Goal: Information Seeking & Learning: Find specific page/section

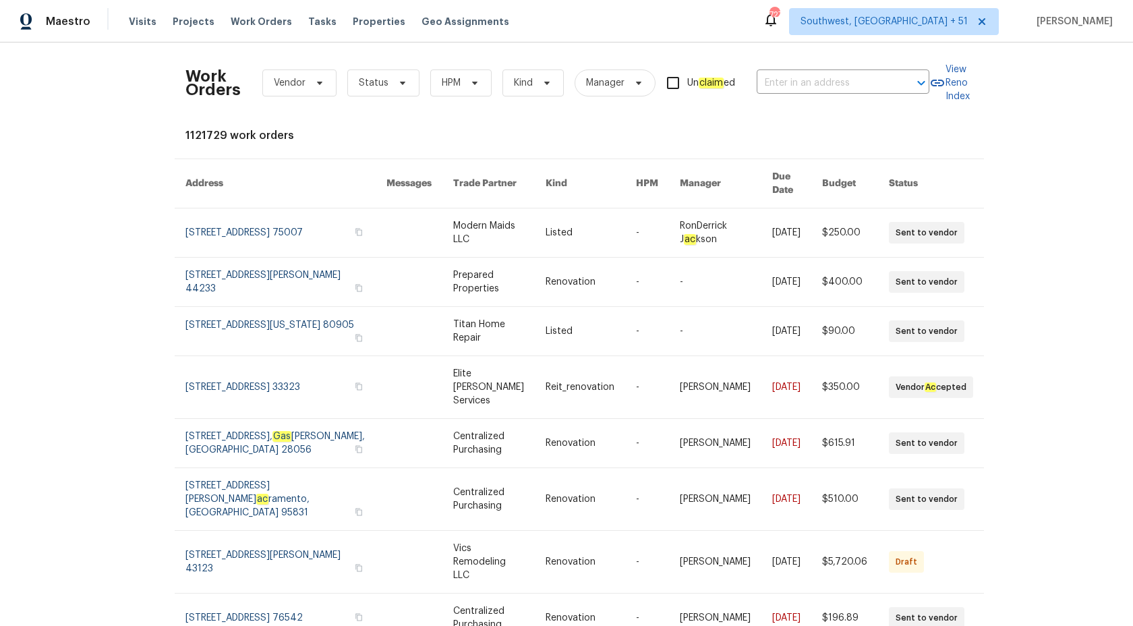
click at [84, 29] on div "Maestro" at bounding box center [45, 21] width 90 height 27
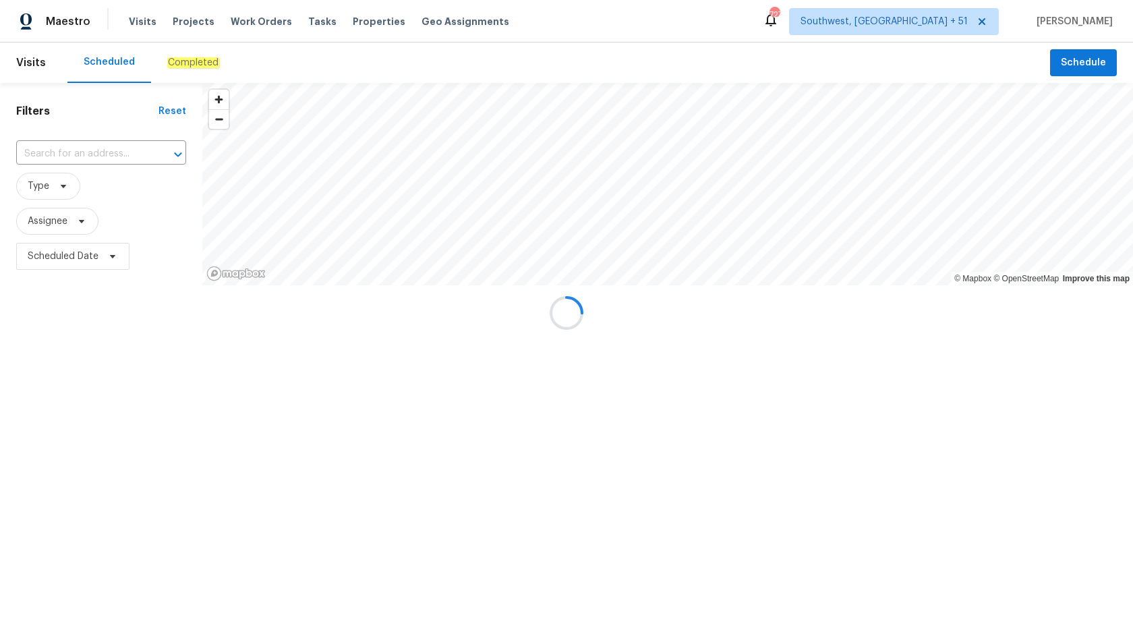
click at [186, 39] on div at bounding box center [566, 313] width 1133 height 626
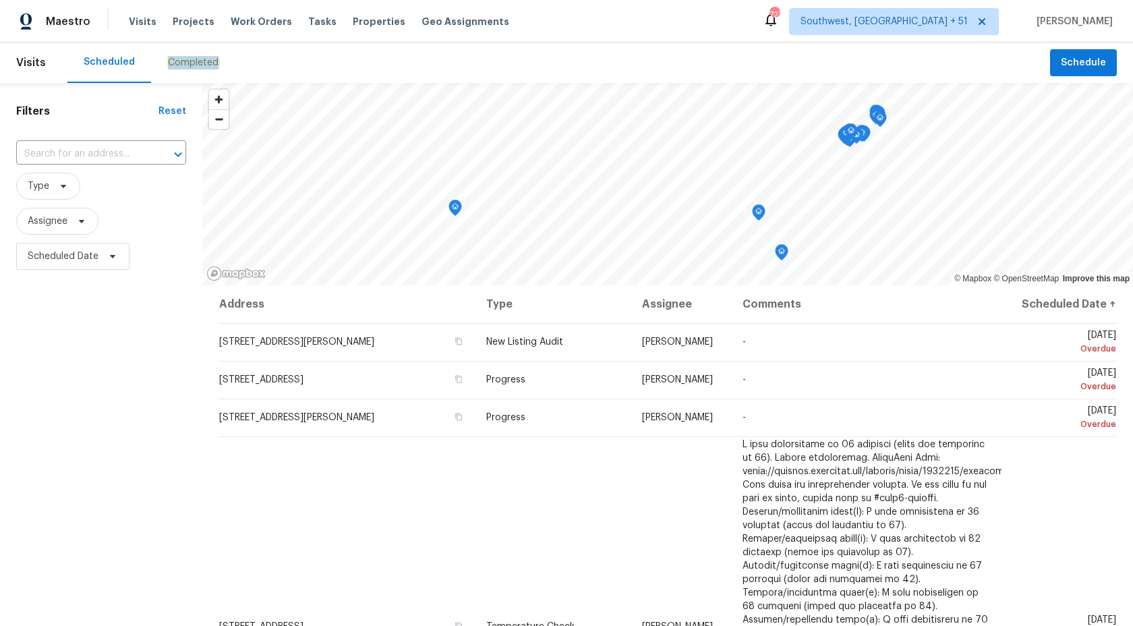
click at [186, 67] on em "Completed" at bounding box center [193, 62] width 52 height 11
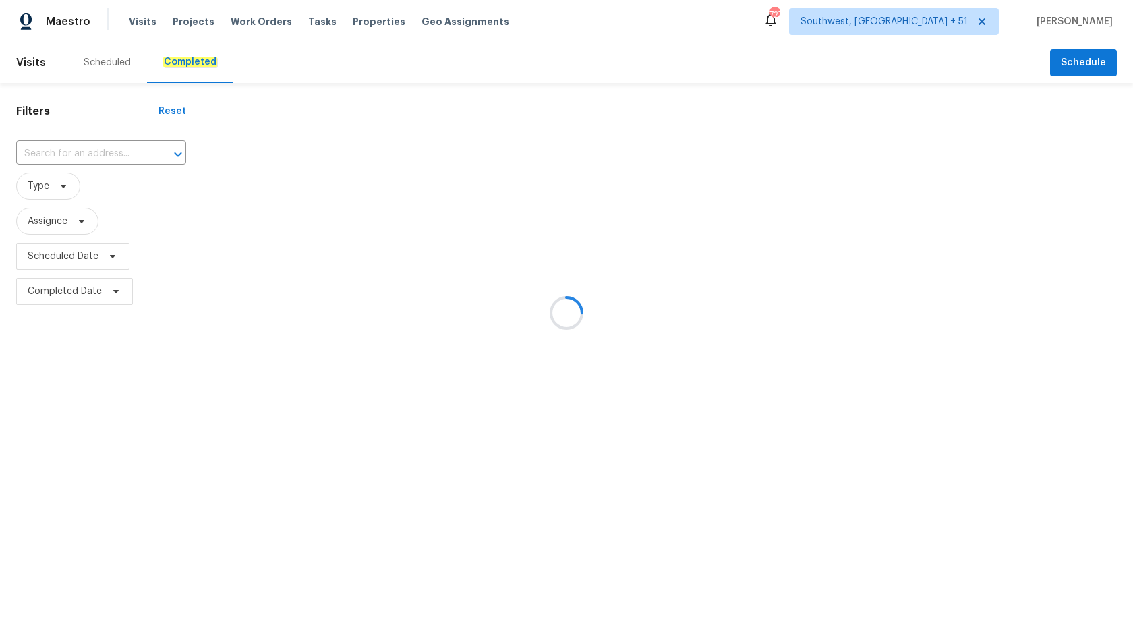
click at [45, 436] on div at bounding box center [566, 313] width 1133 height 626
click at [50, 149] on div at bounding box center [566, 313] width 1133 height 626
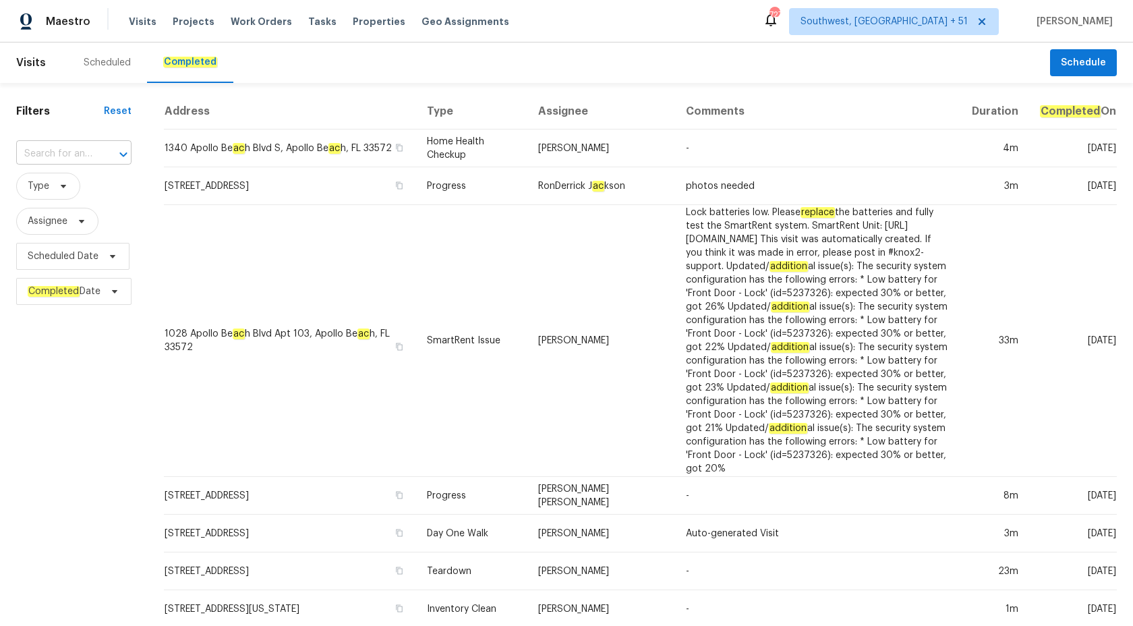
click at [47, 154] on input "text" at bounding box center [55, 154] width 78 height 21
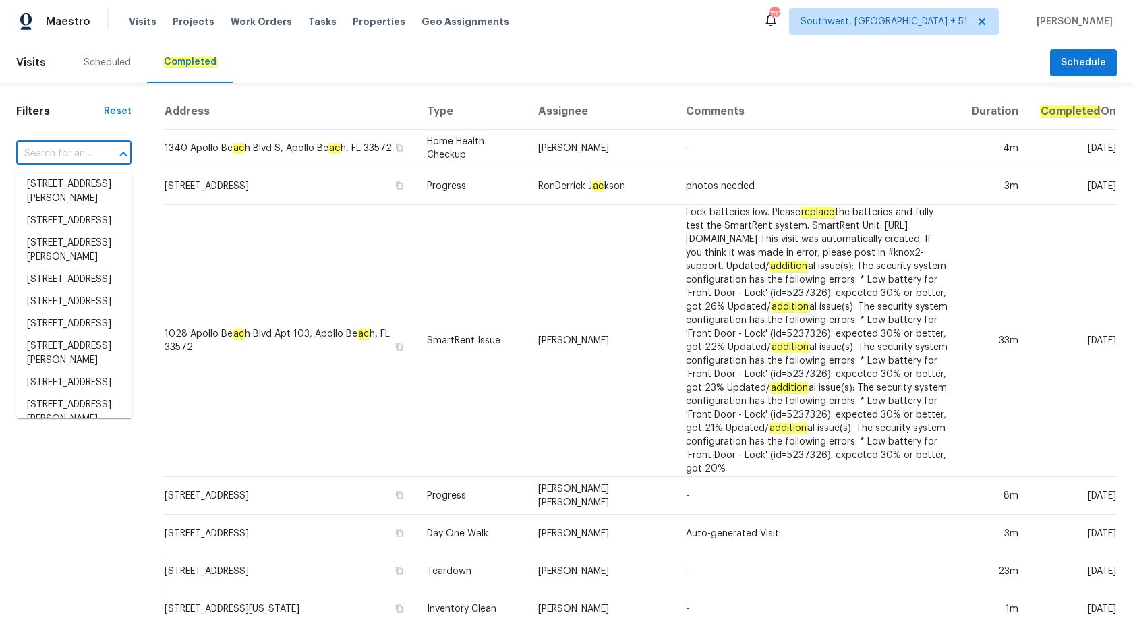
paste input "2451 Ivey Crest Cir, Tucker, GA 30084"
type input "2451 Ivey Crest Cir, Tucker, GA 30084"
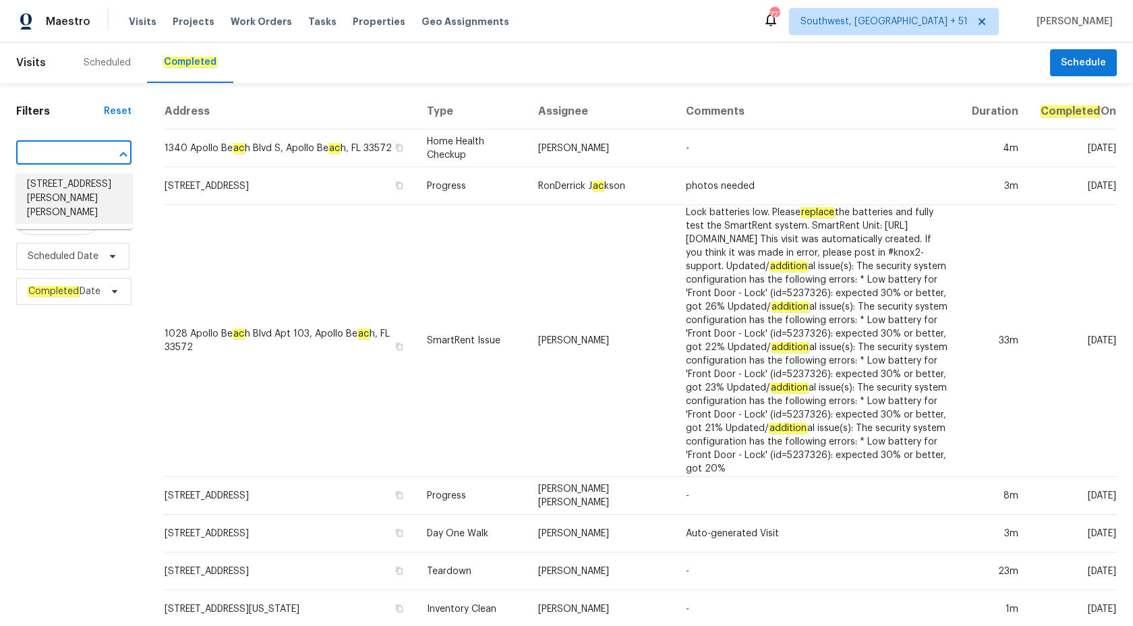
click at [67, 196] on li "2451 Ivey Crest Cir, Tucker, GA 30084" at bounding box center [74, 198] width 116 height 51
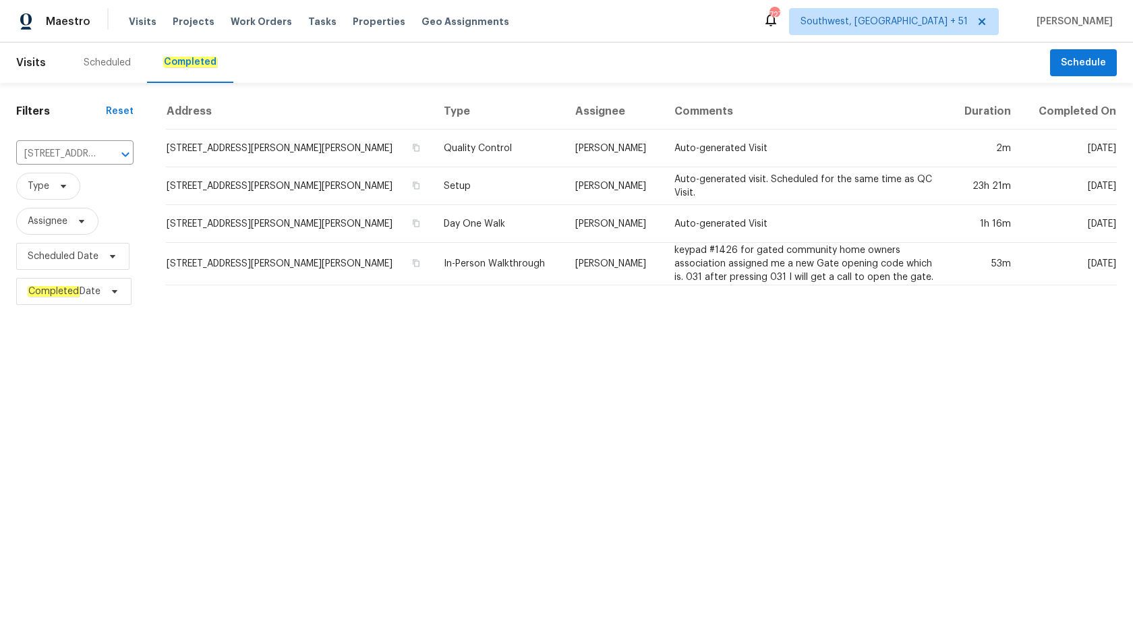
click at [479, 243] on td "In-Person Walkthrough" at bounding box center [499, 264] width 132 height 42
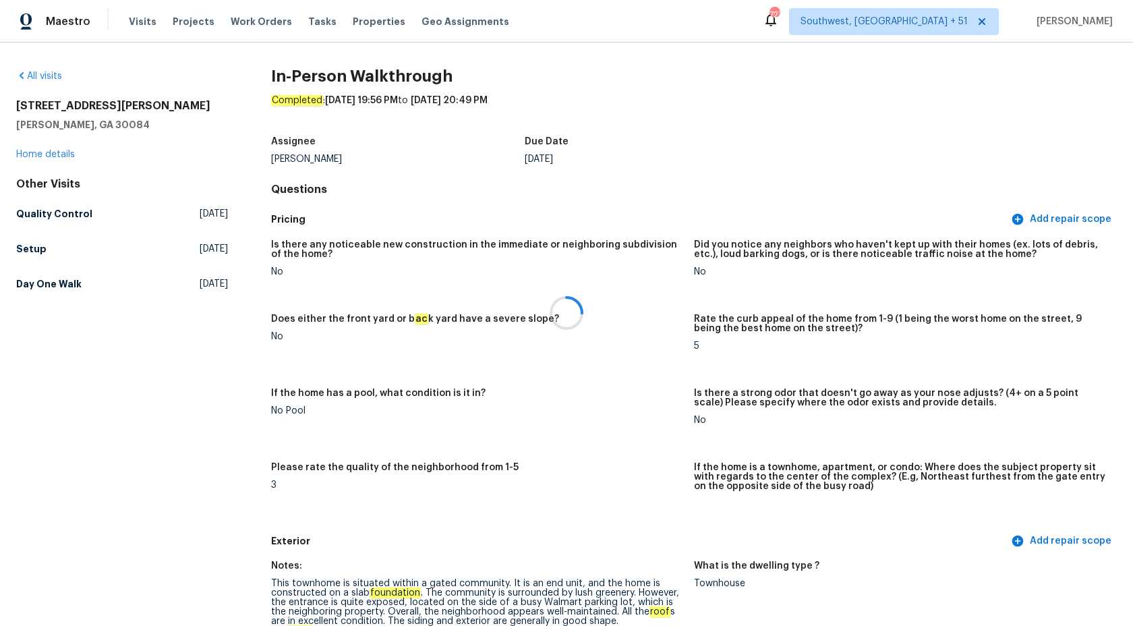
click at [41, 153] on div at bounding box center [566, 313] width 1133 height 626
click at [39, 155] on link "Home details" at bounding box center [45, 154] width 59 height 9
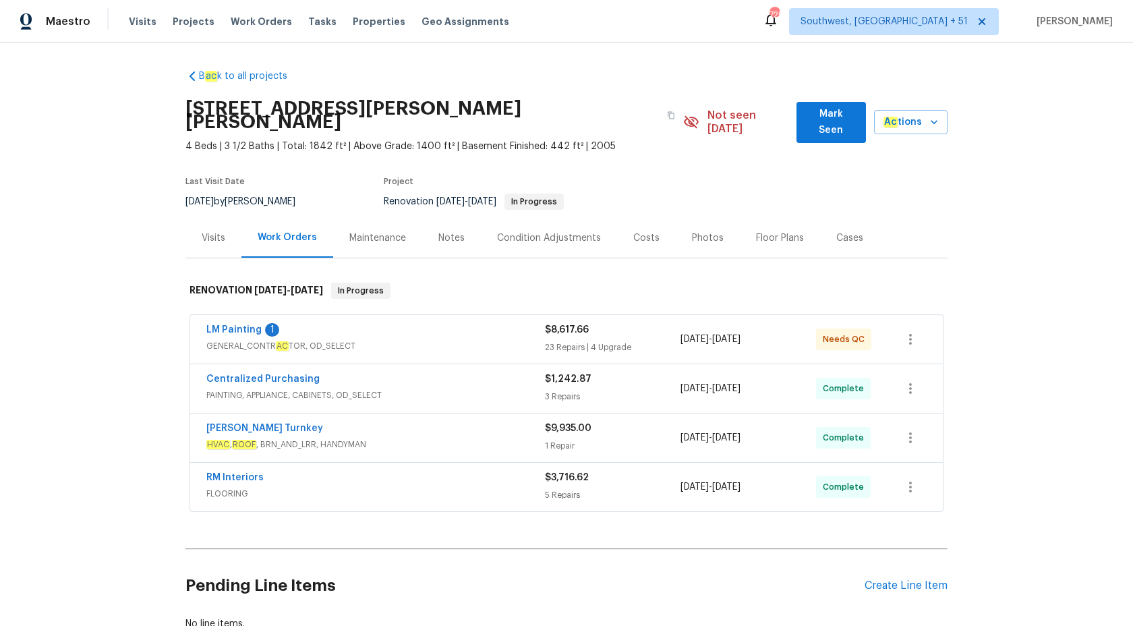
click at [425, 487] on span "FLOORING" at bounding box center [375, 493] width 339 height 13
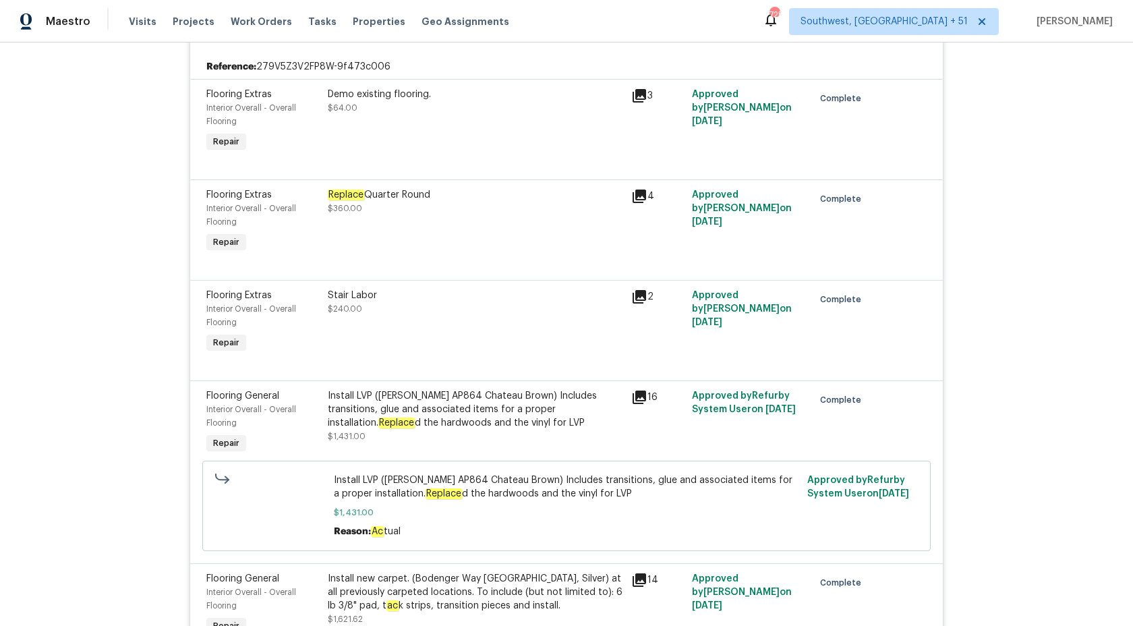
scroll to position [553, 0]
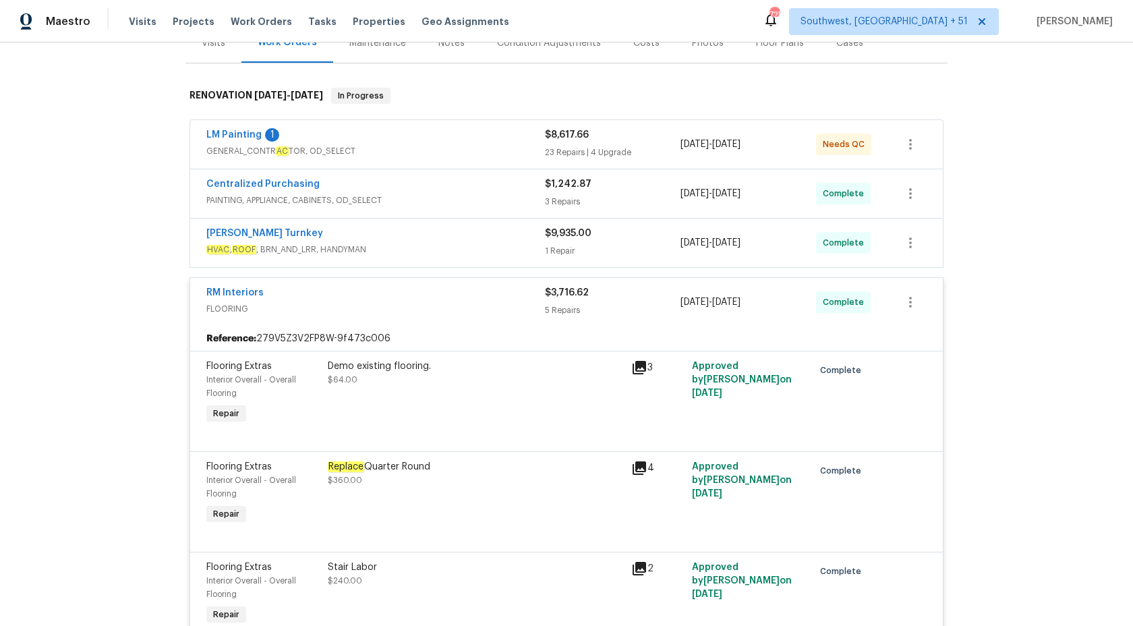
click at [550, 304] on div "5 Repairs" at bounding box center [613, 310] width 136 height 13
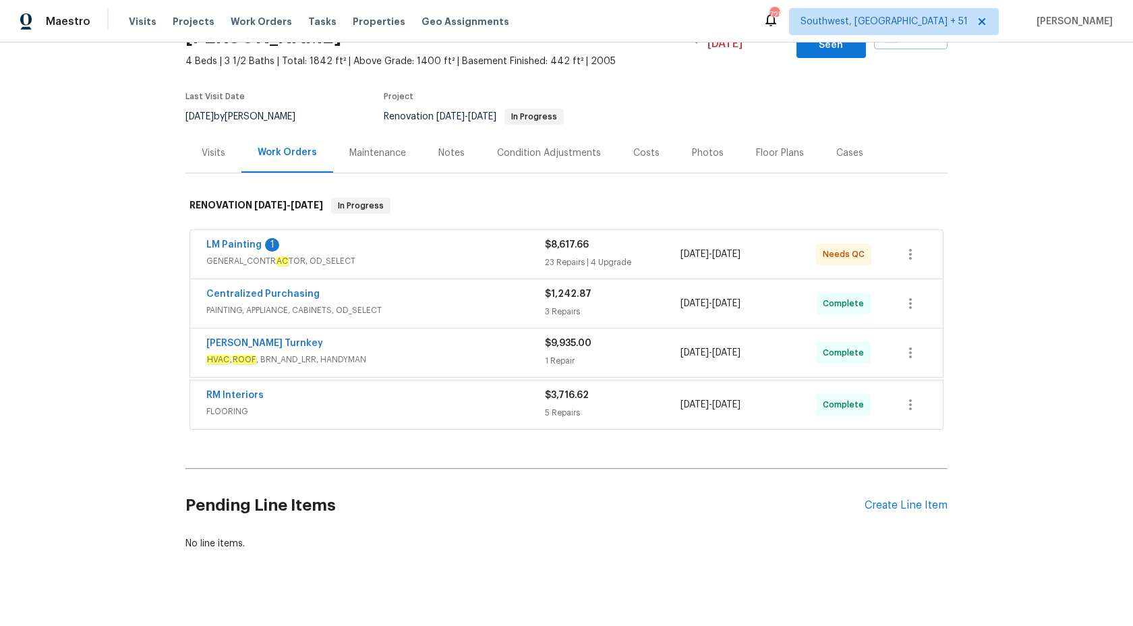
scroll to position [83, 0]
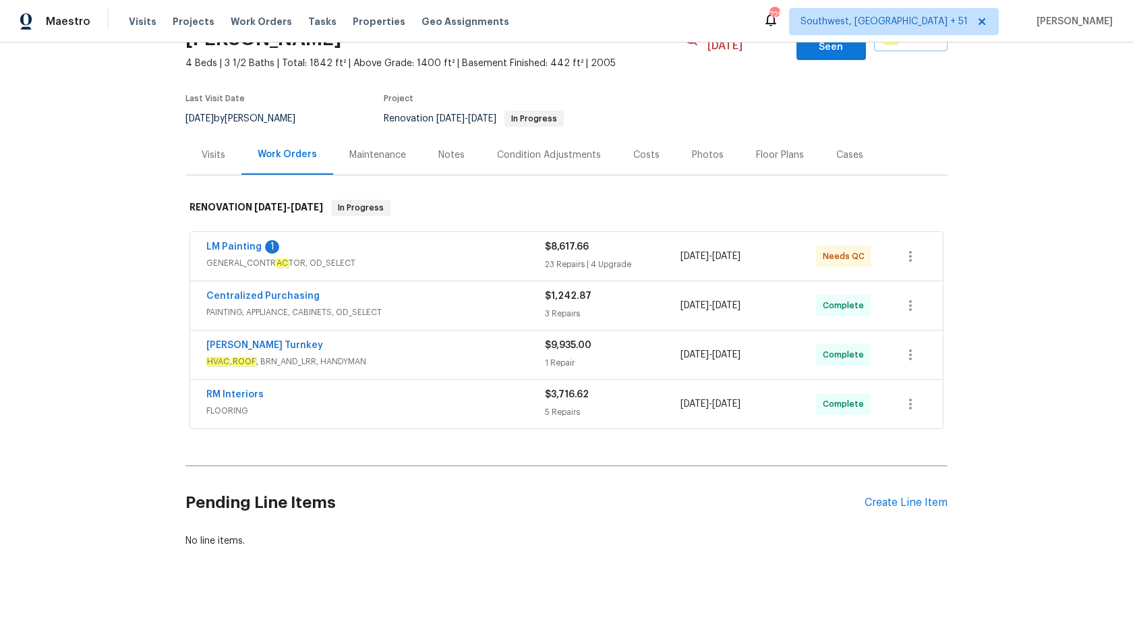
click at [472, 359] on div "Davis Turnkey HVAC , ROOF , BRN_AND_LRR, HANDYMAN $9,935.00 1 Repair 9/24/2025 …" at bounding box center [566, 355] width 753 height 49
click at [472, 355] on span "HVAC , ROOF , BRN_AND_LRR, HANDYMAN" at bounding box center [375, 361] width 339 height 13
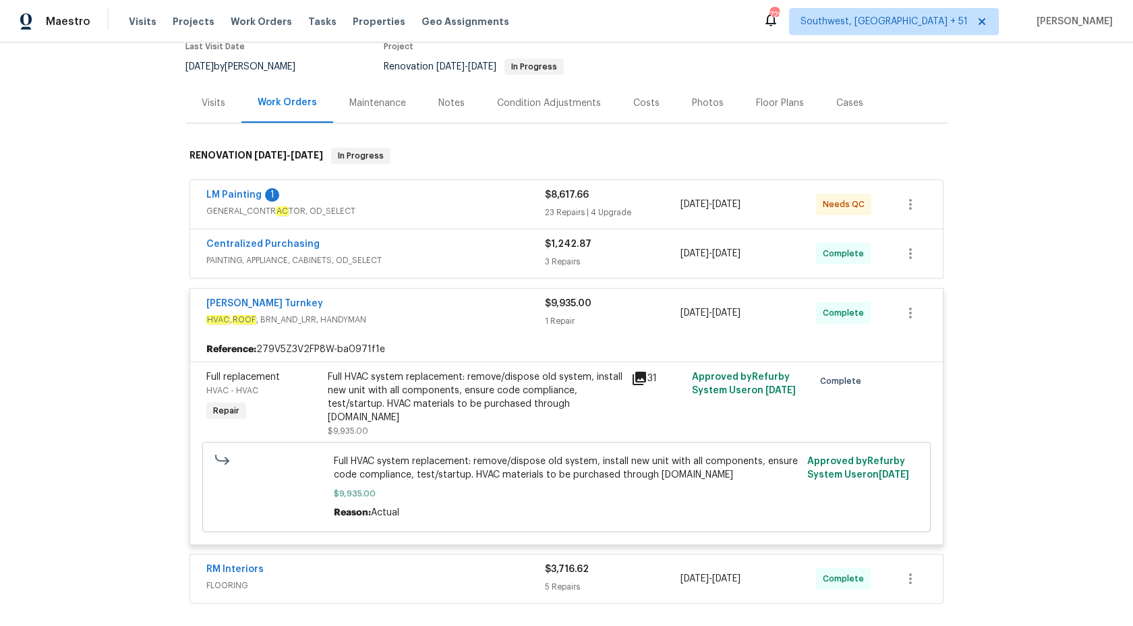
scroll to position [195, 0]
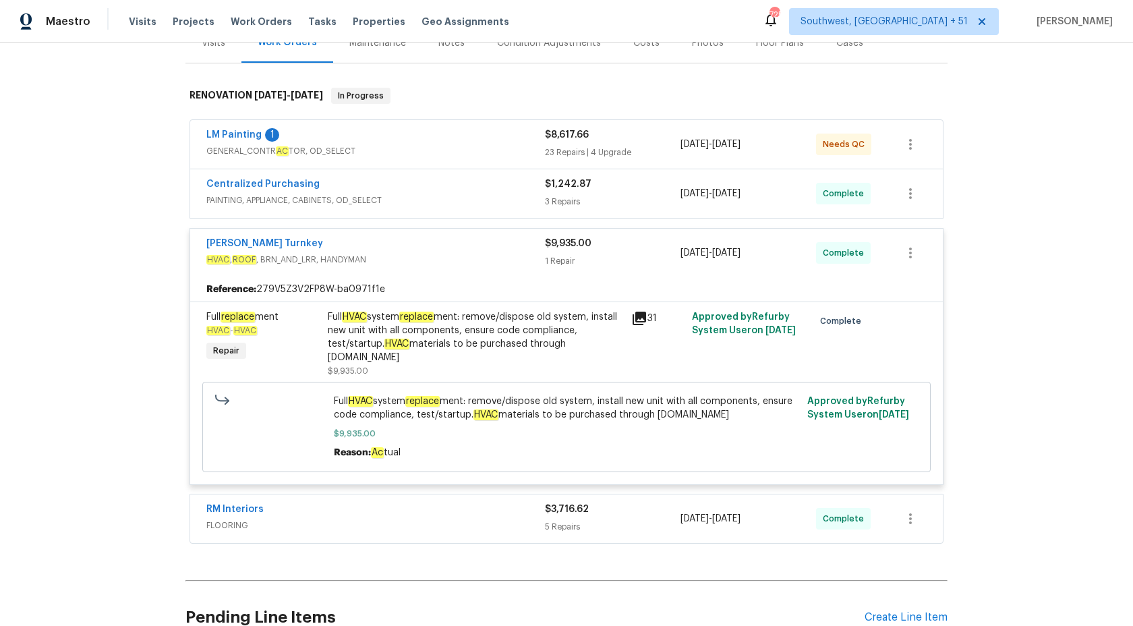
click at [393, 310] on div "Full HVAC system replace ment: remove/dispose old system, install new unit with…" at bounding box center [475, 337] width 295 height 54
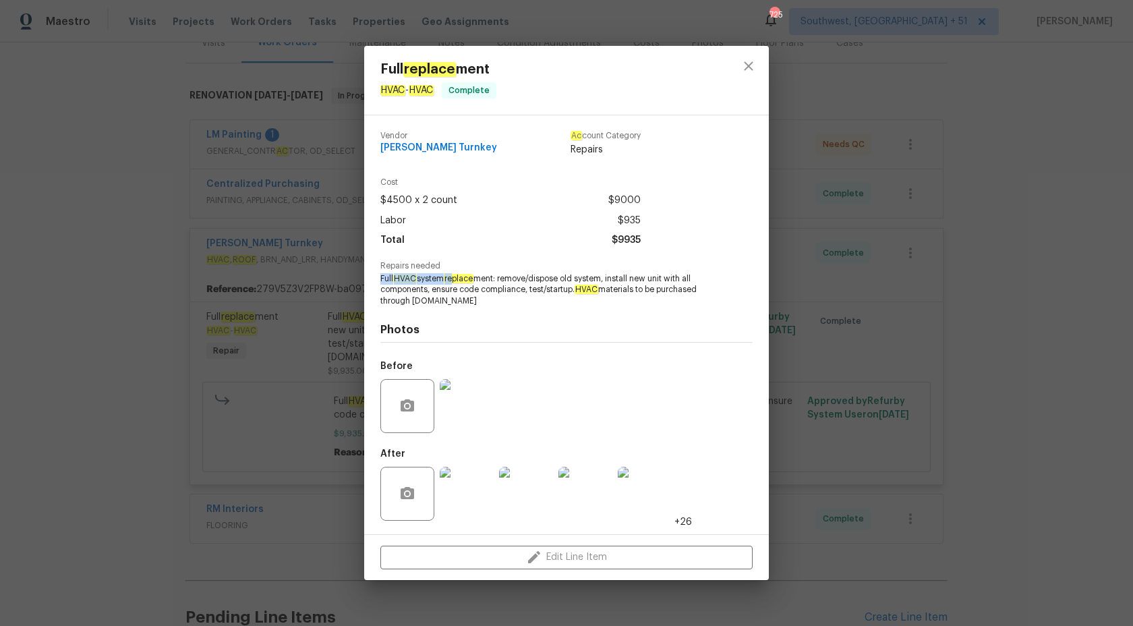
drag, startPoint x: 380, startPoint y: 278, endPoint x: 456, endPoint y: 277, distance: 76.2
click at [456, 277] on div "Vendor Davis Turnkey Ac count Category Repairs Cost $4500 x 2 count $9000 Labor…" at bounding box center [566, 324] width 405 height 419
click at [456, 277] on em "replace" at bounding box center [459, 278] width 30 height 9
click at [492, 271] on div "Repairs needed Full HVAC system replace ment: remove/dispose old system, instal…" at bounding box center [566, 284] width 372 height 45
click at [1133, 242] on div "Full replace ment HVAC - HVAC Complete Vendor Davis Turnkey Ac count Category R…" at bounding box center [566, 313] width 1133 height 626
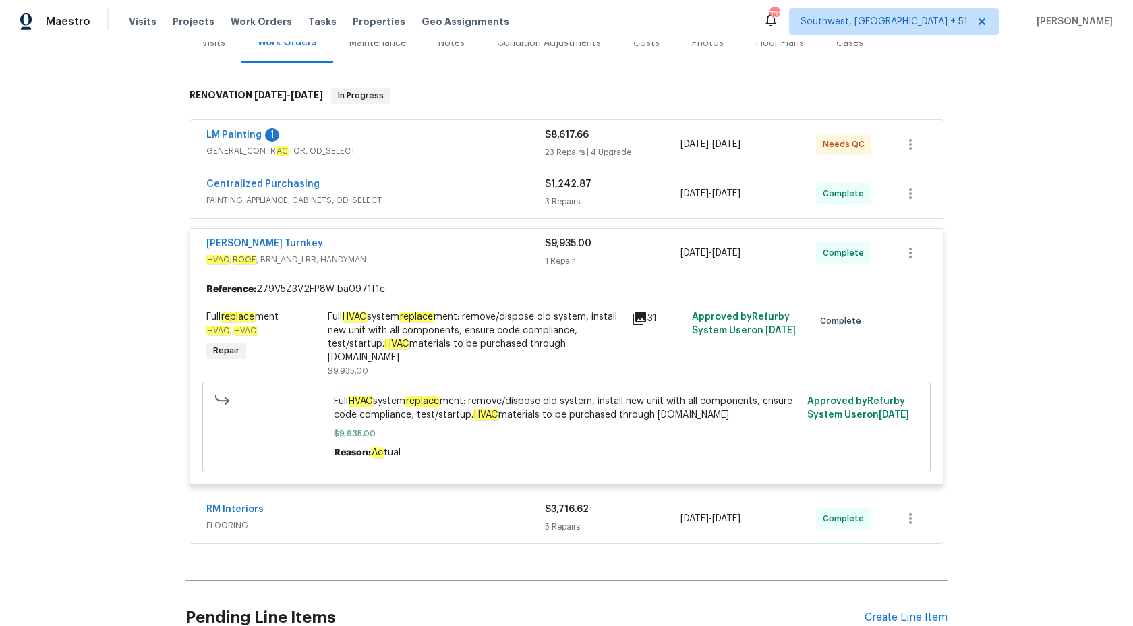
click at [575, 254] on div "1 Repair" at bounding box center [613, 260] width 136 height 13
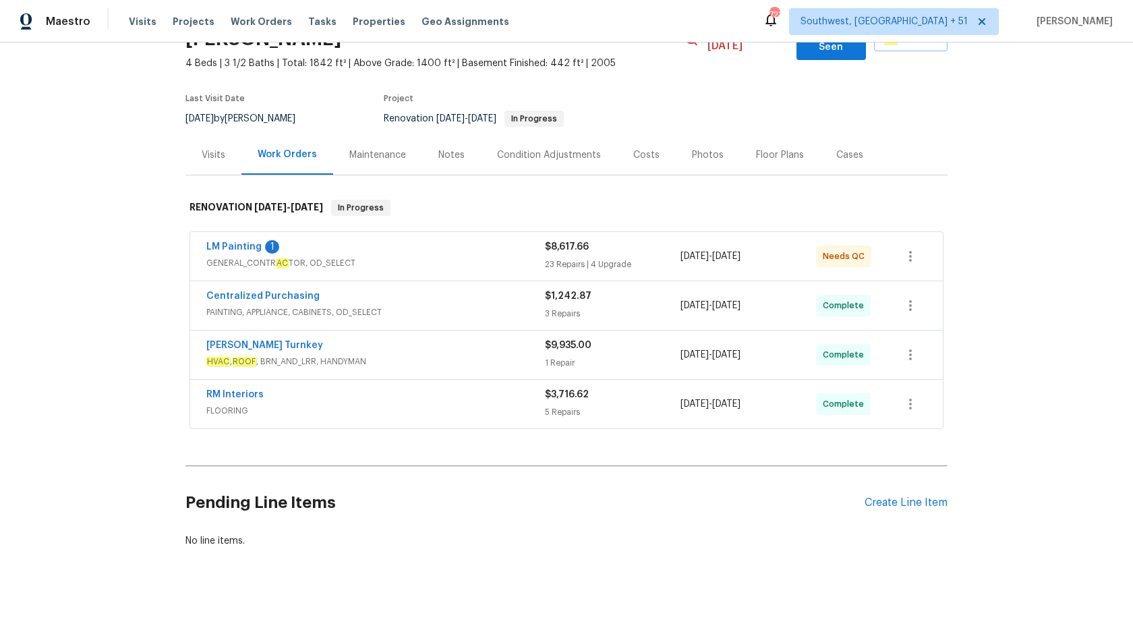
click at [528, 306] on span "PAINTING, APPLIANCE, CABINETS, OD_SELECT" at bounding box center [375, 312] width 339 height 13
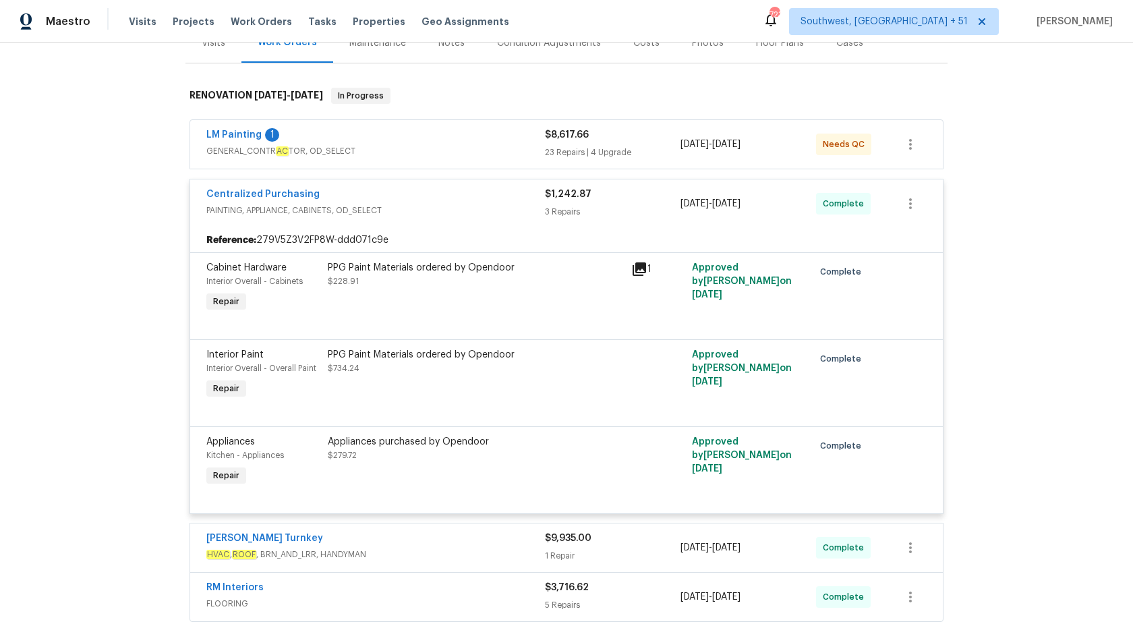
click at [561, 205] on div "3 Repairs" at bounding box center [613, 211] width 136 height 13
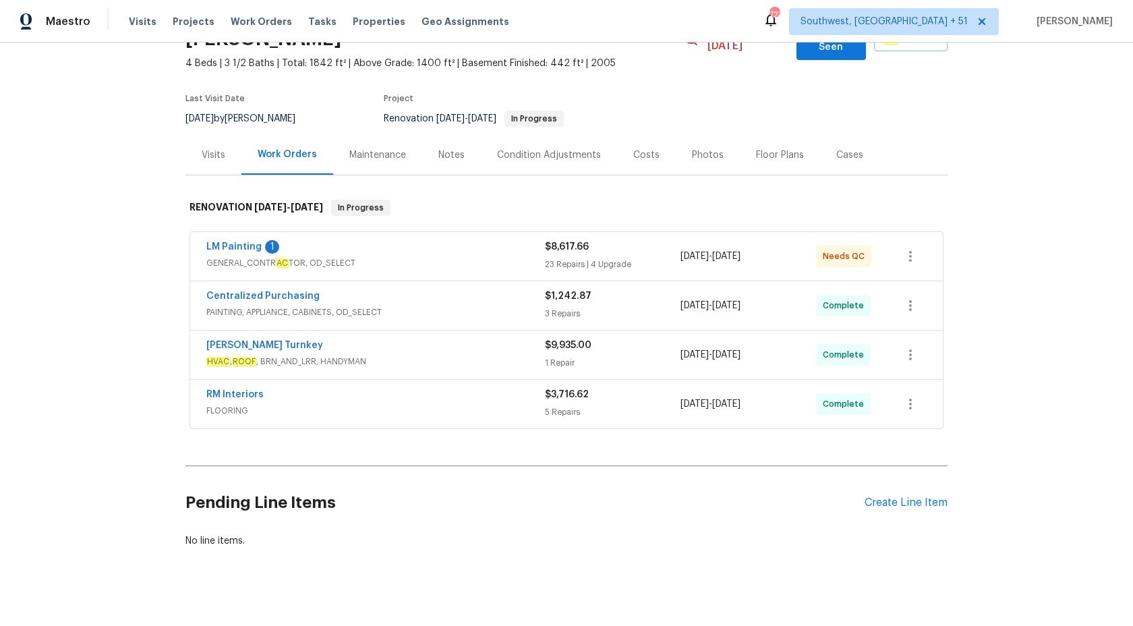
click at [472, 240] on div "LM Painting 1" at bounding box center [375, 248] width 339 height 16
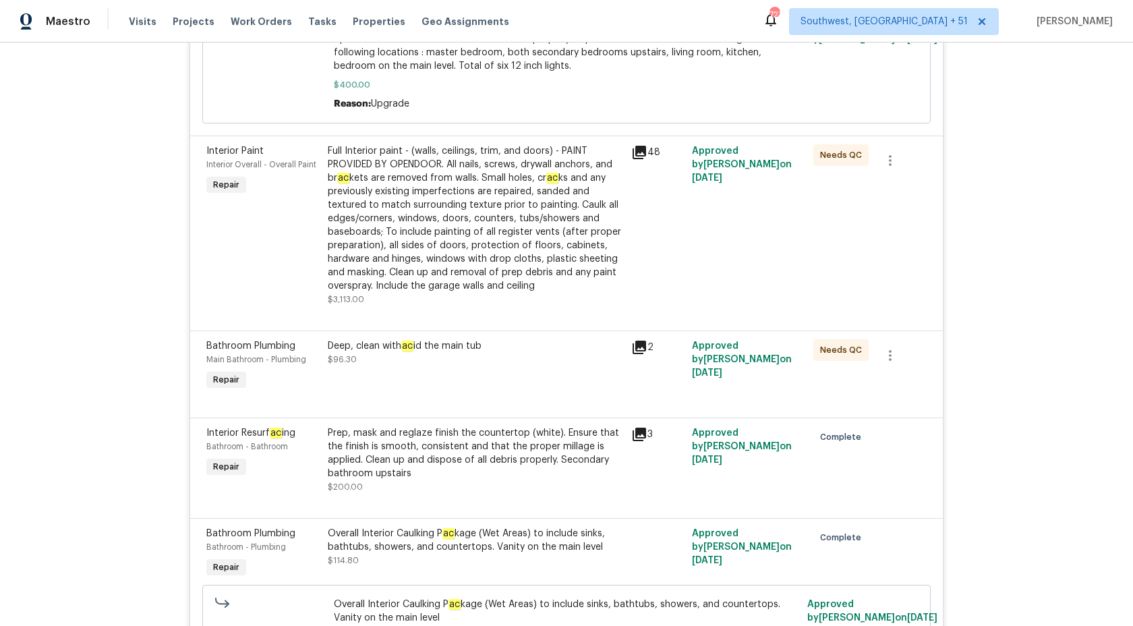
scroll to position [2241, 0]
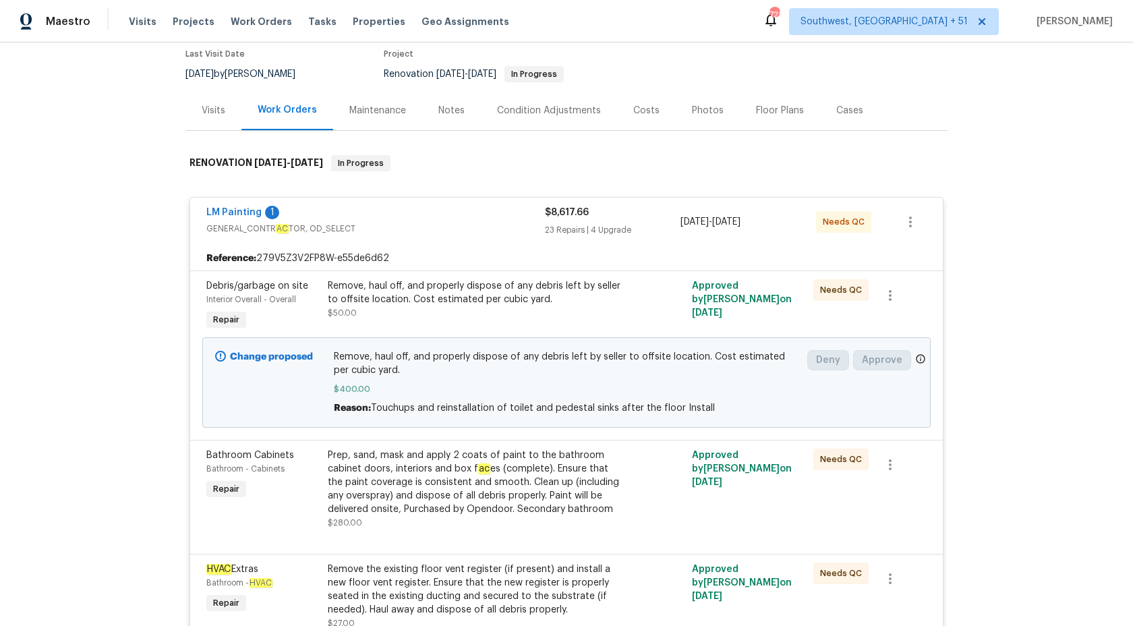
click at [561, 206] on div "$8,617.66" at bounding box center [613, 212] width 136 height 13
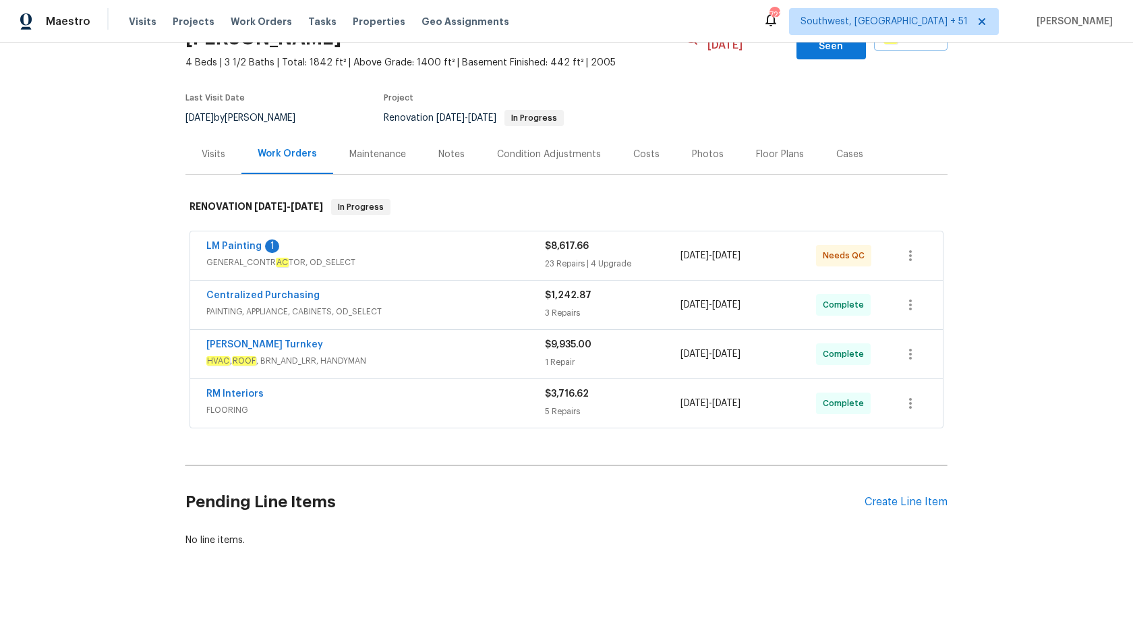
scroll to position [83, 0]
click at [219, 148] on div "Visits" at bounding box center [214, 154] width 24 height 13
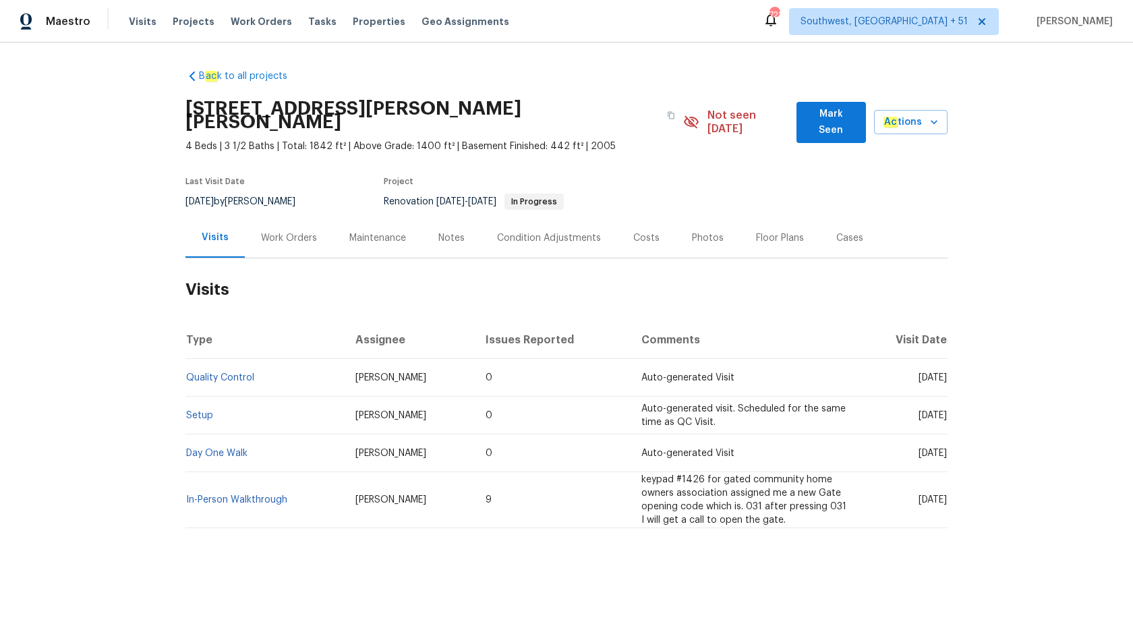
click at [206, 359] on td "Quality Control" at bounding box center [265, 378] width 159 height 38
click at [206, 373] on link "Quality Control" at bounding box center [220, 377] width 68 height 9
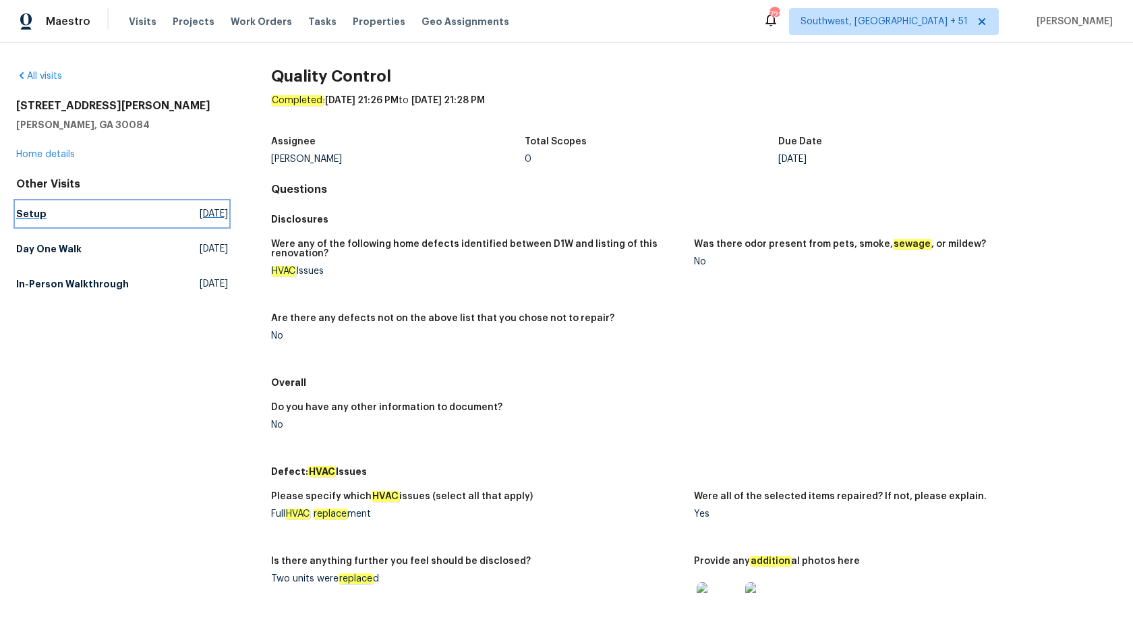
click at [45, 213] on link "Setup Fri, Oct 03 2025" at bounding box center [122, 214] width 212 height 24
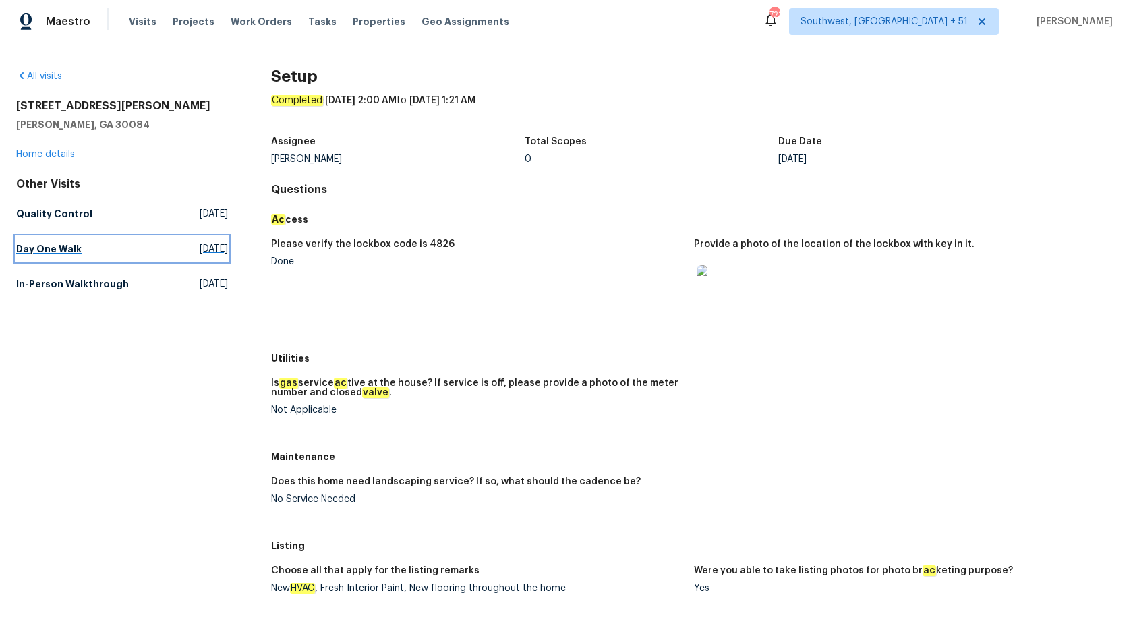
click at [42, 250] on h5 "Day One Walk" at bounding box center [48, 248] width 65 height 13
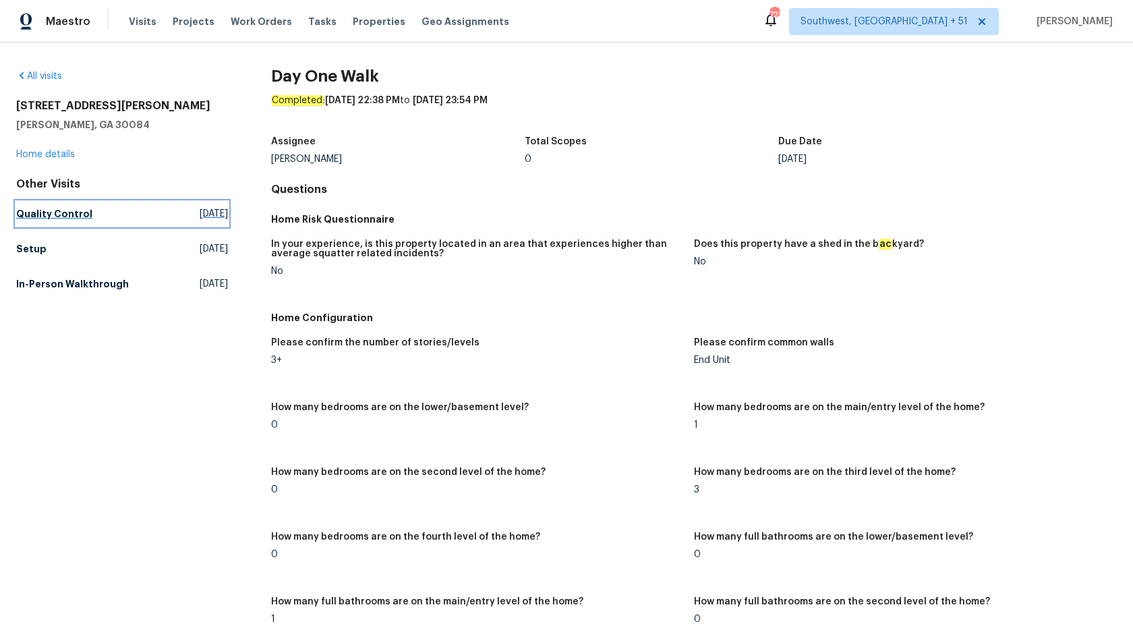
click at [61, 215] on h5 "Quality Control" at bounding box center [54, 213] width 76 height 13
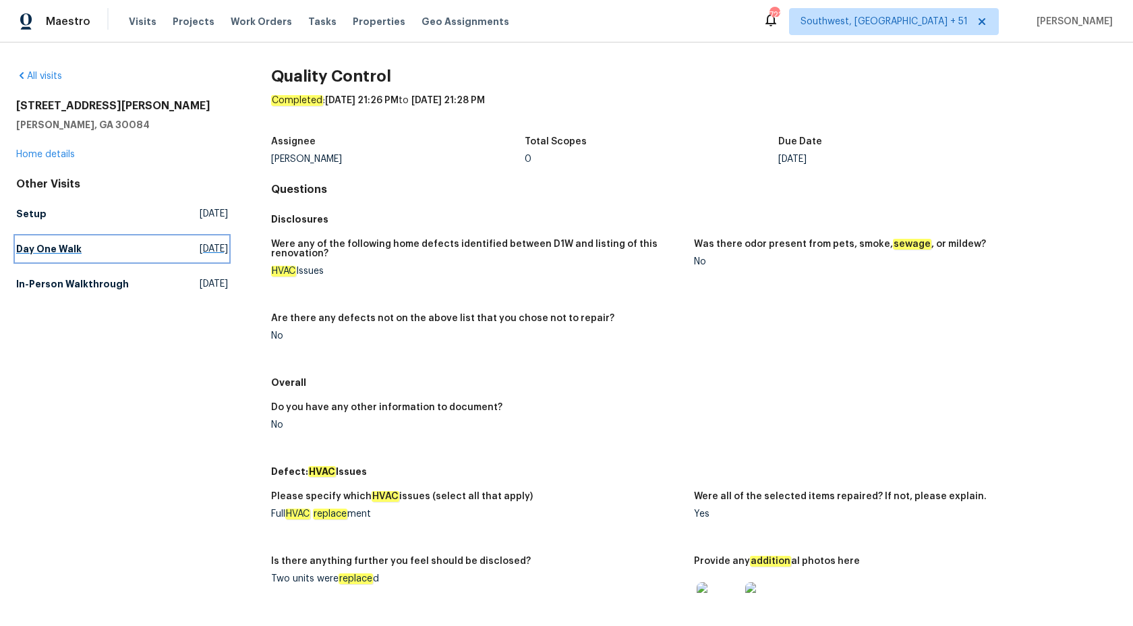
click at [43, 244] on h5 "Day One Walk" at bounding box center [48, 248] width 65 height 13
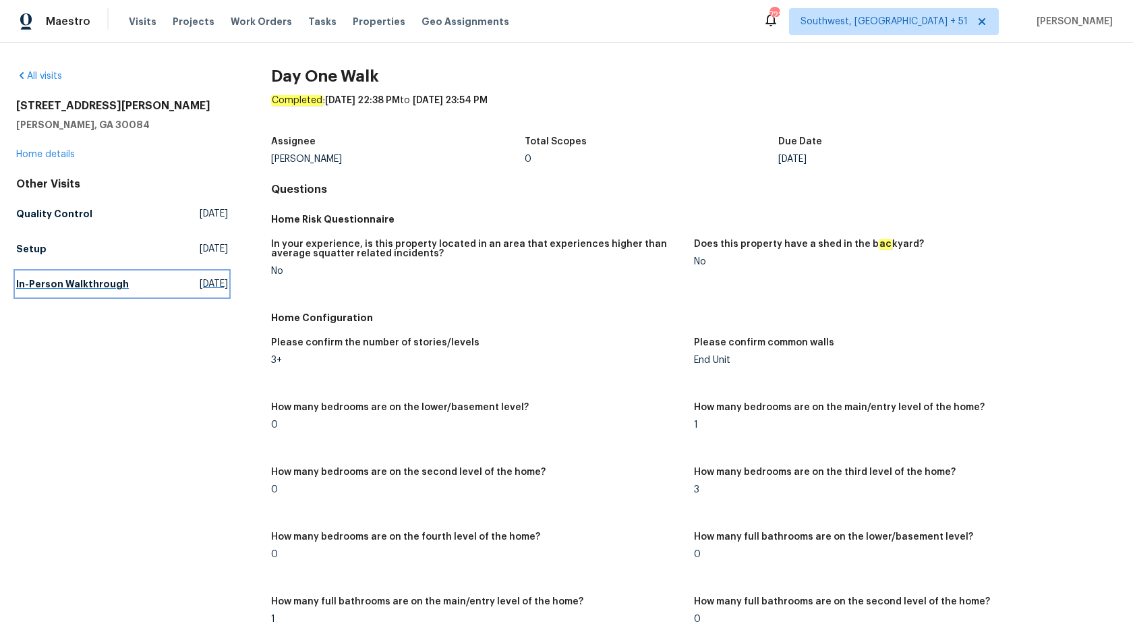
click at [36, 274] on link "In-Person Walkthrough Thu, Sep 04 2025" at bounding box center [122, 284] width 212 height 24
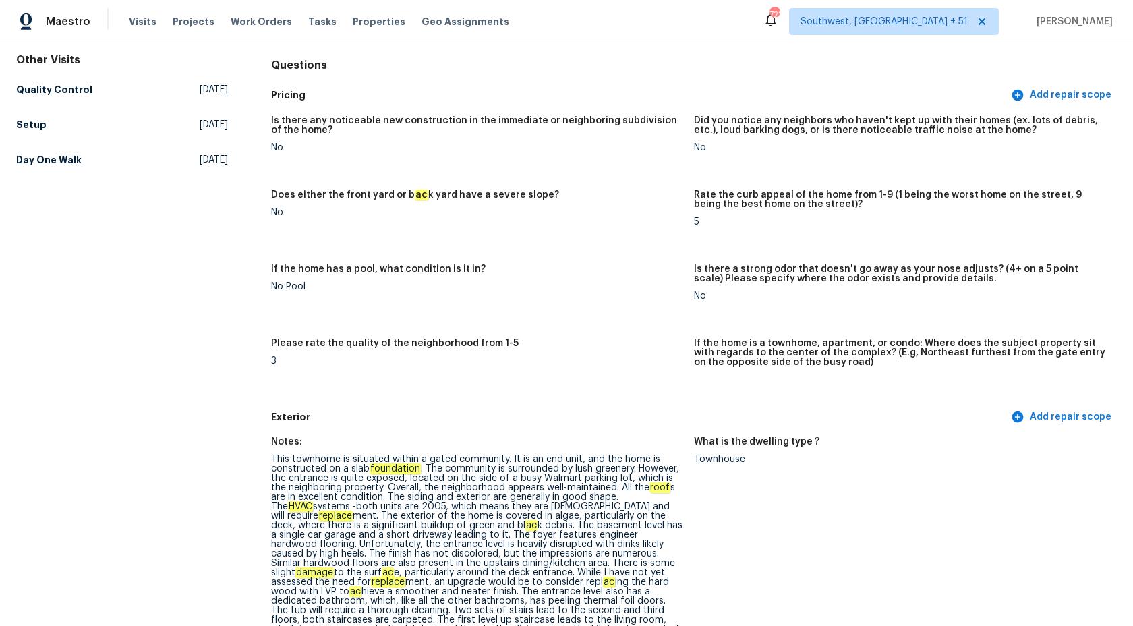
scroll to position [411, 0]
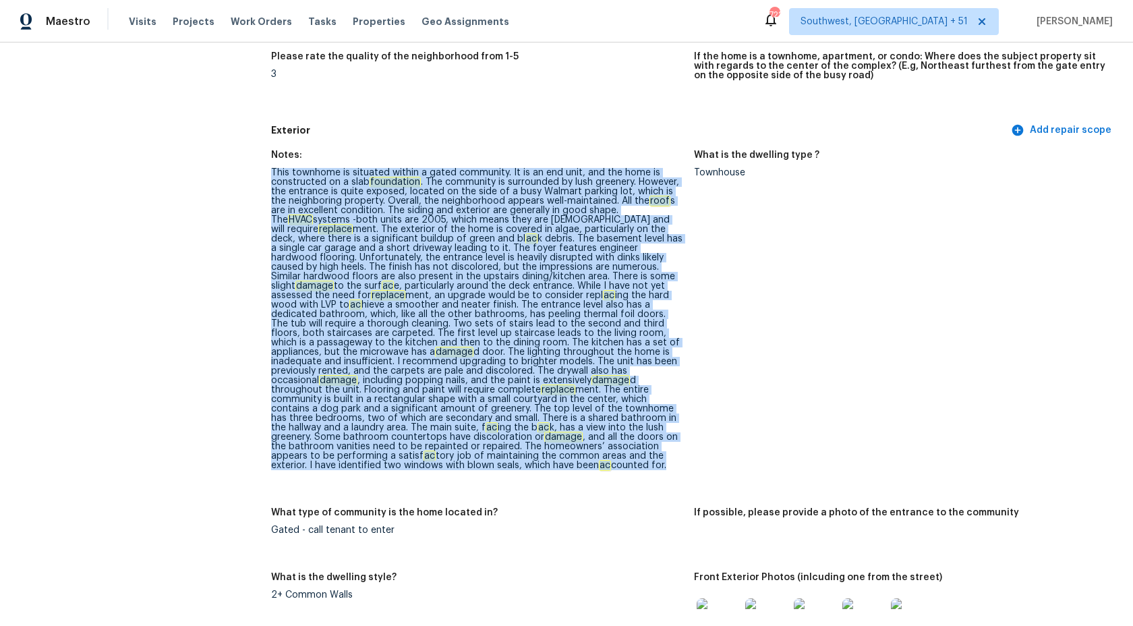
drag, startPoint x: 264, startPoint y: 173, endPoint x: 571, endPoint y: 478, distance: 432.6
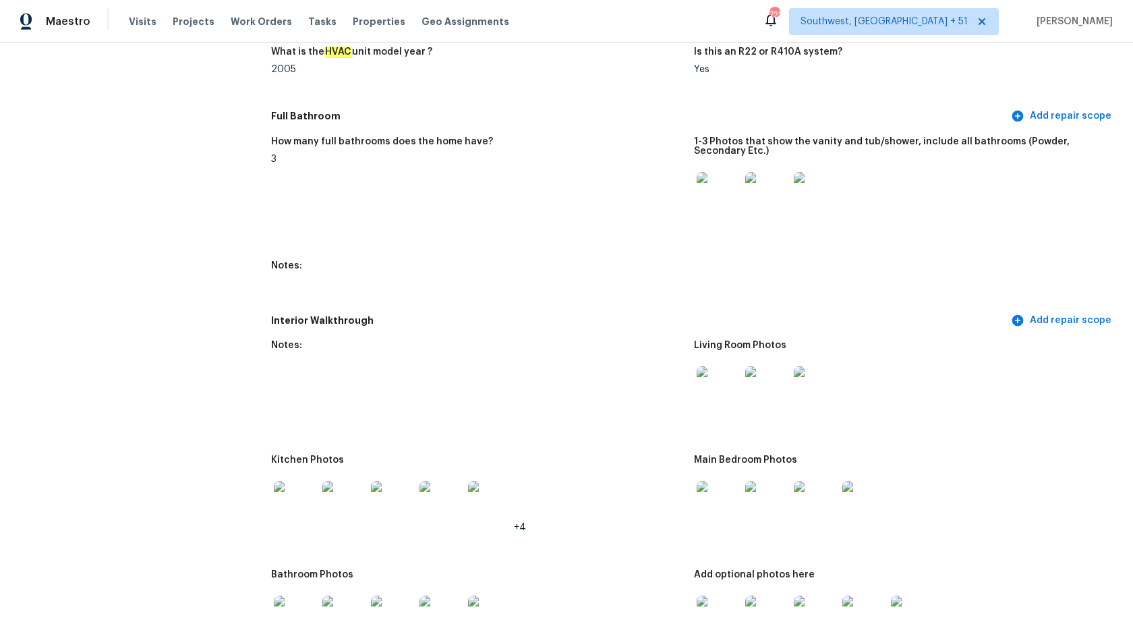
scroll to position [0, 0]
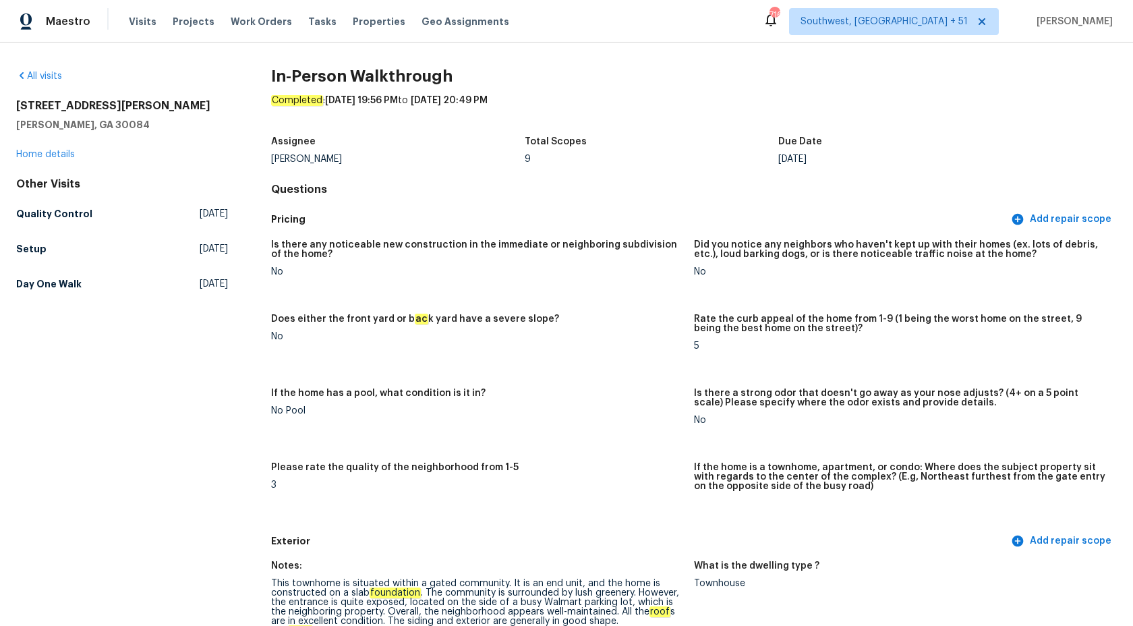
click at [53, 13] on div "Maestro" at bounding box center [45, 21] width 90 height 27
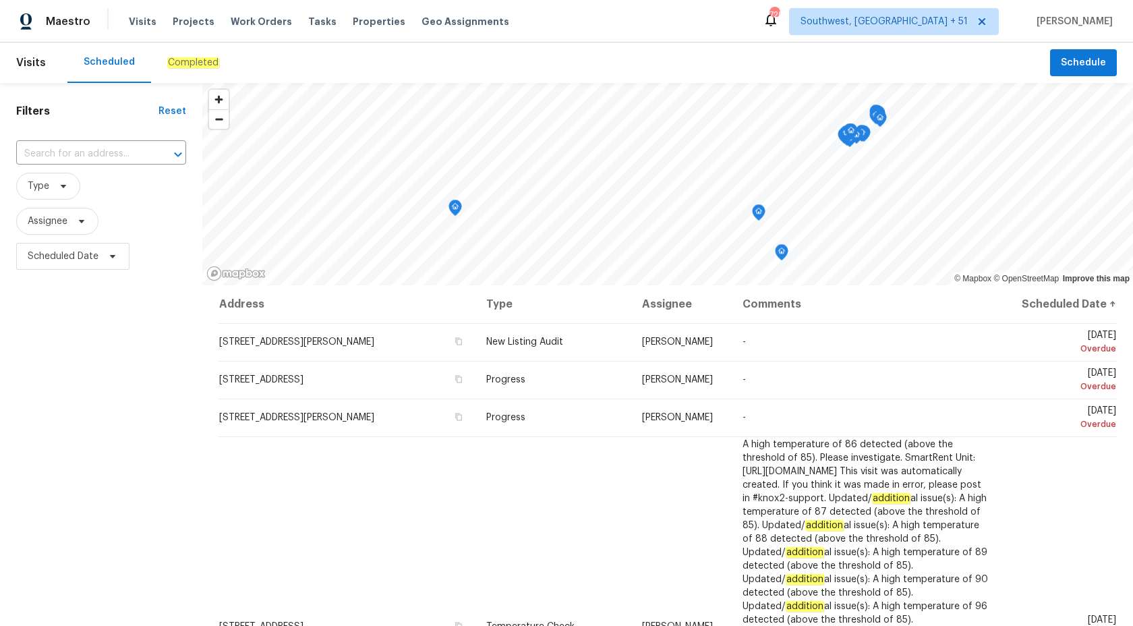
click at [187, 65] on em "Completed" at bounding box center [193, 62] width 52 height 11
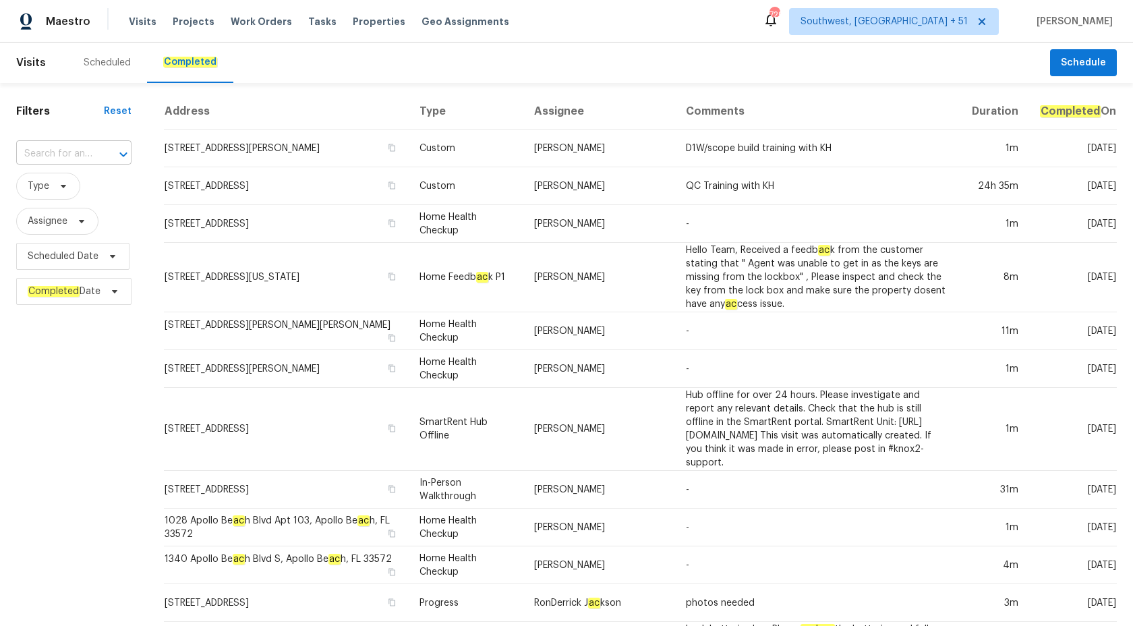
click at [33, 155] on input "text" at bounding box center [55, 154] width 78 height 21
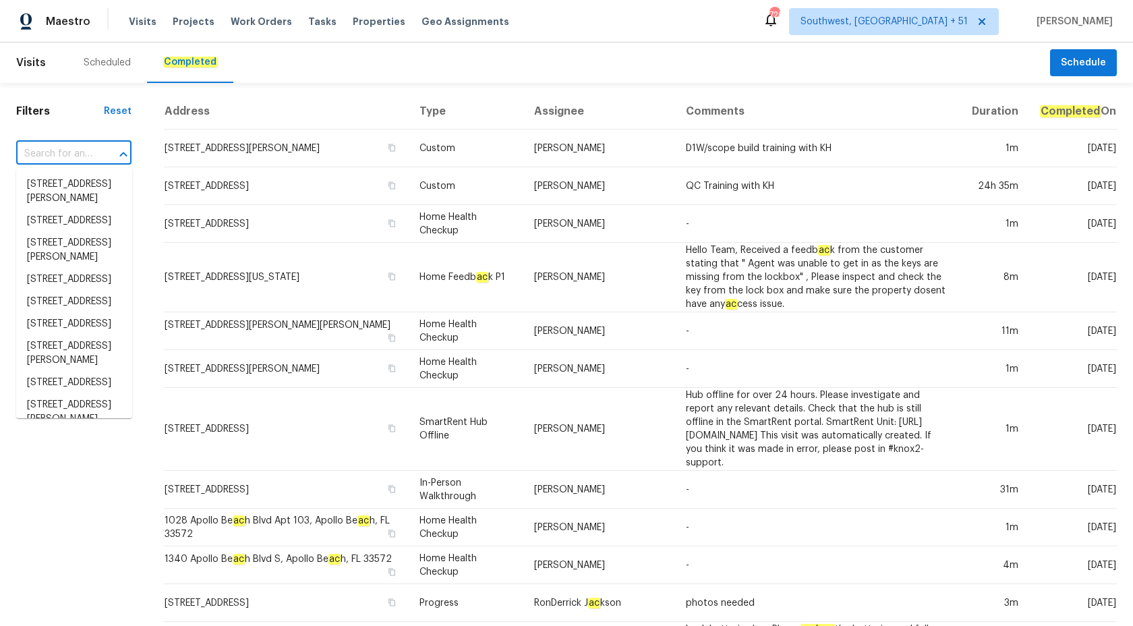
paste input "2732 Boardwalk Way, Tavares, FL 32778"
type input "2732 Boardwalk Way, Tavares, FL 32778"
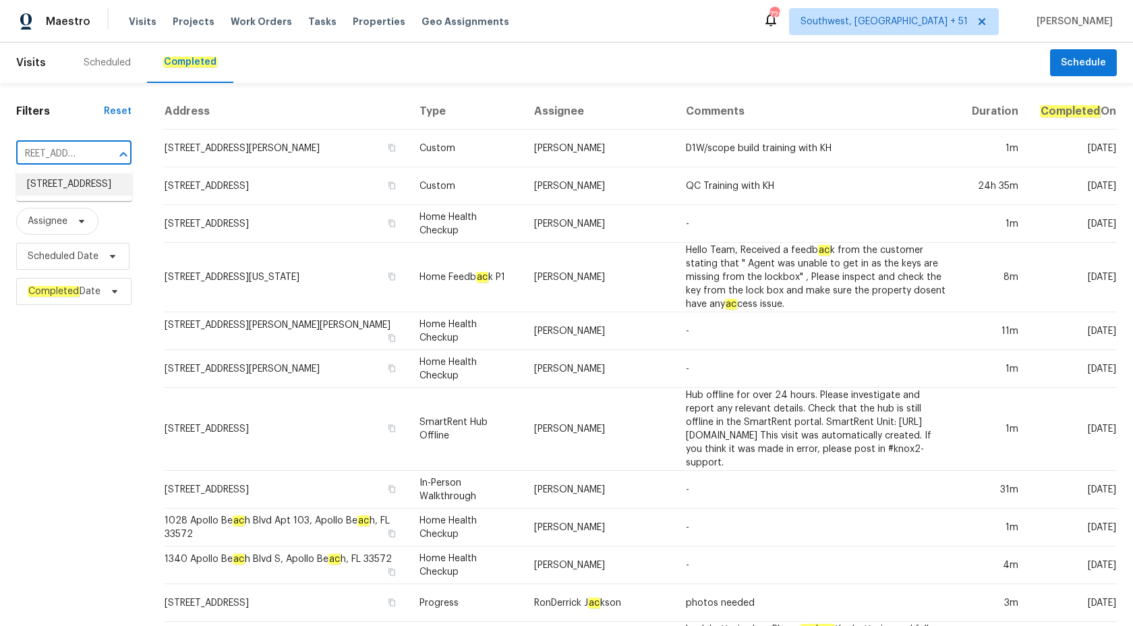
click at [65, 190] on li "2732 Boardwalk Way, Tavares, FL 32778" at bounding box center [74, 184] width 116 height 22
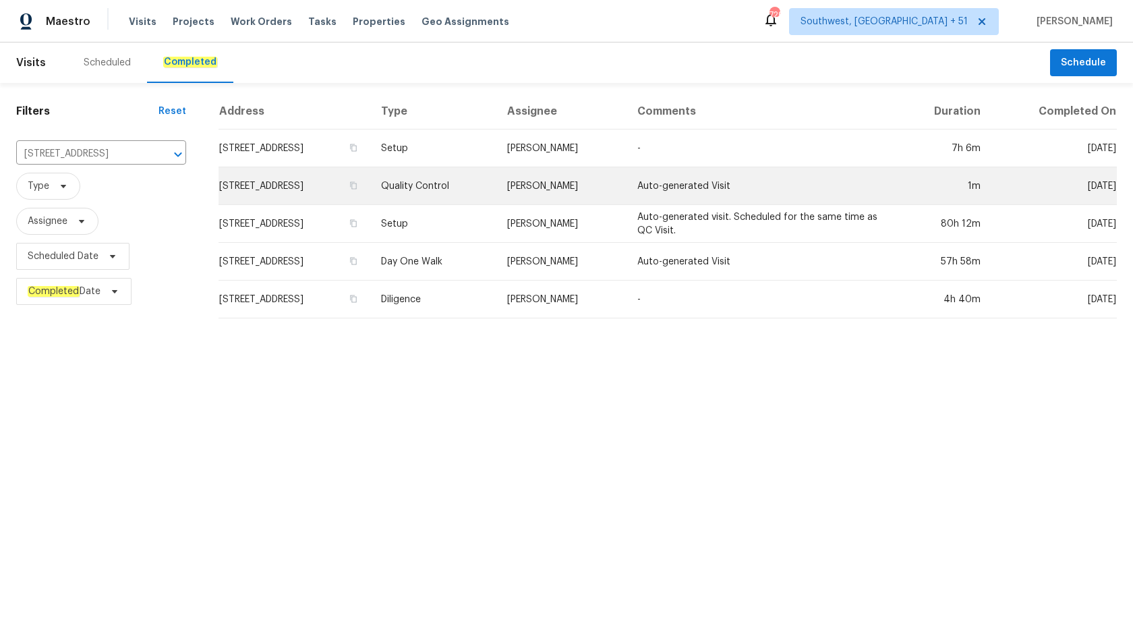
click at [607, 167] on td "Caleb Hurst" at bounding box center [561, 186] width 130 height 38
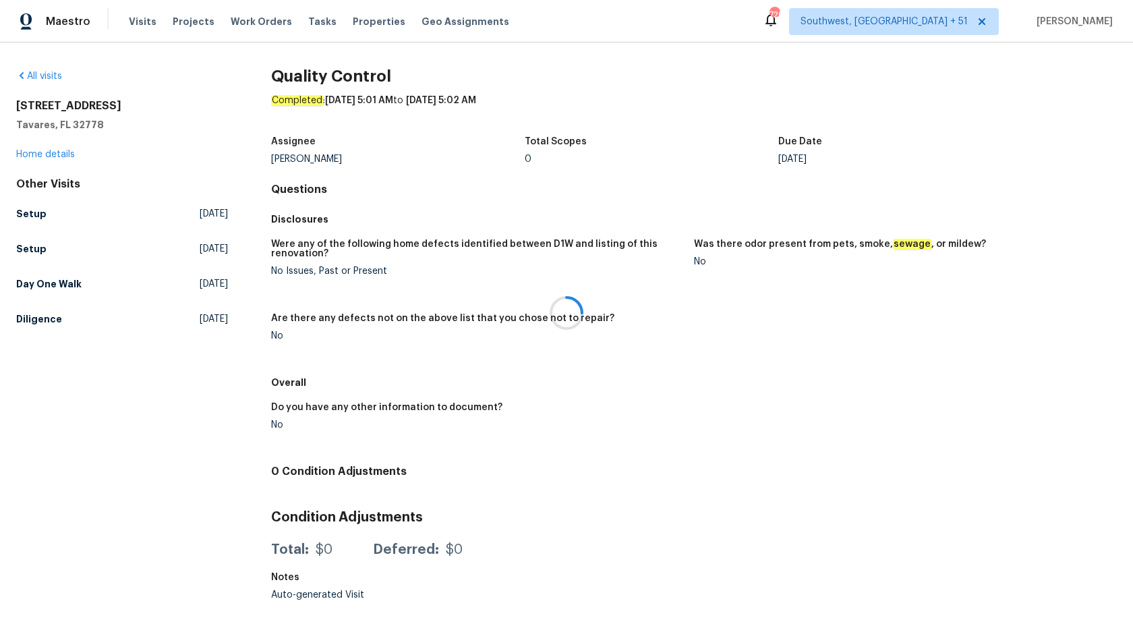
click at [36, 157] on div at bounding box center [566, 313] width 1133 height 626
click at [45, 154] on link "Home details" at bounding box center [45, 154] width 59 height 9
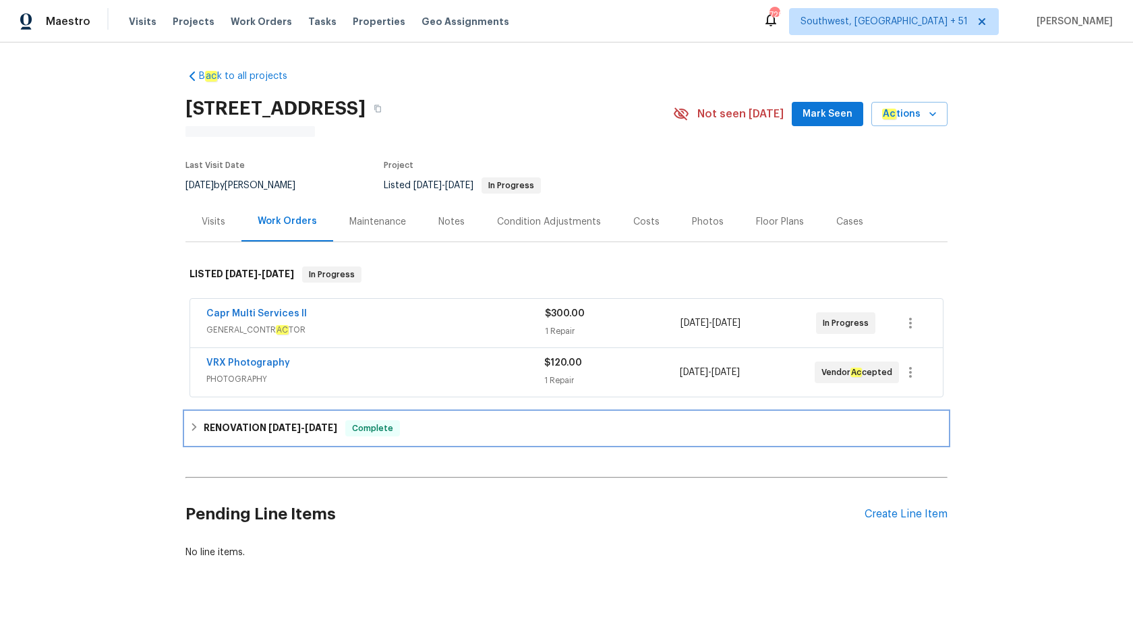
click at [337, 425] on span "10/26/25" at bounding box center [321, 427] width 32 height 9
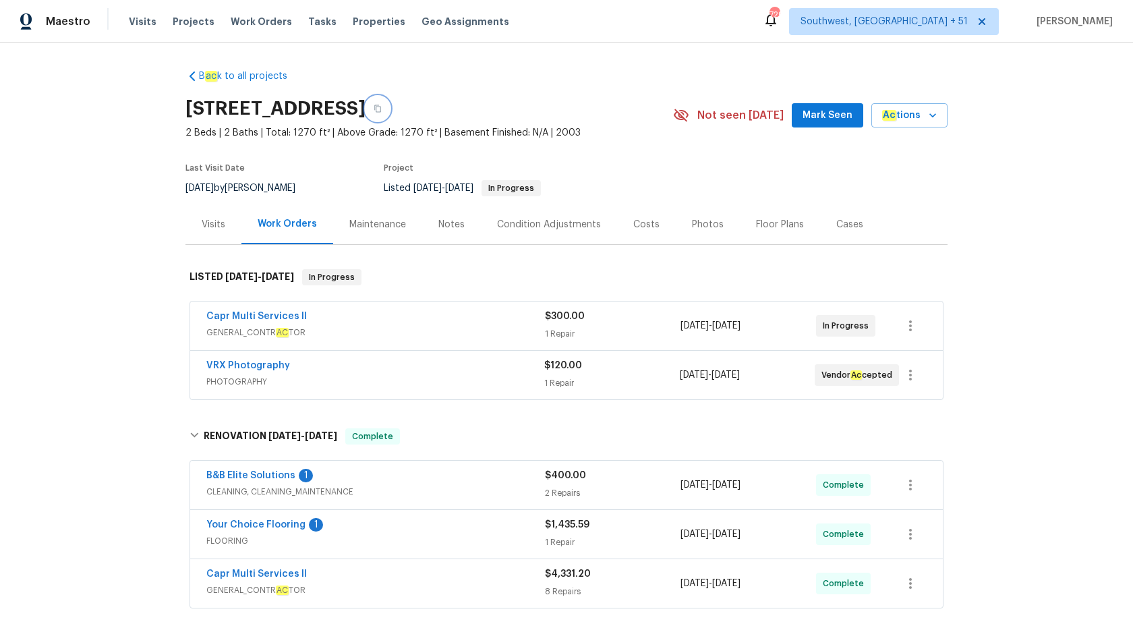
click at [382, 112] on icon "button" at bounding box center [378, 109] width 8 height 8
click at [224, 235] on div "Visits" at bounding box center [214, 224] width 56 height 40
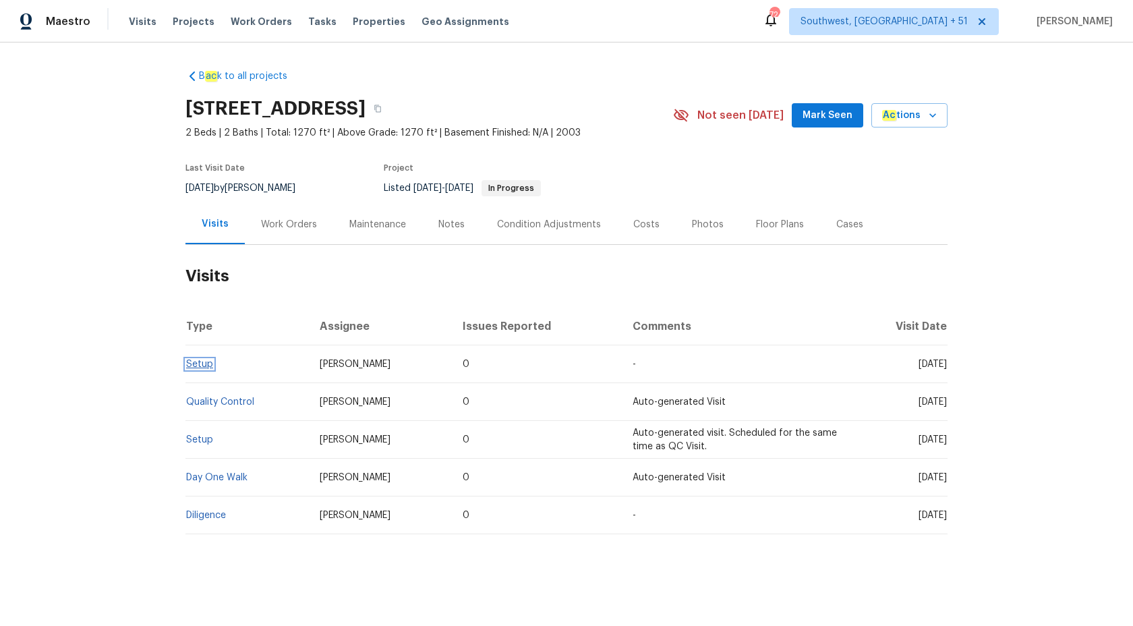
click at [197, 362] on link "Setup" at bounding box center [199, 364] width 27 height 9
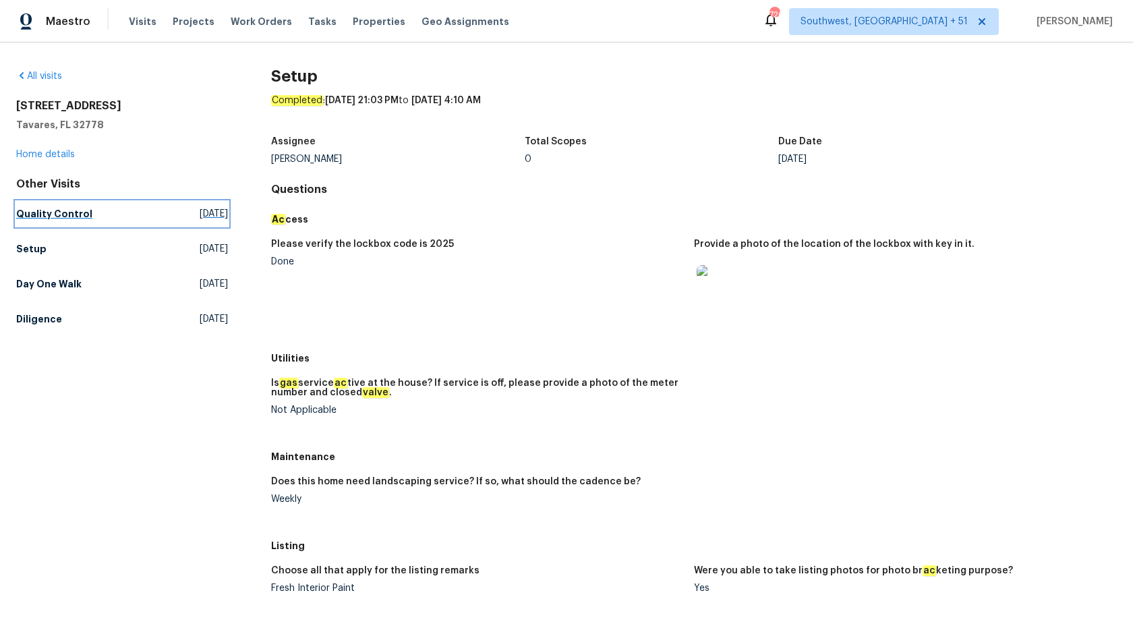
click at [74, 214] on h5 "Quality Control" at bounding box center [54, 213] width 76 height 13
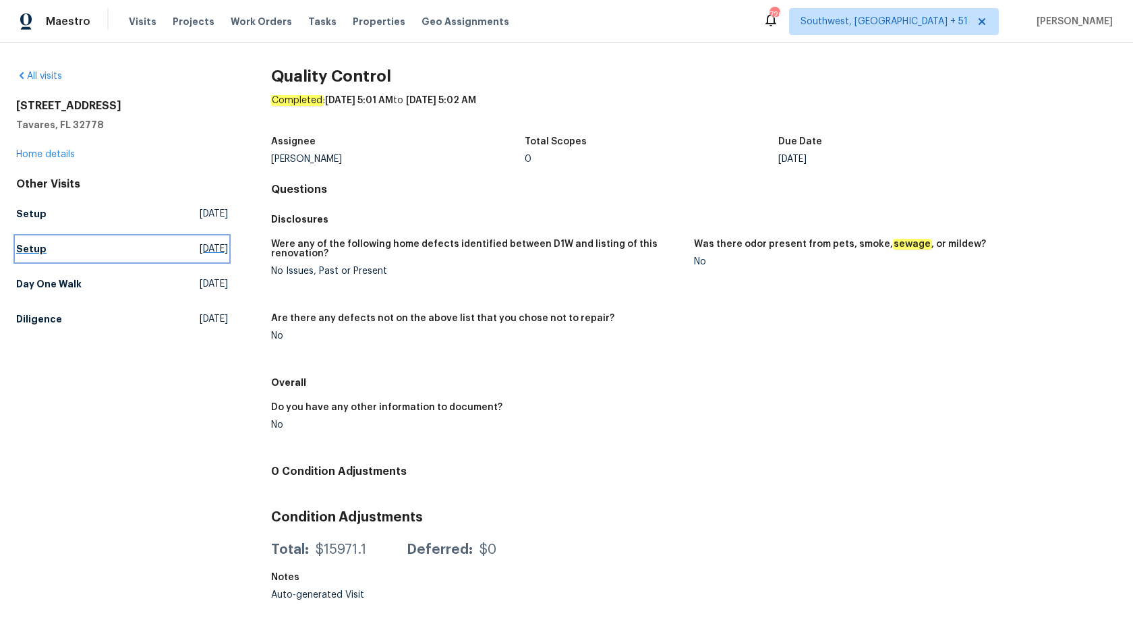
click at [32, 237] on link "Setup Sun, Oct 05 2025" at bounding box center [122, 249] width 212 height 24
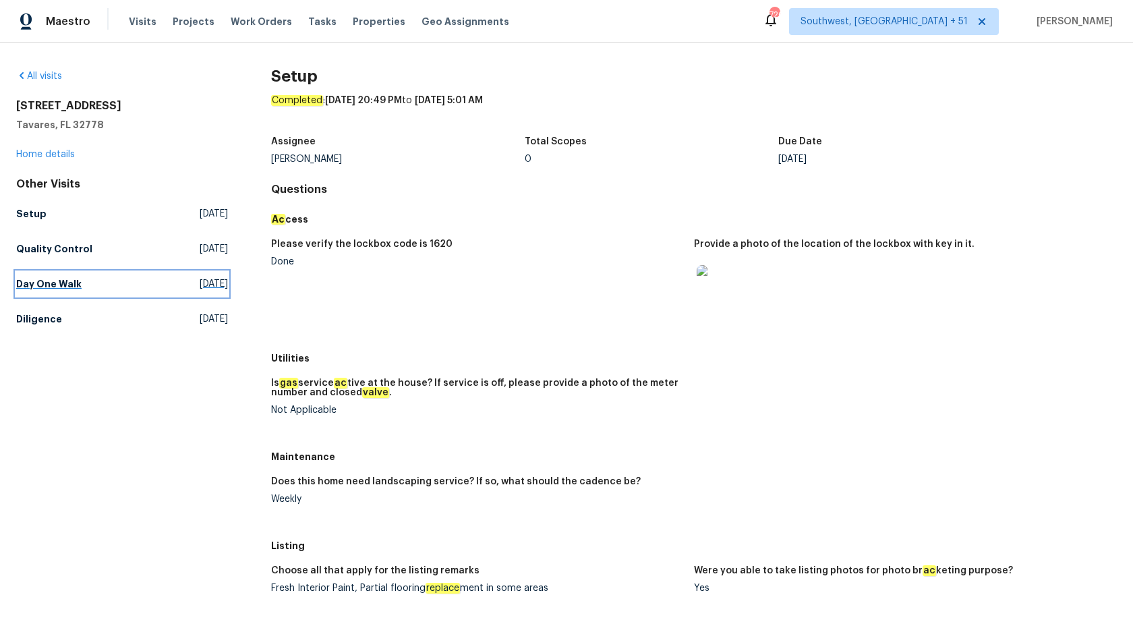
click at [58, 284] on h5 "Day One Walk" at bounding box center [48, 283] width 65 height 13
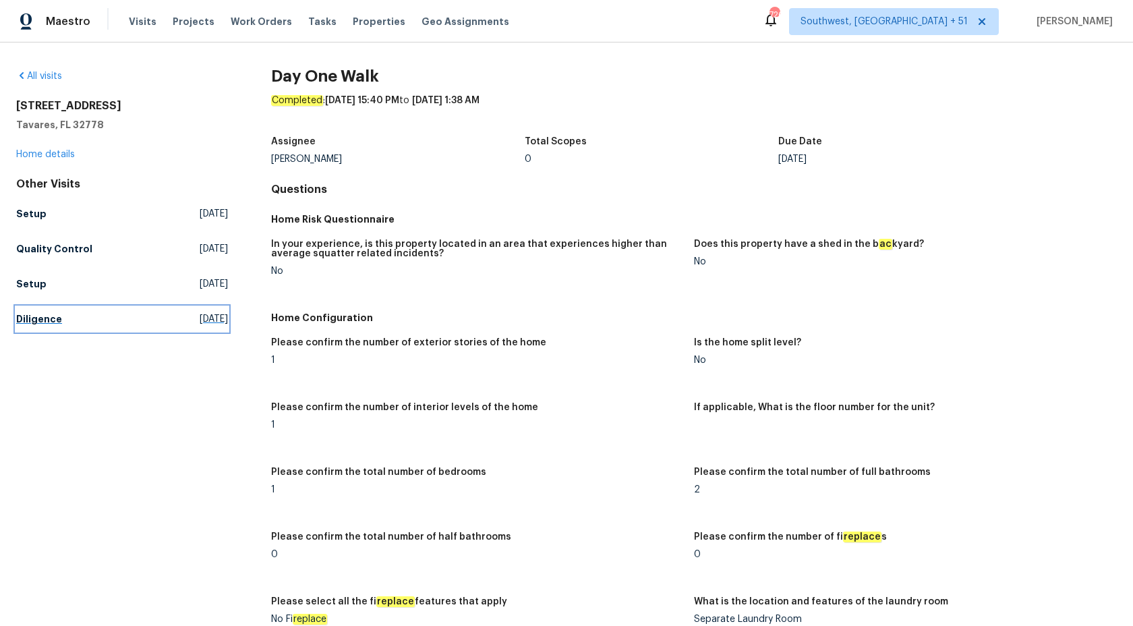
click at [28, 321] on h5 "Diligence" at bounding box center [39, 318] width 46 height 13
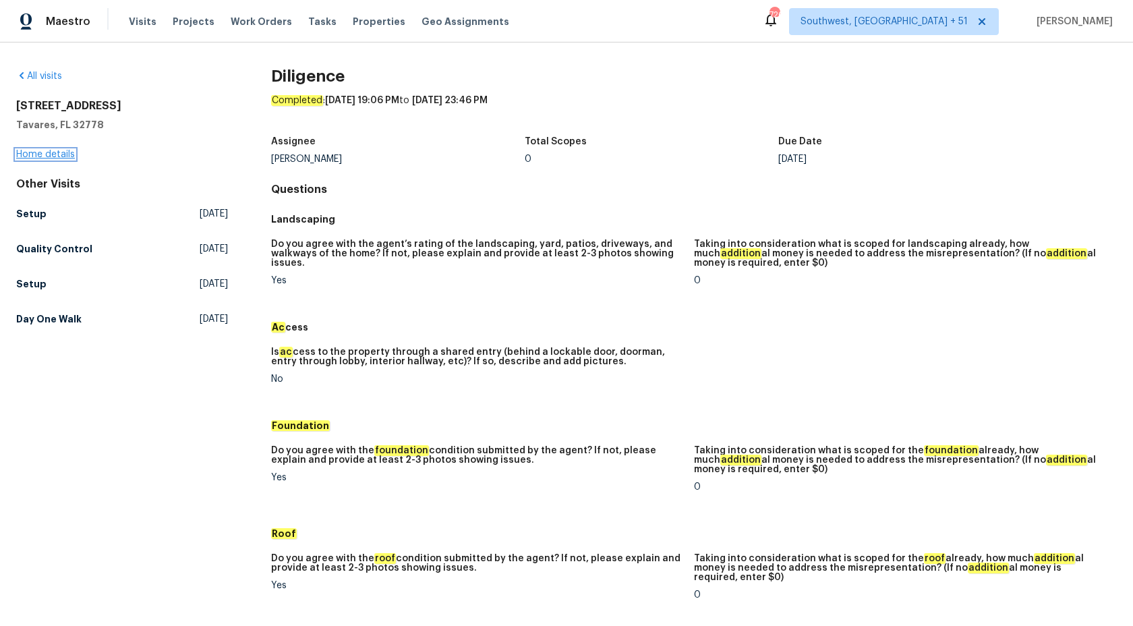
click at [41, 153] on link "Home details" at bounding box center [45, 154] width 59 height 9
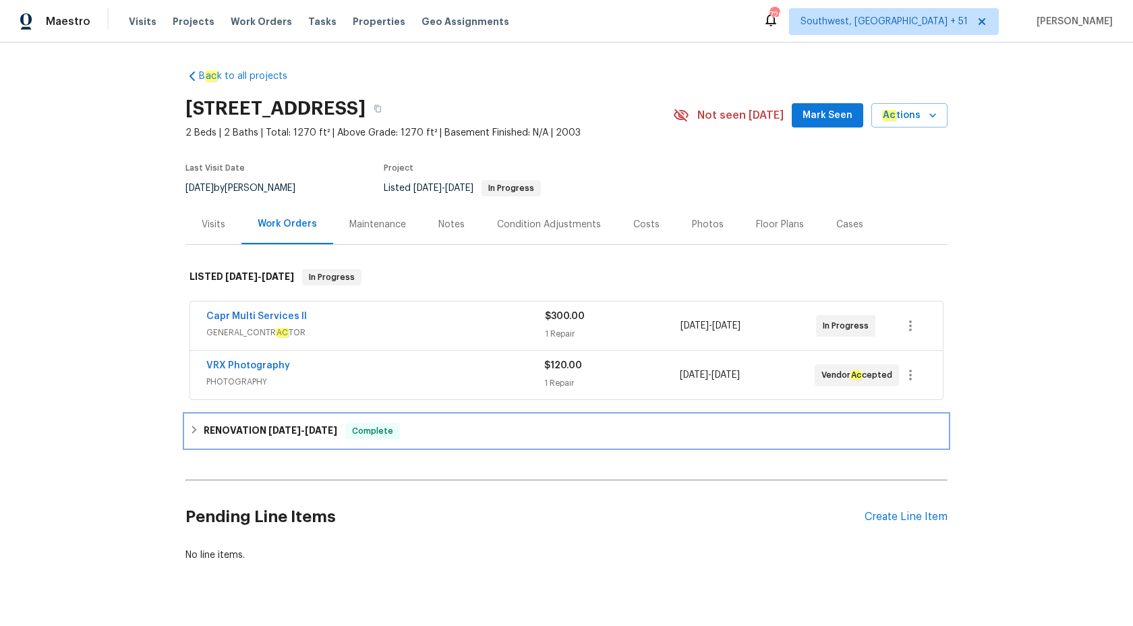
click at [362, 432] on div "Complete" at bounding box center [372, 431] width 55 height 16
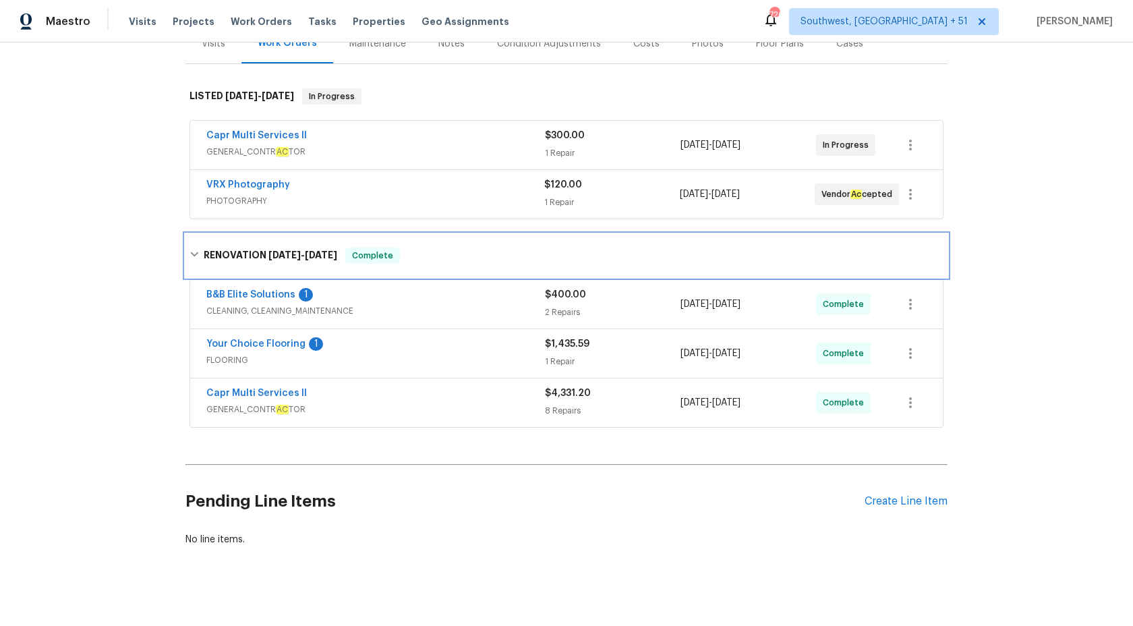
scroll to position [193, 0]
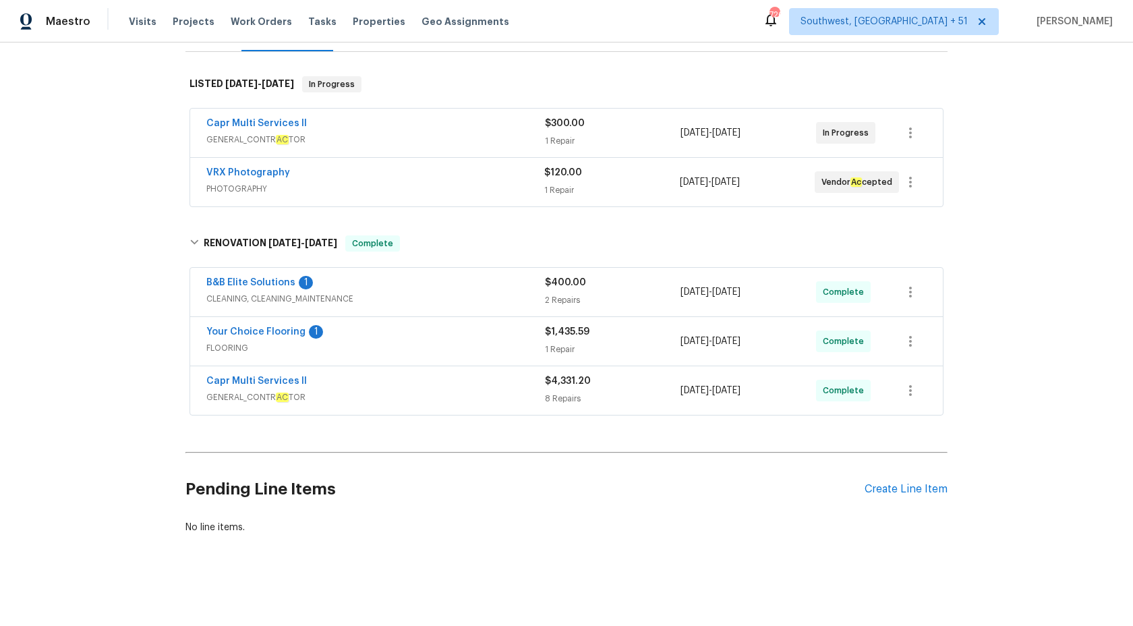
click at [494, 330] on div "Your Choice Flooring 1" at bounding box center [375, 333] width 339 height 16
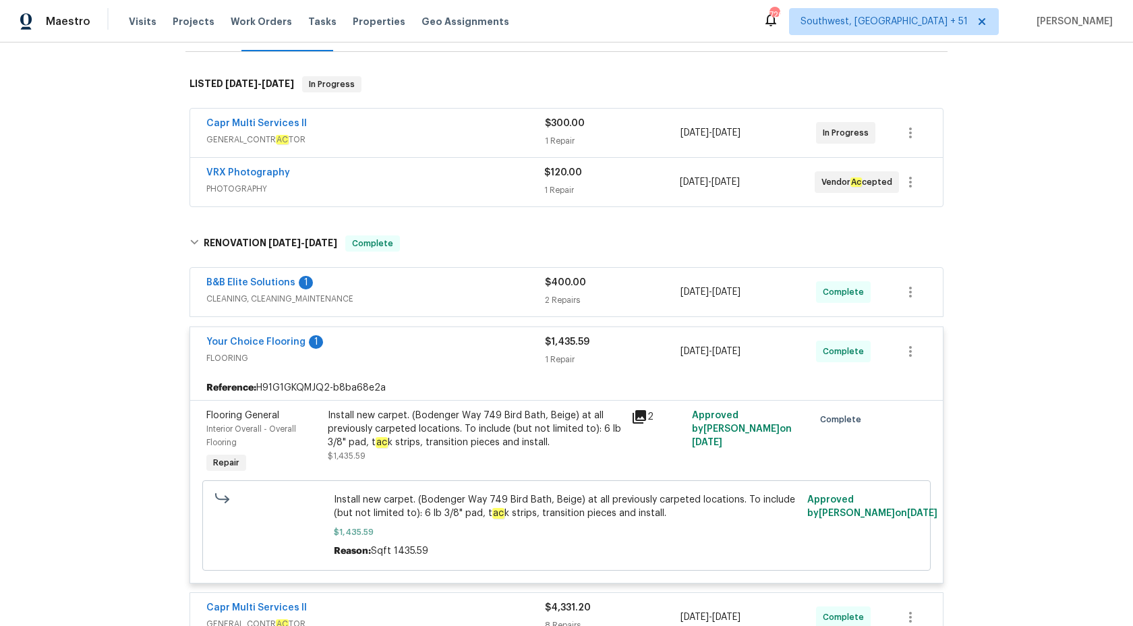
scroll to position [385, 0]
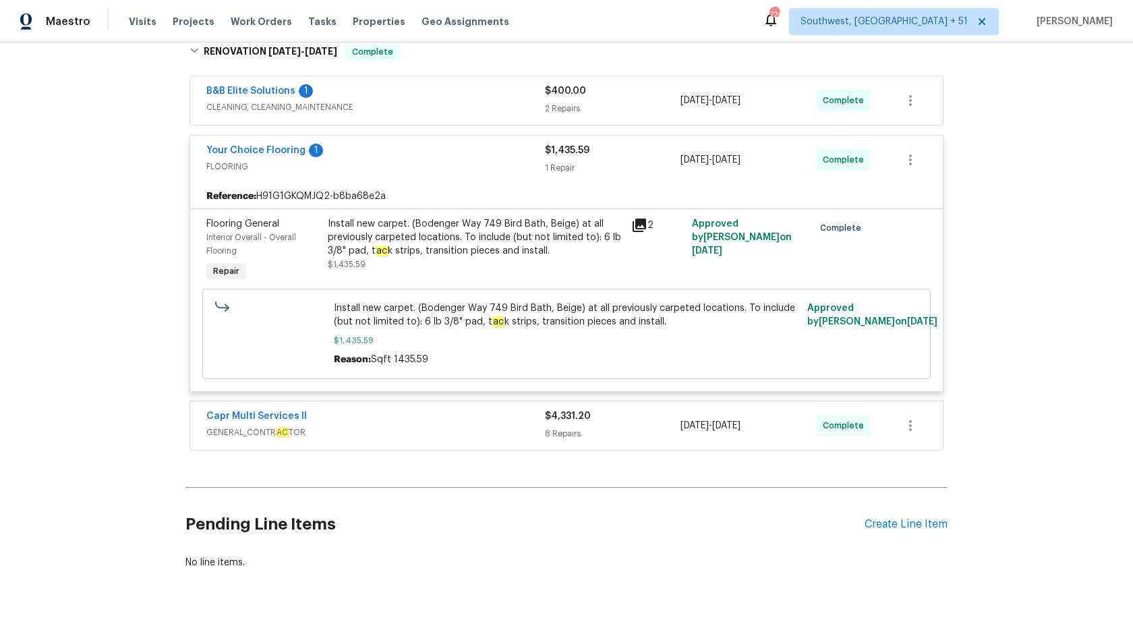
click at [438, 598] on div "B ac k to all projects 2732 Boardwalk Way, Tavares, FL 32778 2 Beds | 2 Baths |…" at bounding box center [566, 334] width 1133 height 584
click at [552, 166] on div "1 Repair" at bounding box center [613, 167] width 136 height 13
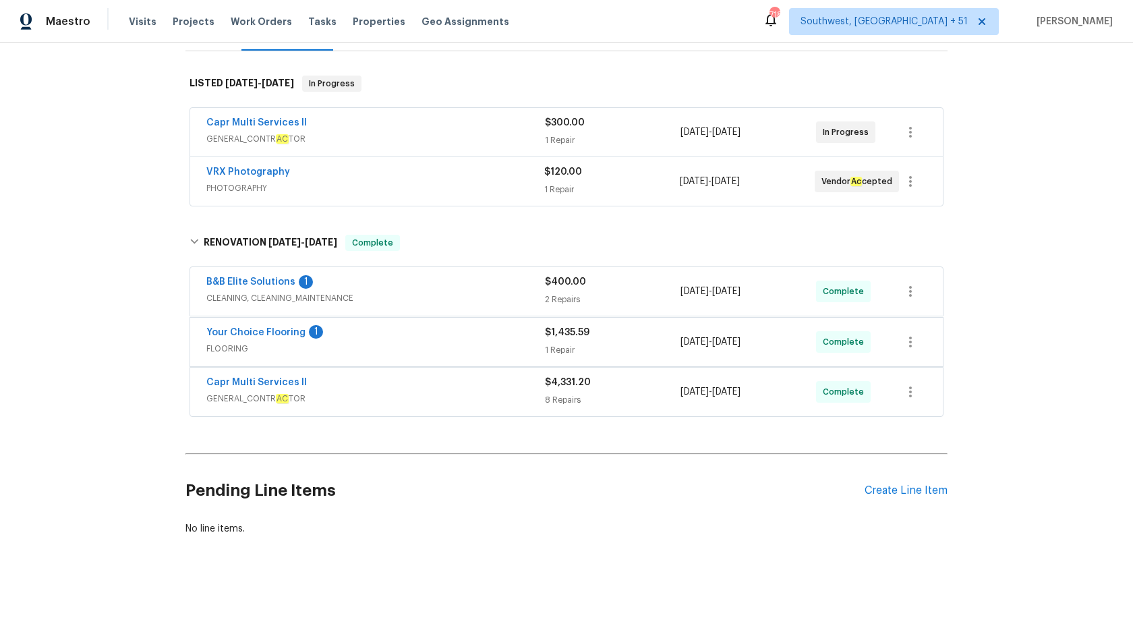
scroll to position [193, 0]
click at [501, 285] on div "B&B Elite Solutions 1" at bounding box center [375, 284] width 339 height 16
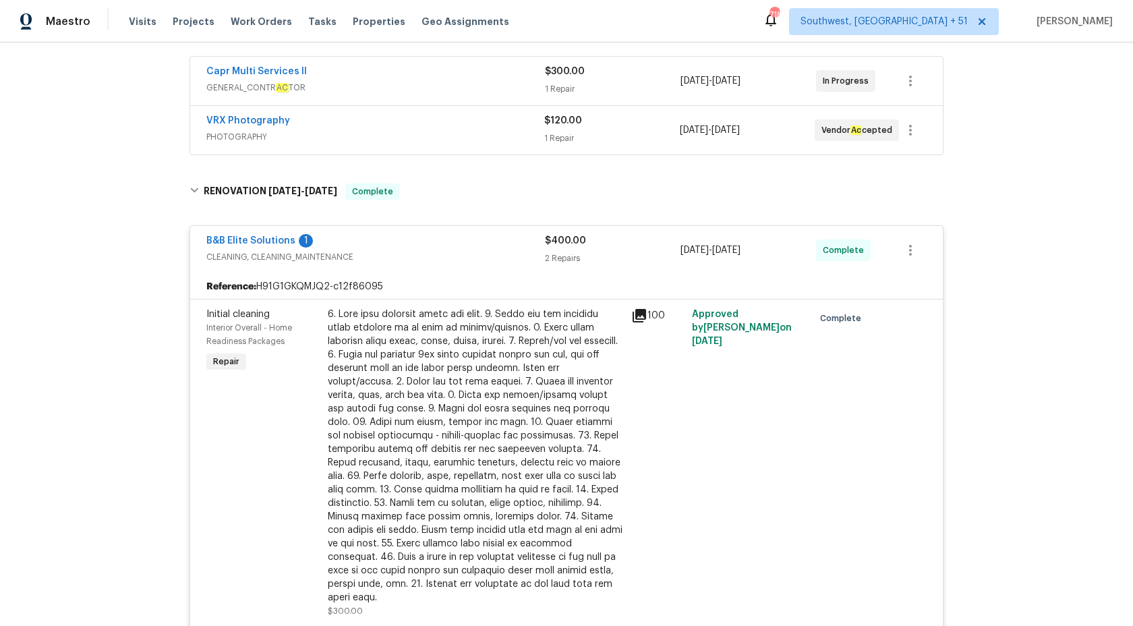
scroll to position [385, 0]
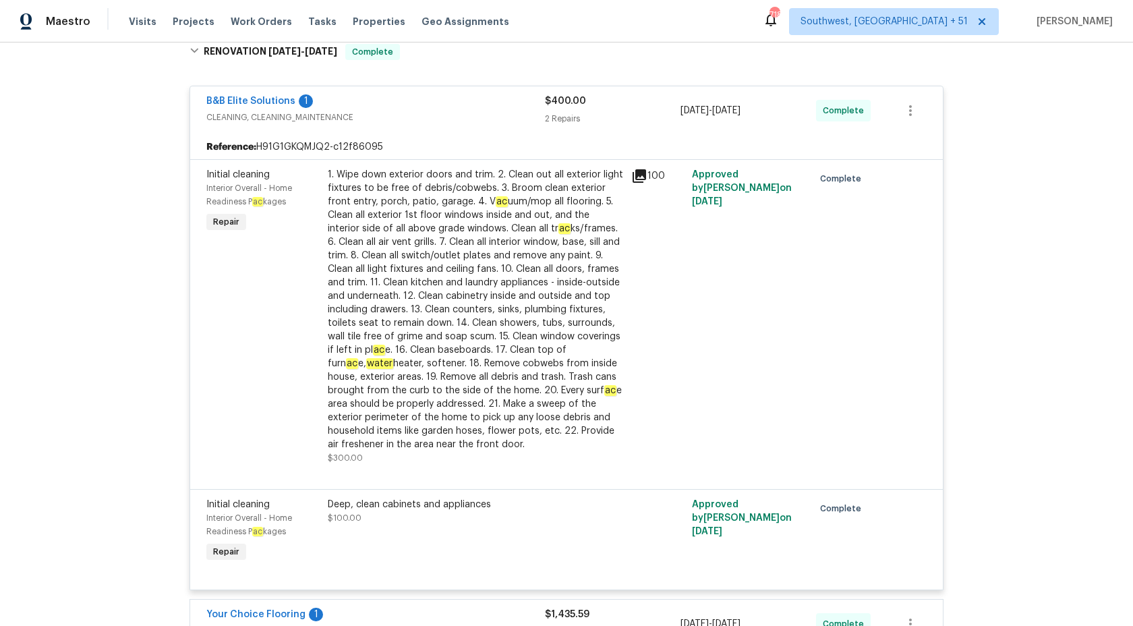
click at [545, 105] on span "$400.00" at bounding box center [565, 100] width 41 height 9
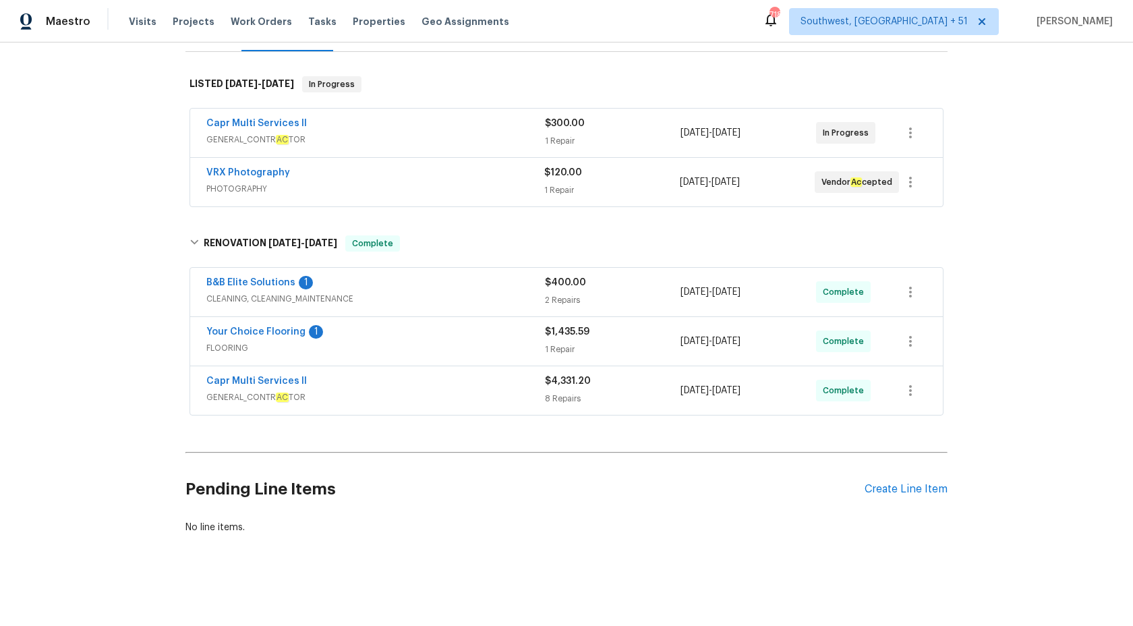
click at [411, 396] on span "GENERAL_CONTR AC TOR" at bounding box center [375, 397] width 339 height 13
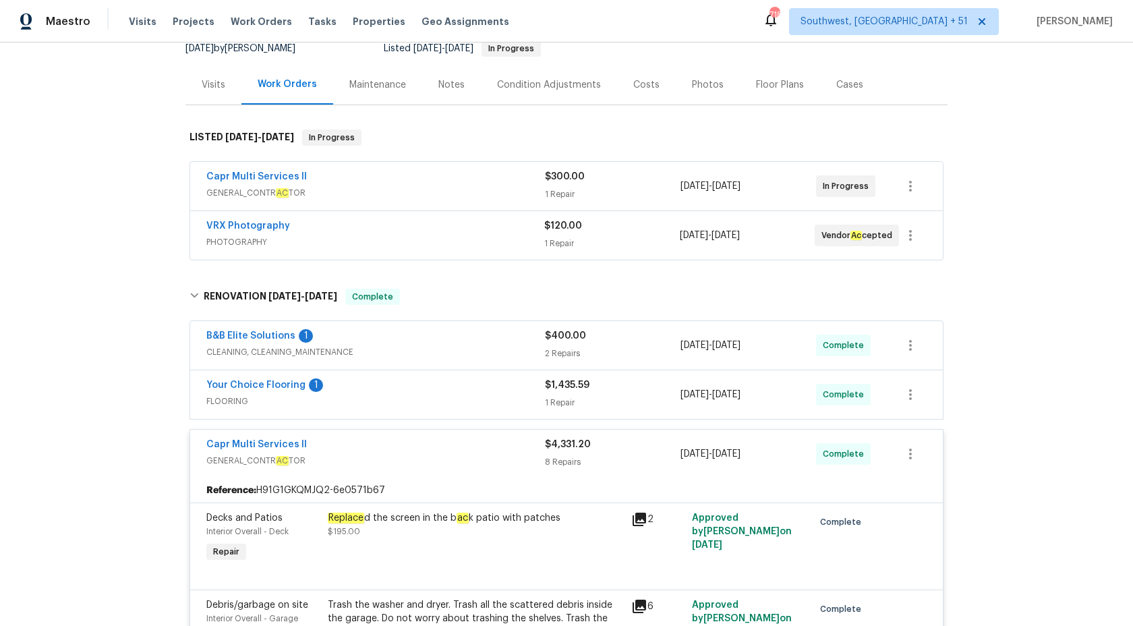
scroll to position [0, 0]
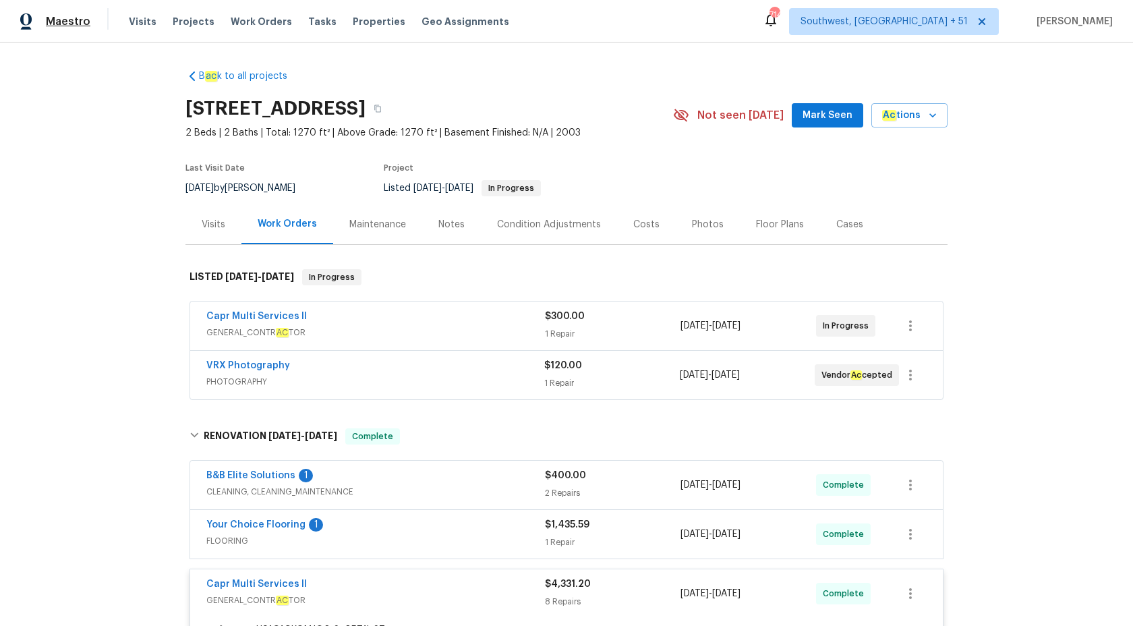
click at [72, 21] on span "Maestro" at bounding box center [68, 21] width 45 height 13
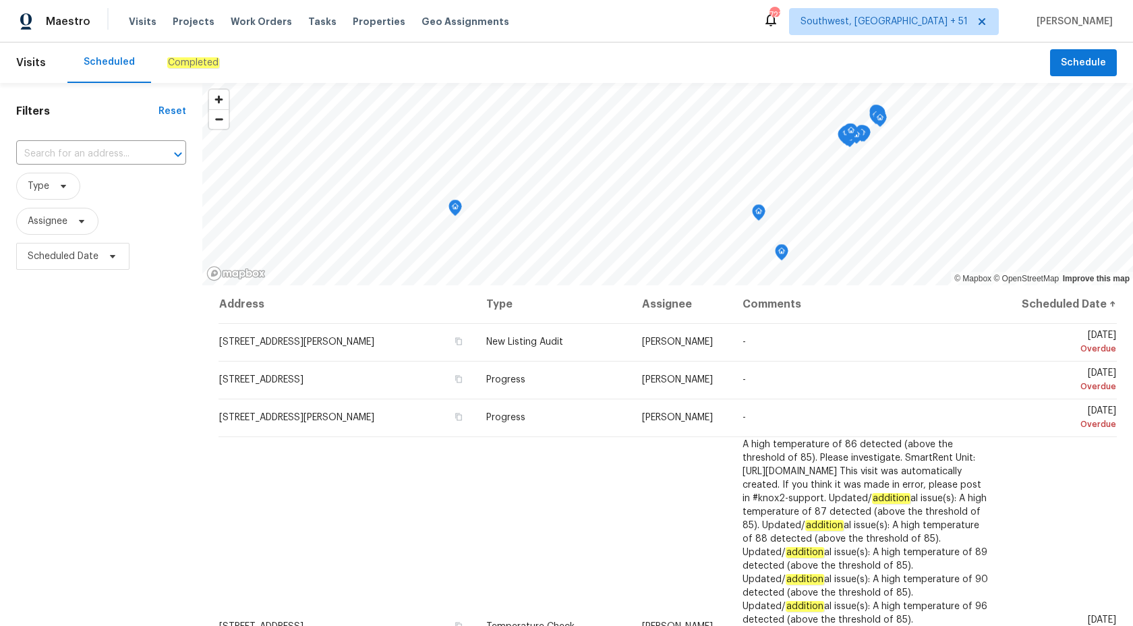
click at [188, 78] on div "Completed" at bounding box center [193, 62] width 84 height 40
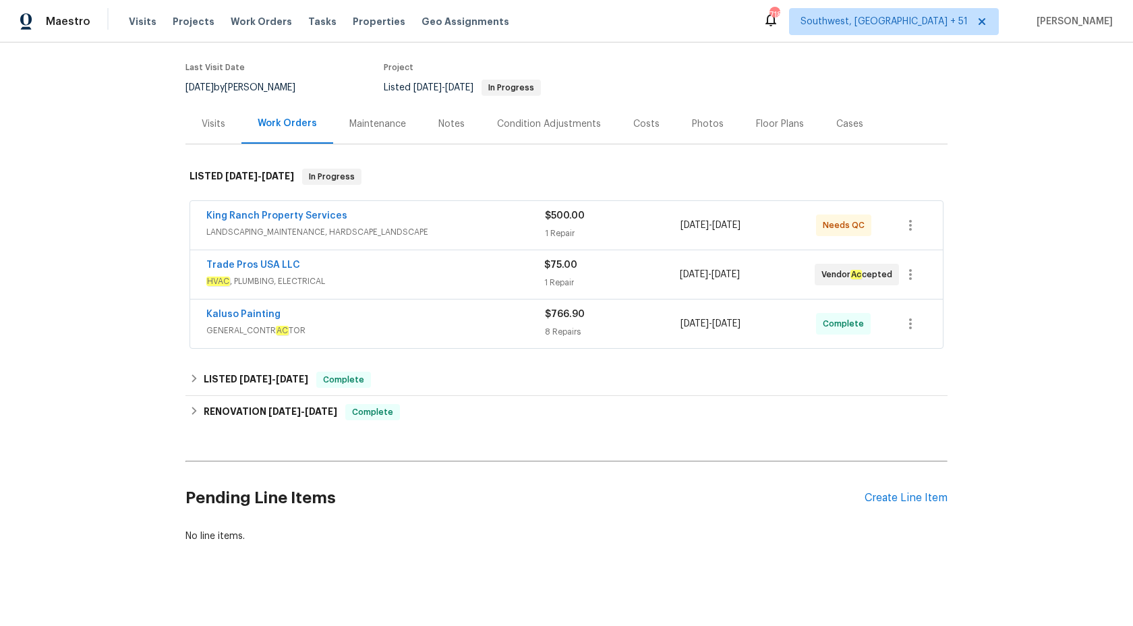
scroll to position [109, 0]
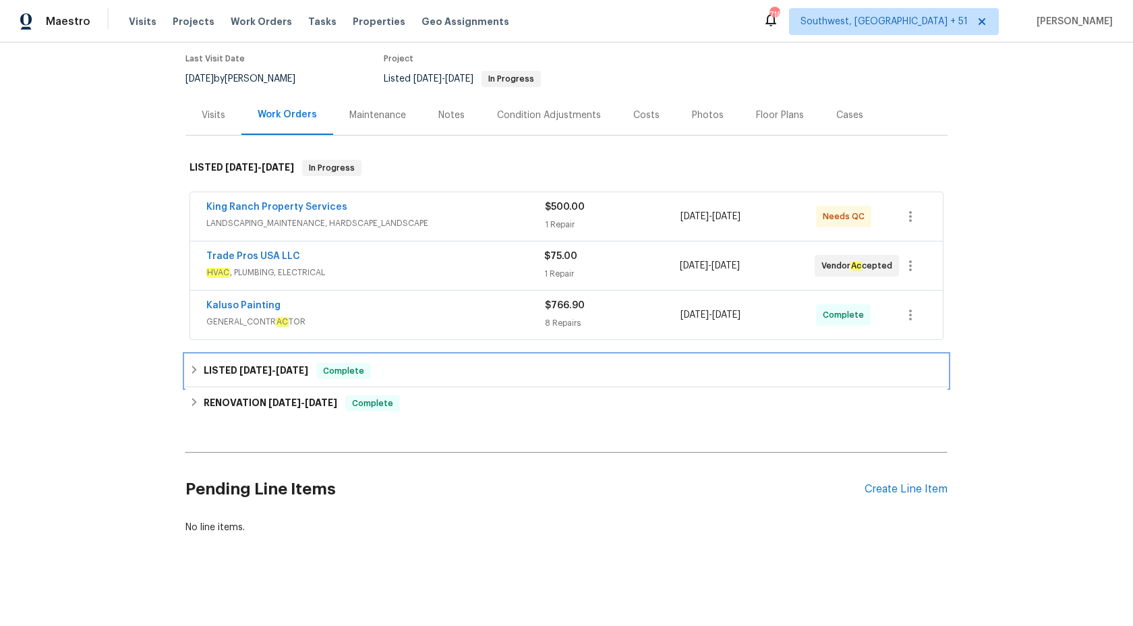
click at [356, 368] on span "Complete" at bounding box center [344, 370] width 52 height 13
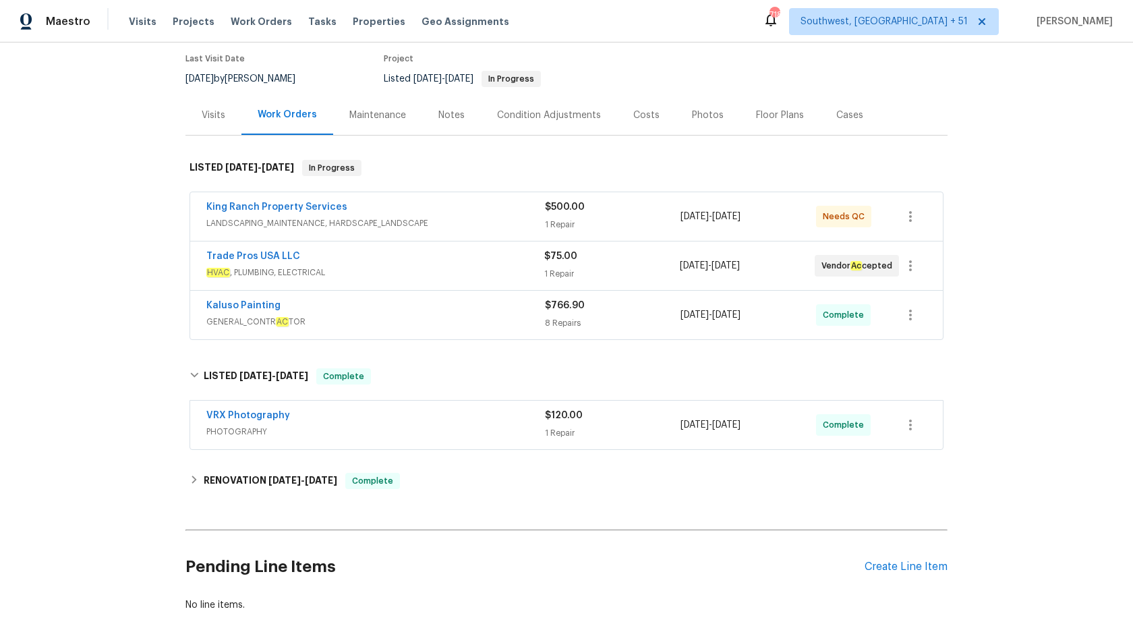
click at [476, 314] on div "Kaluso Painting" at bounding box center [375, 307] width 339 height 16
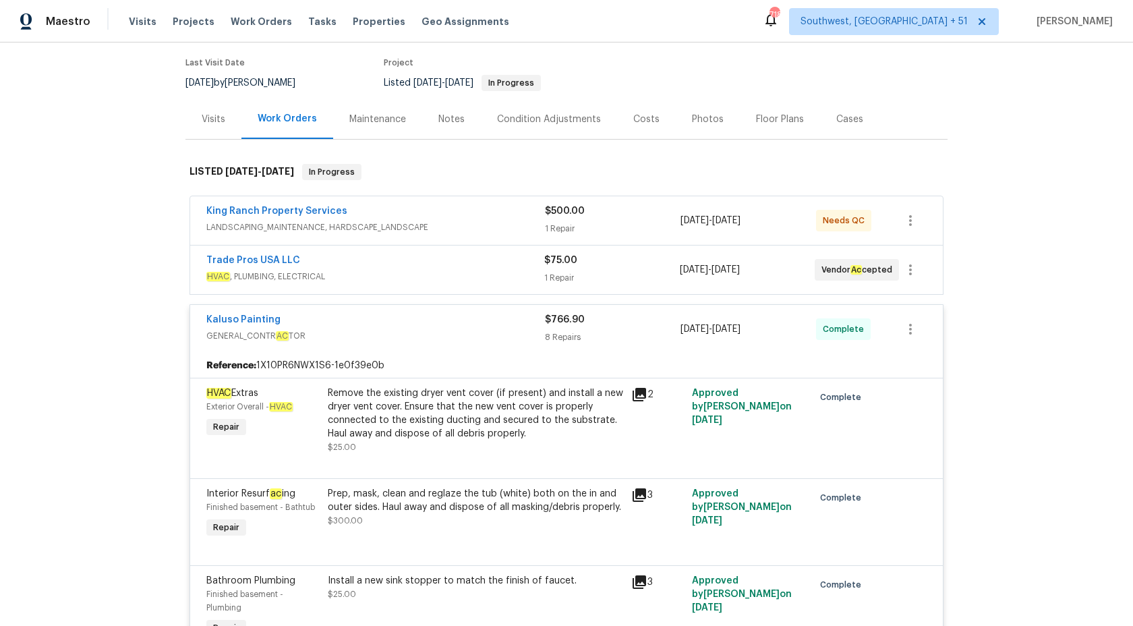
scroll to position [103, 0]
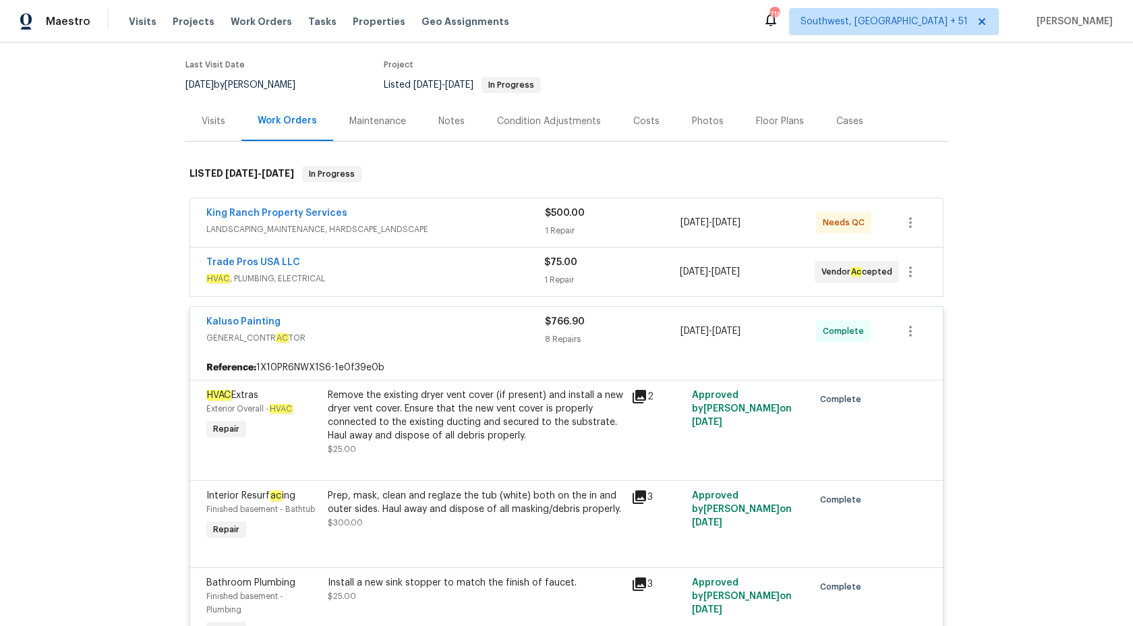
click at [499, 281] on span "HVAC , PLUMBING, ELECTRICAL" at bounding box center [375, 278] width 338 height 13
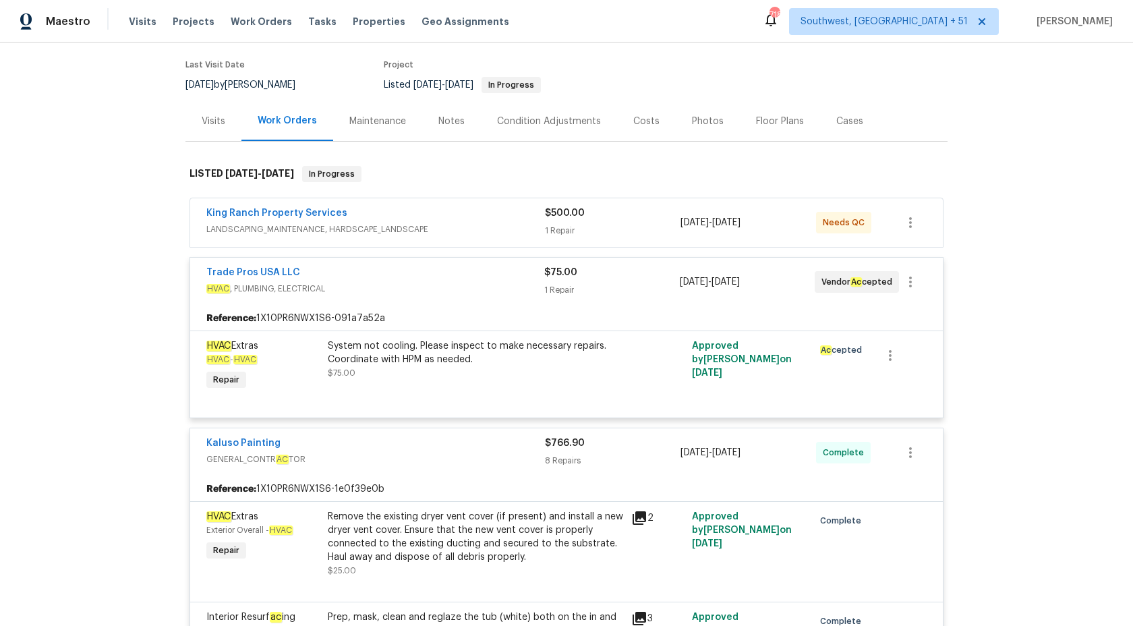
click at [503, 219] on div "King Ranch Property Services" at bounding box center [375, 214] width 339 height 16
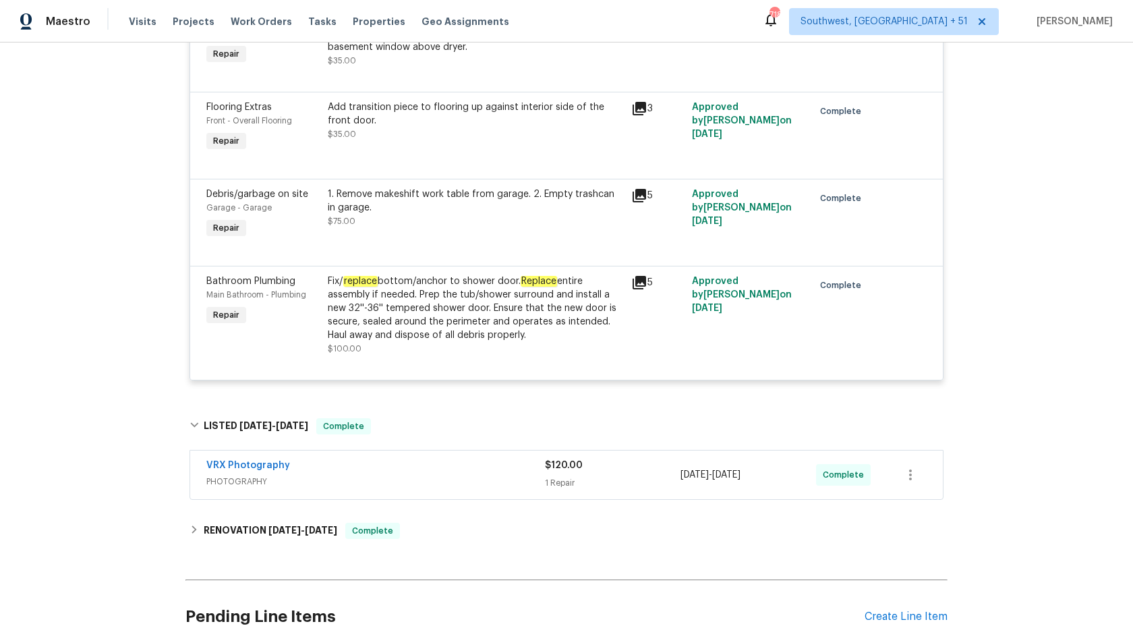
scroll to position [1317, 0]
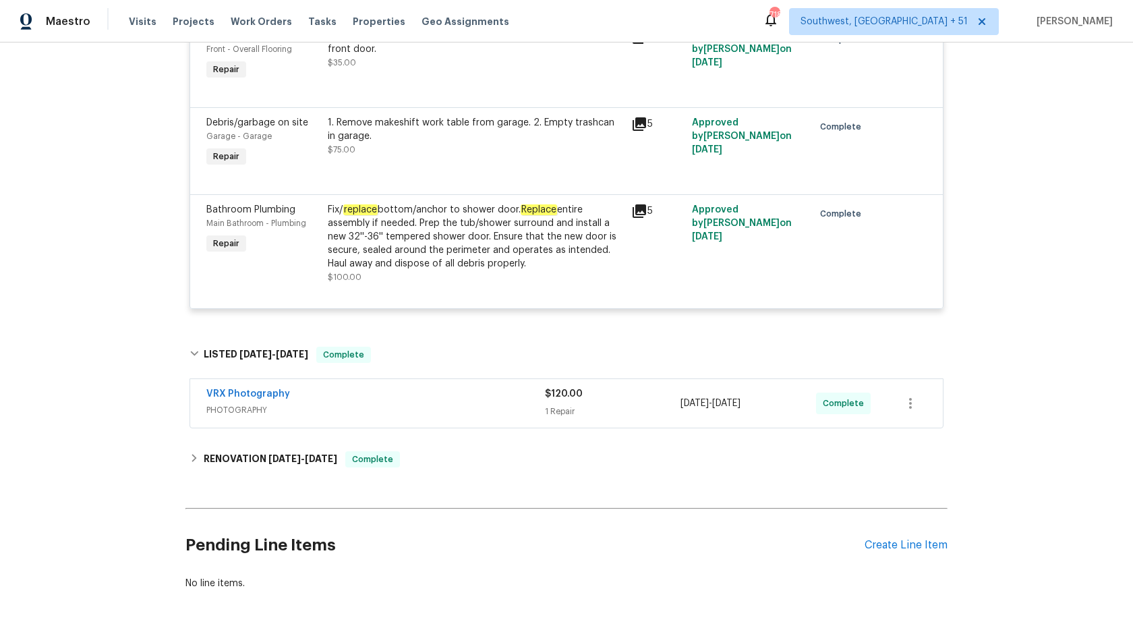
click at [433, 411] on div "VRX Photography PHOTOGRAPHY $120.00 1 Repair 9/18/2025 - 9/19/2025 Complete" at bounding box center [566, 403] width 753 height 49
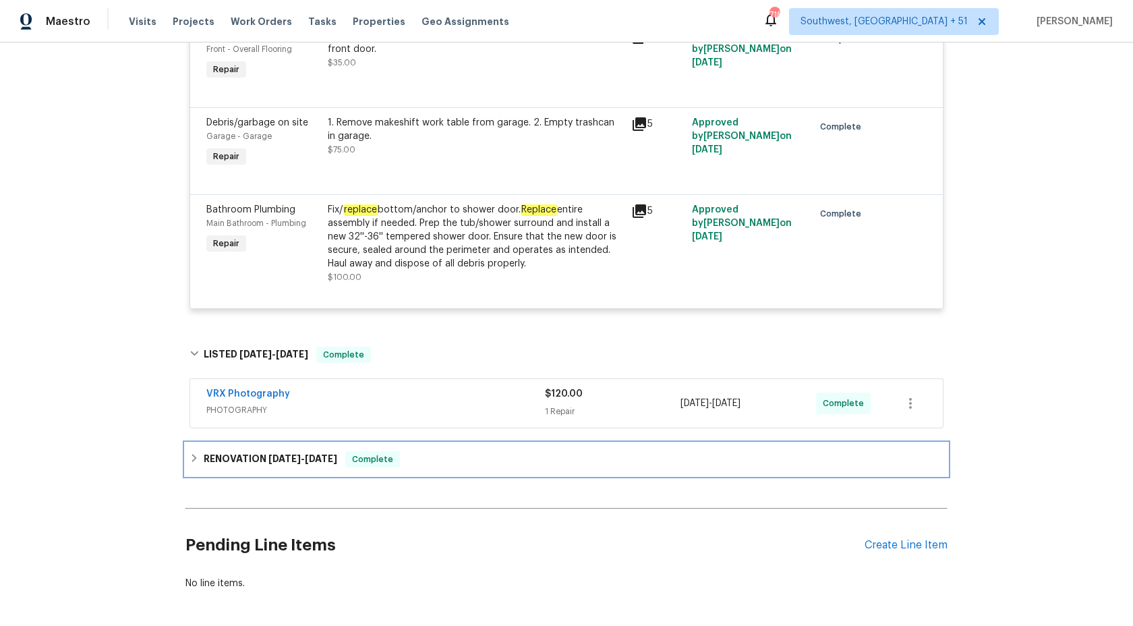
click at [405, 451] on div "RENOVATION 9/8/25 - 9/16/25 Complete" at bounding box center [567, 459] width 754 height 16
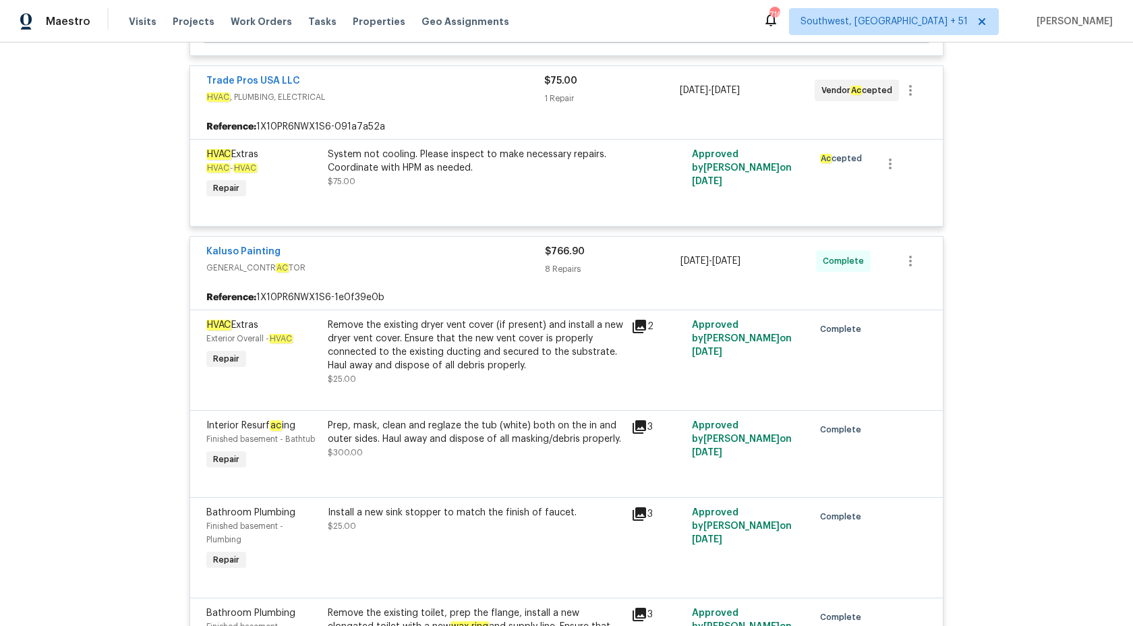
scroll to position [0, 0]
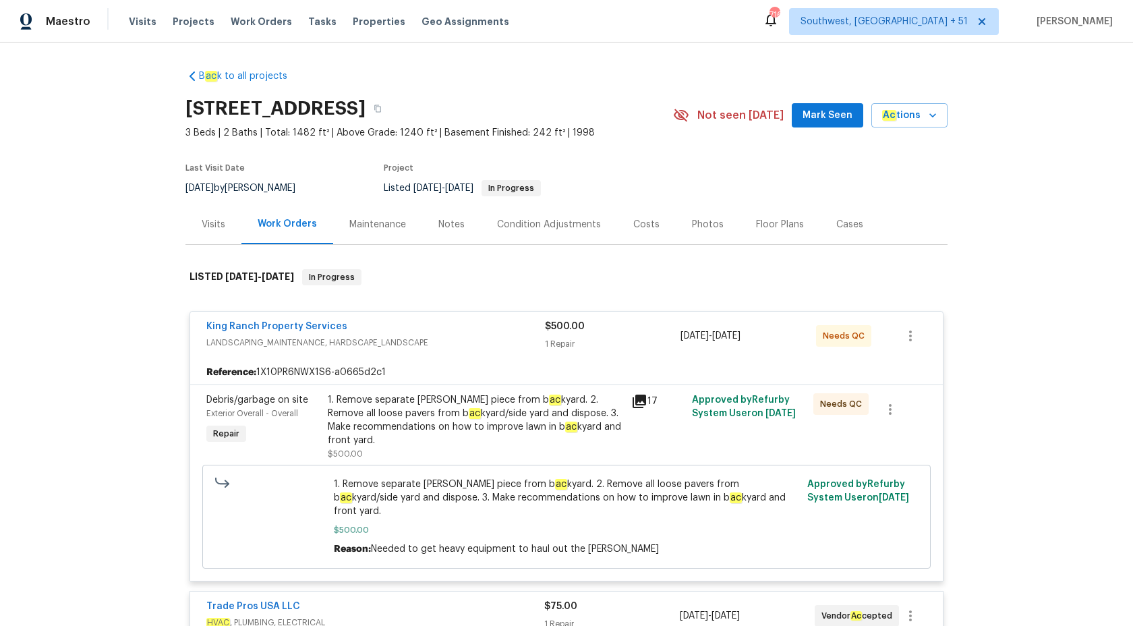
click at [557, 326] on span "$500.00" at bounding box center [565, 326] width 40 height 9
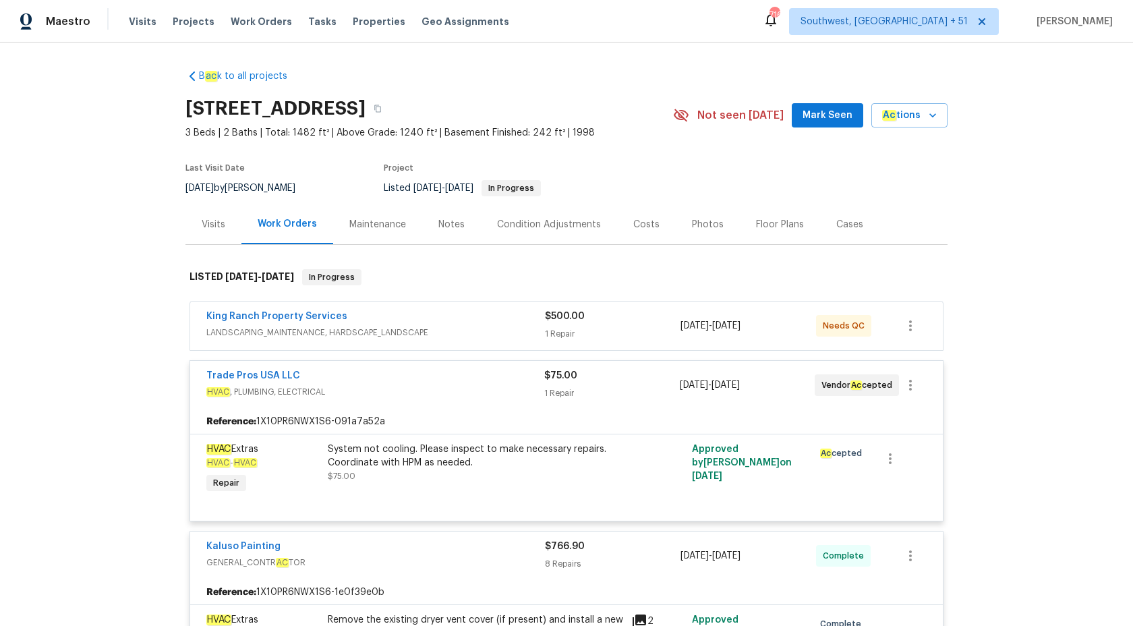
click at [563, 367] on div "Trade Pros USA LLC HVAC , PLUMBING, ELECTRICAL $75.00 1 Repair 10/3/2025 - 10/1…" at bounding box center [566, 385] width 753 height 49
click at [557, 370] on div "$75.00" at bounding box center [611, 375] width 135 height 13
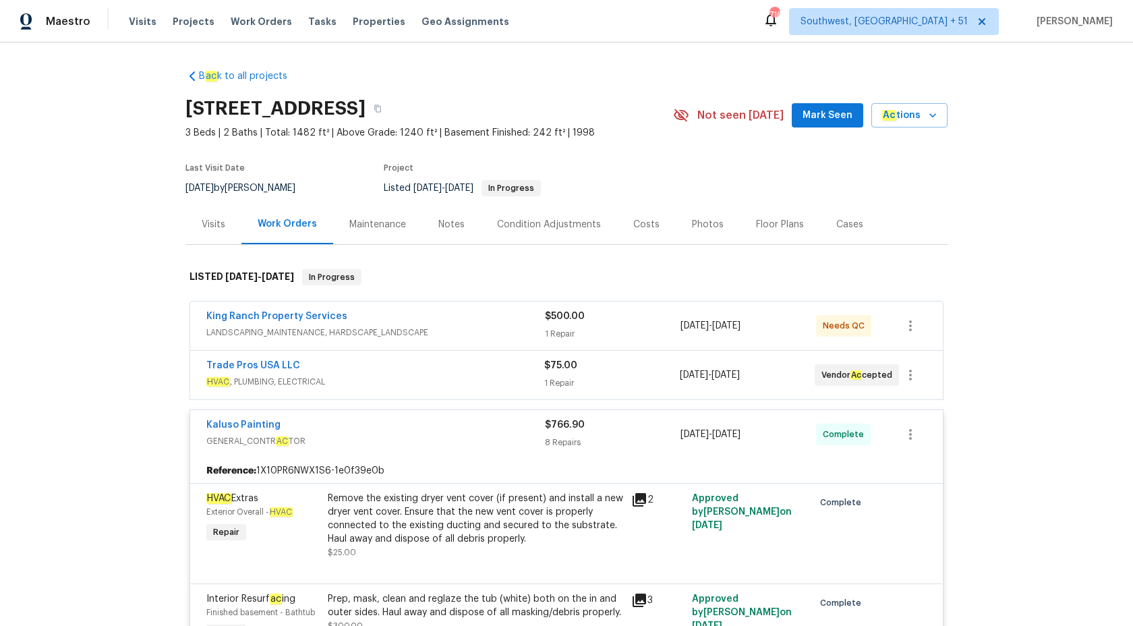
click at [557, 443] on div "8 Repairs" at bounding box center [613, 442] width 136 height 13
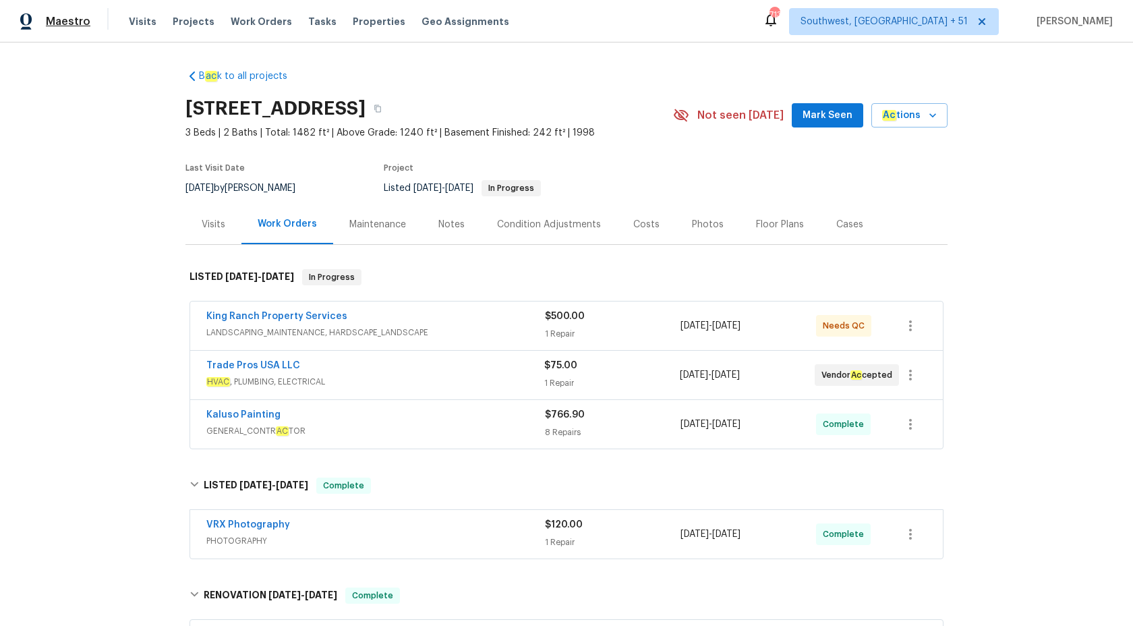
click at [62, 15] on span "Maestro" at bounding box center [68, 21] width 45 height 13
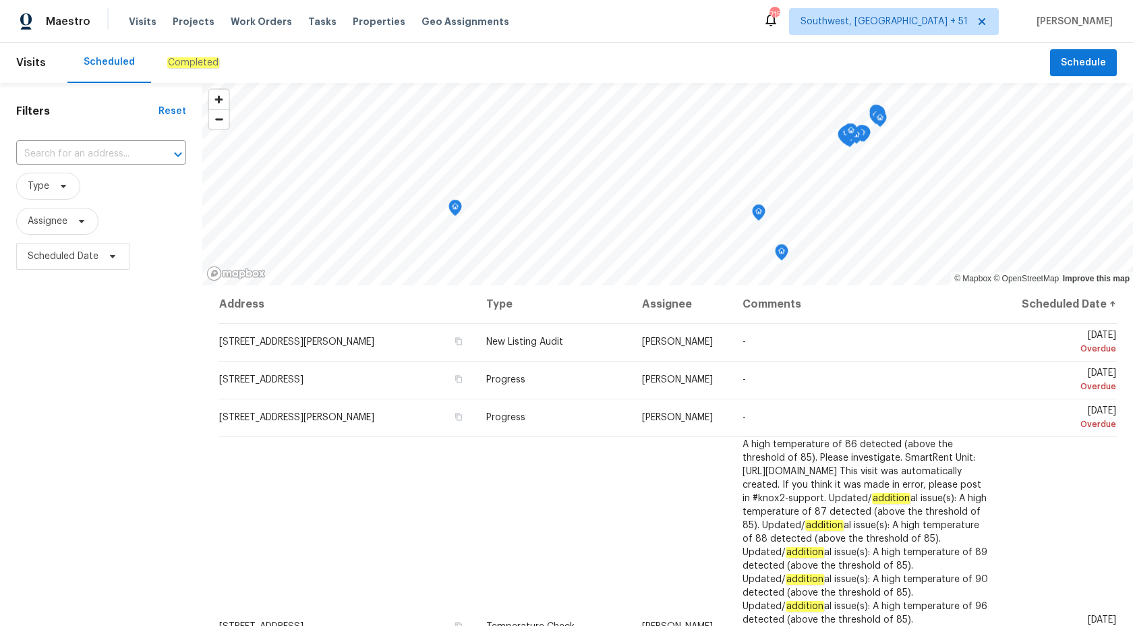
click at [196, 66] on em "Completed" at bounding box center [193, 62] width 52 height 11
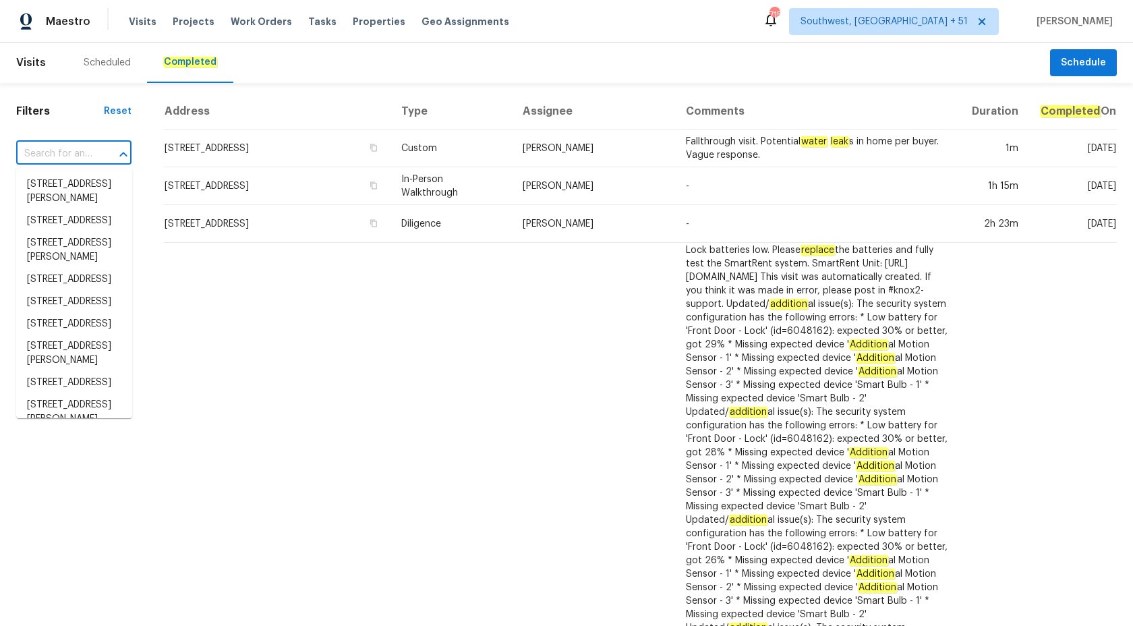
click at [68, 145] on input "text" at bounding box center [55, 154] width 78 height 21
paste input "[STREET_ADDRESS]"
type input "[STREET_ADDRESS]"
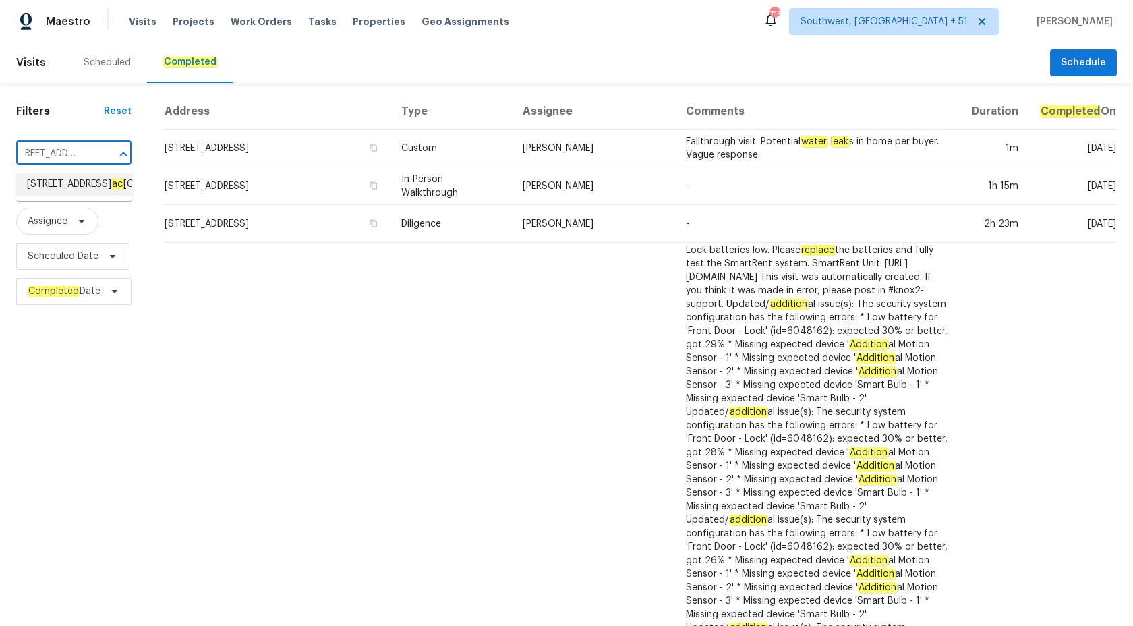
click at [79, 187] on span "[STREET_ADDRESS]" at bounding box center [122, 184] width 190 height 14
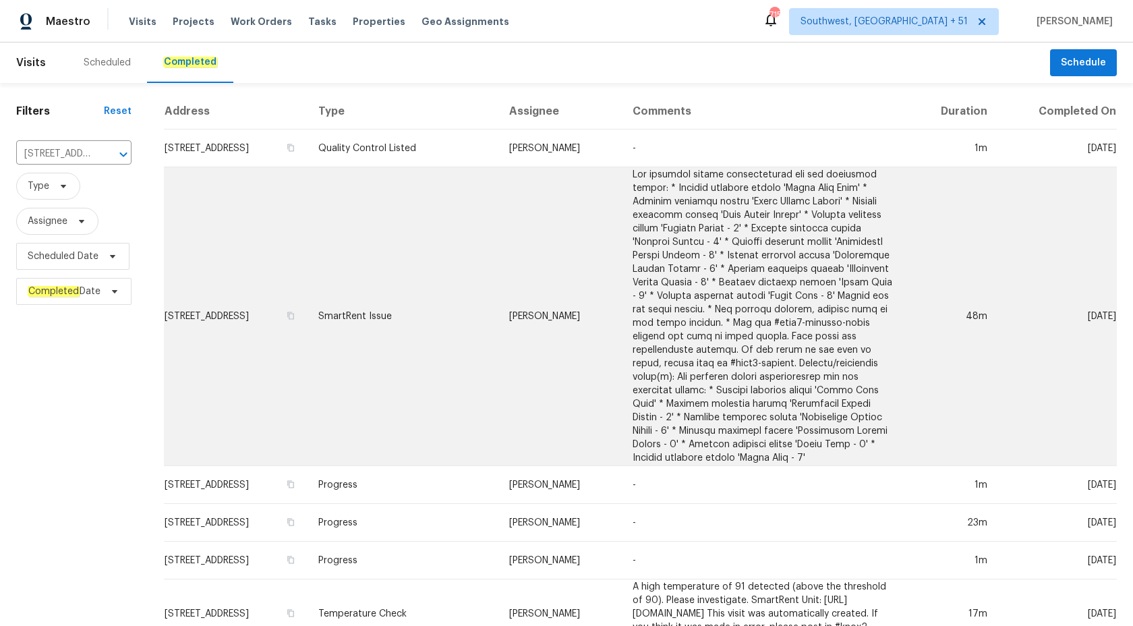
click at [564, 215] on td "[PERSON_NAME]" at bounding box center [560, 316] width 123 height 299
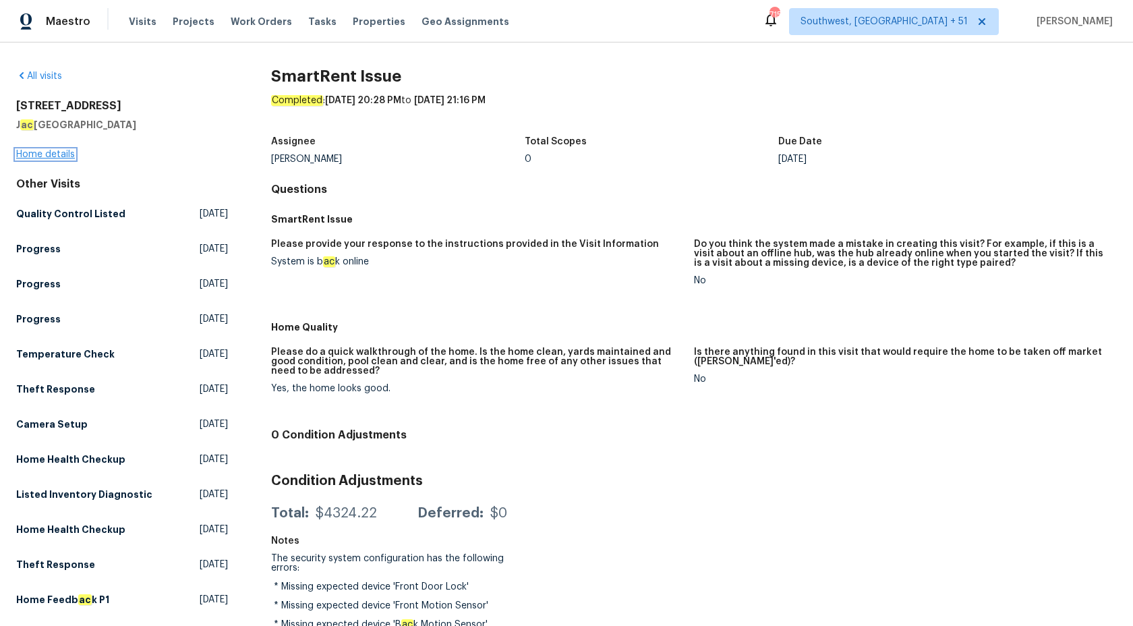
click at [32, 155] on link "Home details" at bounding box center [45, 154] width 59 height 9
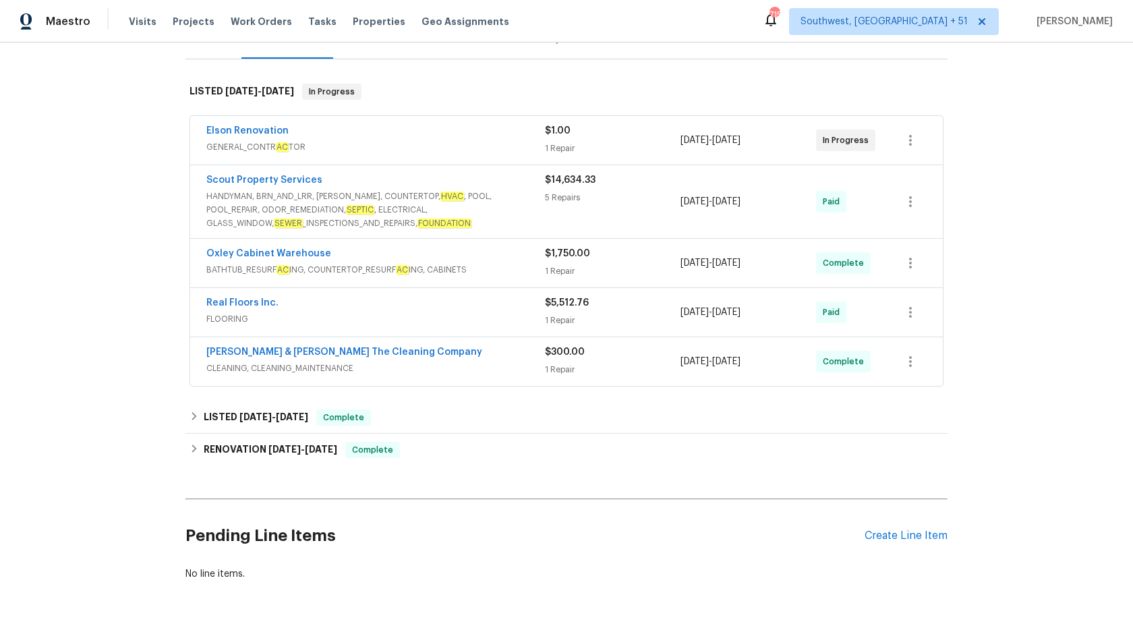
scroll to position [230, 0]
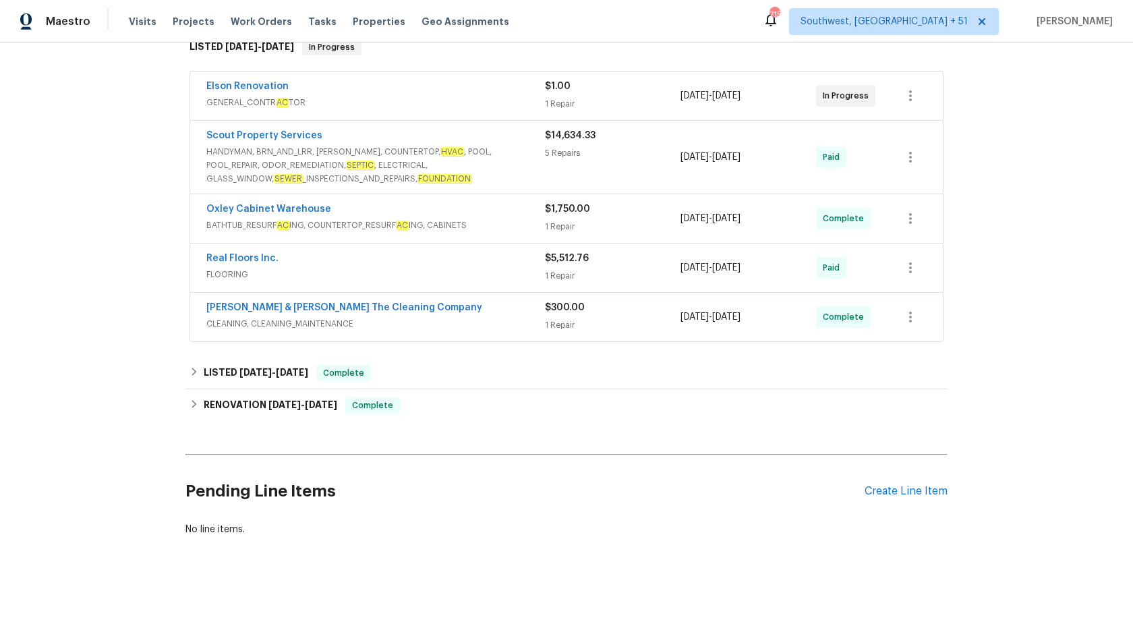
click at [496, 94] on div "Elson Renovation" at bounding box center [375, 88] width 339 height 16
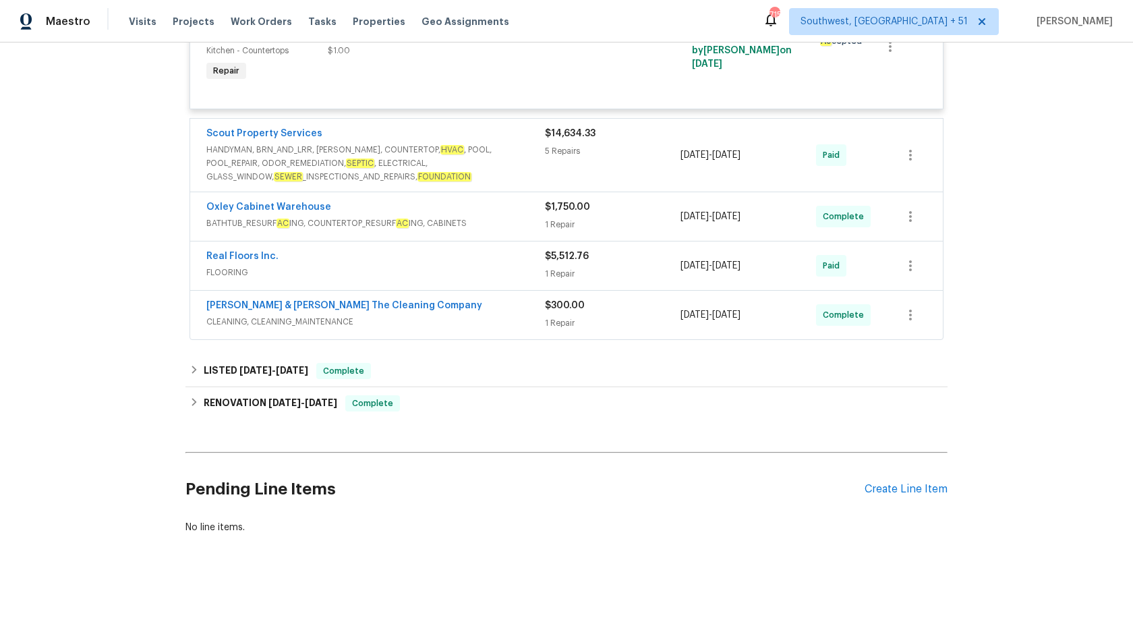
scroll to position [194, 0]
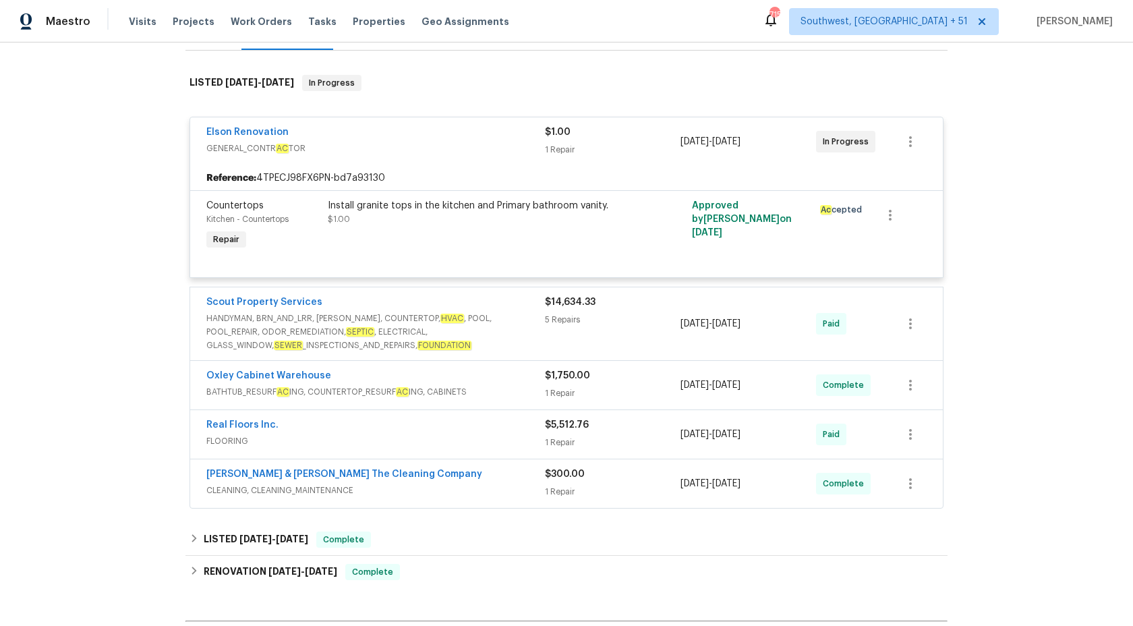
click at [492, 324] on span "HANDYMAN, BRN_AND_LRR, [PERSON_NAME], COUNTERTOP, HVAC , POOL, POOL_REPAIR, ODO…" at bounding box center [375, 332] width 339 height 40
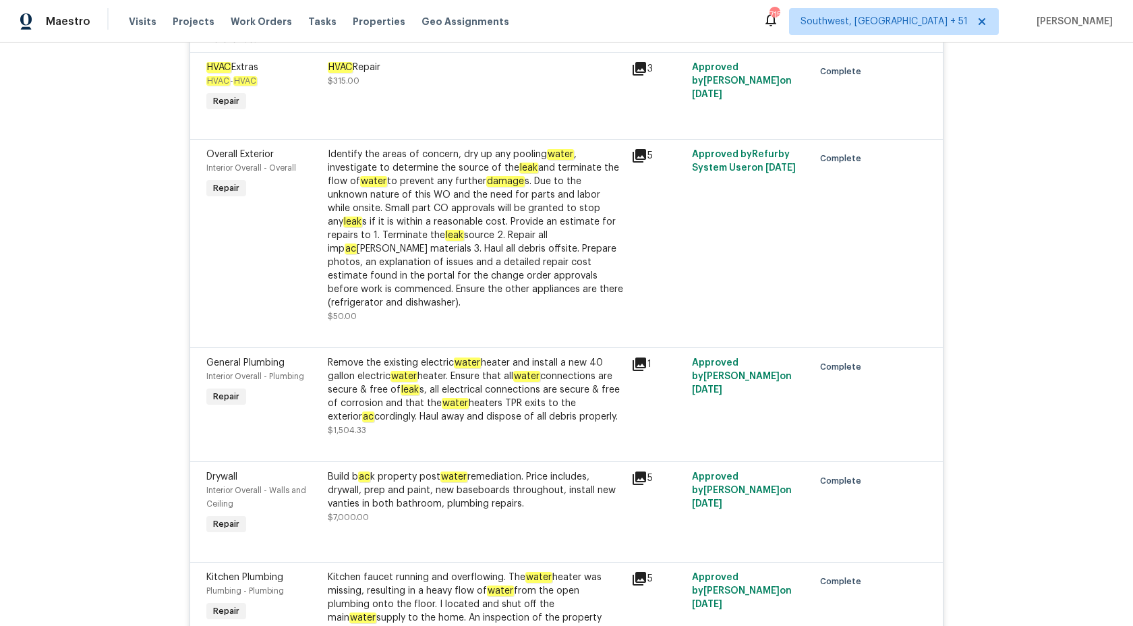
scroll to position [190, 0]
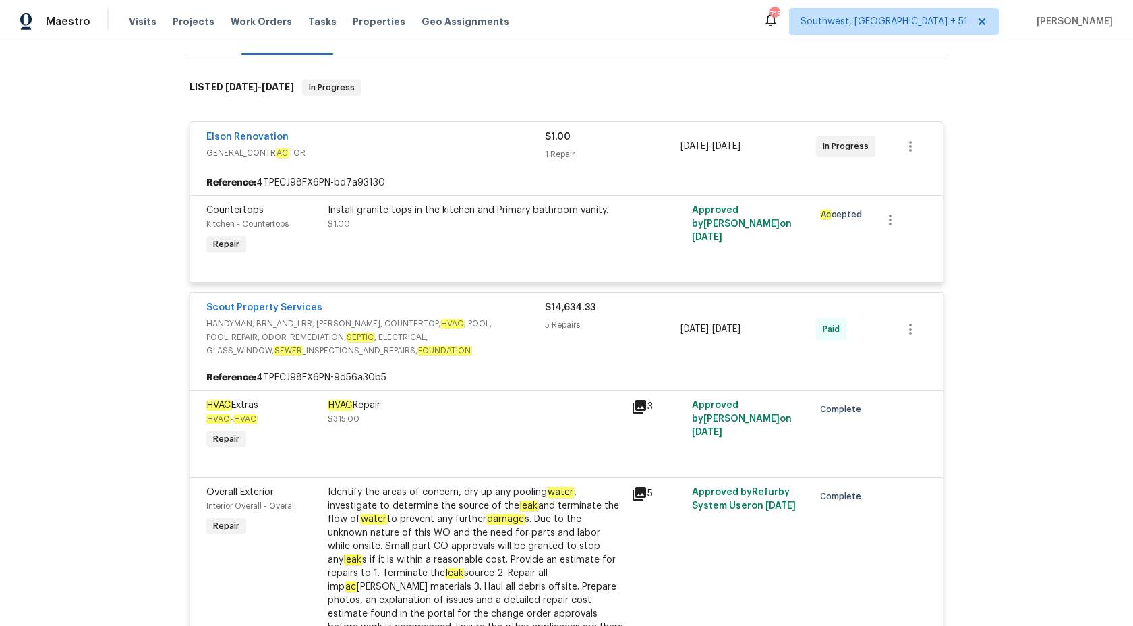
click at [556, 330] on div "5 Repairs" at bounding box center [613, 324] width 136 height 13
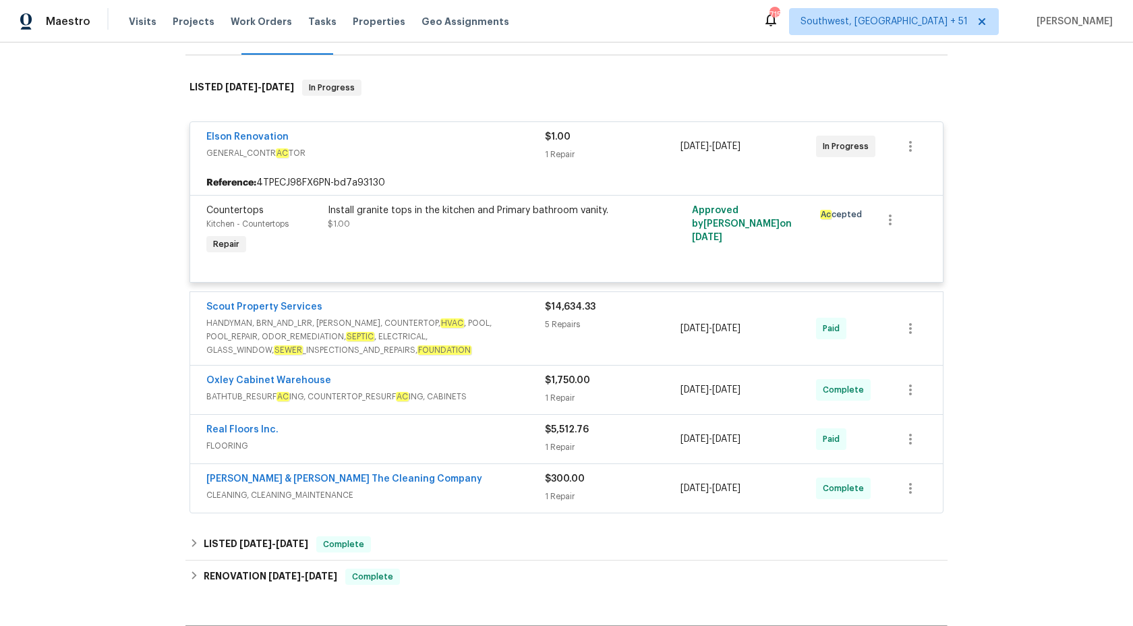
scroll to position [363, 0]
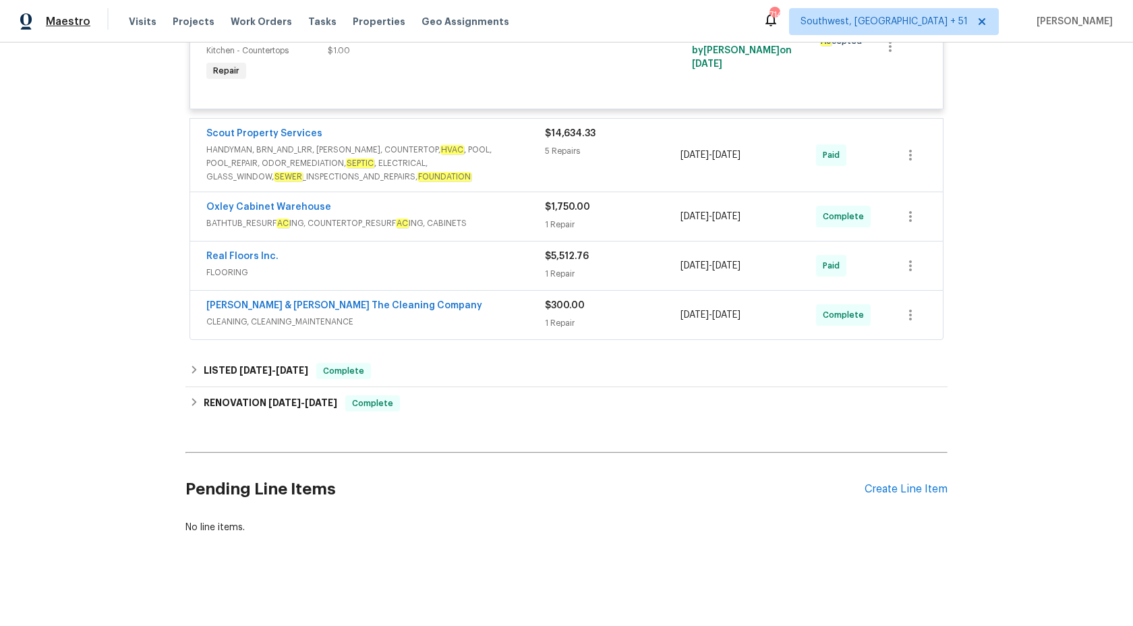
click at [58, 25] on span "Maestro" at bounding box center [68, 21] width 45 height 13
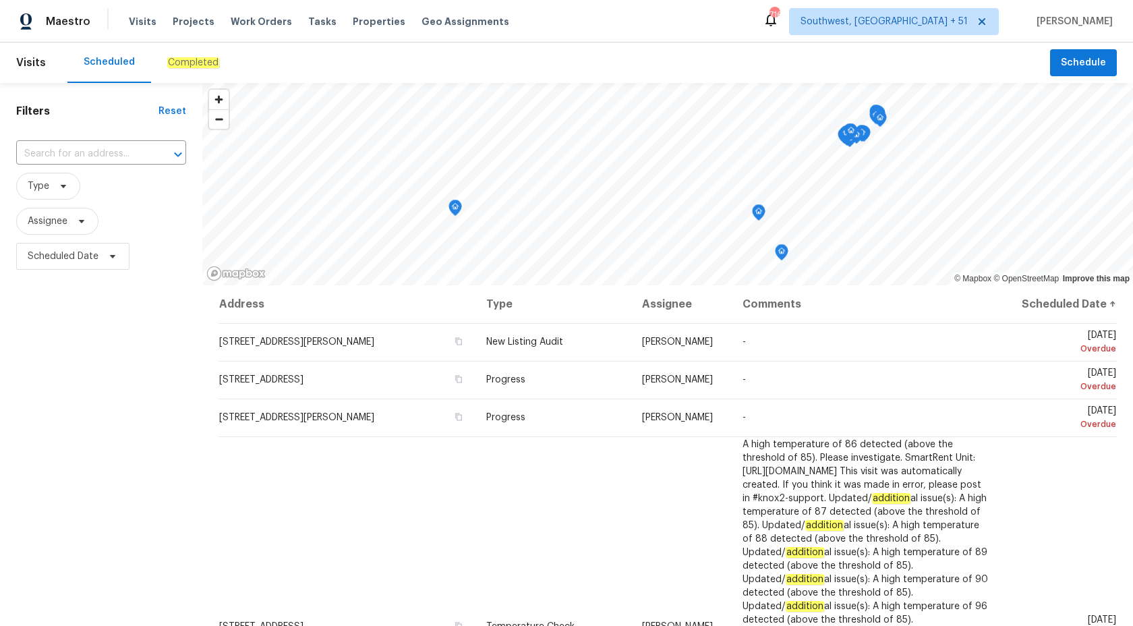
click at [175, 60] on em "Completed" at bounding box center [193, 62] width 52 height 11
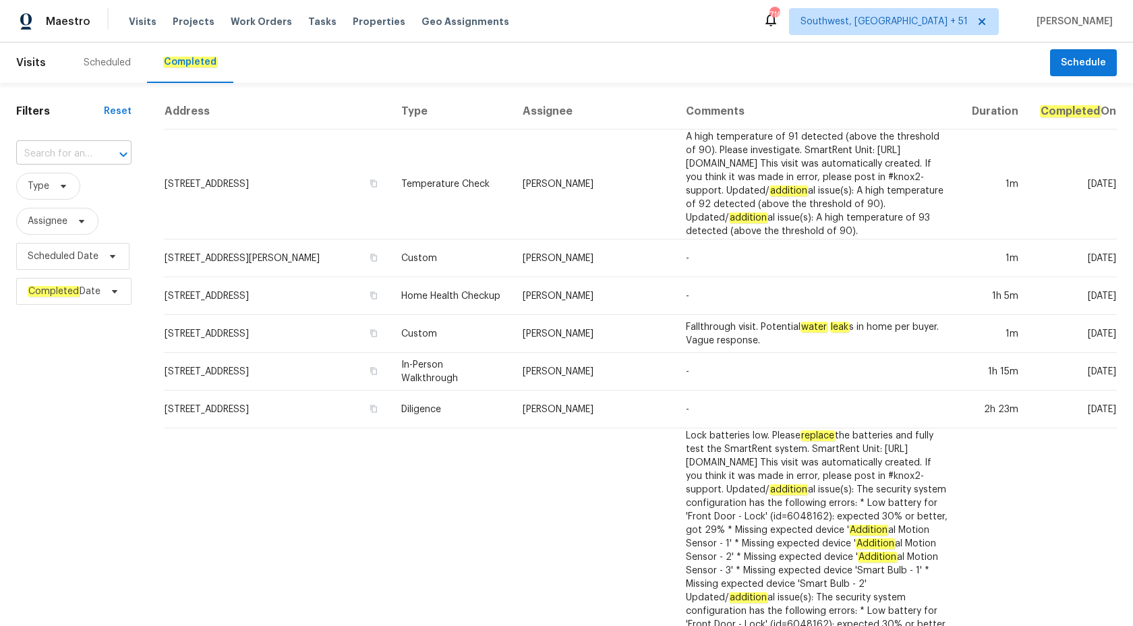
click at [69, 145] on input "text" at bounding box center [55, 154] width 78 height 21
paste input "4095 Maxanne Dr NW, Kennesaw, GA 30144"
type input "4095 Maxanne Dr NW, Kennesaw, GA 30144"
click at [73, 192] on li "4095 Maxanne Dr NW, Kennesaw, GA 30144" at bounding box center [74, 191] width 116 height 36
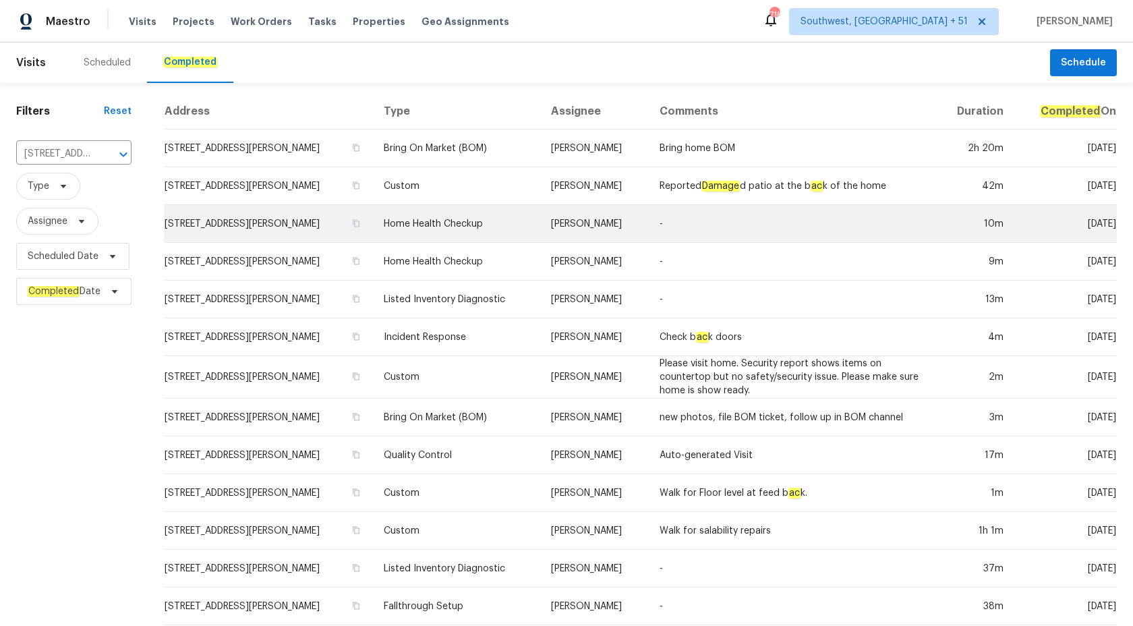
click at [579, 239] on td "Kenroy Hoilett" at bounding box center [594, 224] width 108 height 38
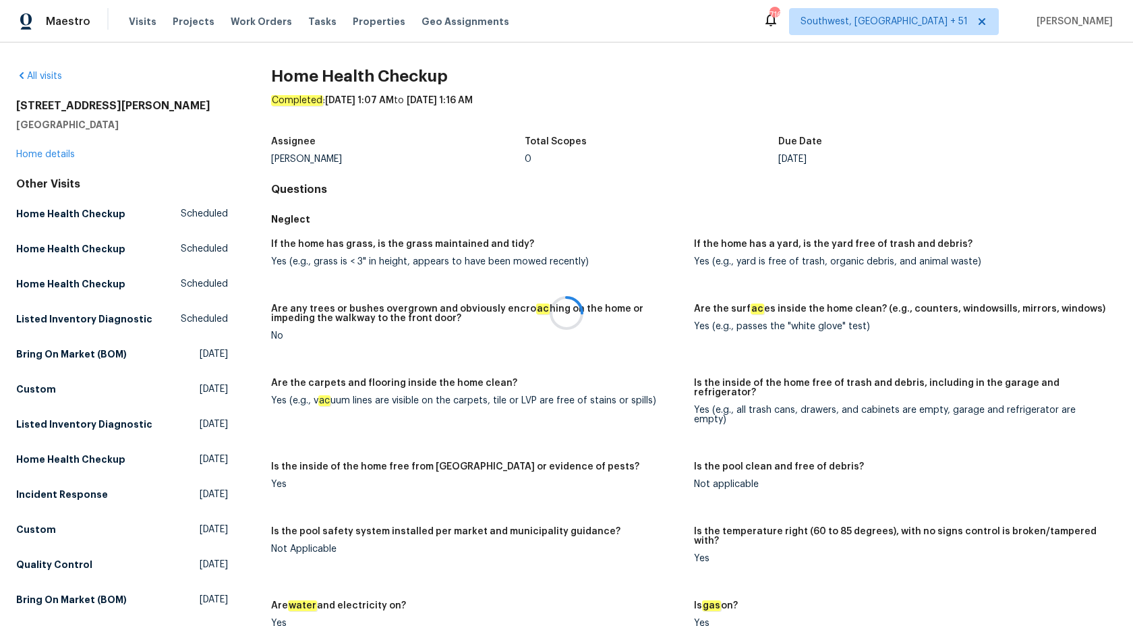
click at [38, 161] on div at bounding box center [566, 313] width 1133 height 626
click at [38, 158] on div at bounding box center [566, 313] width 1133 height 626
click at [44, 146] on div "4095 Maxanne Dr NW Kennesaw, GA 30144 Home details" at bounding box center [122, 130] width 212 height 62
click at [42, 163] on div "All visits 4095 Maxanne Dr NW Kennesaw, GA 30144 Home details Other Visits Home…" at bounding box center [122, 568] width 212 height 998
click at [42, 157] on link "Home details" at bounding box center [45, 154] width 59 height 9
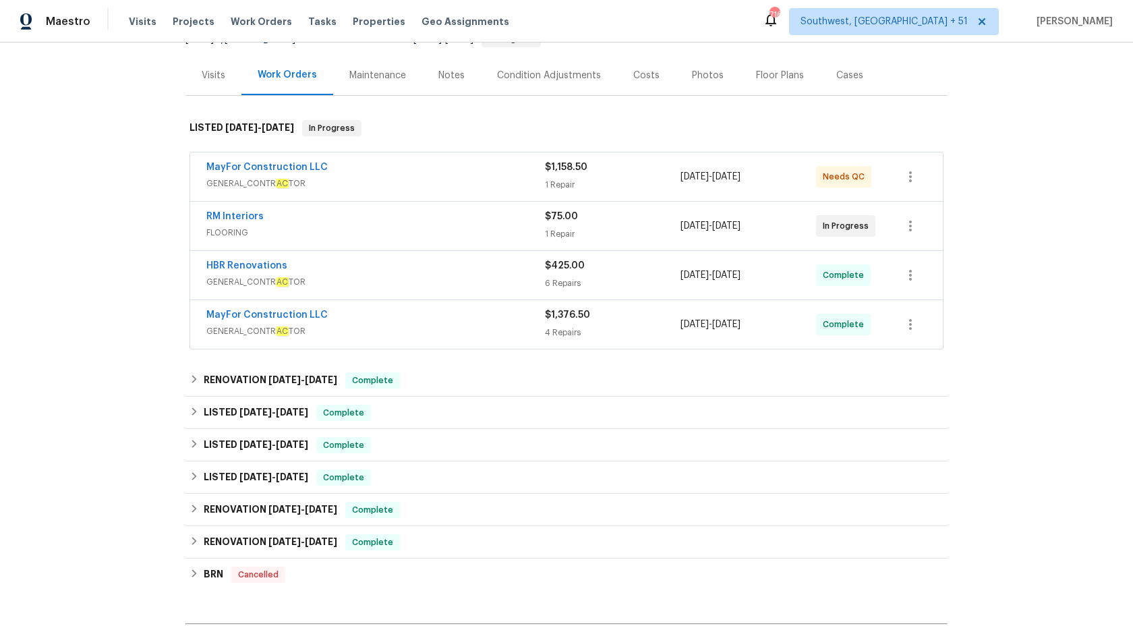
scroll to position [168, 0]
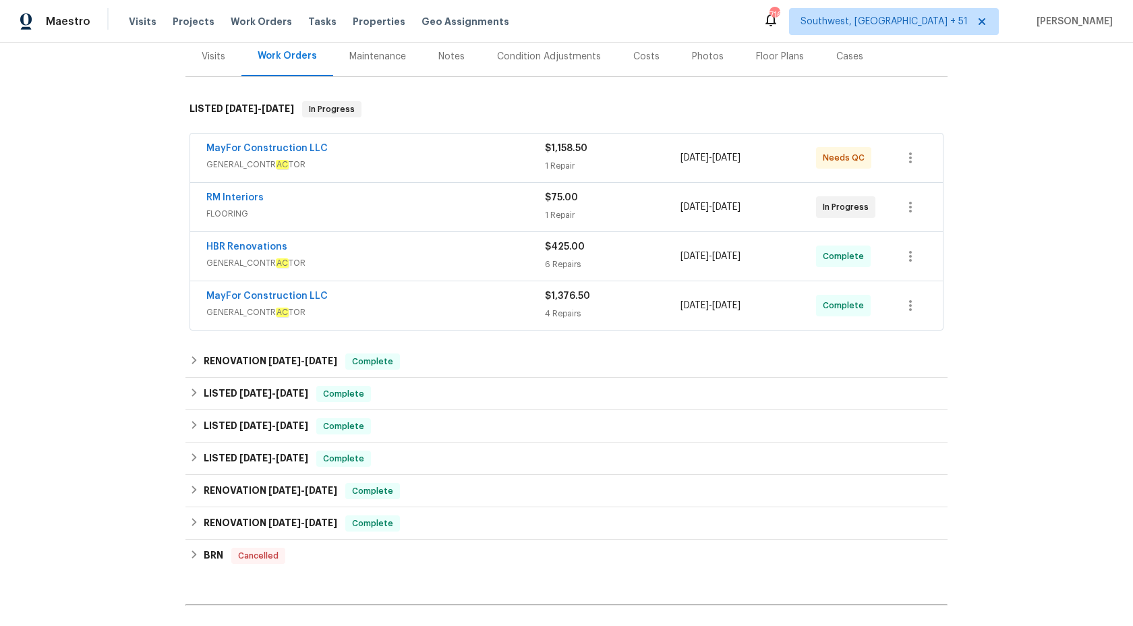
click at [462, 303] on div "MayFor Construction LLC" at bounding box center [375, 297] width 339 height 16
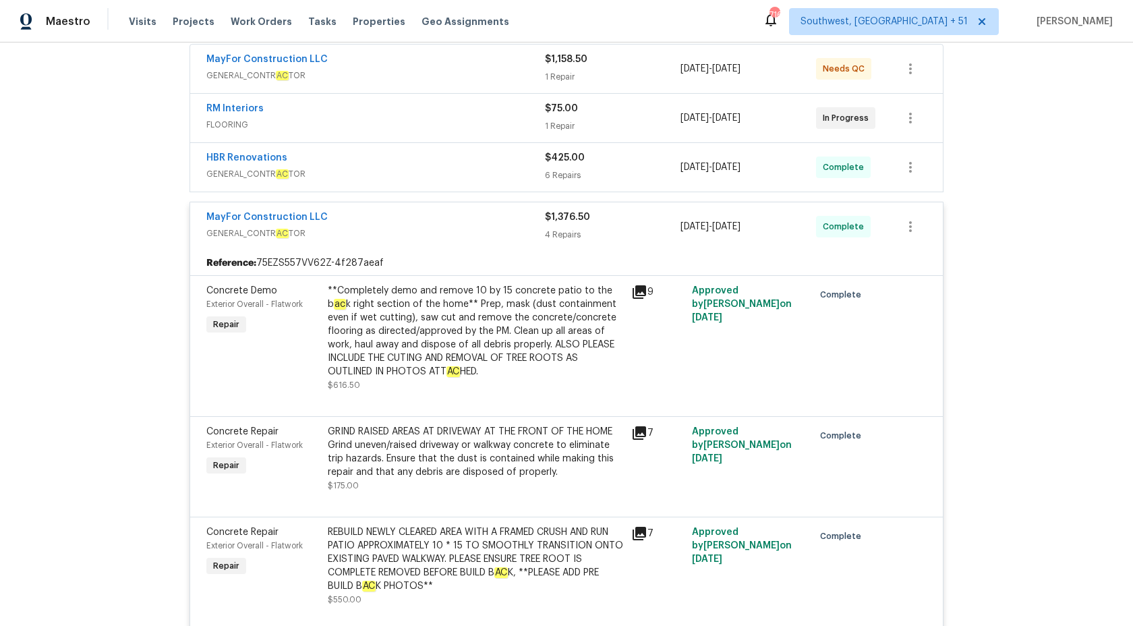
scroll to position [221, 0]
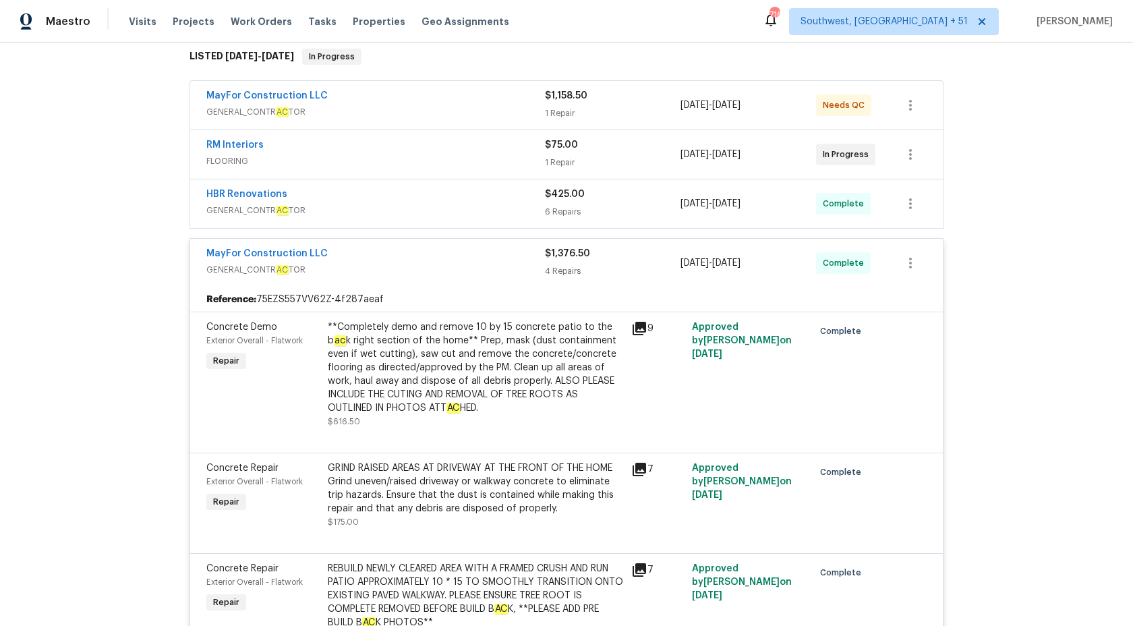
click at [548, 252] on span "$1,376.50" at bounding box center [567, 253] width 45 height 9
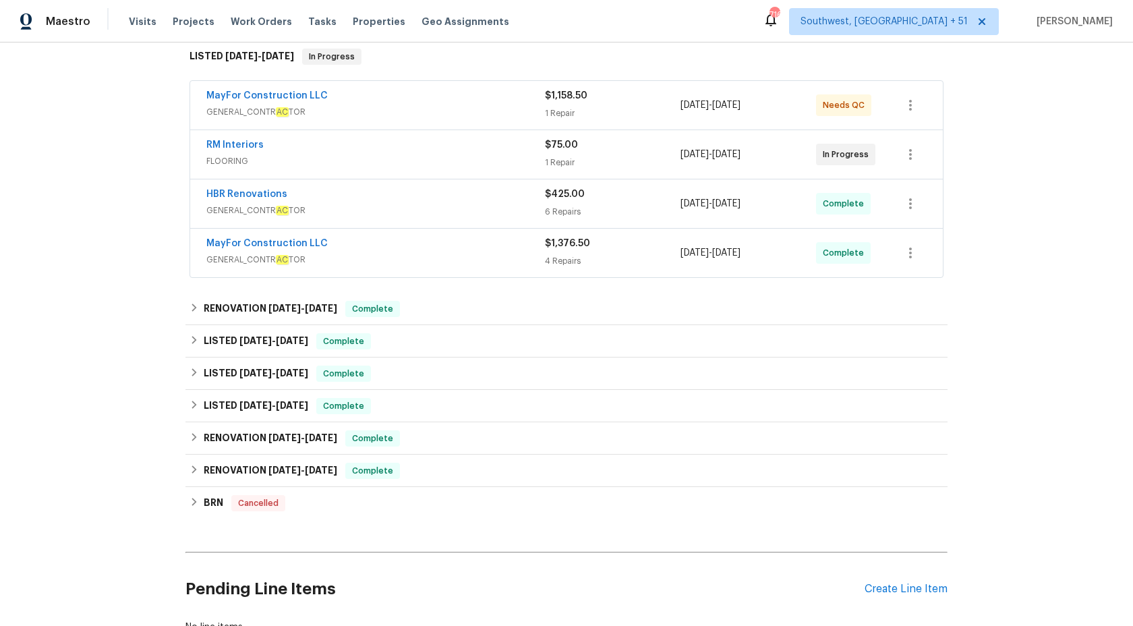
click at [519, 215] on span "GENERAL_CONTR AC TOR" at bounding box center [375, 210] width 339 height 13
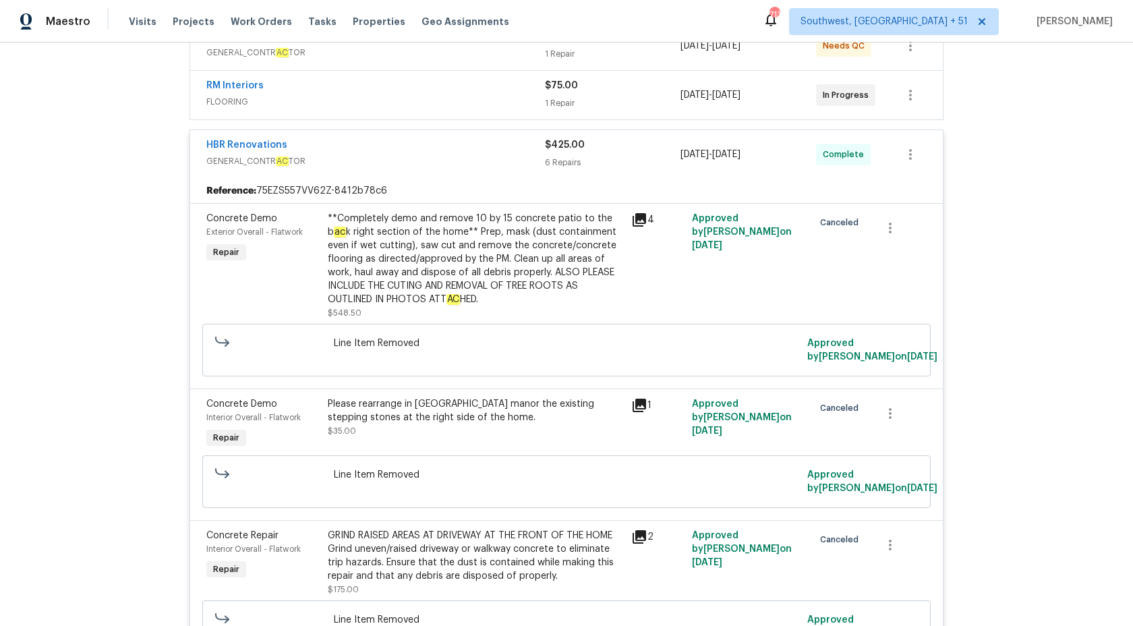
scroll to position [221, 0]
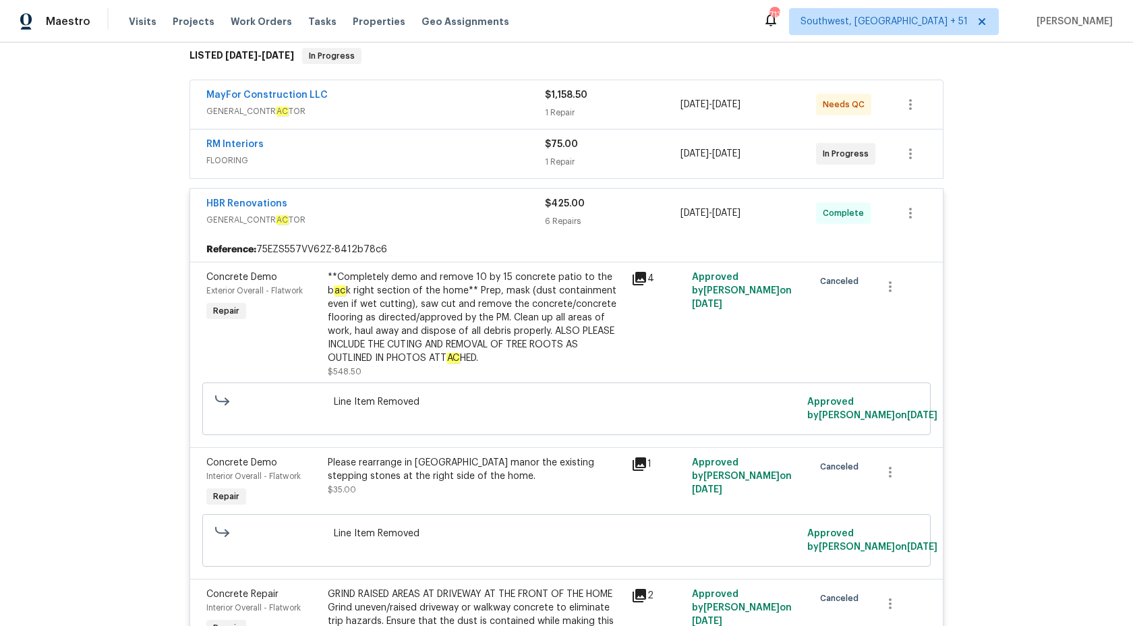
click at [548, 215] on div "6 Repairs" at bounding box center [613, 221] width 136 height 13
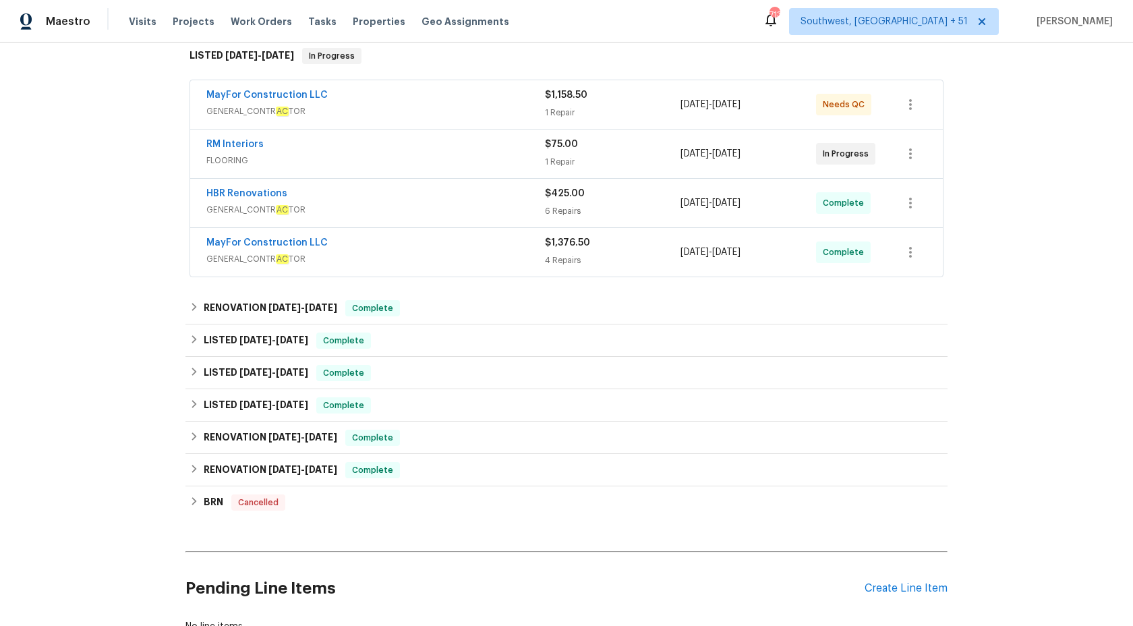
click at [536, 78] on div "MayFor Construction LLC GENERAL_CONTR AC TOR $1,158.50 1 Repair 10/7/2025 - 10/…" at bounding box center [567, 180] width 762 height 204
click at [514, 103] on div "MayFor Construction LLC" at bounding box center [375, 96] width 339 height 16
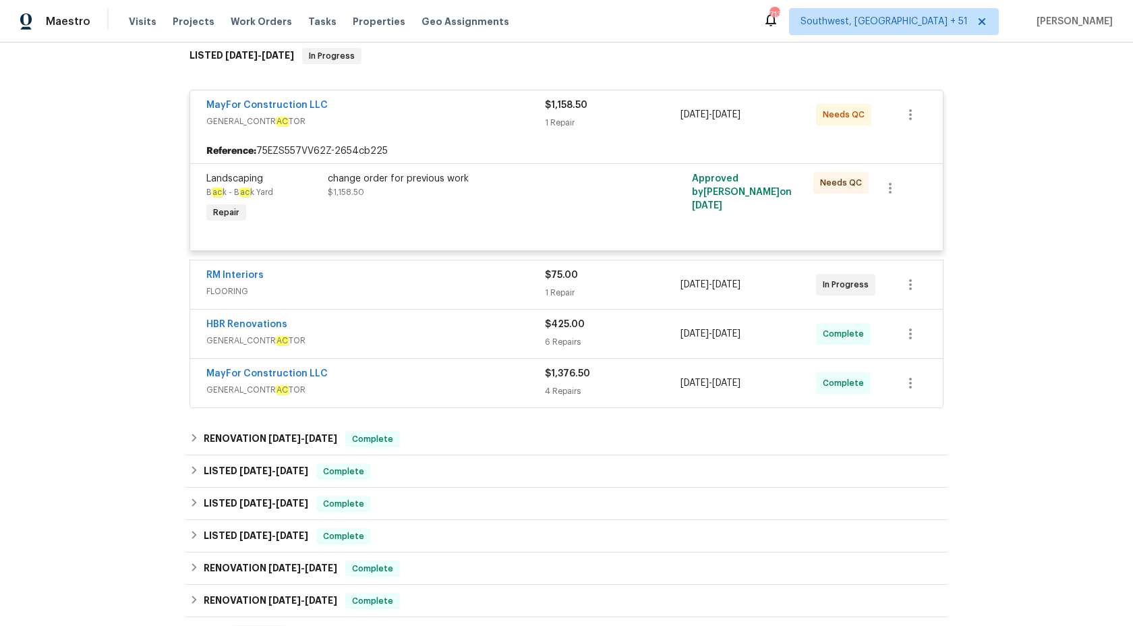
click at [514, 103] on div "MayFor Construction LLC" at bounding box center [375, 106] width 339 height 16
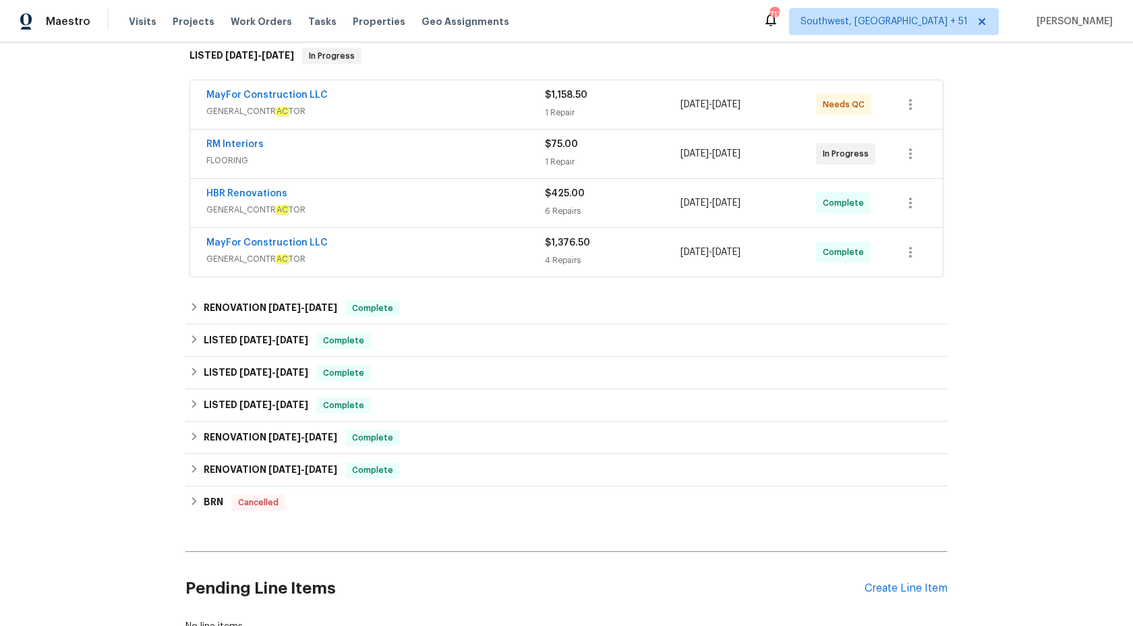
click at [510, 152] on div "RM Interiors" at bounding box center [375, 146] width 339 height 16
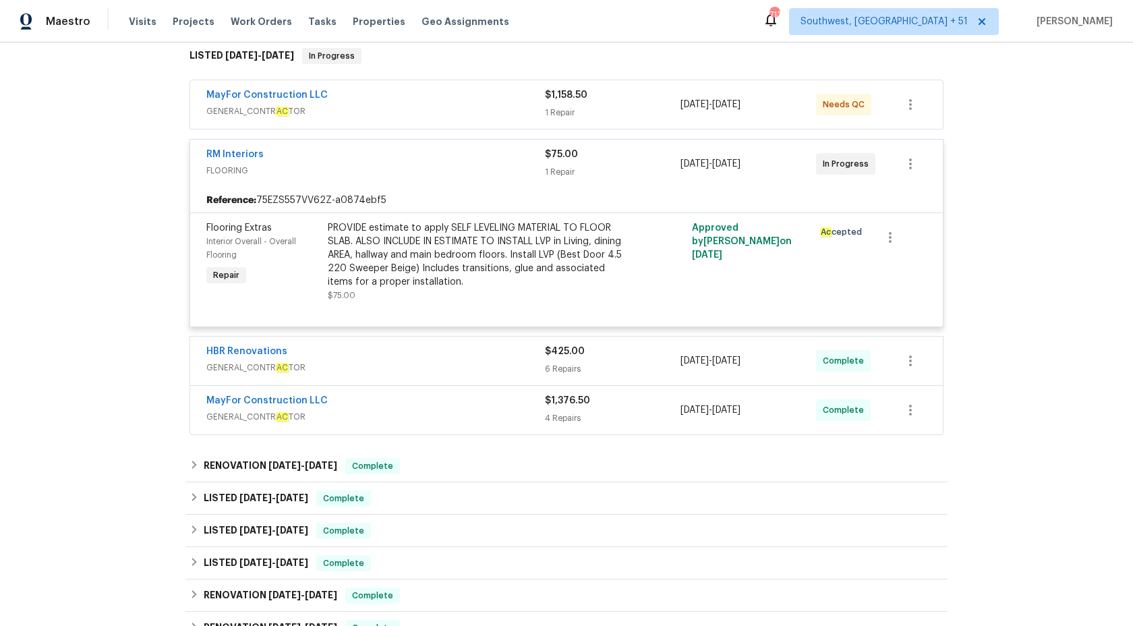
click at [520, 164] on span "FLOORING" at bounding box center [375, 170] width 339 height 13
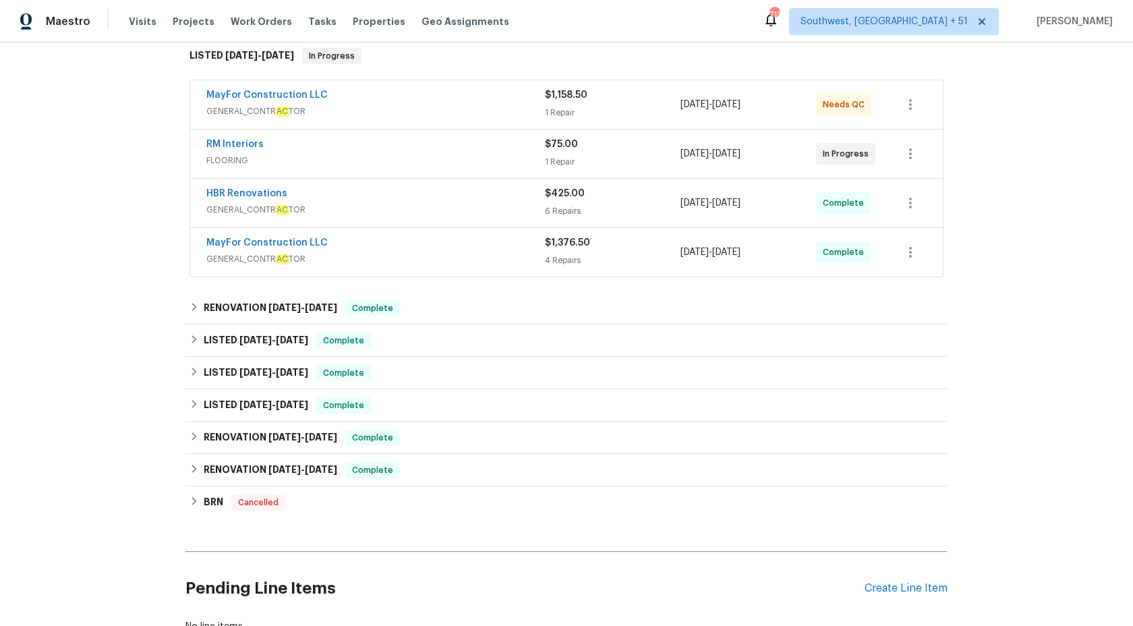
scroll to position [0, 0]
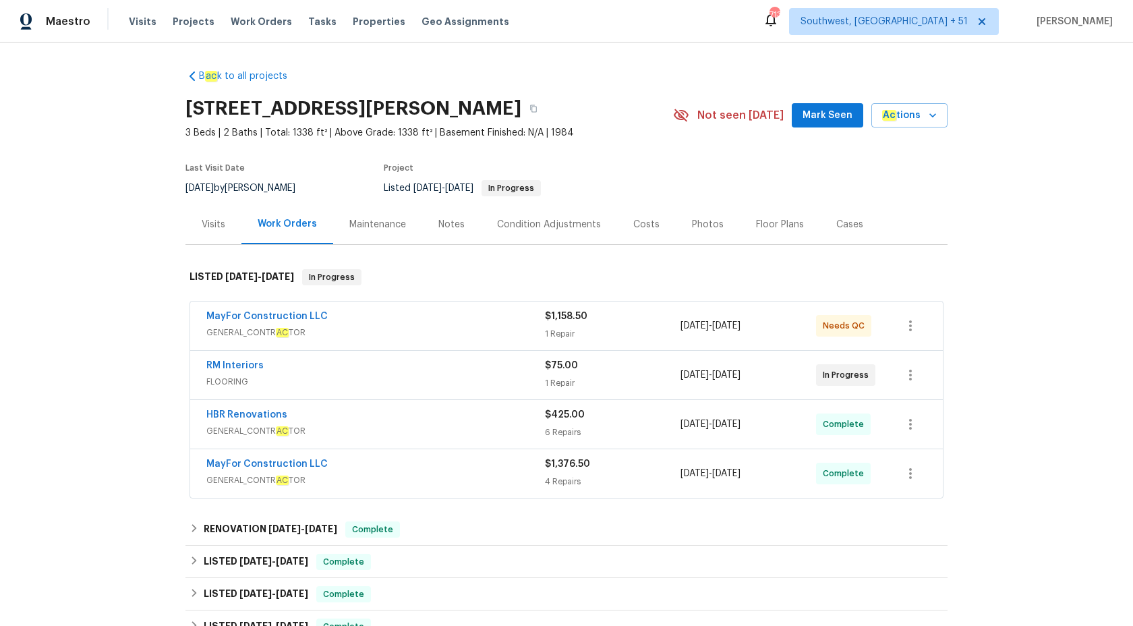
click at [210, 219] on div "Visits" at bounding box center [214, 224] width 24 height 13
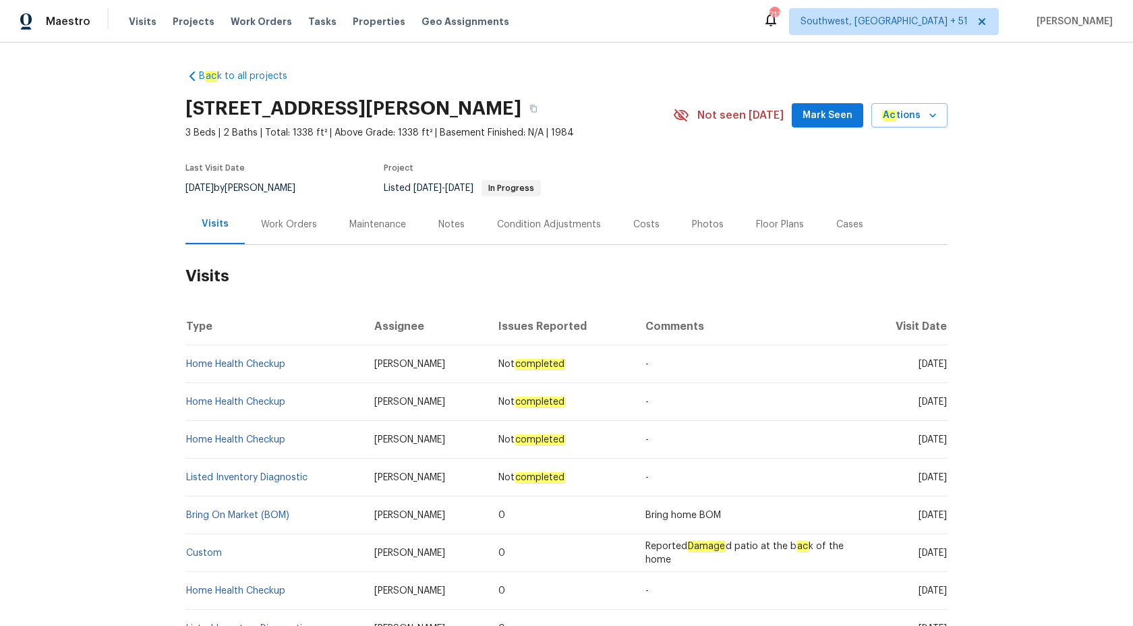
click at [269, 222] on div "Work Orders" at bounding box center [289, 224] width 56 height 13
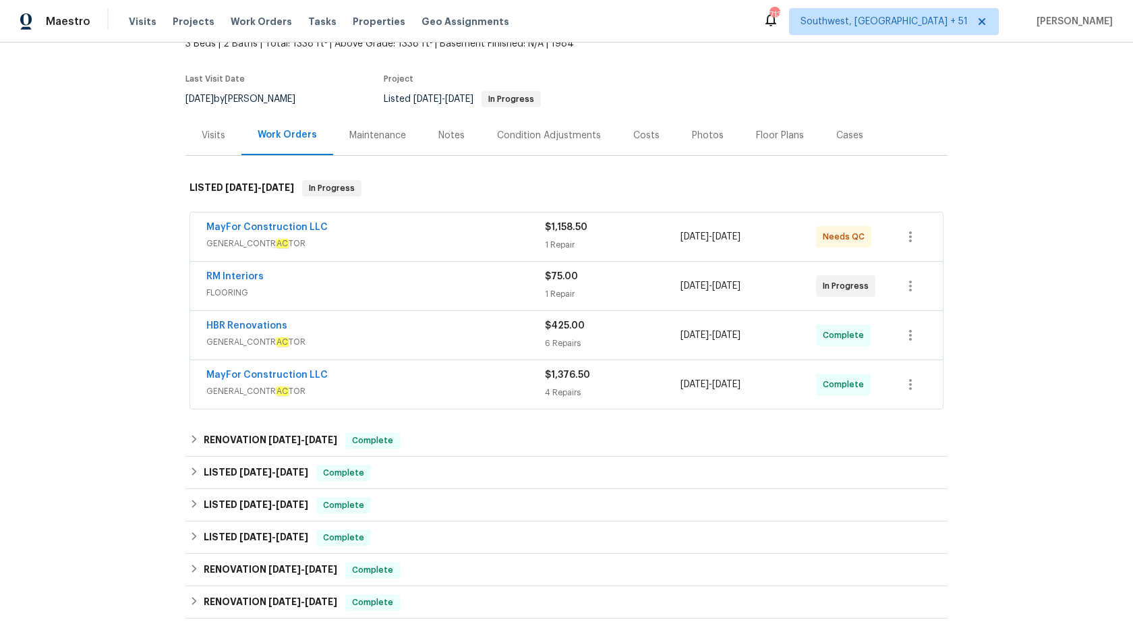
scroll to position [91, 0]
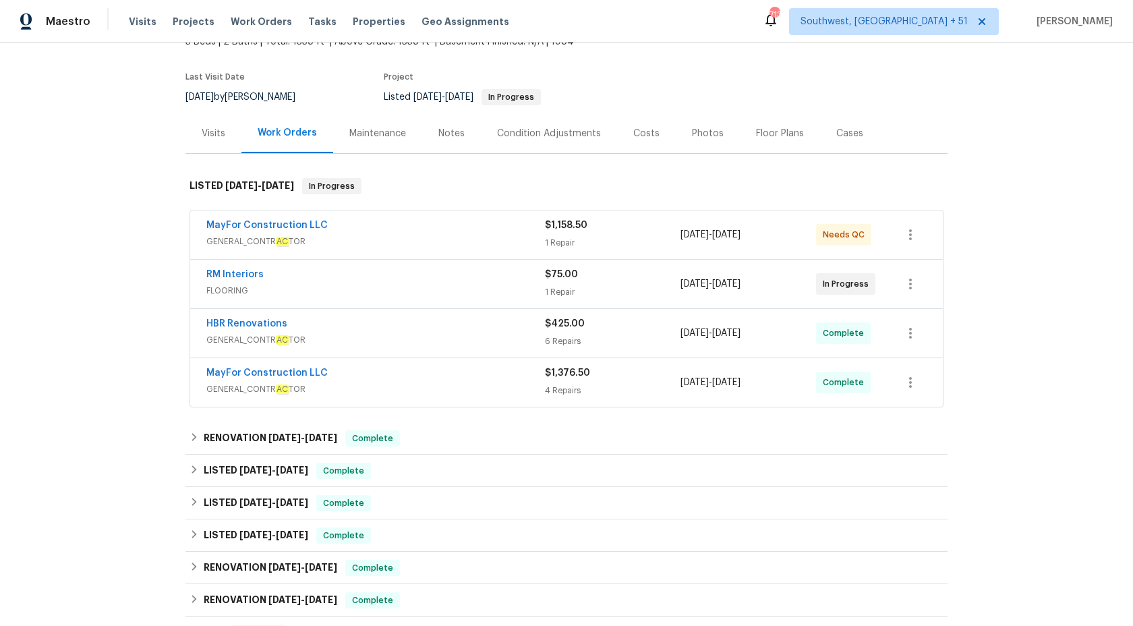
click at [448, 246] on span "GENERAL_CONTR AC TOR" at bounding box center [375, 241] width 339 height 13
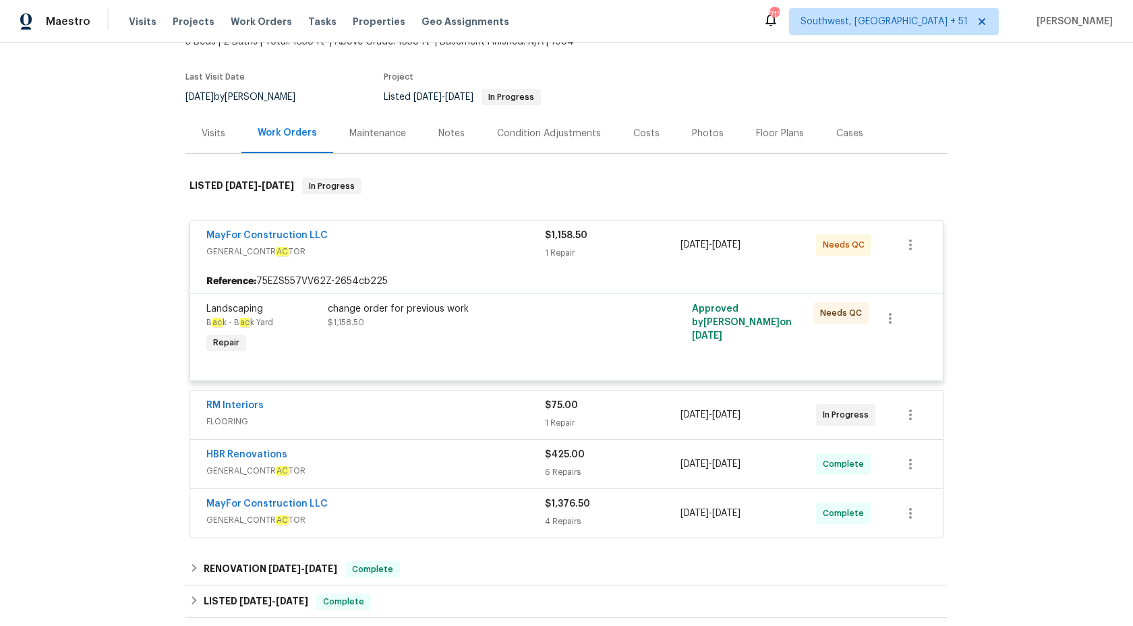
click at [448, 246] on span "GENERAL_CONTR AC TOR" at bounding box center [375, 251] width 339 height 13
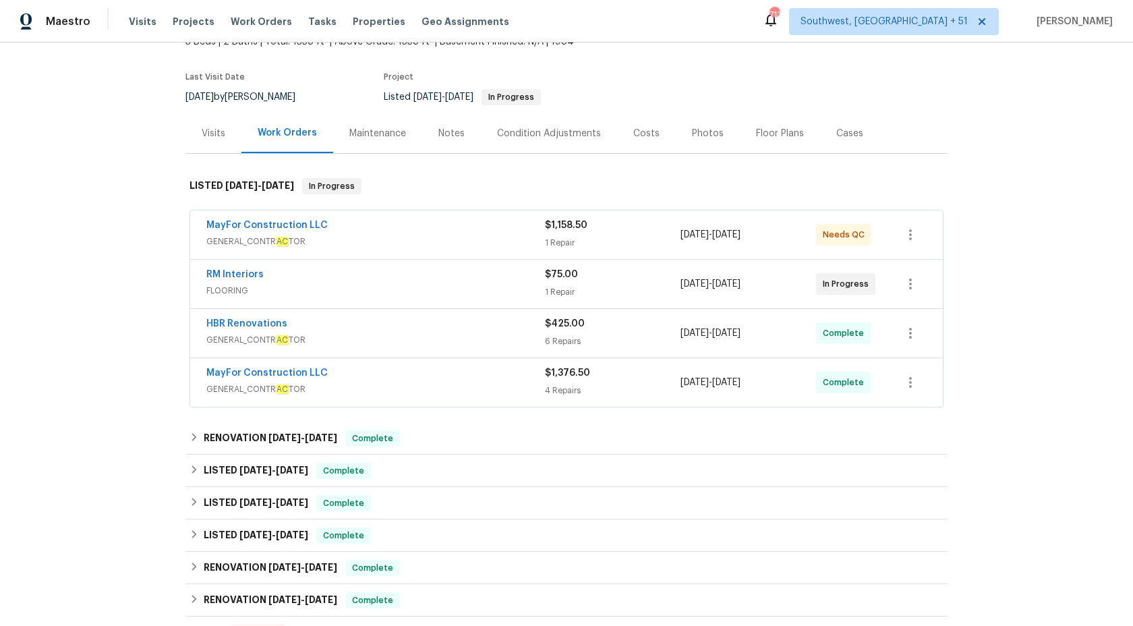
click at [489, 287] on span "FLOORING" at bounding box center [375, 290] width 339 height 13
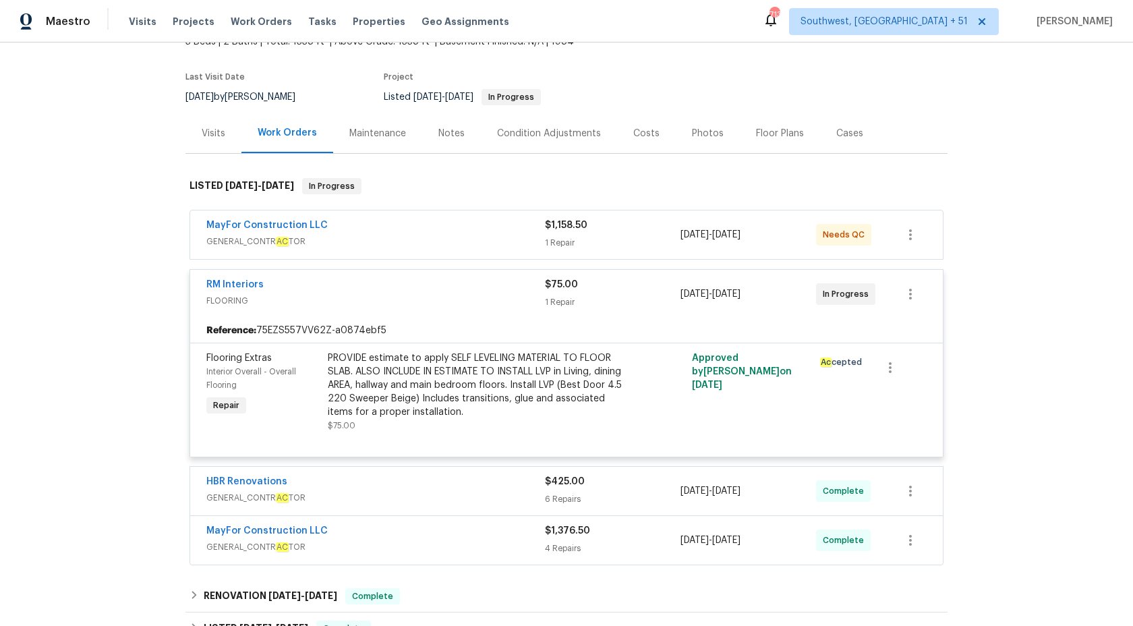
click at [489, 287] on div "RM Interiors" at bounding box center [375, 286] width 339 height 16
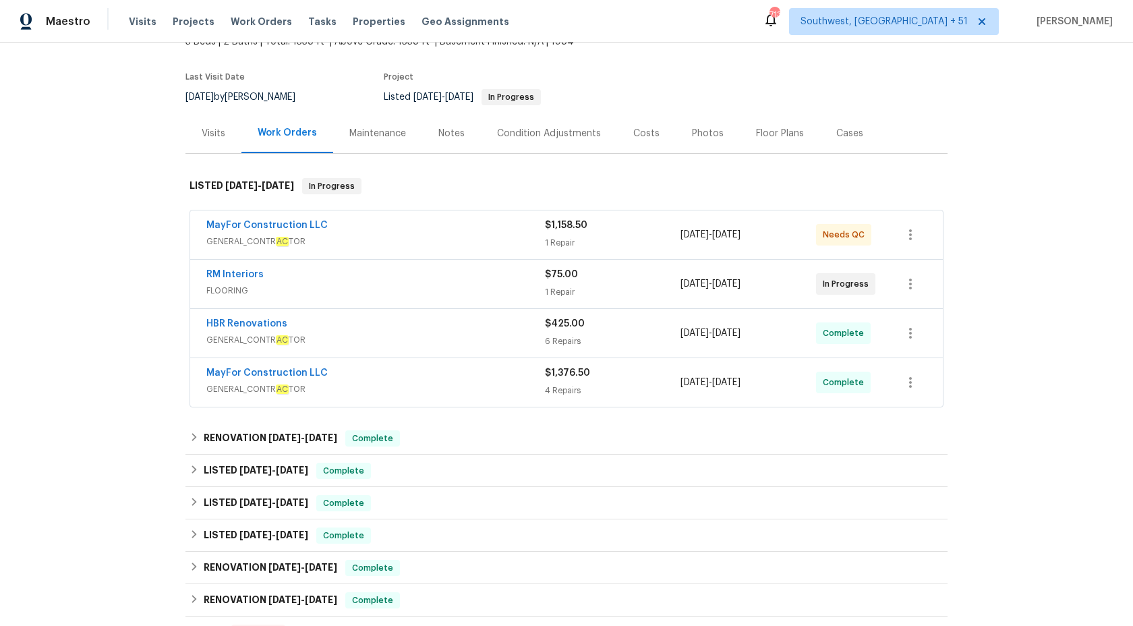
click at [472, 329] on div "HBR Renovations" at bounding box center [375, 325] width 339 height 16
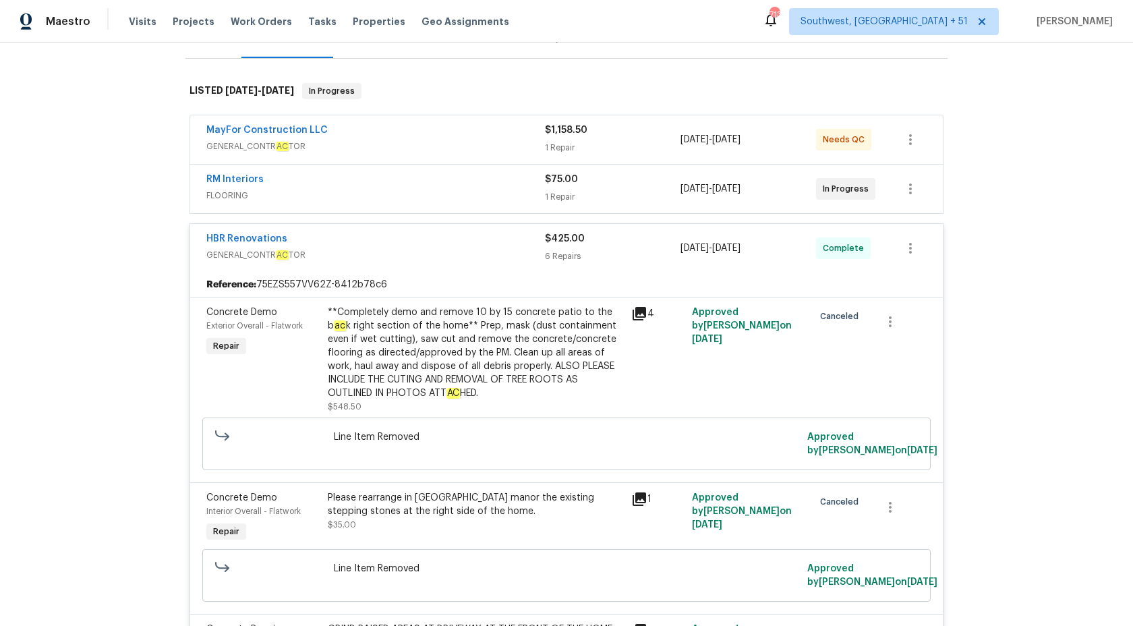
scroll to position [175, 0]
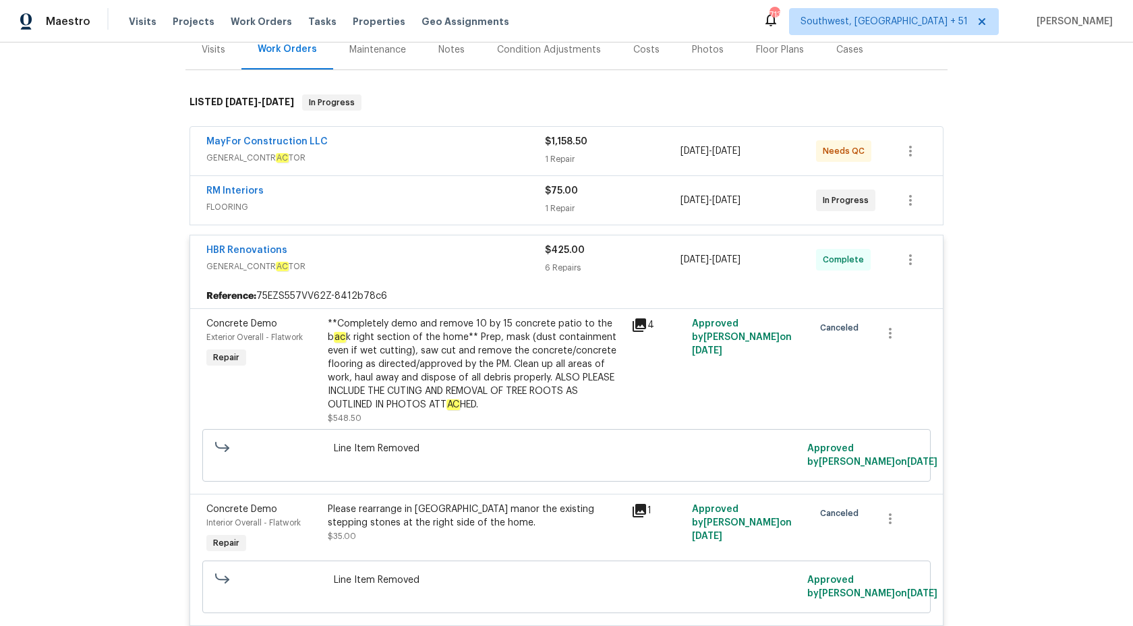
click at [550, 270] on div "6 Repairs" at bounding box center [613, 267] width 136 height 13
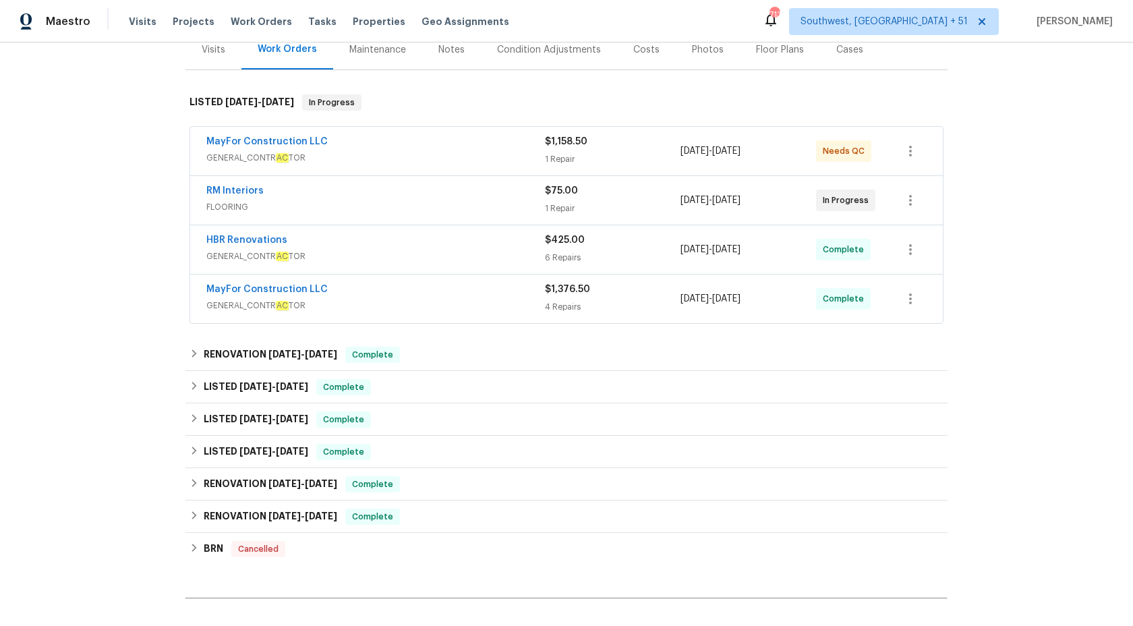
click at [546, 305] on div "4 Repairs" at bounding box center [613, 306] width 136 height 13
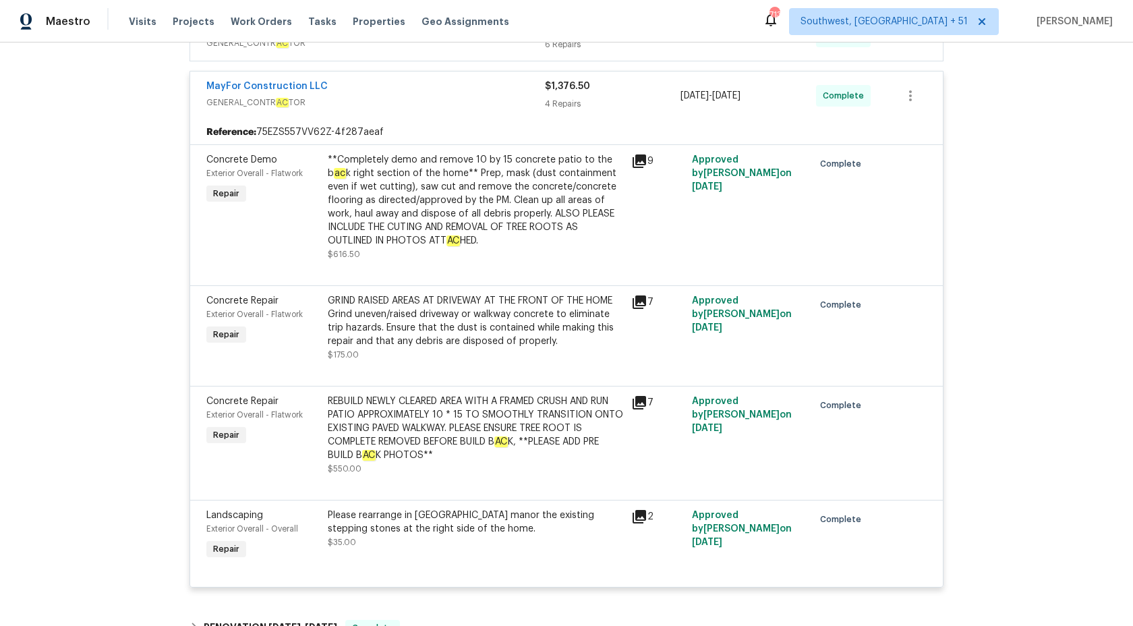
scroll to position [320, 0]
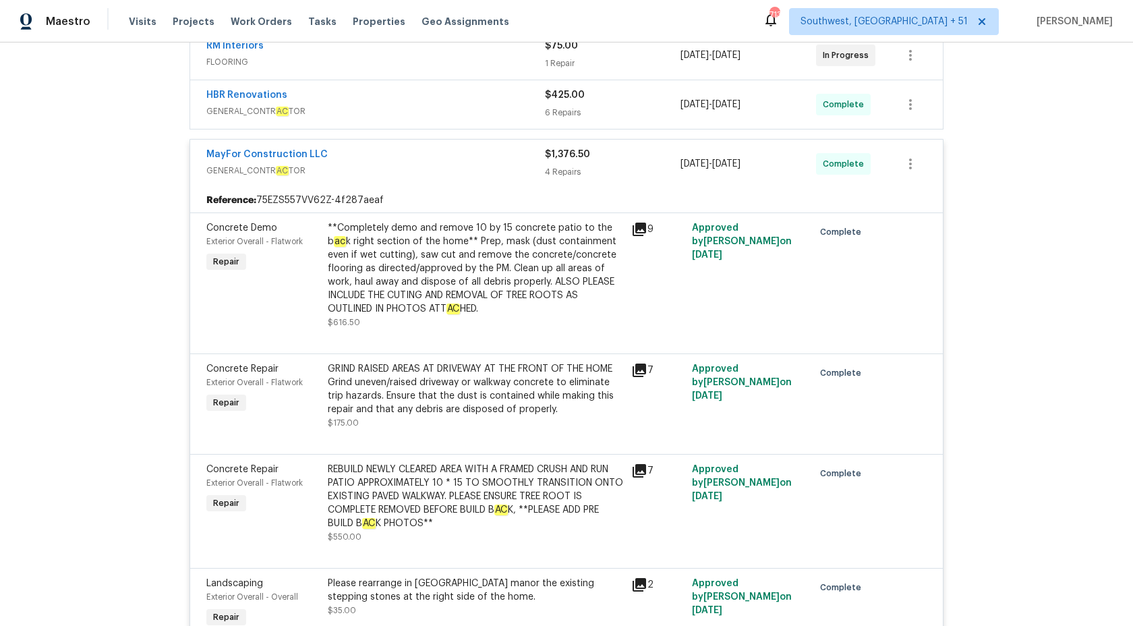
click at [584, 165] on div "4 Repairs" at bounding box center [613, 171] width 136 height 13
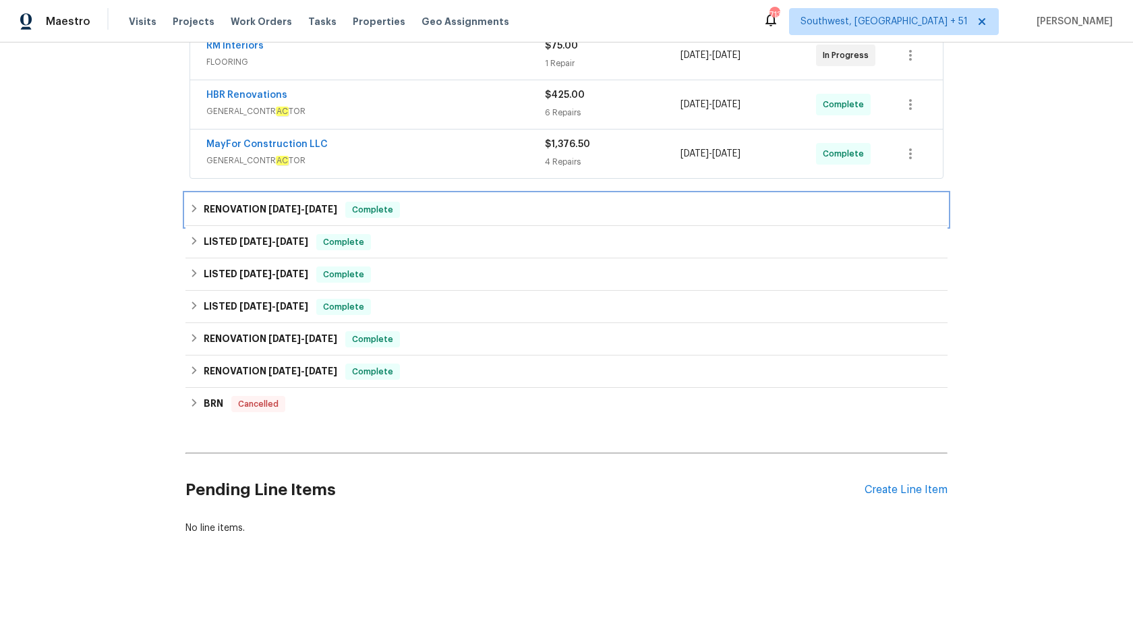
click at [410, 207] on div "RENOVATION 7/2/25 - 7/2/25 Complete" at bounding box center [567, 210] width 754 height 16
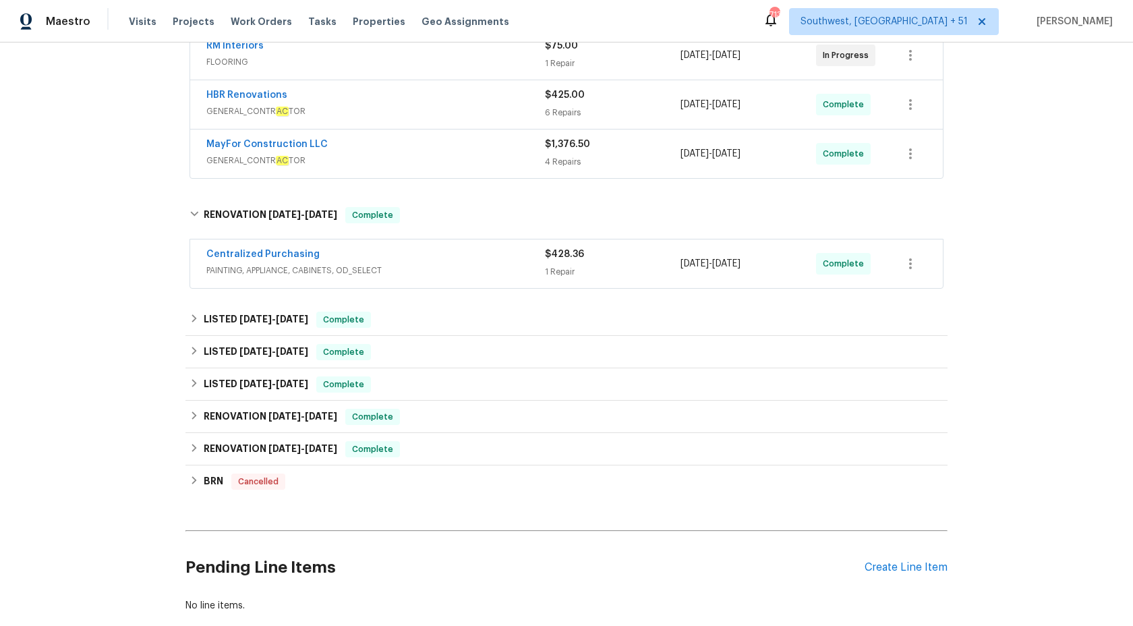
click at [424, 266] on span "PAINTING, APPLIANCE, CABINETS, OD_SELECT" at bounding box center [375, 270] width 339 height 13
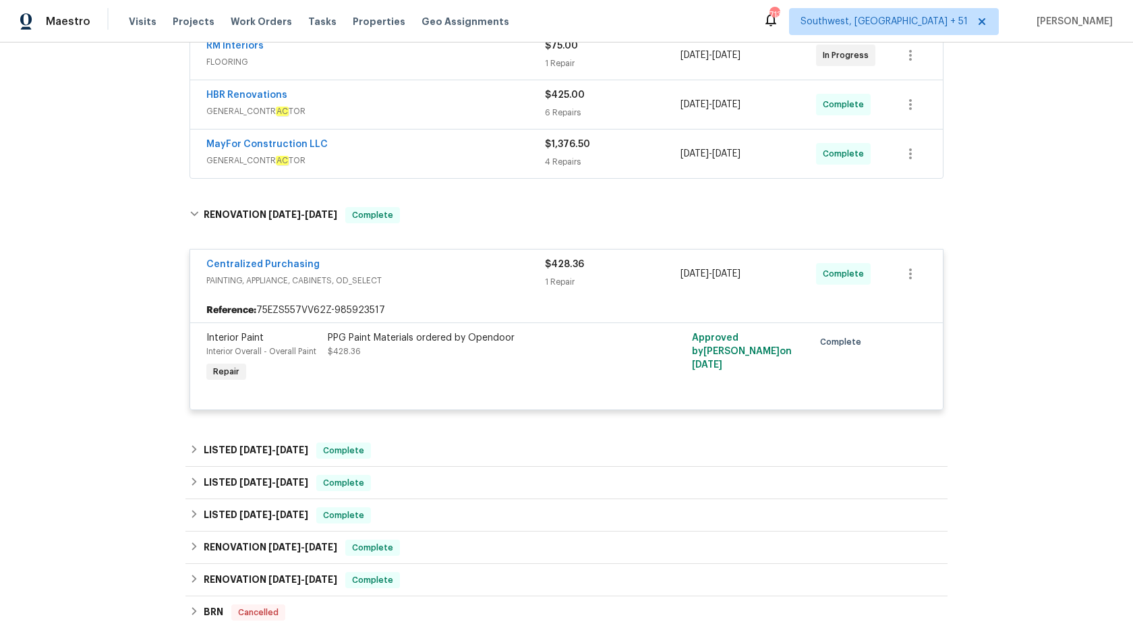
click at [425, 285] on span "PAINTING, APPLIANCE, CABINETS, OD_SELECT" at bounding box center [375, 280] width 339 height 13
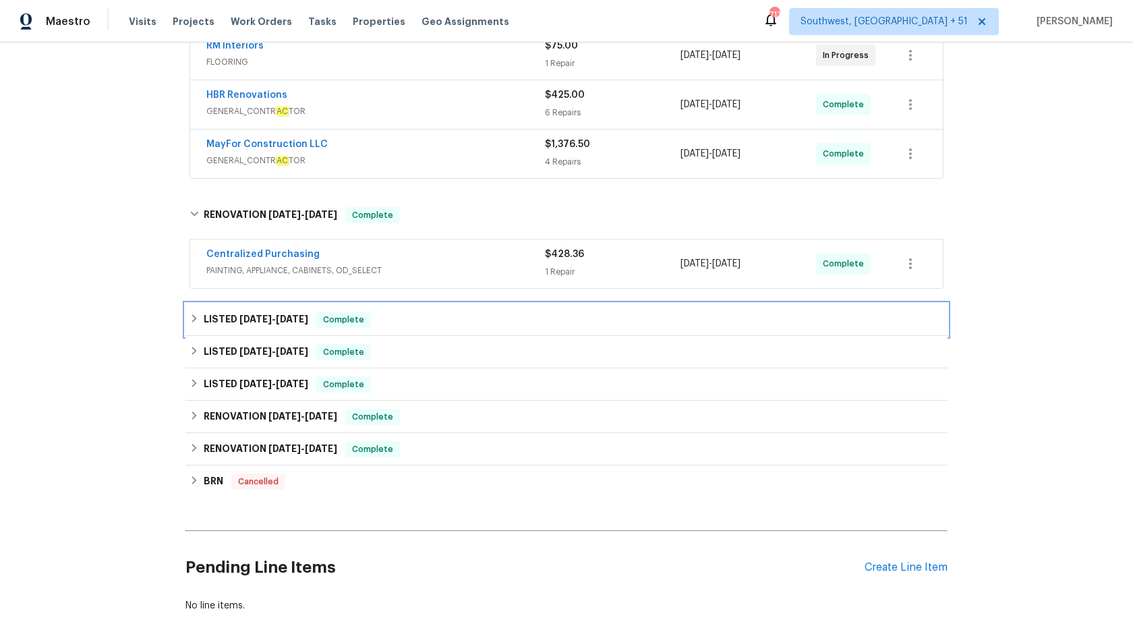
click at [362, 319] on span "Complete" at bounding box center [344, 319] width 52 height 13
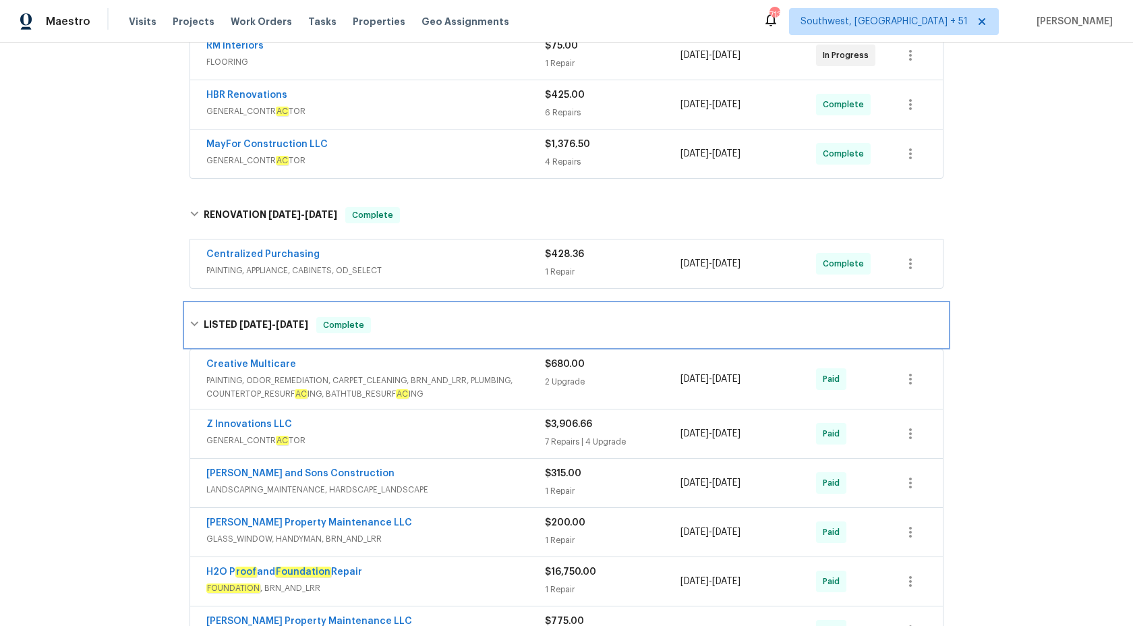
scroll to position [507, 0]
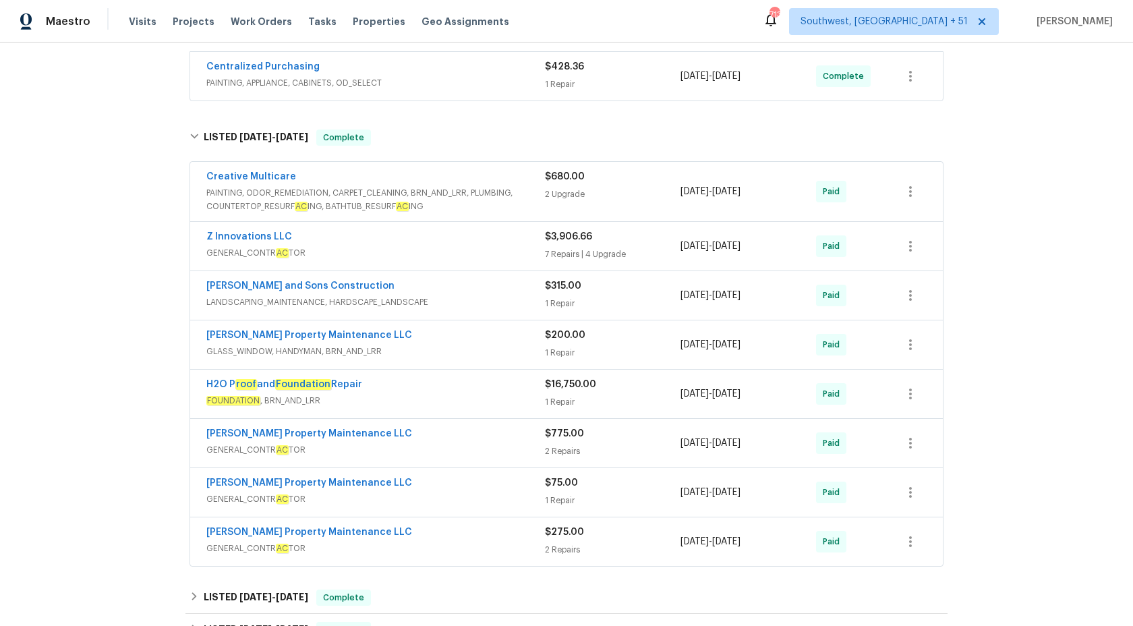
click at [469, 389] on div "H2O P roof and Foundation Repair" at bounding box center [375, 386] width 339 height 16
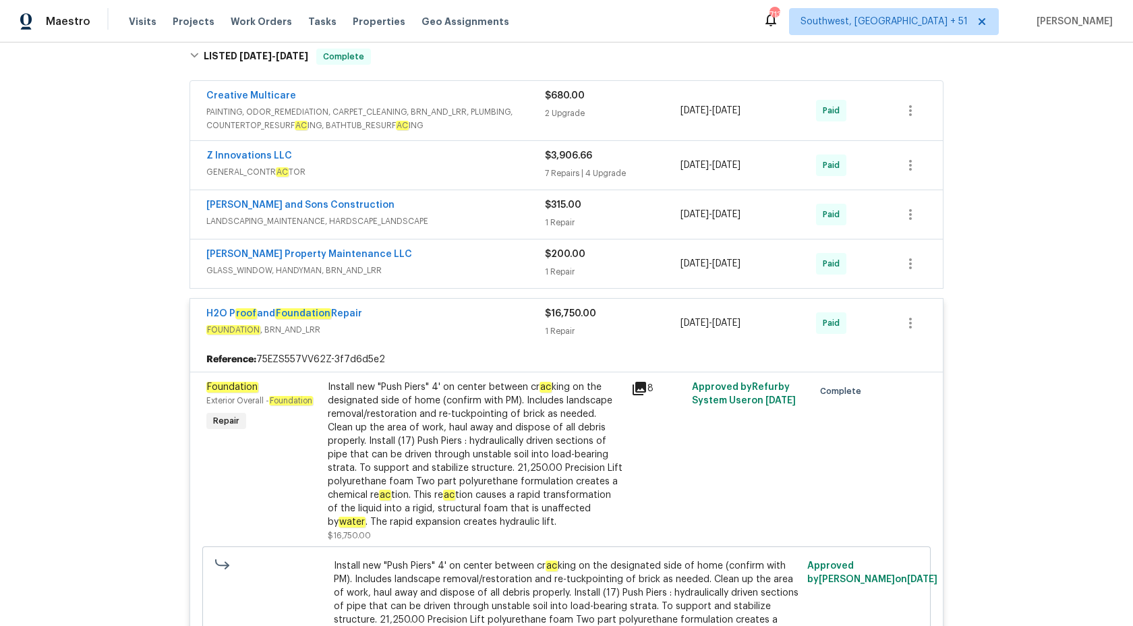
scroll to position [760, 0]
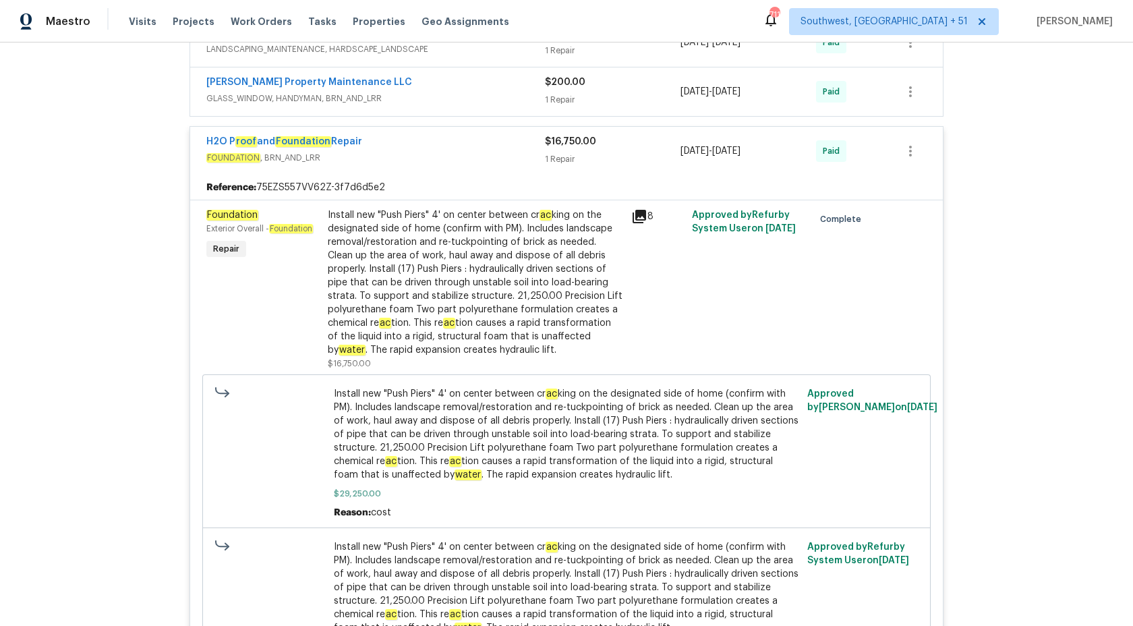
click at [560, 159] on div "1 Repair" at bounding box center [613, 158] width 136 height 13
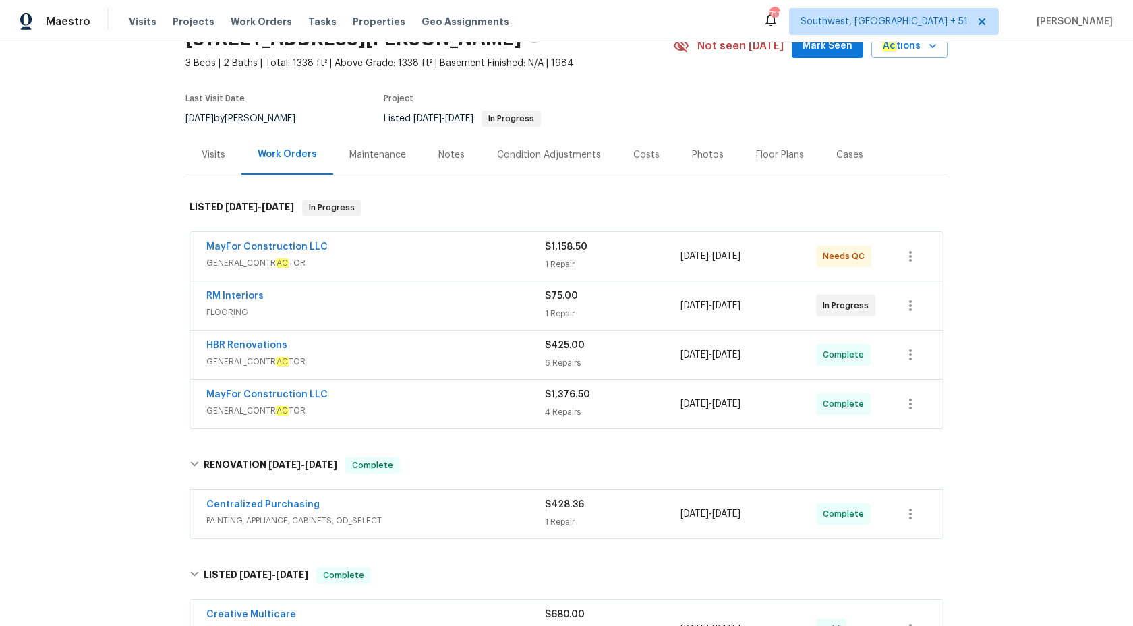
scroll to position [0, 0]
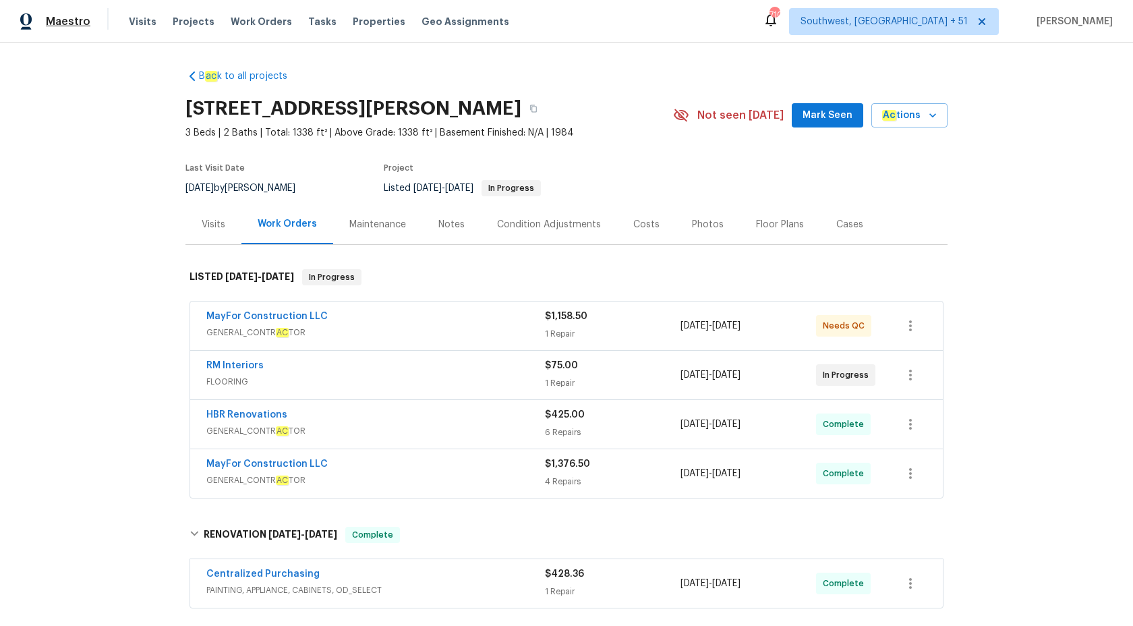
click at [81, 21] on span "Maestro" at bounding box center [68, 21] width 45 height 13
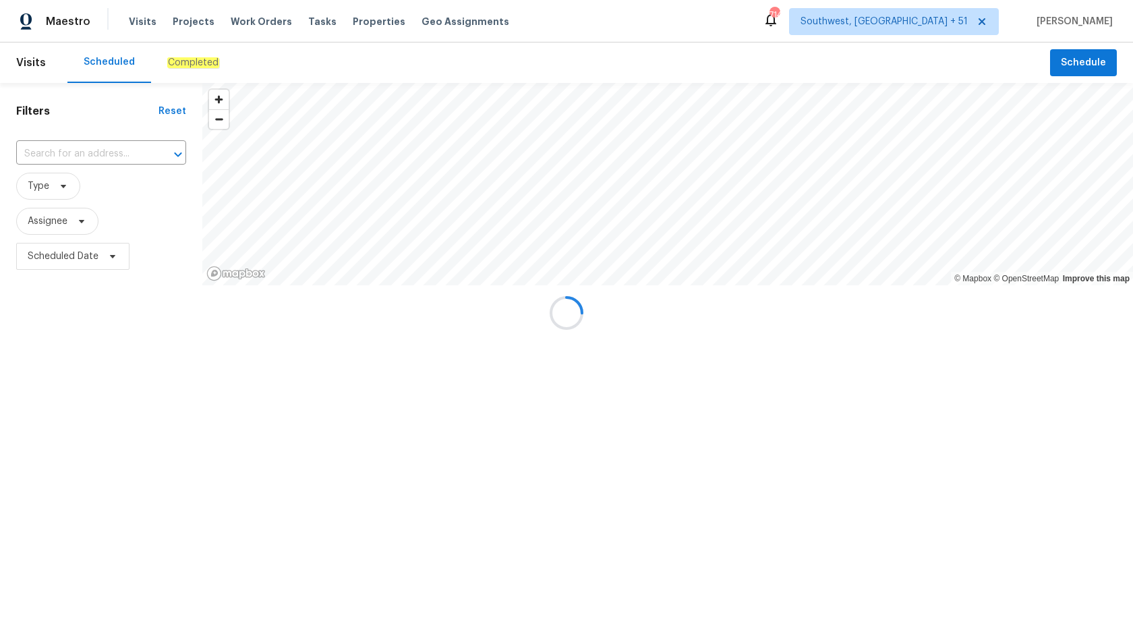
click at [162, 61] on div "Completed" at bounding box center [193, 62] width 84 height 40
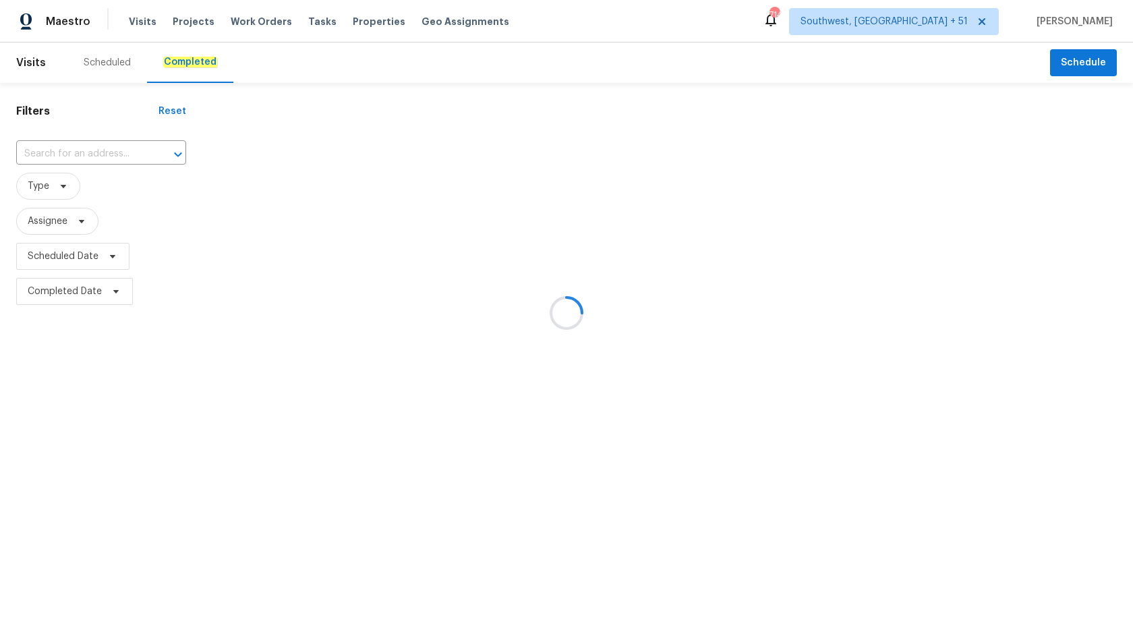
click at [162, 61] on div at bounding box center [566, 313] width 1133 height 626
click at [38, 154] on div at bounding box center [566, 313] width 1133 height 626
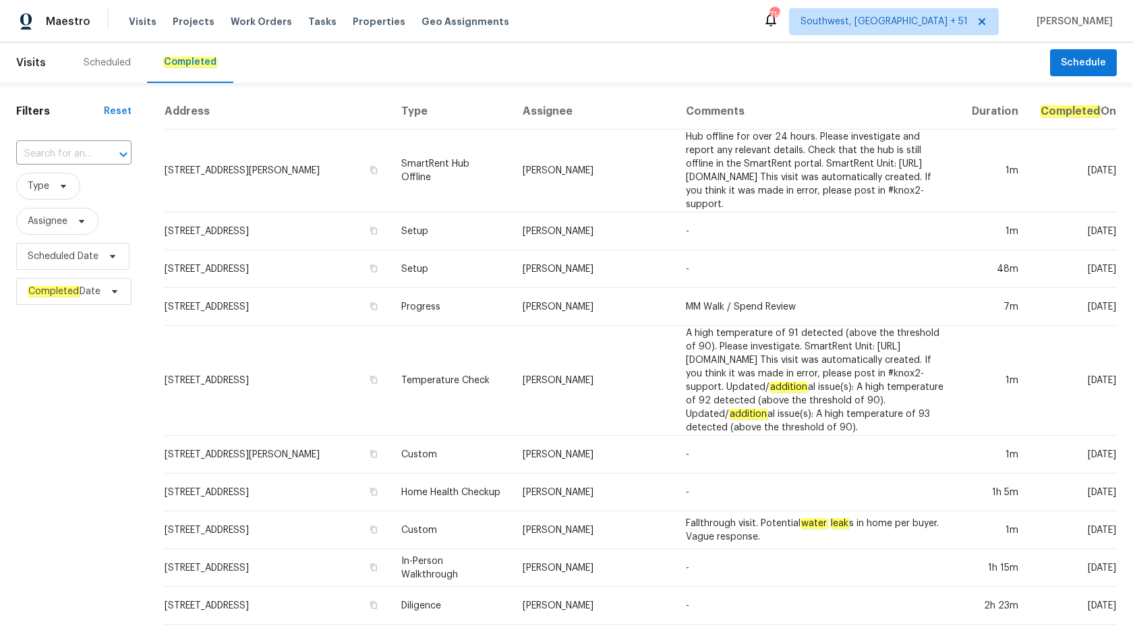
click at [38, 154] on input "text" at bounding box center [55, 154] width 78 height 21
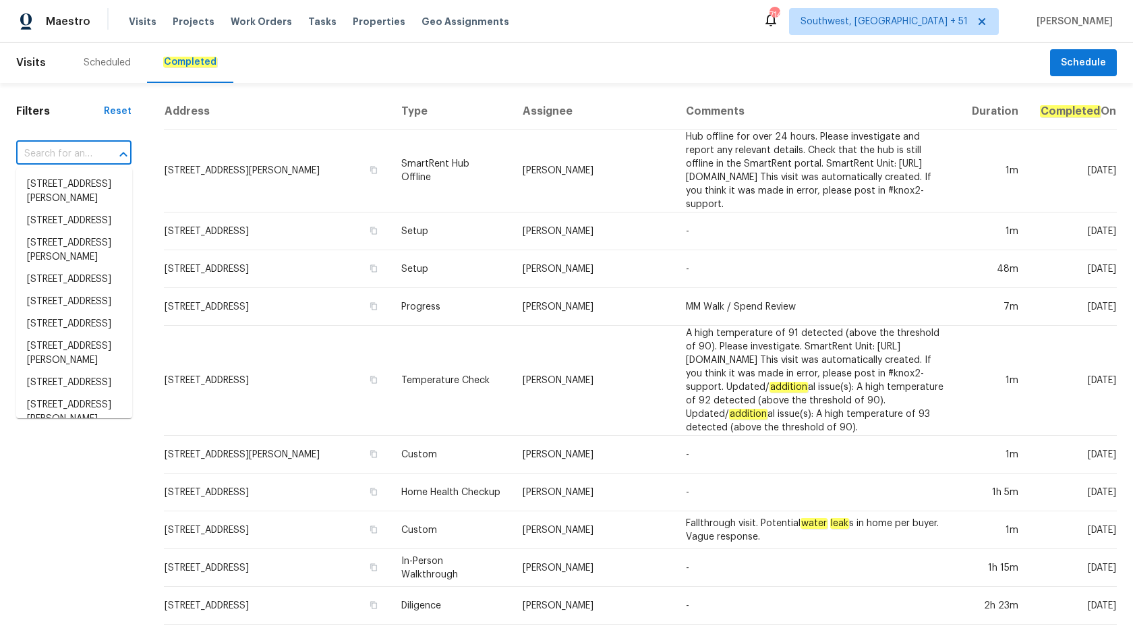
paste input "[STREET_ADDRESS][PERSON_NAME]"
type input "[STREET_ADDRESS][PERSON_NAME]"
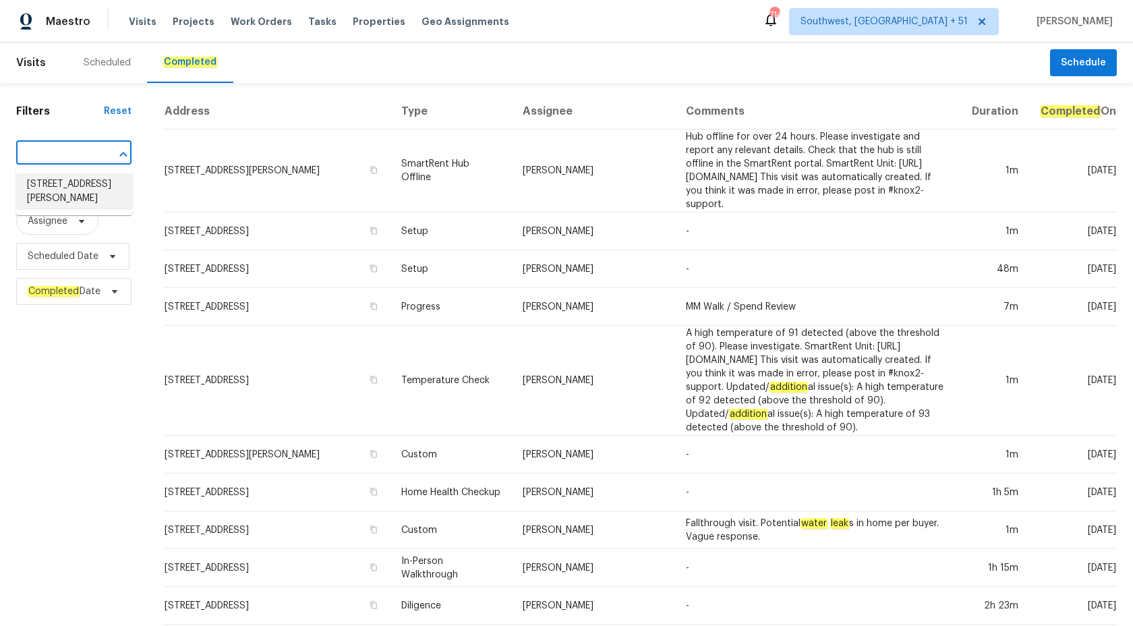
click at [63, 190] on li "[STREET_ADDRESS][PERSON_NAME]" at bounding box center [74, 191] width 116 height 36
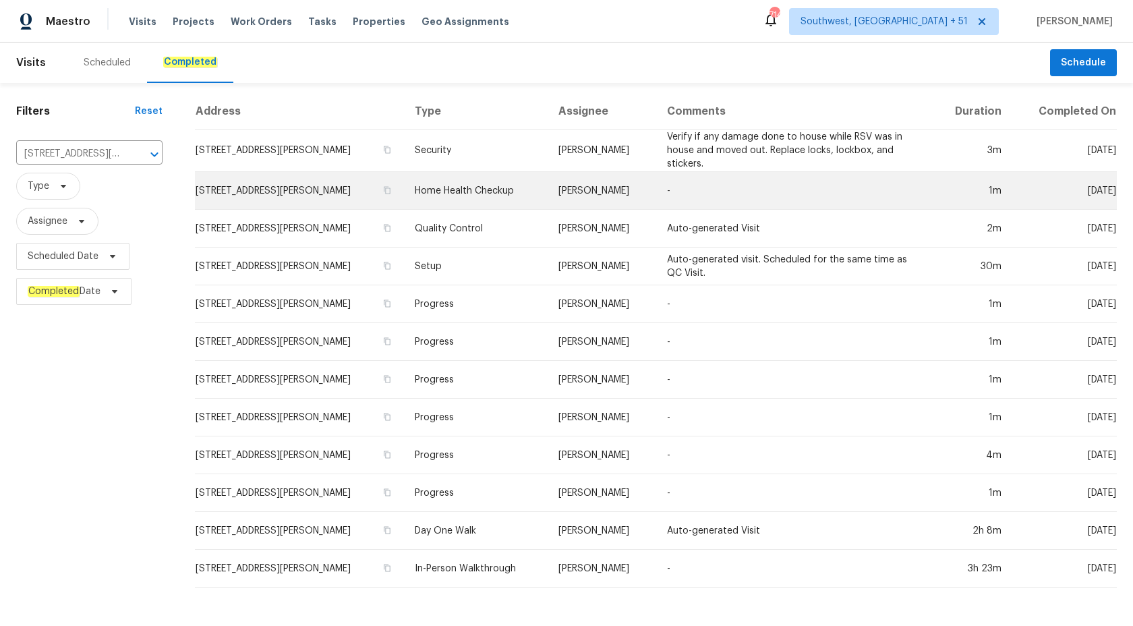
click at [467, 172] on td "Home Health Checkup" at bounding box center [476, 191] width 144 height 38
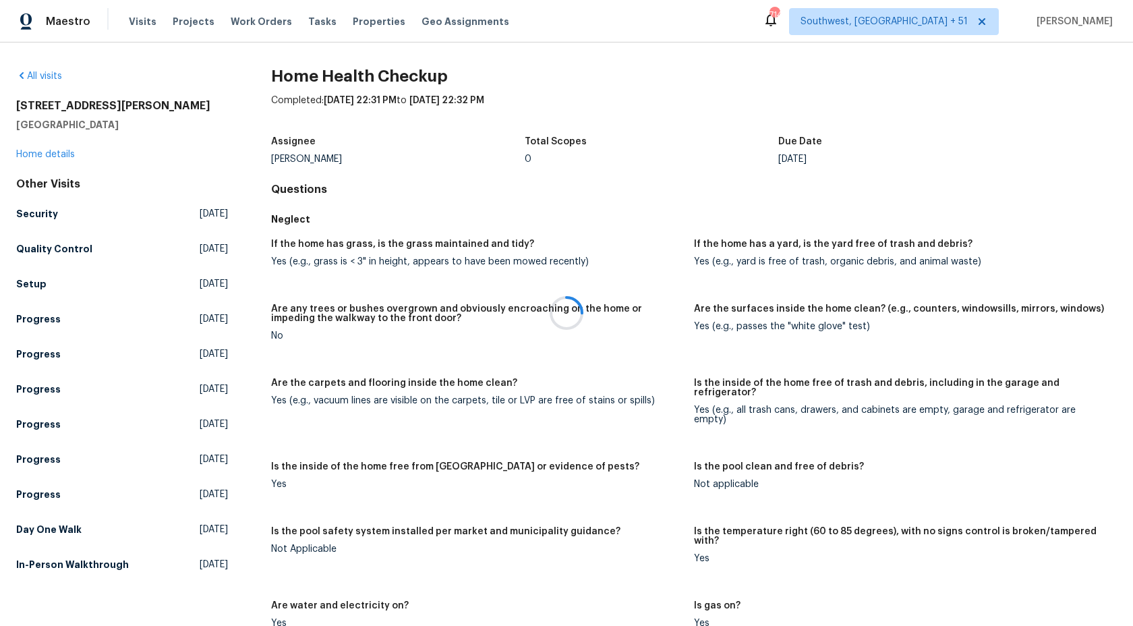
click at [26, 157] on div at bounding box center [566, 313] width 1133 height 626
click at [34, 157] on link "Home details" at bounding box center [45, 154] width 59 height 9
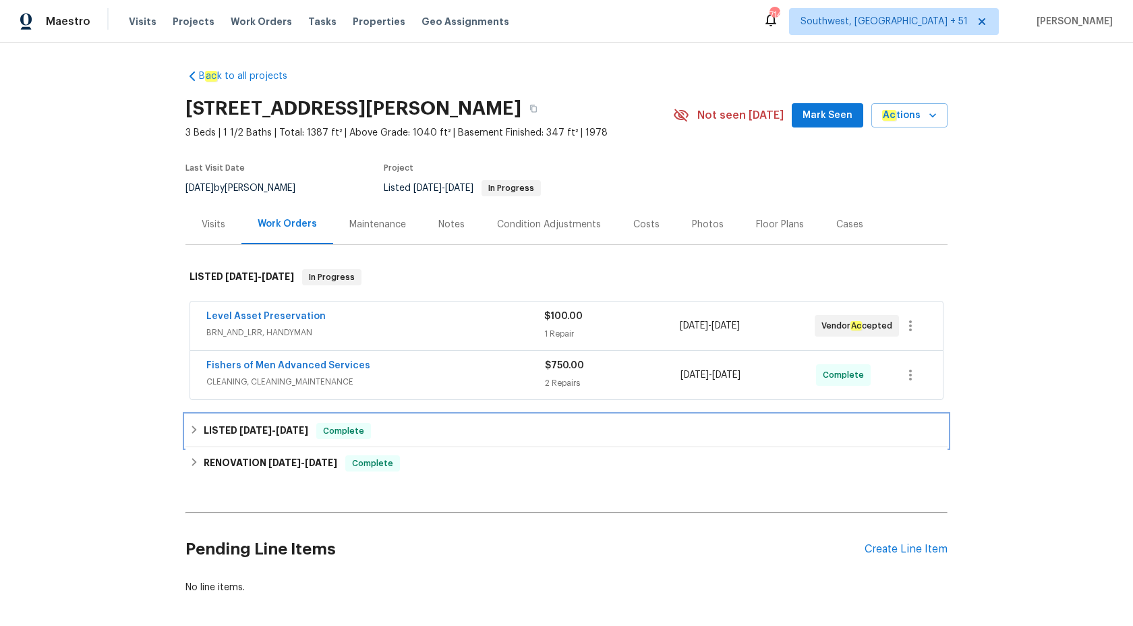
click at [294, 421] on div "LISTED 9/3/25 - 9/4/25 Complete" at bounding box center [567, 431] width 762 height 32
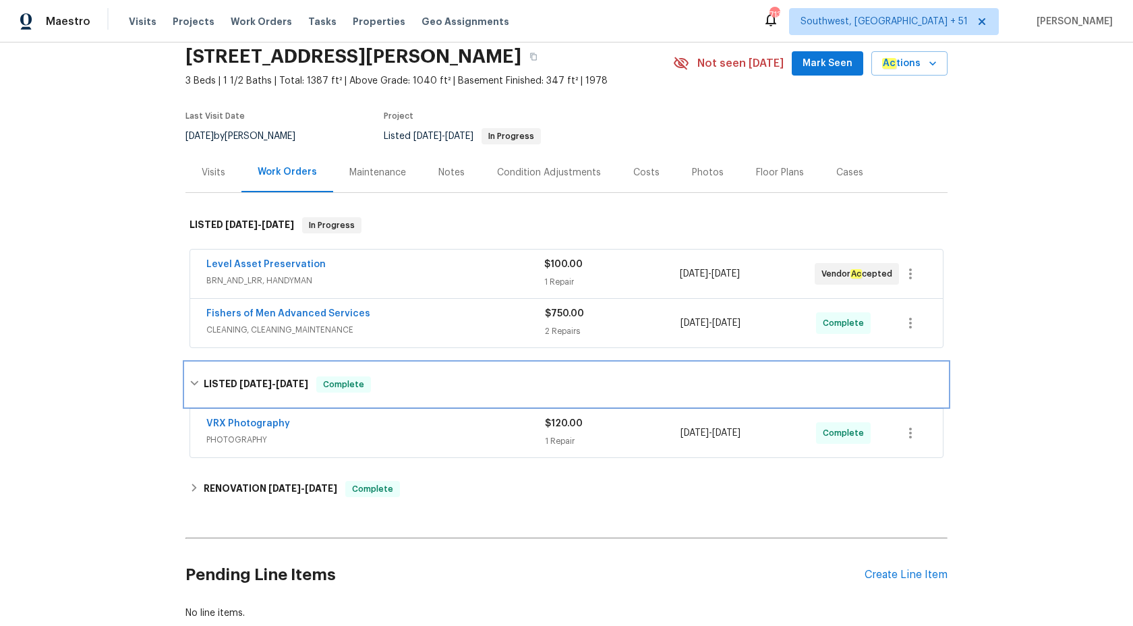
scroll to position [138, 0]
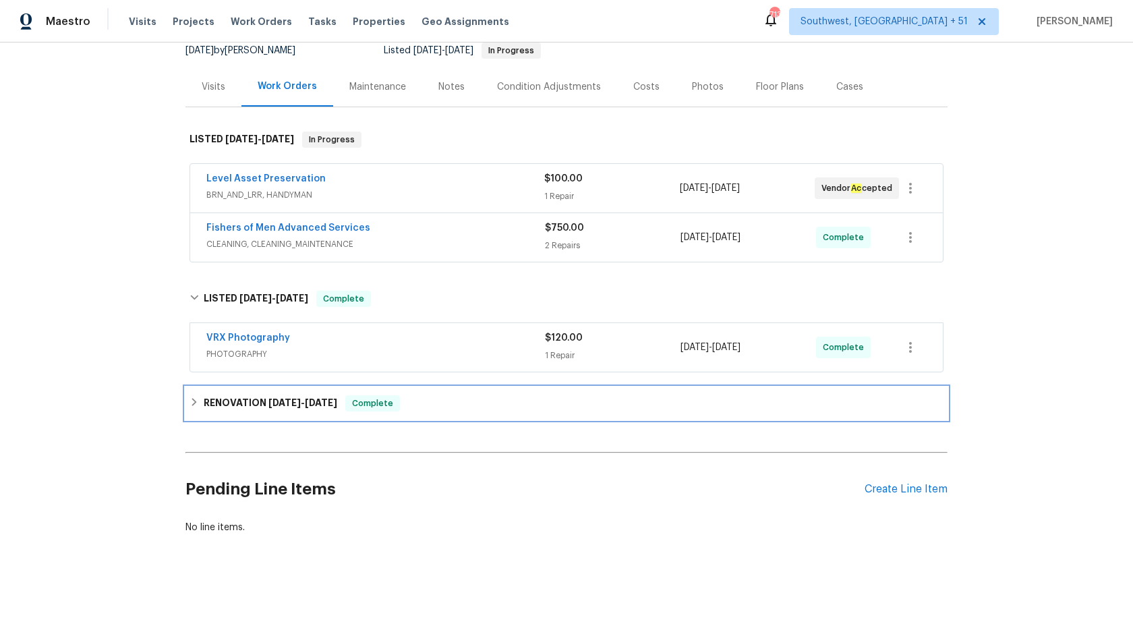
click at [380, 407] on span "Complete" at bounding box center [373, 403] width 52 height 13
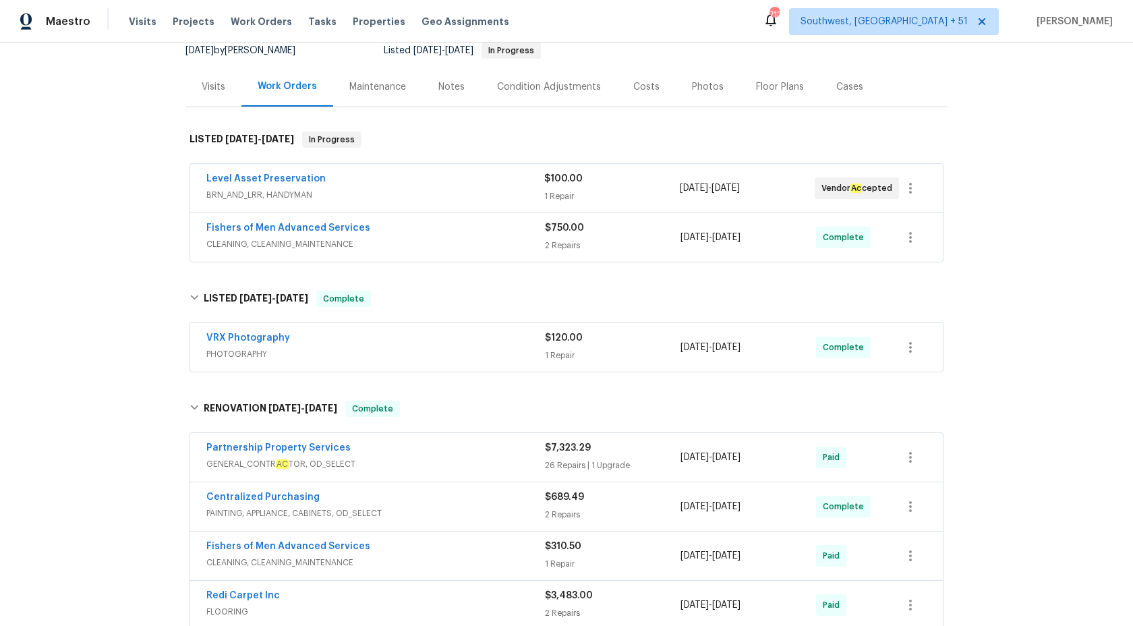
click at [415, 362] on div "VRX Photography PHOTOGRAPHY" at bounding box center [375, 347] width 339 height 32
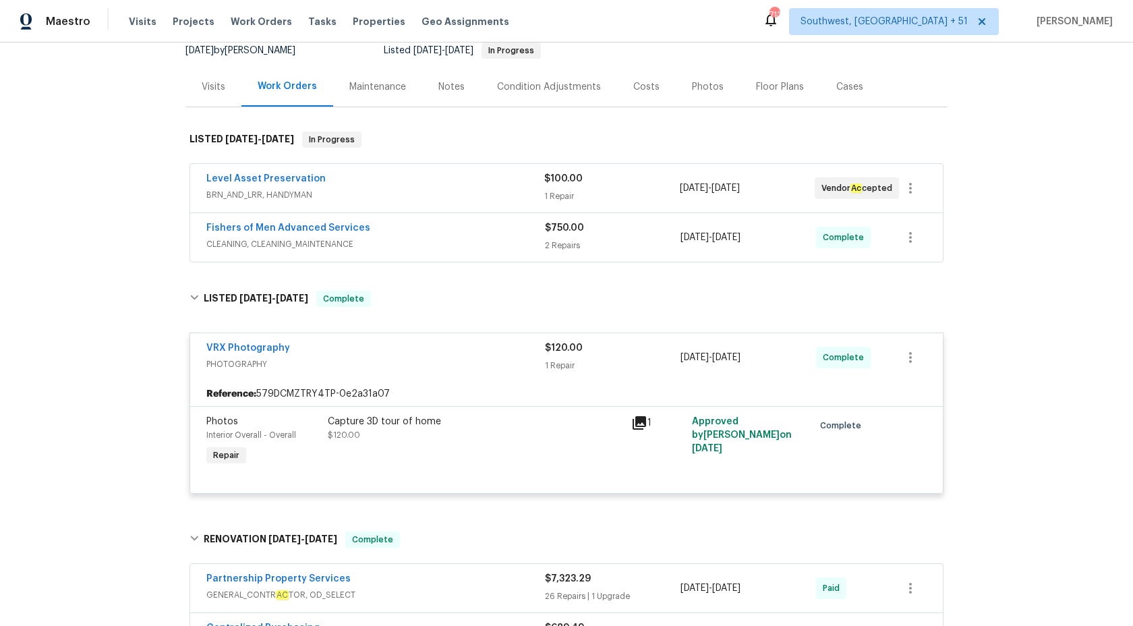
click at [508, 235] on div "Fishers of Men Advanced Services" at bounding box center [375, 229] width 339 height 16
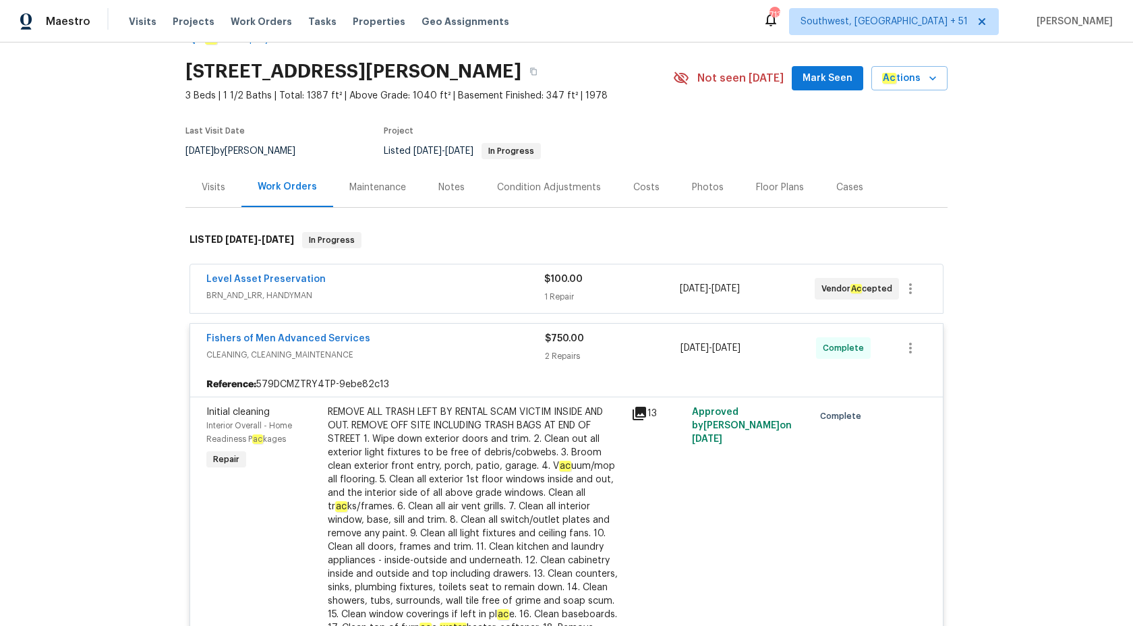
scroll to position [0, 0]
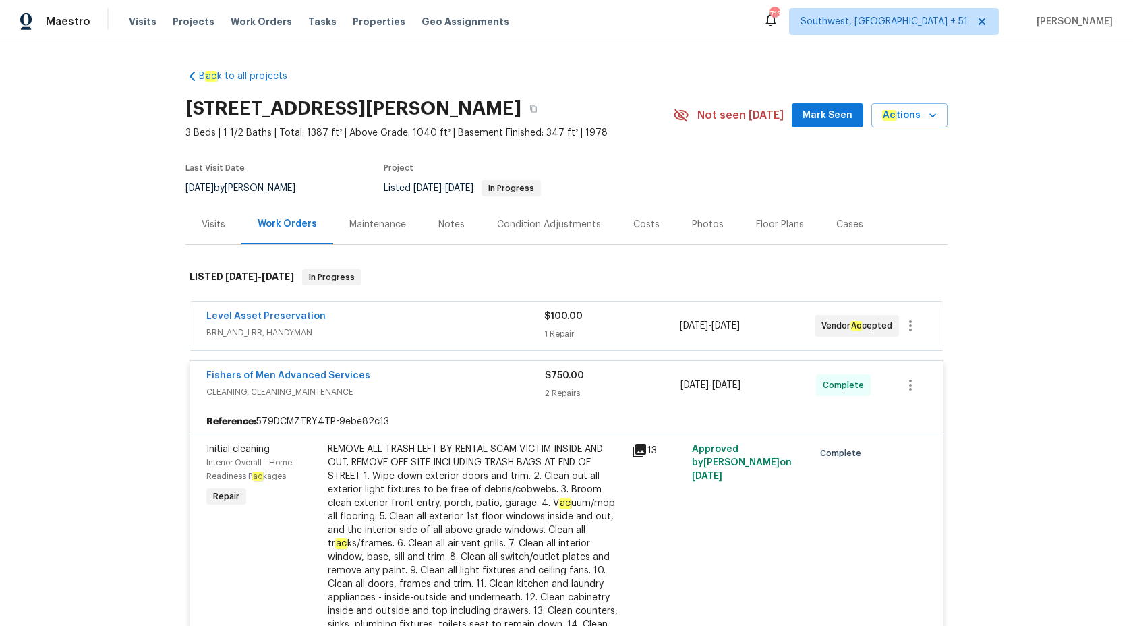
click at [476, 320] on div "Level Asset Preservation" at bounding box center [375, 318] width 338 height 16
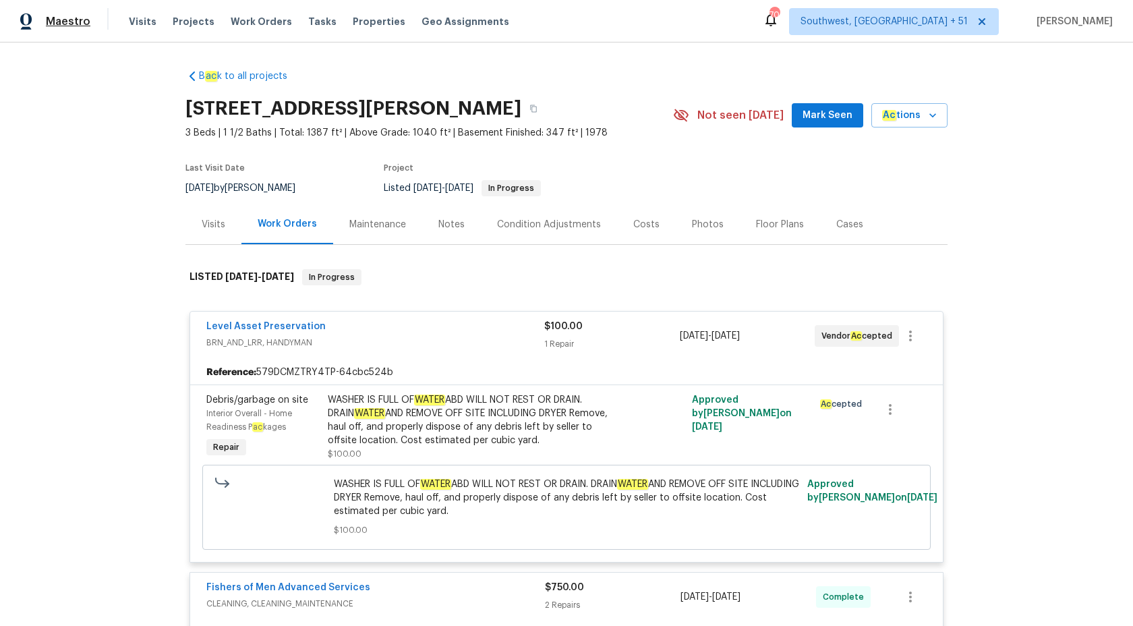
click at [71, 20] on span "Maestro" at bounding box center [68, 21] width 45 height 13
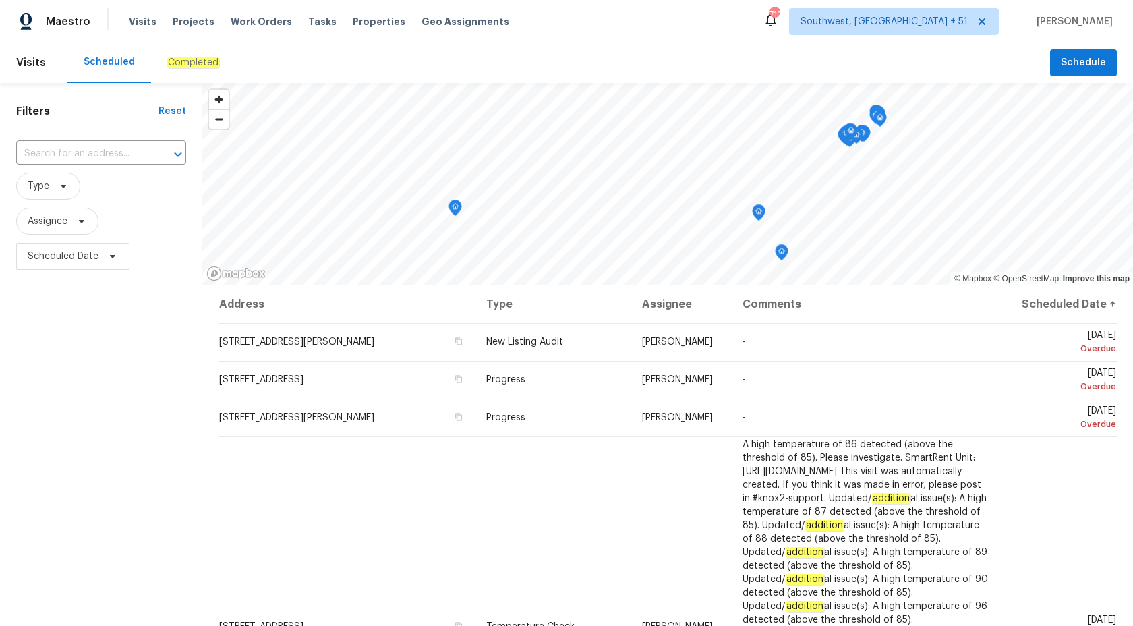
click at [205, 61] on em "Completed" at bounding box center [193, 62] width 52 height 11
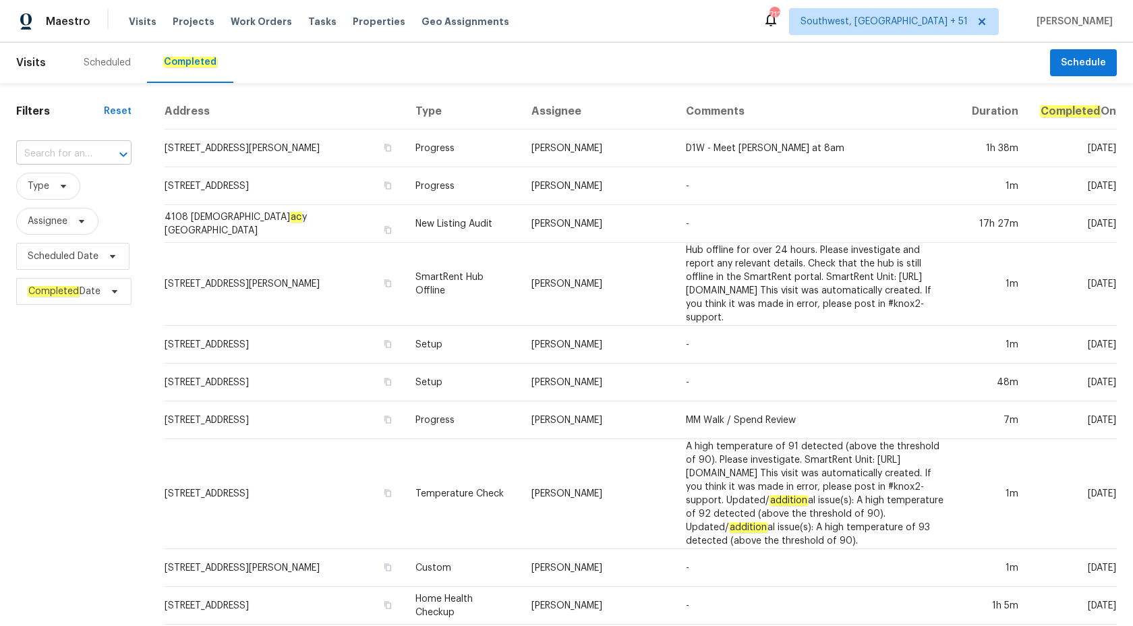
click at [38, 158] on input "text" at bounding box center [55, 154] width 78 height 21
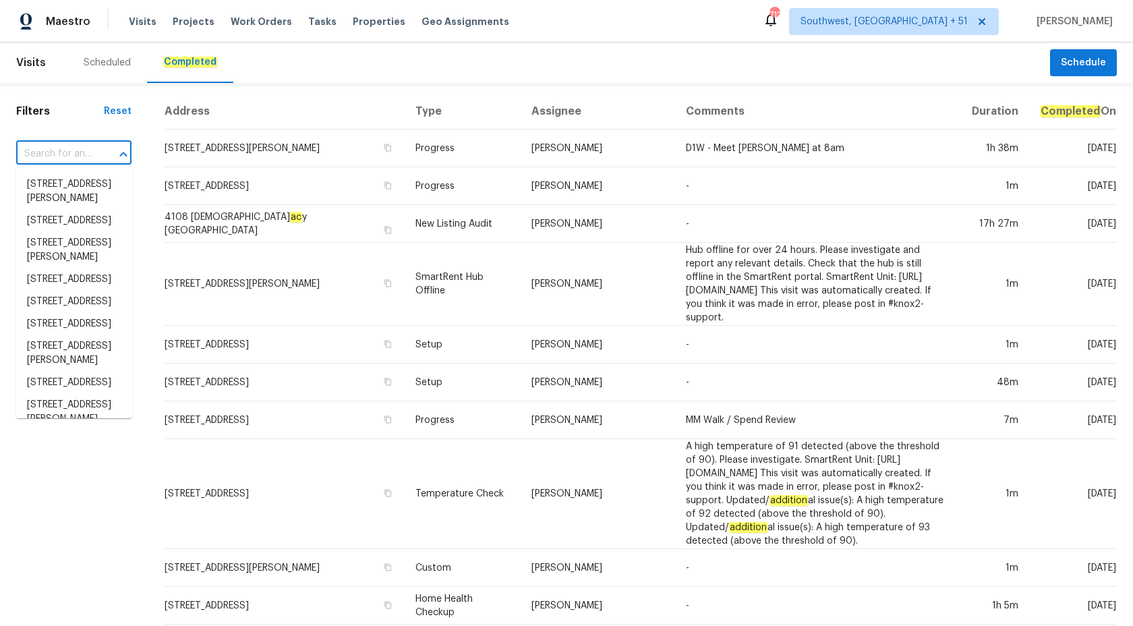
paste input "[STREET_ADDRESS]"
type input "[STREET_ADDRESS]"
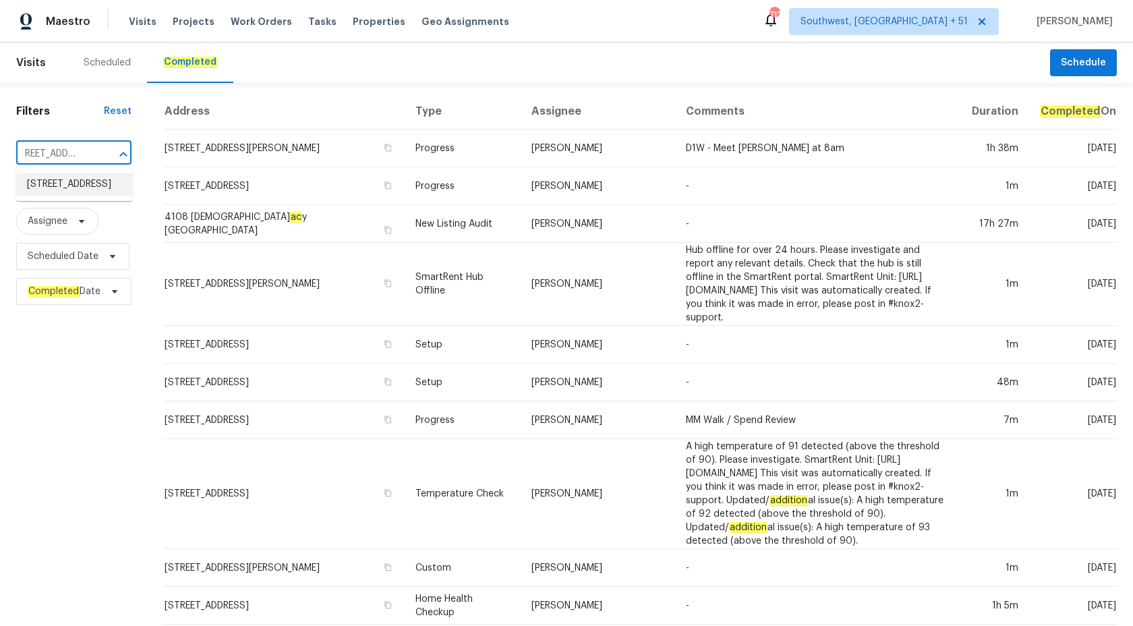
click at [49, 190] on li "[STREET_ADDRESS]" at bounding box center [74, 184] width 116 height 22
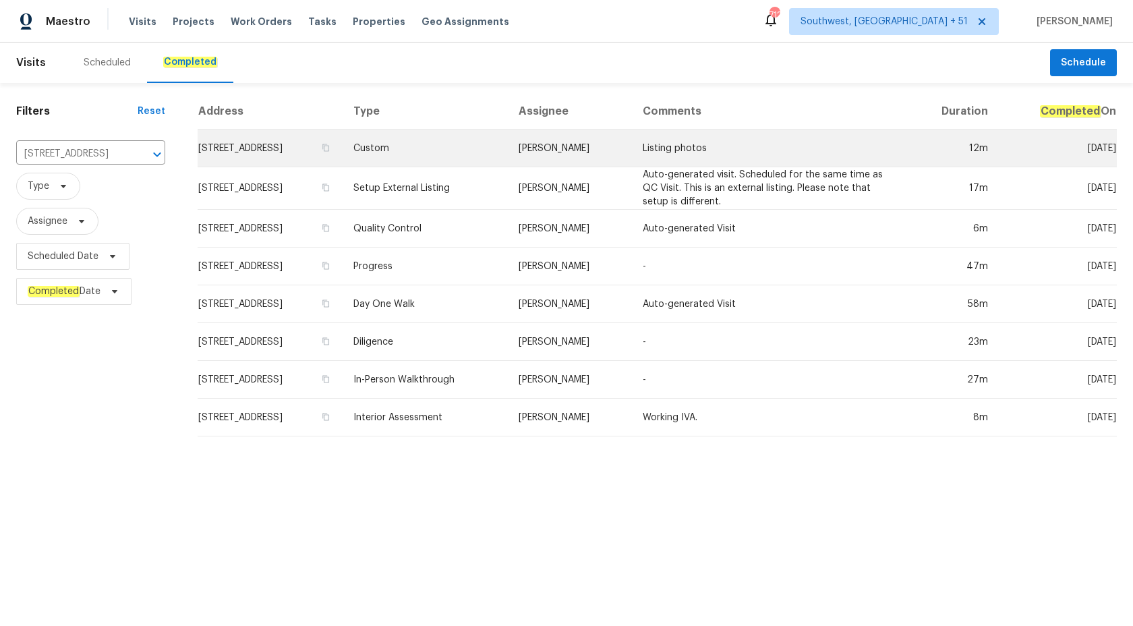
click at [508, 140] on td "Custom" at bounding box center [425, 149] width 165 height 38
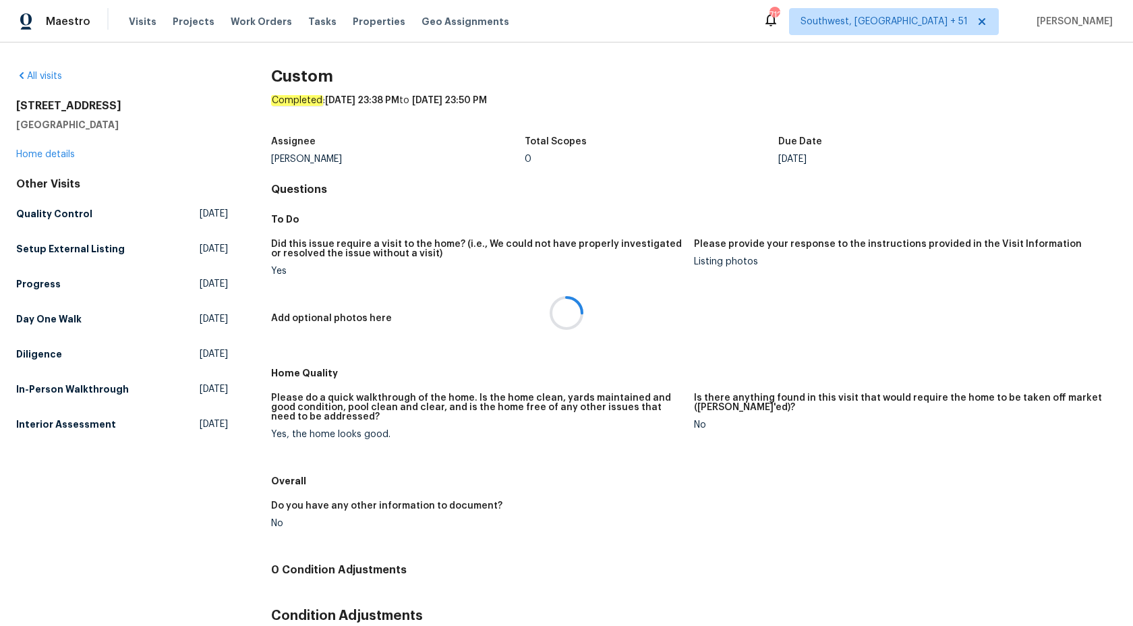
click at [45, 157] on div at bounding box center [566, 313] width 1133 height 626
click at [45, 157] on link "Home details" at bounding box center [45, 154] width 59 height 9
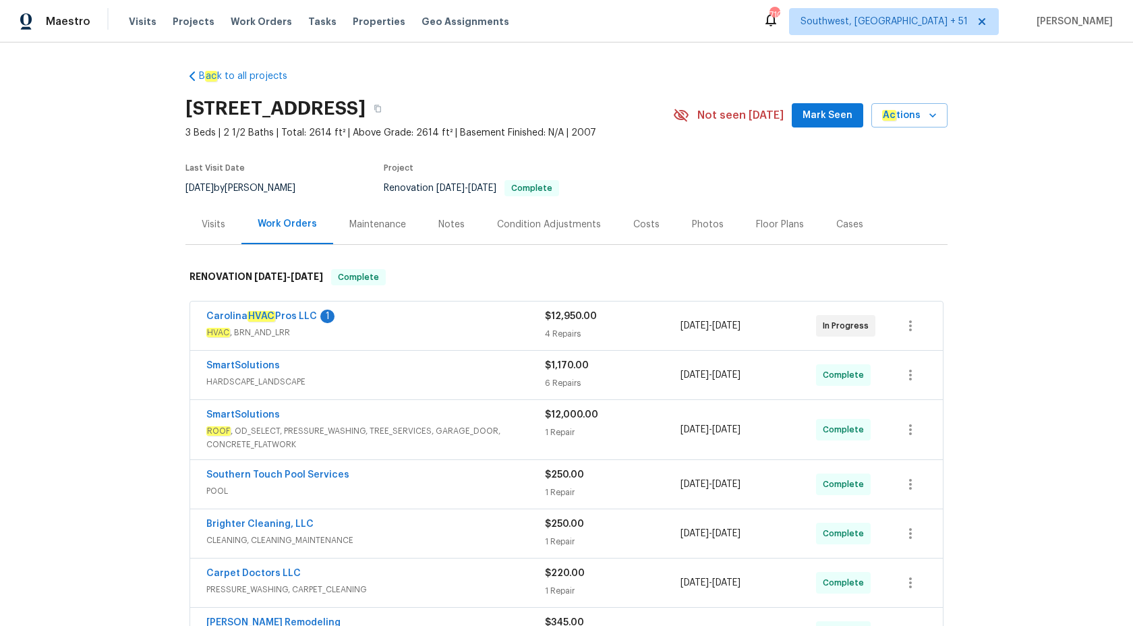
click at [212, 225] on div "Visits" at bounding box center [214, 224] width 24 height 13
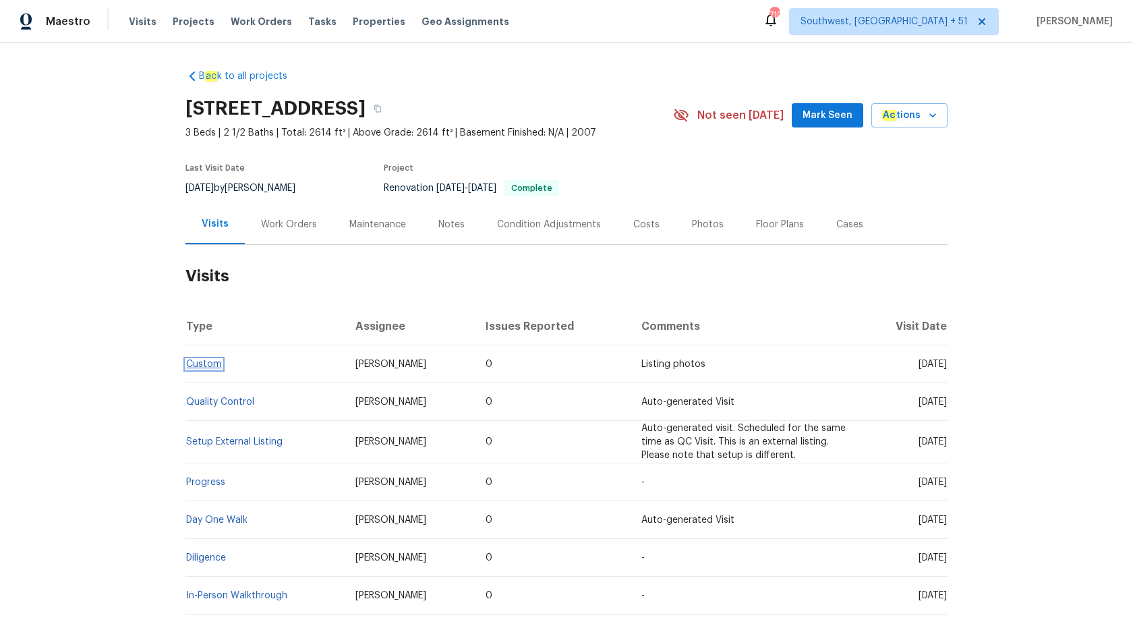
click at [199, 364] on link "Custom" at bounding box center [204, 364] width 36 height 9
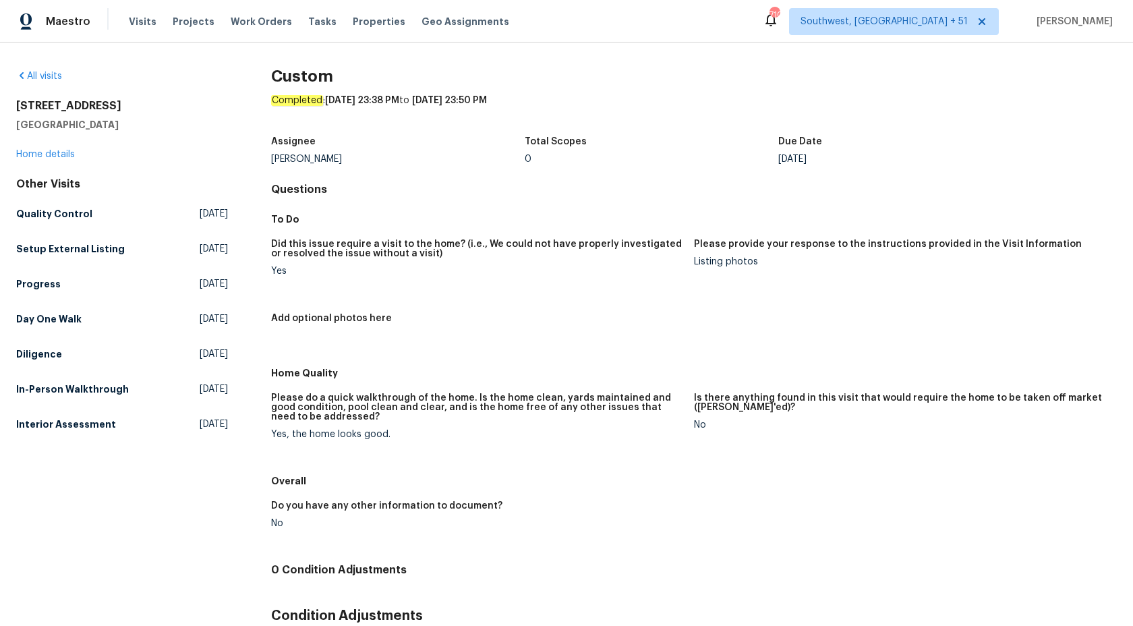
click at [639, 277] on figure "Did this issue require a visit to the home? (i.e., We could not have properly i…" at bounding box center [482, 268] width 423 height 58
click at [42, 213] on h5 "Quality Control" at bounding box center [54, 213] width 76 height 13
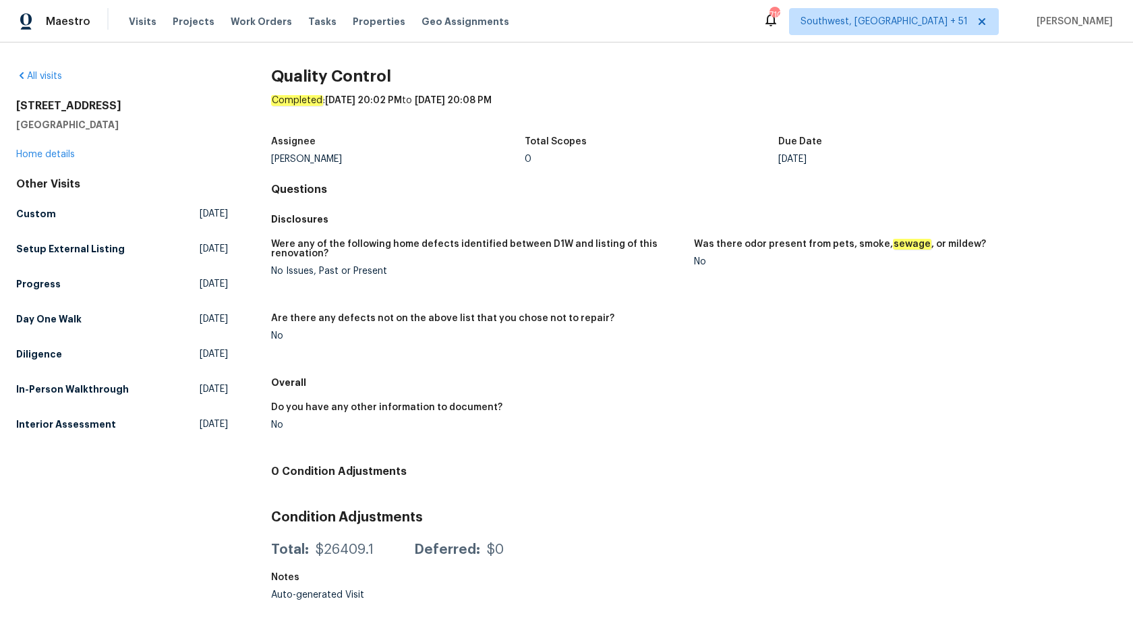
click at [524, 277] on figure "Were any of the following home defects identified between D1W and listing of th…" at bounding box center [482, 268] width 423 height 58
click at [49, 249] on h5 "Setup External Listing" at bounding box center [70, 248] width 109 height 13
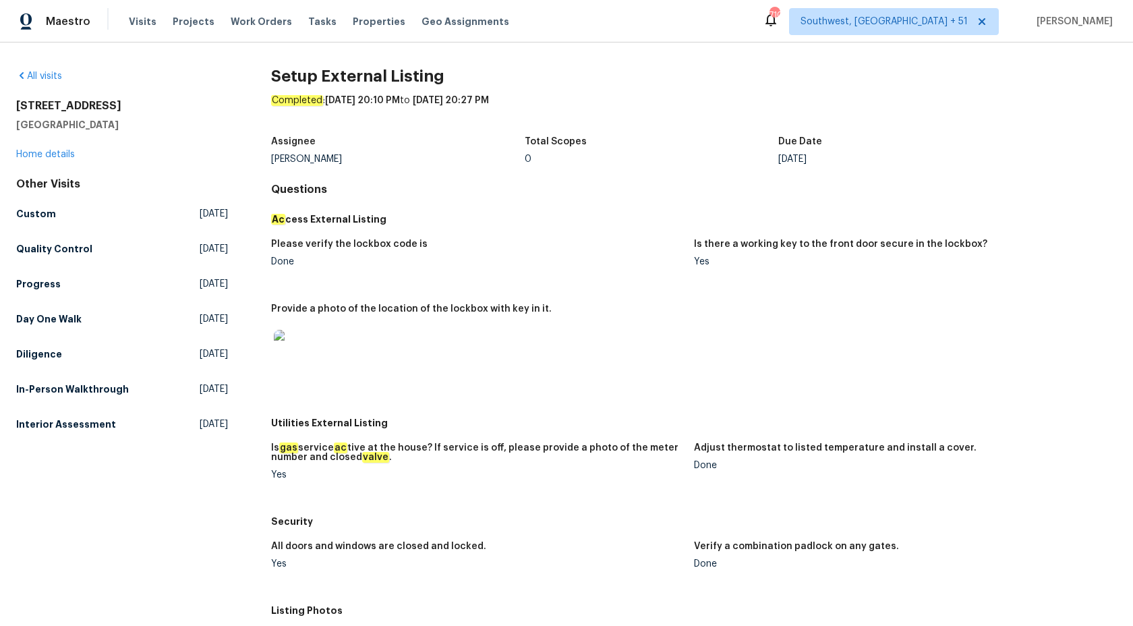
click at [653, 200] on div "Setup External Listing Completed : [DATE] 20:10 PM to [DATE] 20:27 PM Assignee …" at bounding box center [694, 506] width 846 height 874
click at [719, 273] on figure "Is there a working key to the front door secure in the lockbox? Yes" at bounding box center [905, 263] width 423 height 49
click at [27, 221] on link "Custom [DATE]" at bounding box center [122, 214] width 212 height 24
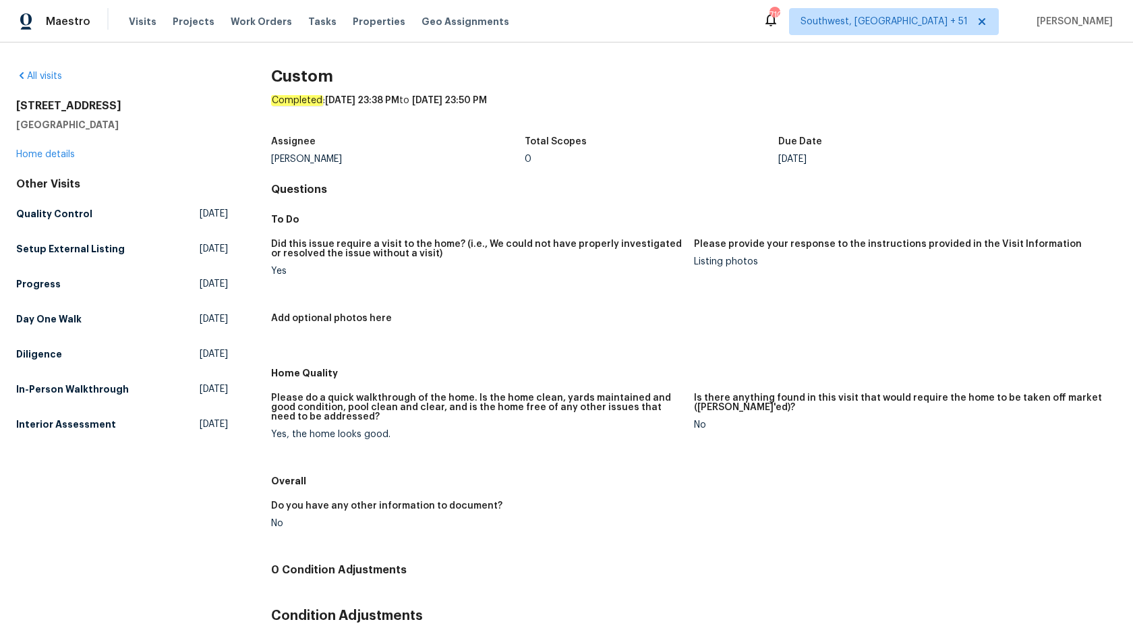
click at [51, 231] on div "Other Visits Quality Control [DATE] Setup External Listing [DATE] Progress [DAT…" at bounding box center [122, 306] width 212 height 259
click at [51, 212] on h5 "Quality Control" at bounding box center [54, 213] width 76 height 13
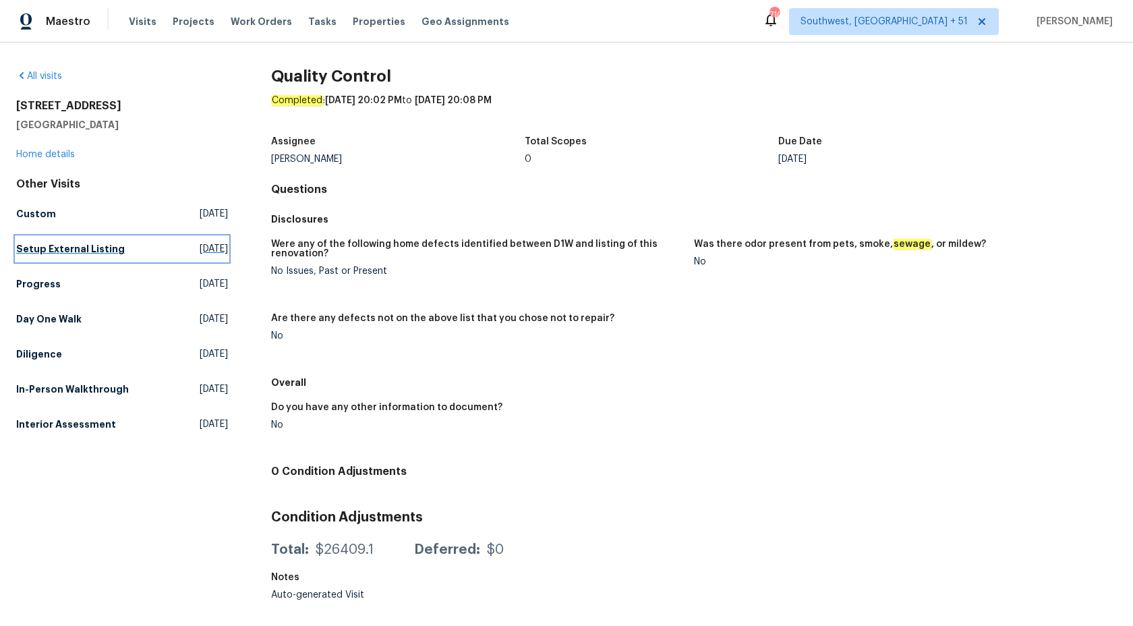
click at [45, 244] on h5 "Setup External Listing" at bounding box center [70, 248] width 109 height 13
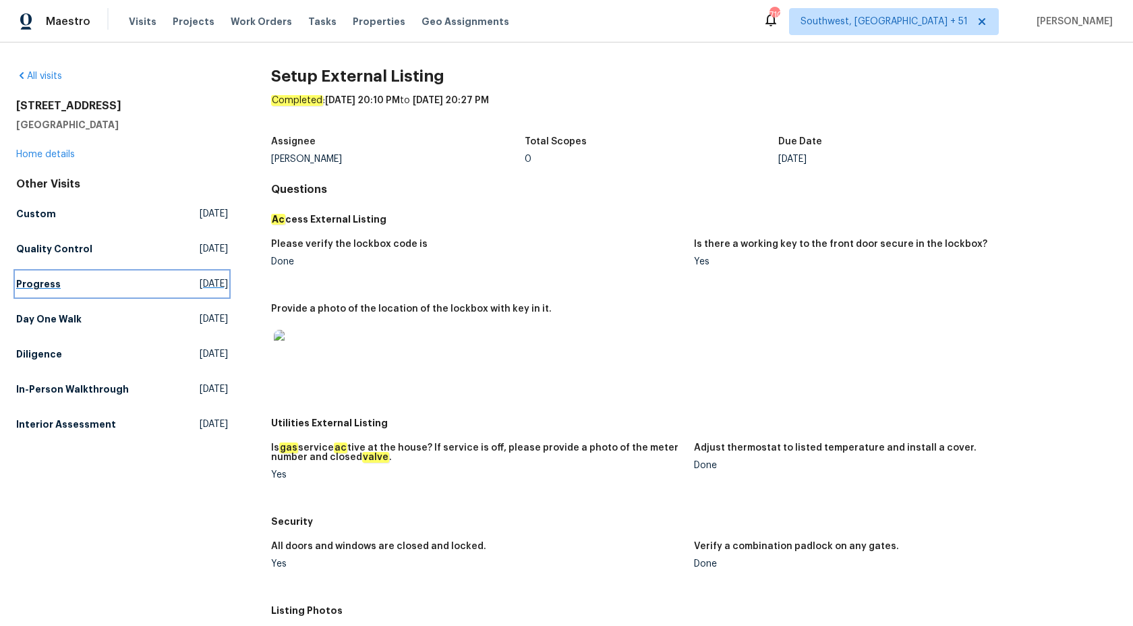
click at [38, 289] on h5 "Progress" at bounding box center [38, 283] width 45 height 13
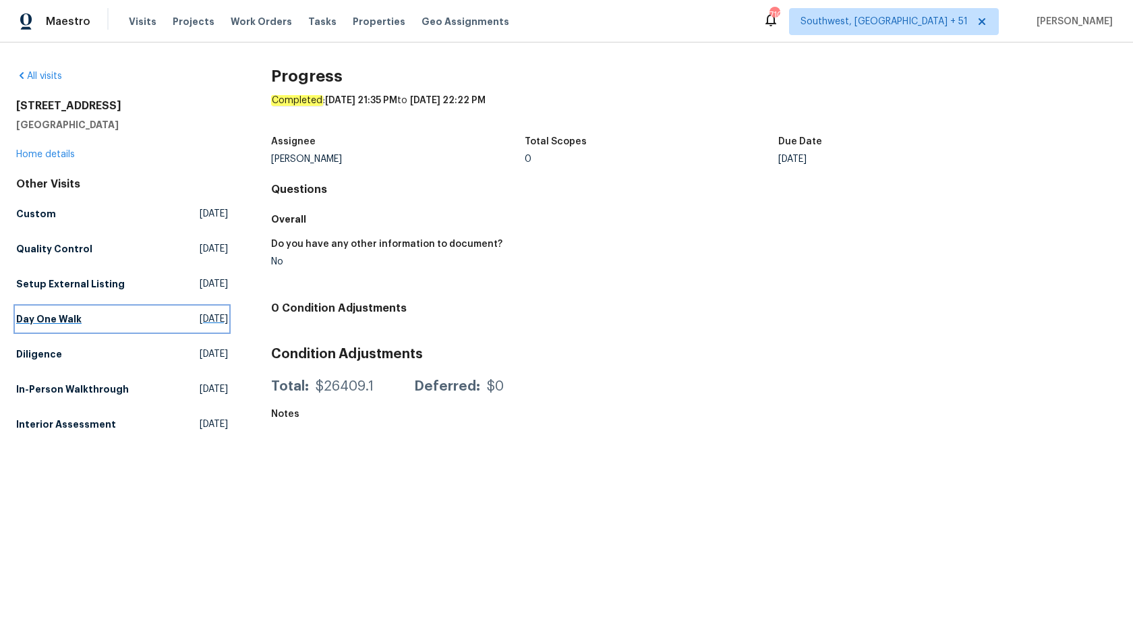
click at [20, 315] on h5 "Day One Walk" at bounding box center [48, 318] width 65 height 13
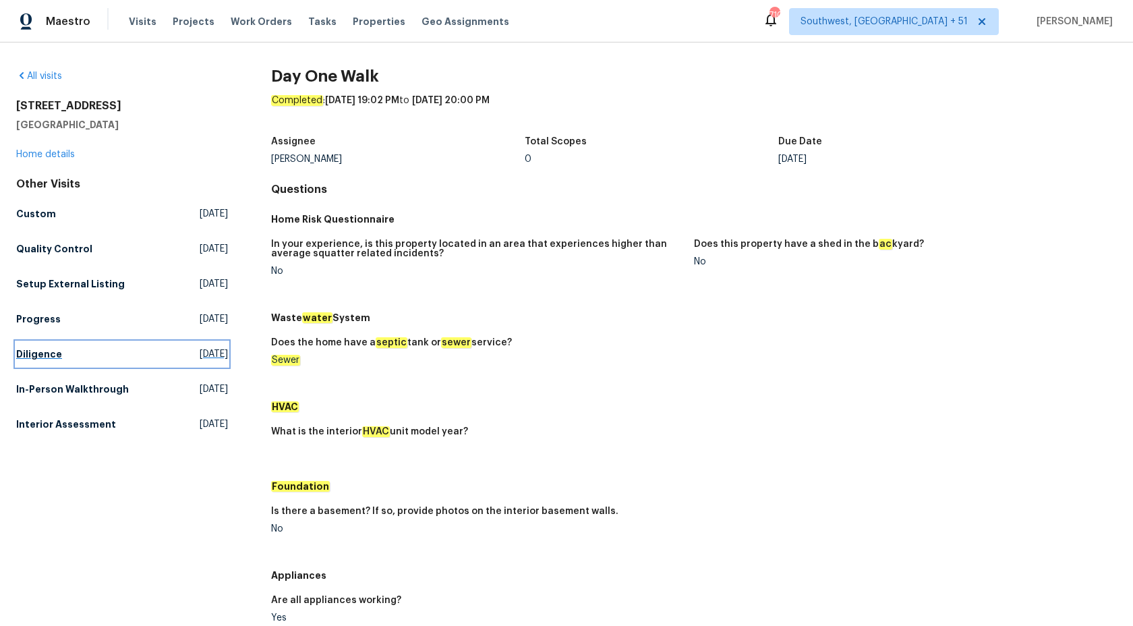
click at [26, 356] on h5 "Diligence" at bounding box center [39, 353] width 46 height 13
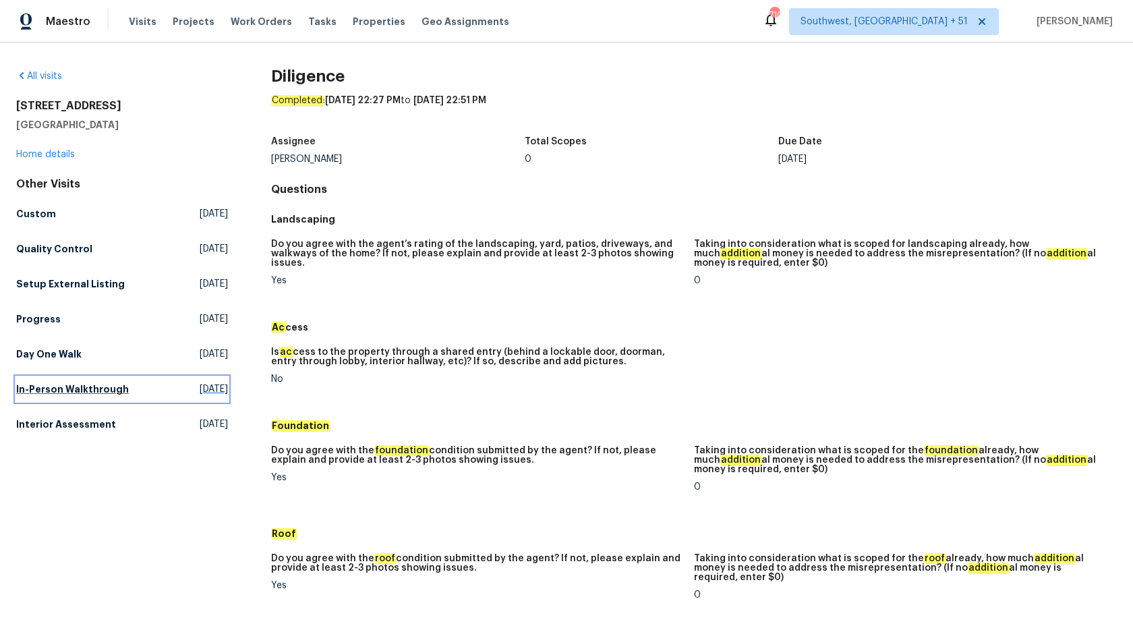
click at [45, 393] on h5 "In-Person Walkthrough" at bounding box center [72, 388] width 113 height 13
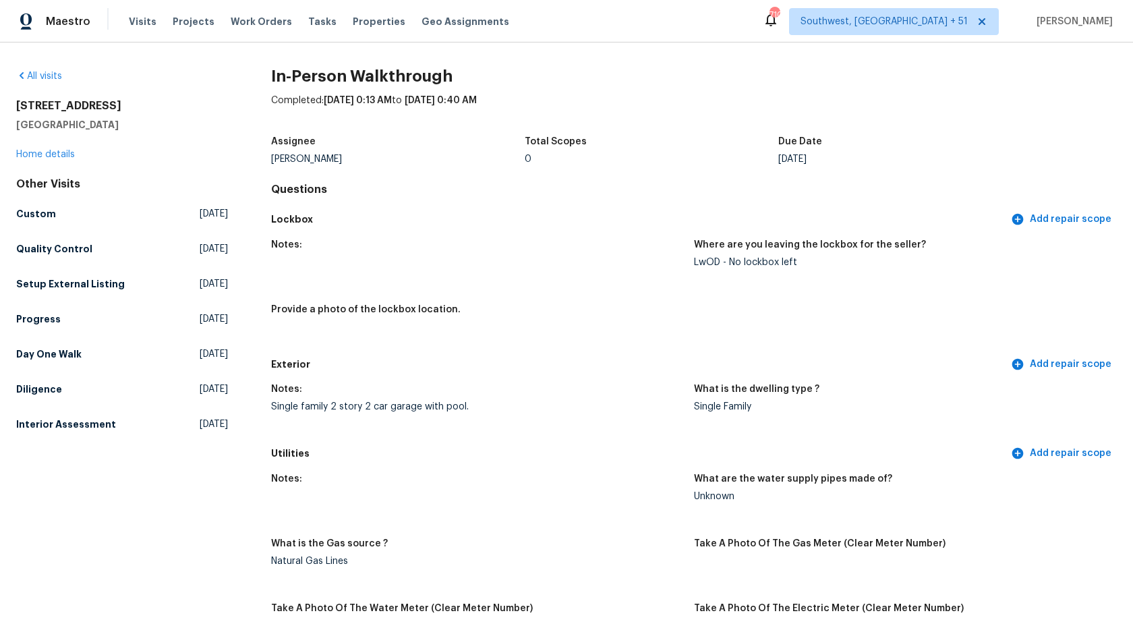
click at [565, 310] on div "Provide a photo of the lockbox location." at bounding box center [477, 314] width 412 height 18
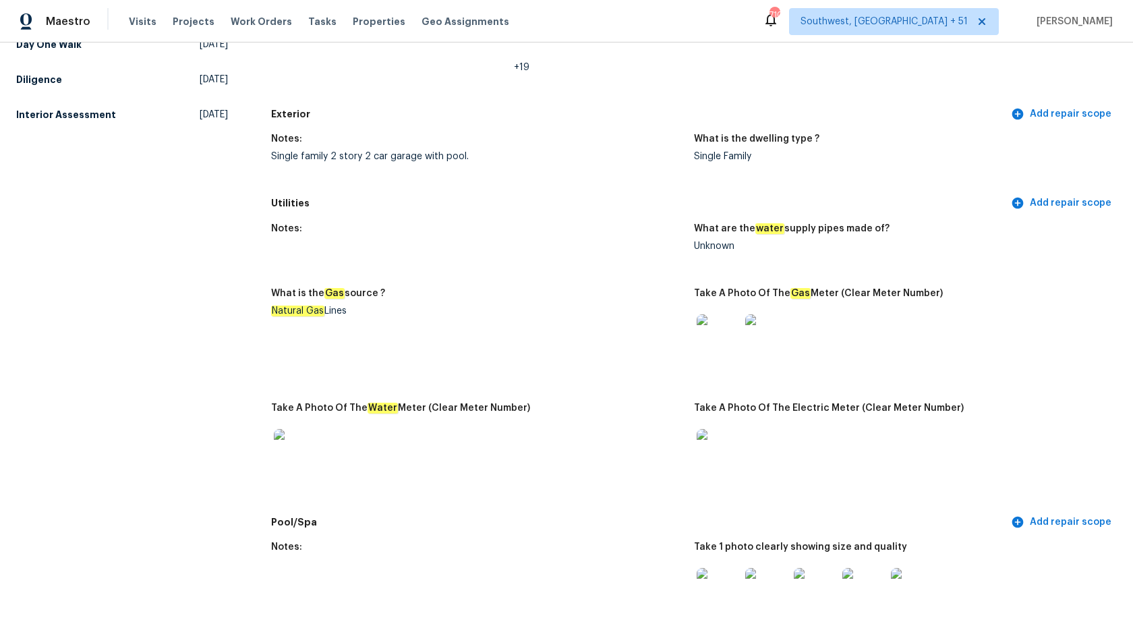
scroll to position [312, 0]
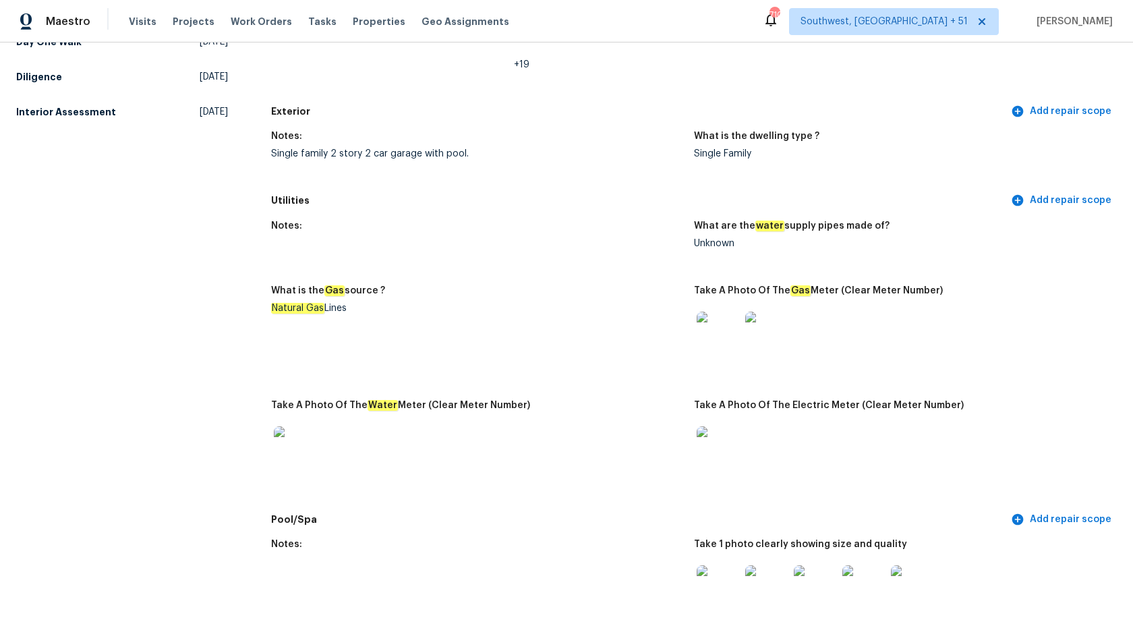
click at [559, 304] on div "Natural Gas Lines" at bounding box center [477, 308] width 412 height 9
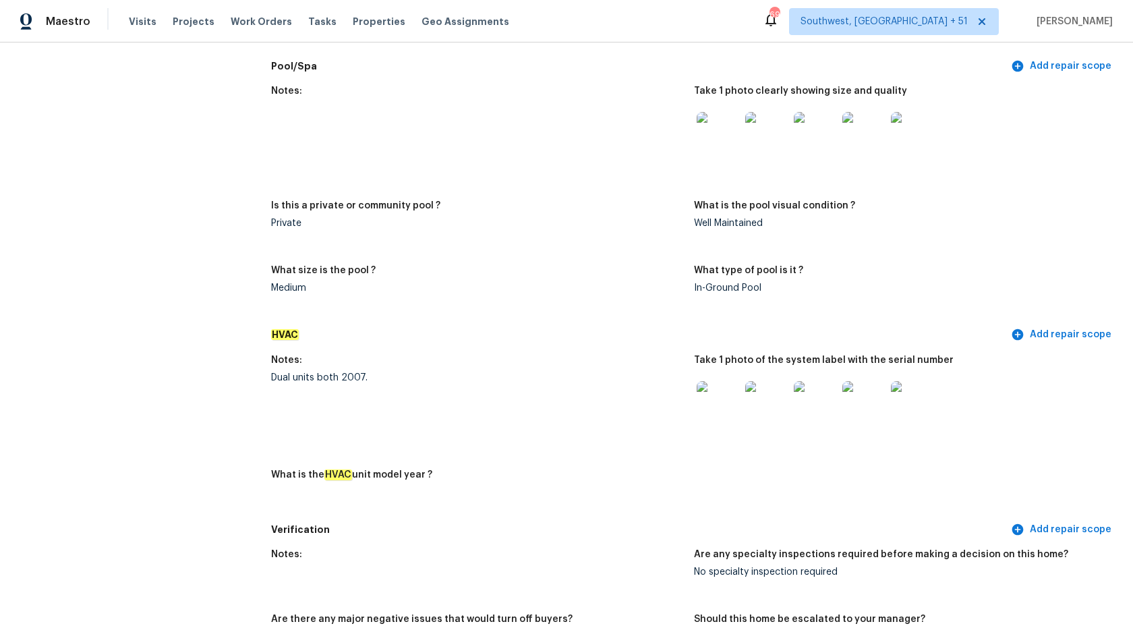
scroll to position [0, 0]
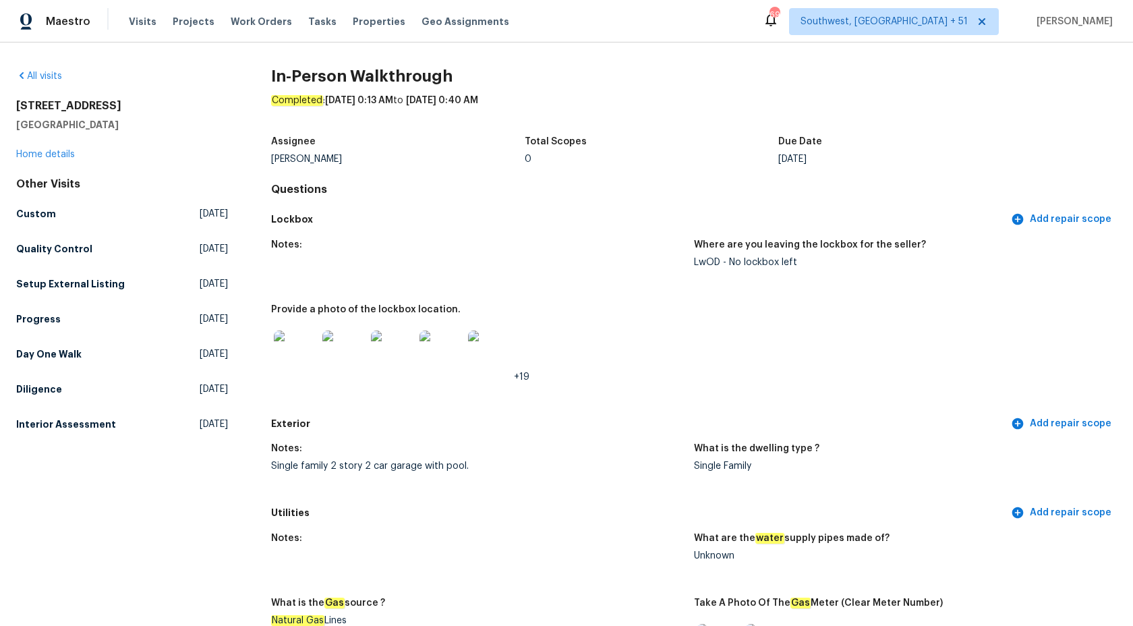
drag, startPoint x: 118, startPoint y: 123, endPoint x: 20, endPoint y: 103, distance: 99.8
click at [20, 103] on div "[STREET_ADDRESS]" at bounding box center [122, 115] width 212 height 32
copy div "[STREET_ADDRESS]"
click at [32, 212] on h5 "Custom" at bounding box center [36, 213] width 40 height 13
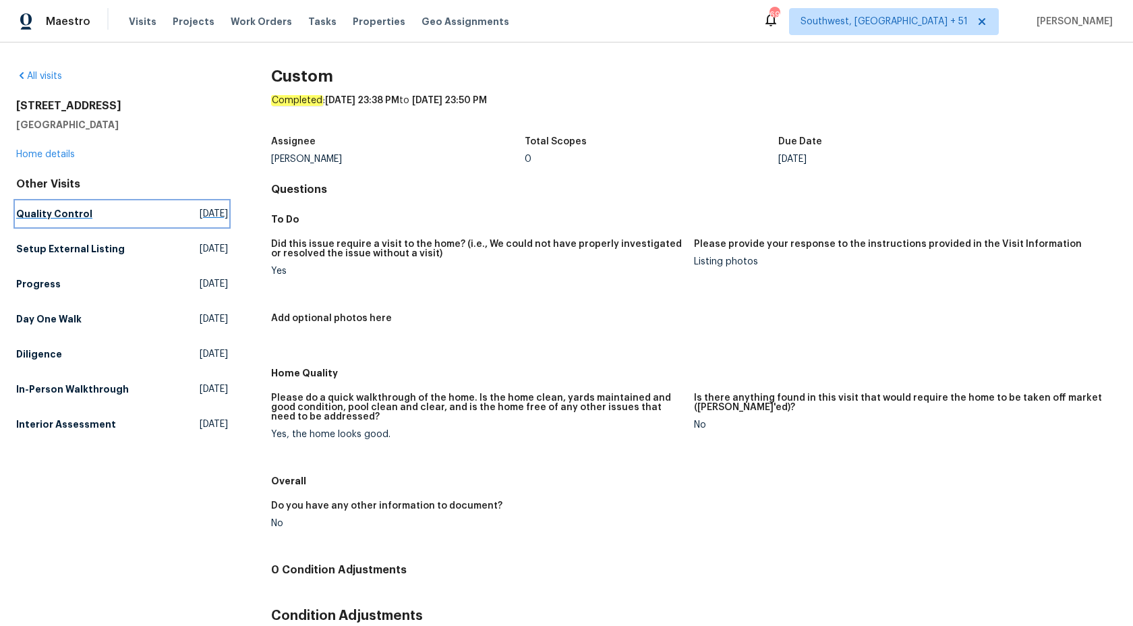
click at [61, 205] on link "Quality Control [DATE]" at bounding box center [122, 214] width 212 height 24
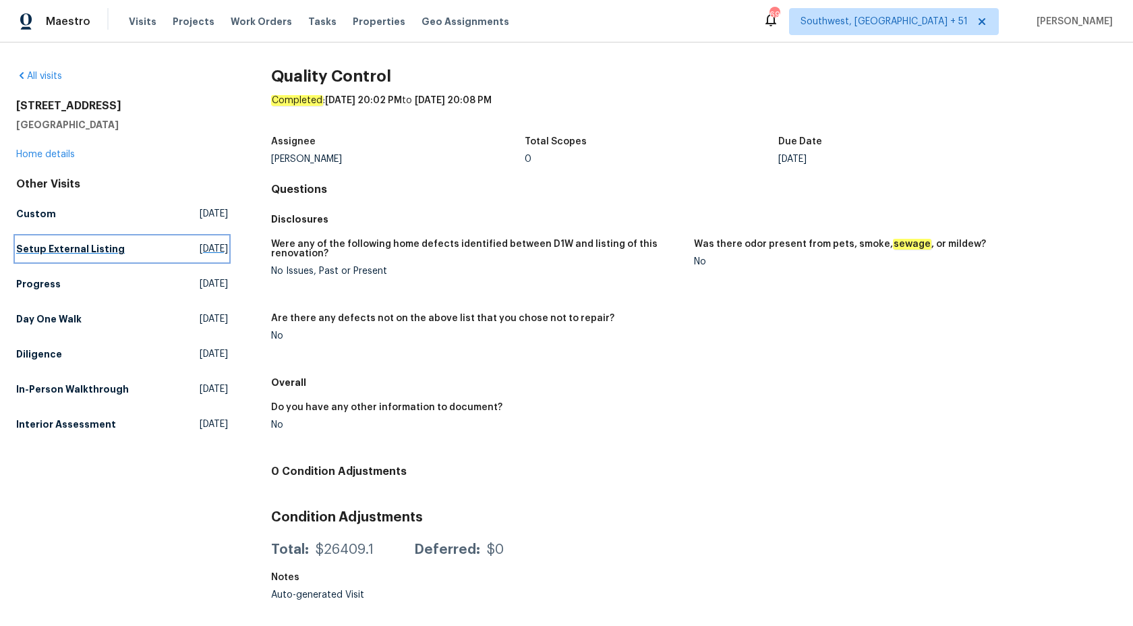
click at [42, 254] on h5 "Setup External Listing" at bounding box center [70, 248] width 109 height 13
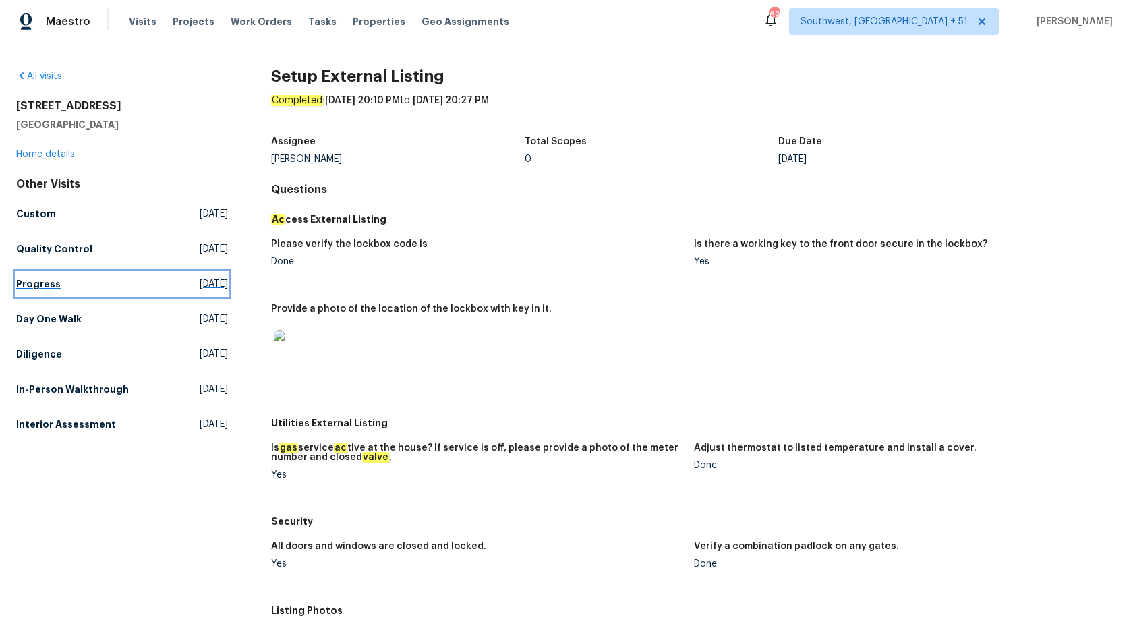
click at [38, 284] on h5 "Progress" at bounding box center [38, 283] width 45 height 13
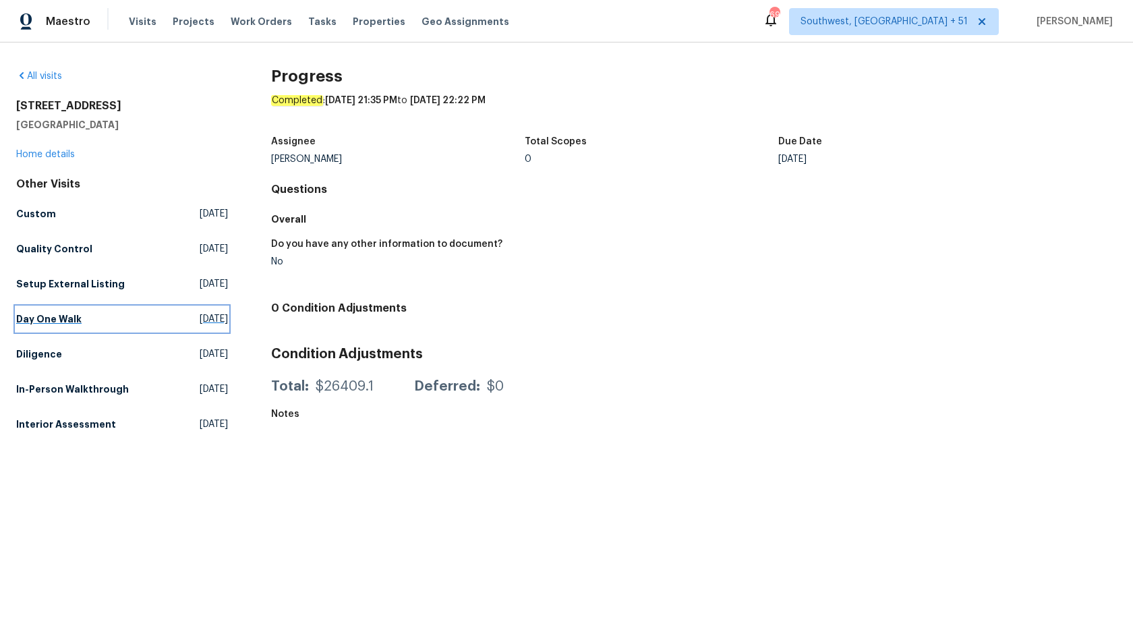
click at [36, 316] on h5 "Day One Walk" at bounding box center [48, 318] width 65 height 13
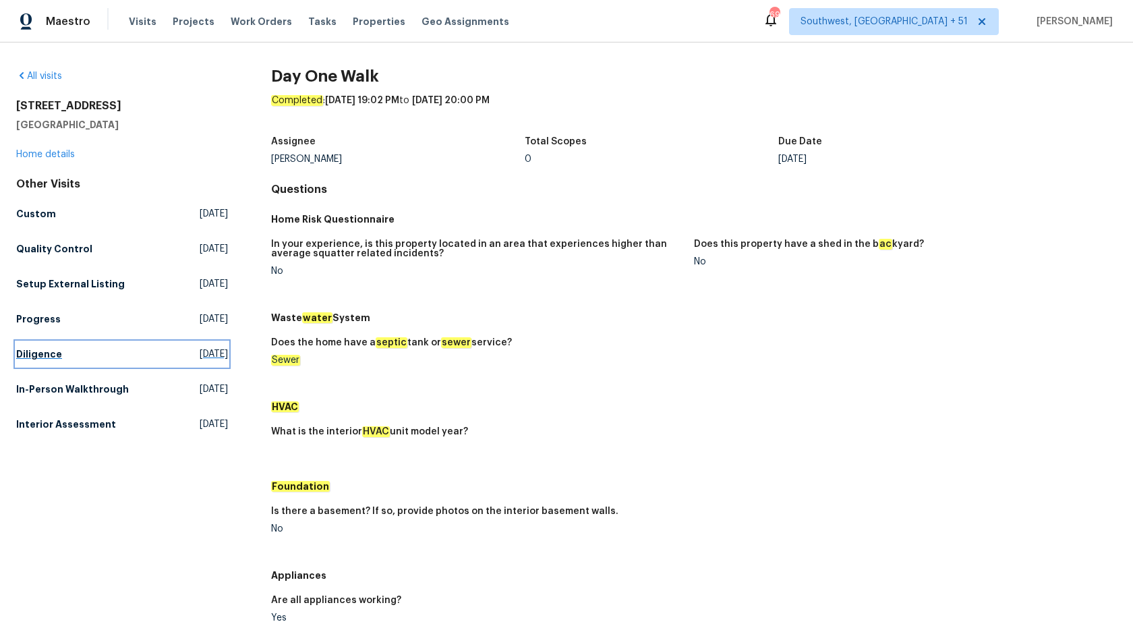
click at [35, 356] on h5 "Diligence" at bounding box center [39, 353] width 46 height 13
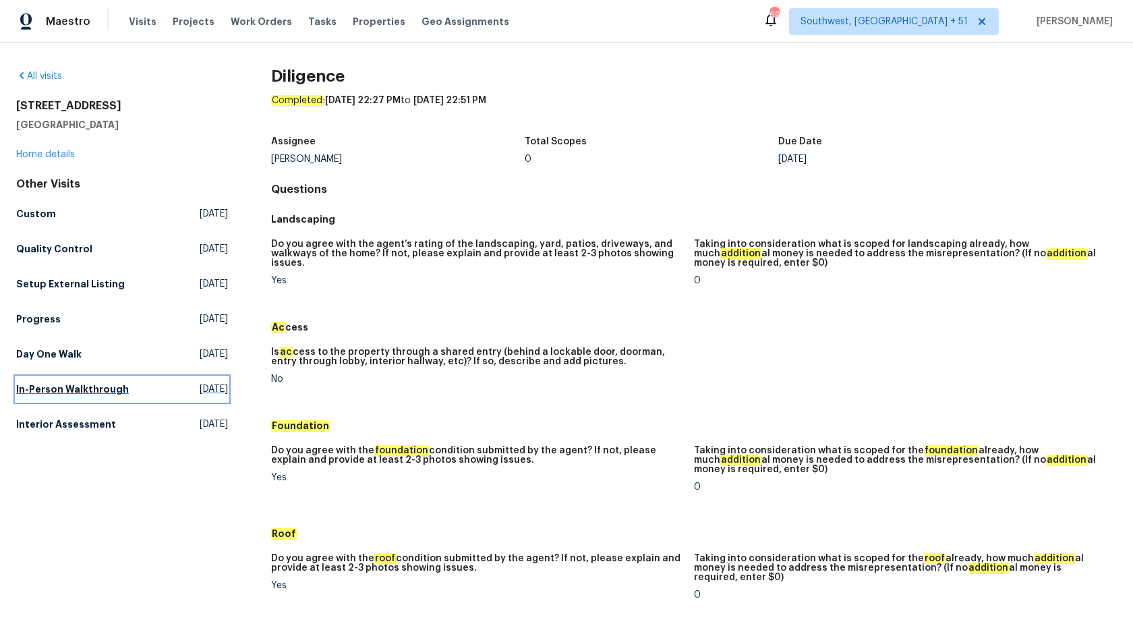
click at [40, 383] on h5 "In-Person Walkthrough" at bounding box center [72, 388] width 113 height 13
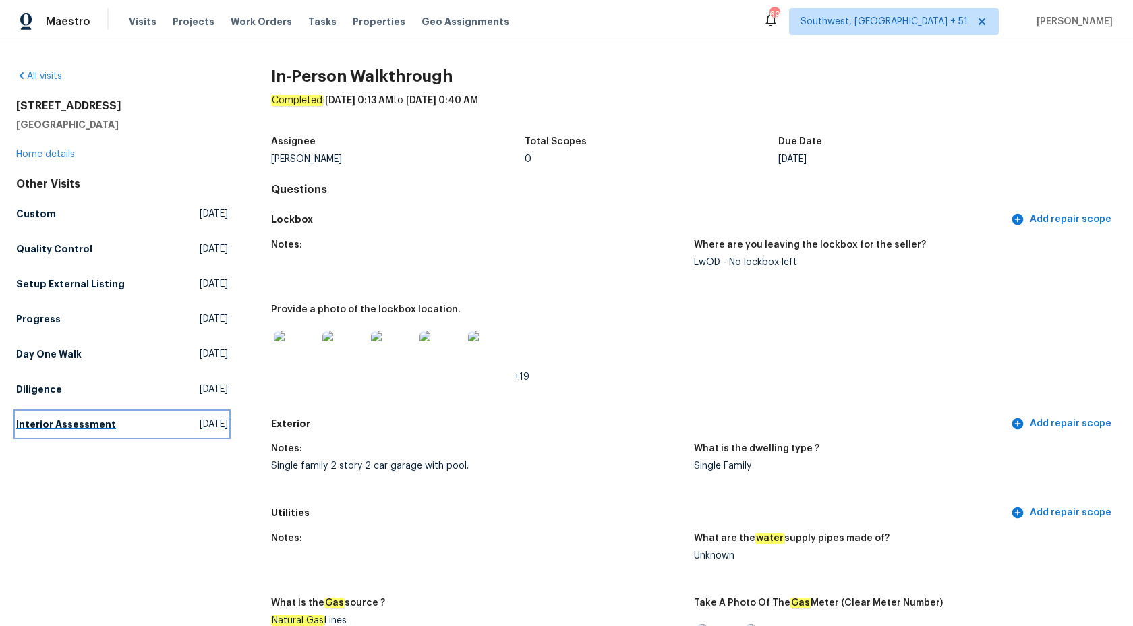
click at [31, 428] on h5 "Interior Assessment" at bounding box center [66, 424] width 100 height 13
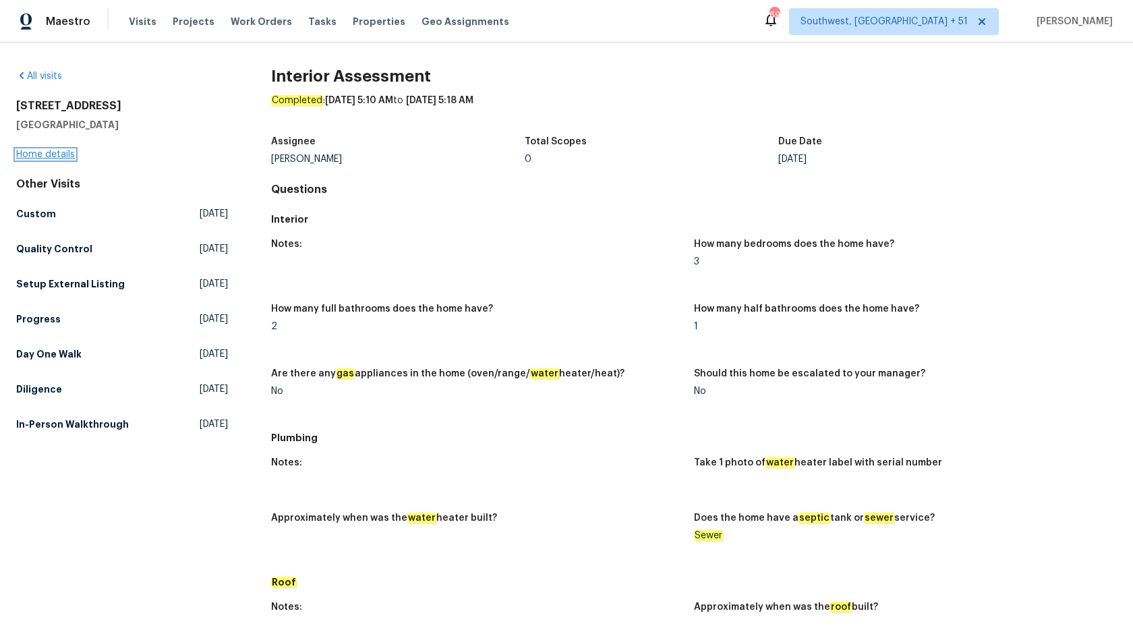
click at [51, 151] on link "Home details" at bounding box center [45, 154] width 59 height 9
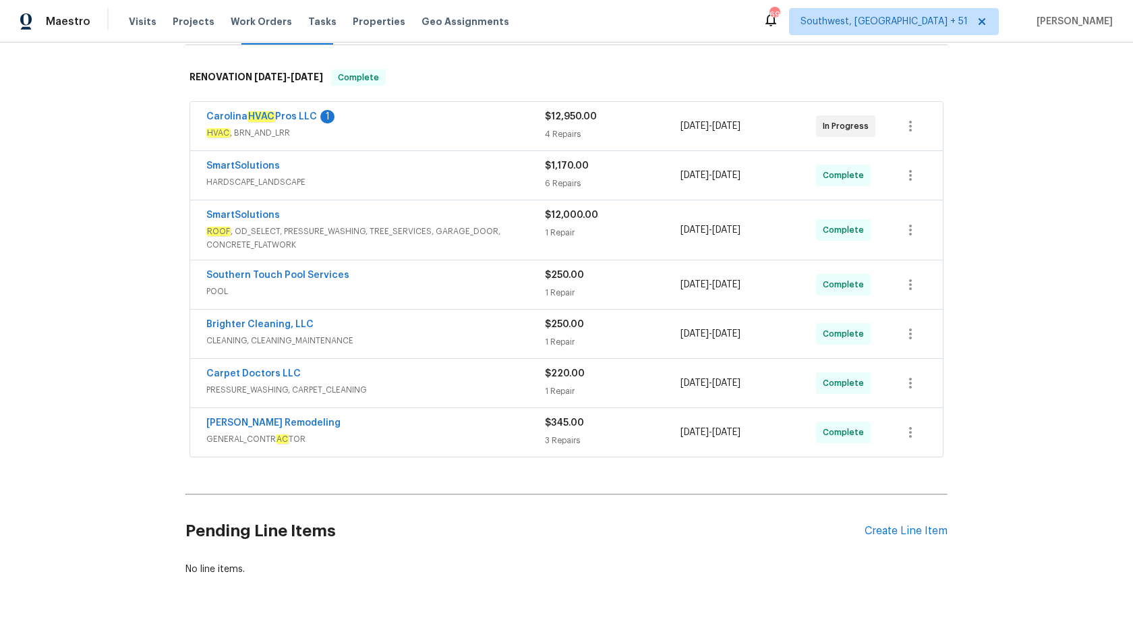
scroll to position [242, 0]
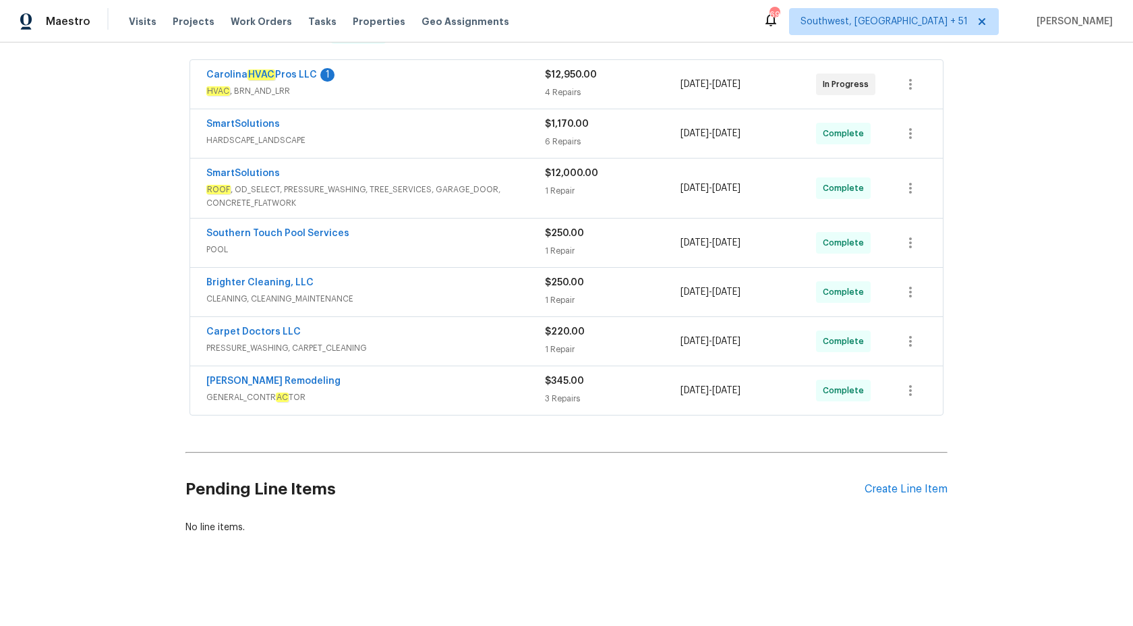
click at [472, 377] on div "[PERSON_NAME] Remodeling" at bounding box center [375, 382] width 339 height 16
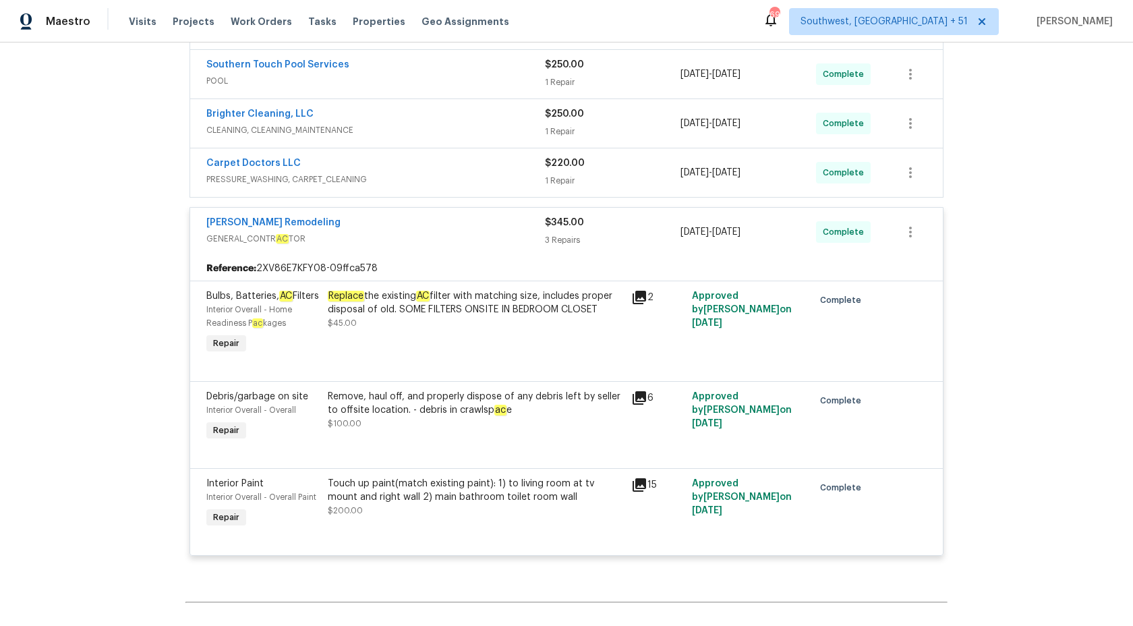
click at [536, 232] on span "GENERAL_CONTR AC TOR" at bounding box center [375, 238] width 339 height 13
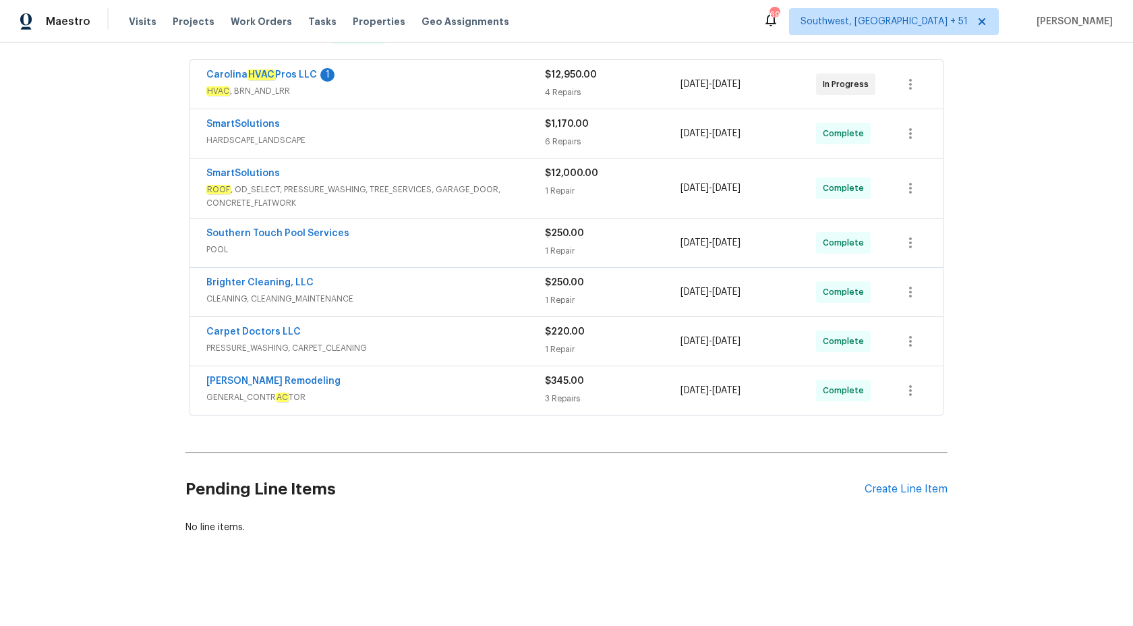
click at [517, 193] on span "ROOF , OD_SELECT, PRESSURE_WASHING, TREE_SERVICES, GARAGE_DOOR, CONCRETE_FLATWO…" at bounding box center [375, 196] width 339 height 27
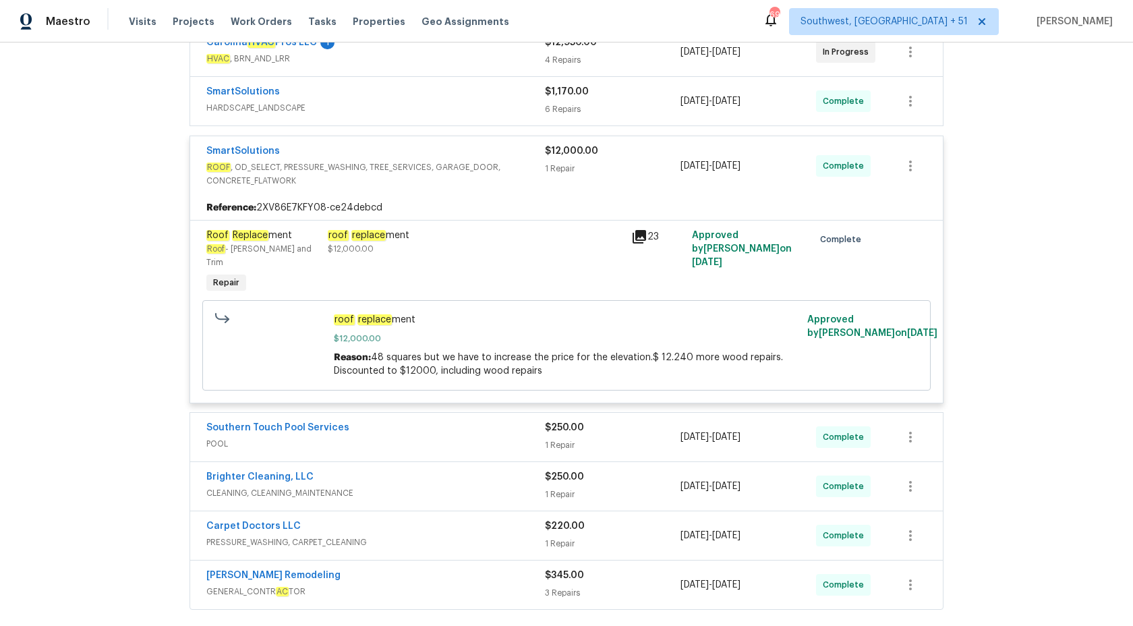
click at [534, 160] on div "SmartSolutions" at bounding box center [375, 152] width 339 height 16
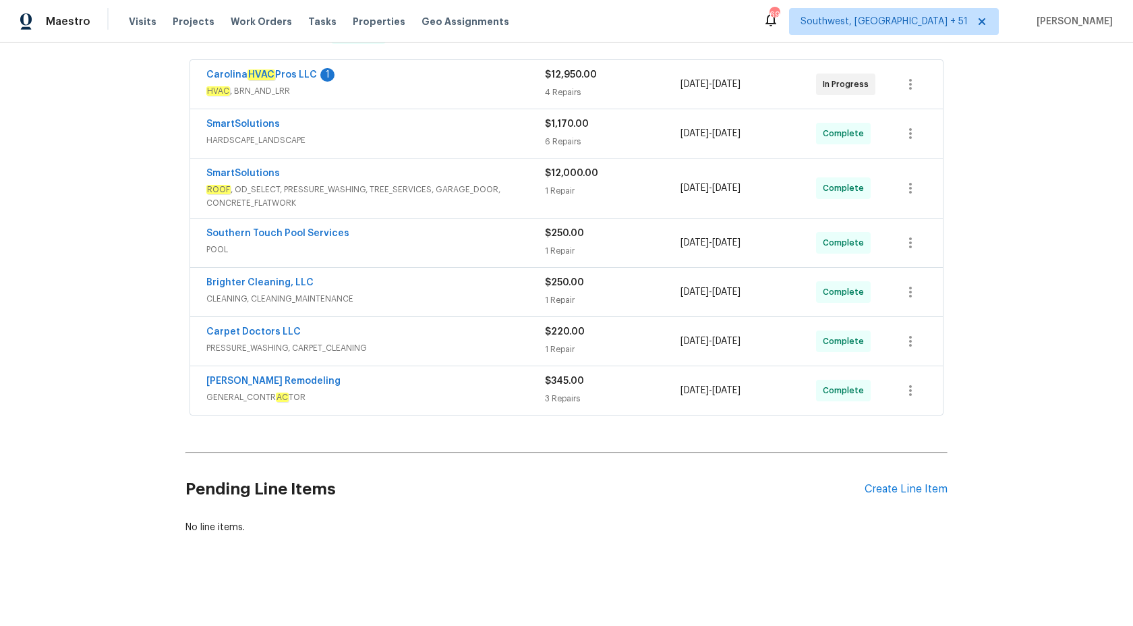
scroll to position [242, 0]
click at [521, 136] on span "HARDSCAPE_LANDSCAPE" at bounding box center [375, 140] width 339 height 13
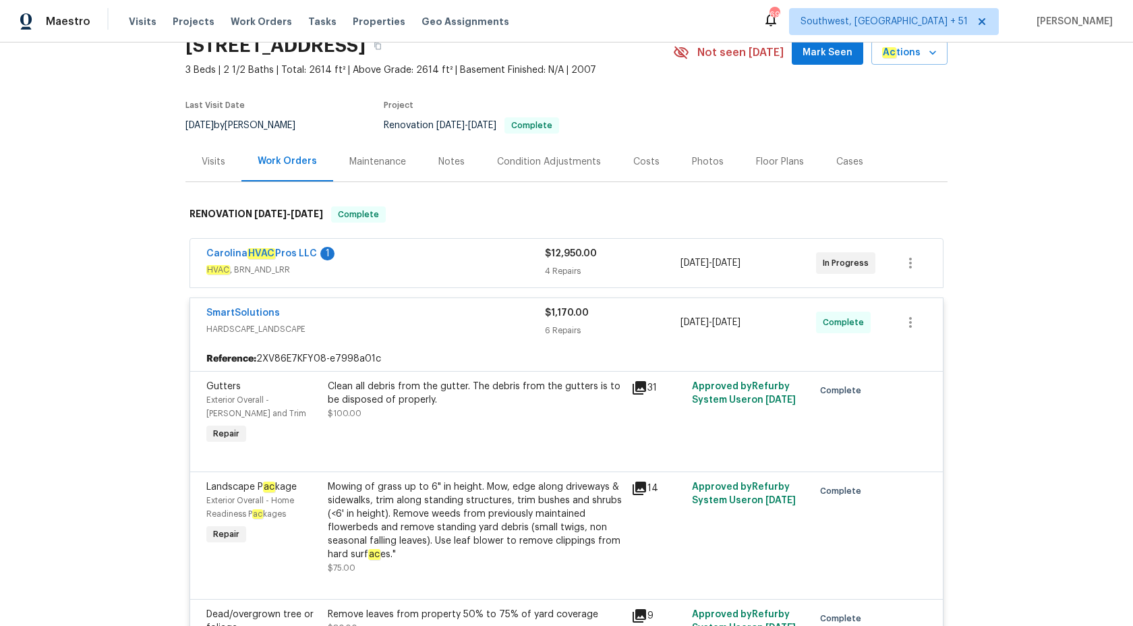
scroll to position [62, 0]
click at [550, 312] on span "$1,170.00" at bounding box center [567, 313] width 44 height 9
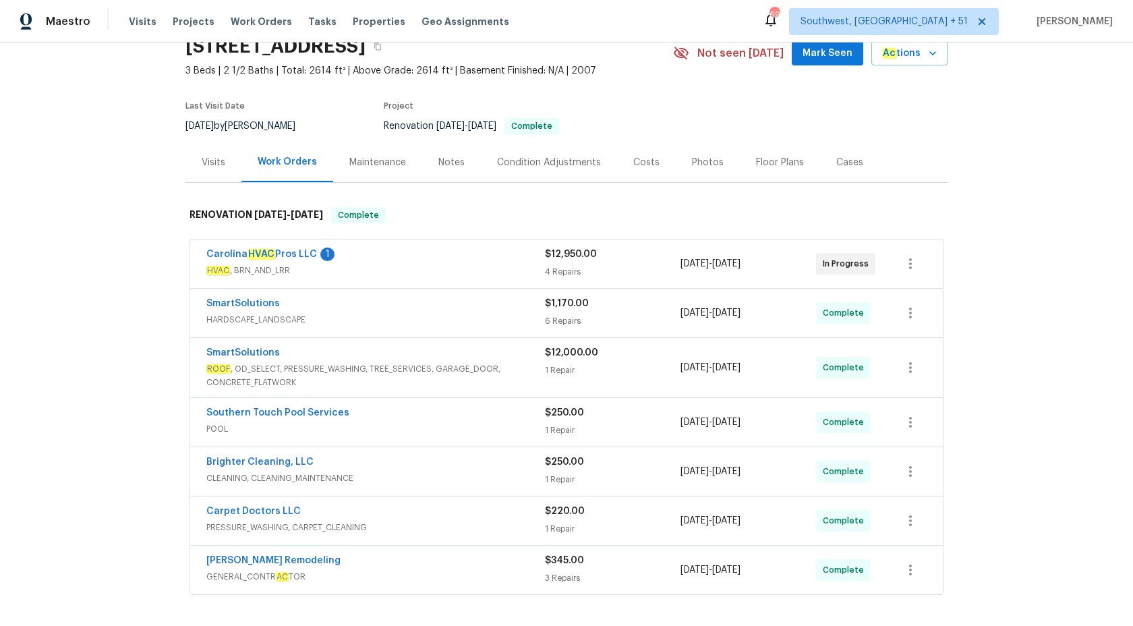
click at [507, 264] on span "HVAC , BRN_AND_LRR" at bounding box center [375, 270] width 339 height 13
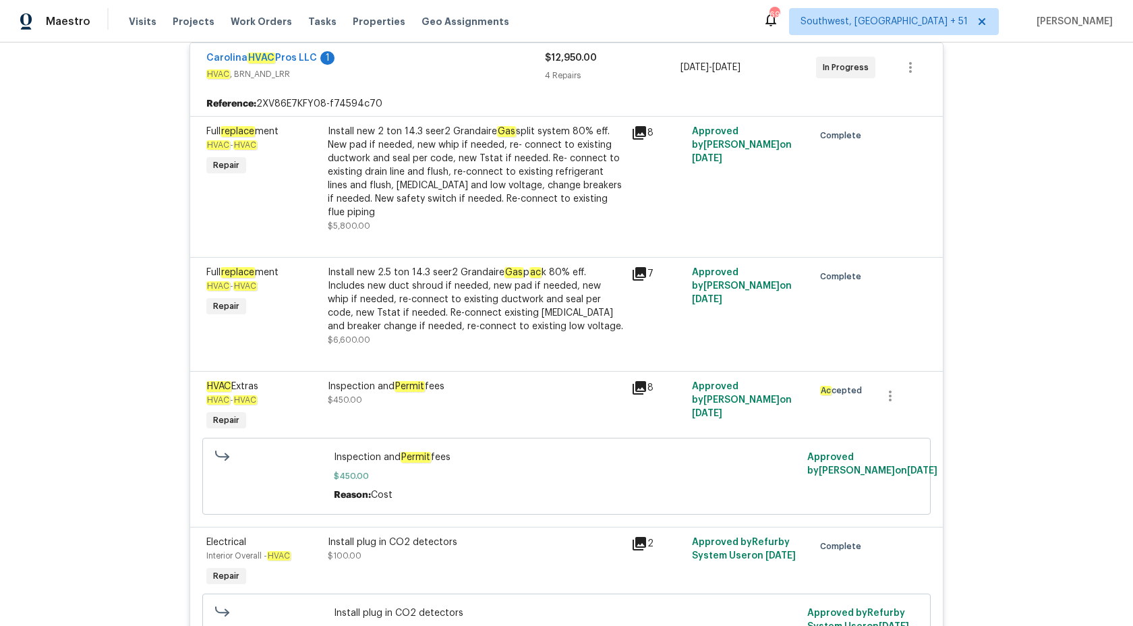
scroll to position [264, 0]
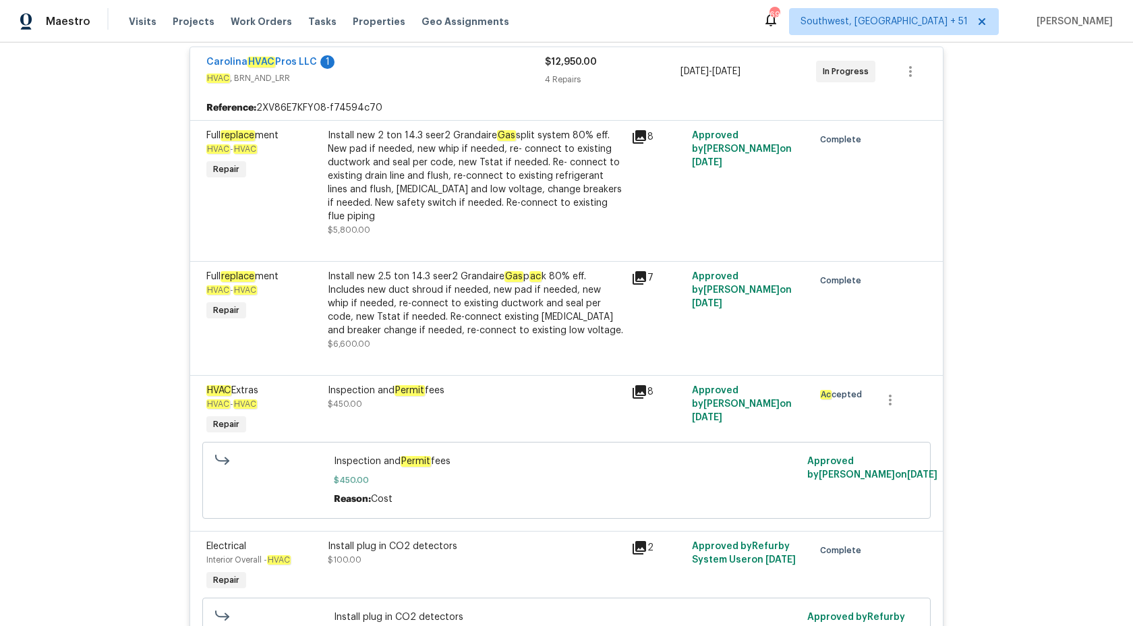
click at [450, 204] on div "Install new 2 ton 14.3 seer2 Grandaire Gas split system 80% eﬀ. New pad if need…" at bounding box center [475, 176] width 295 height 94
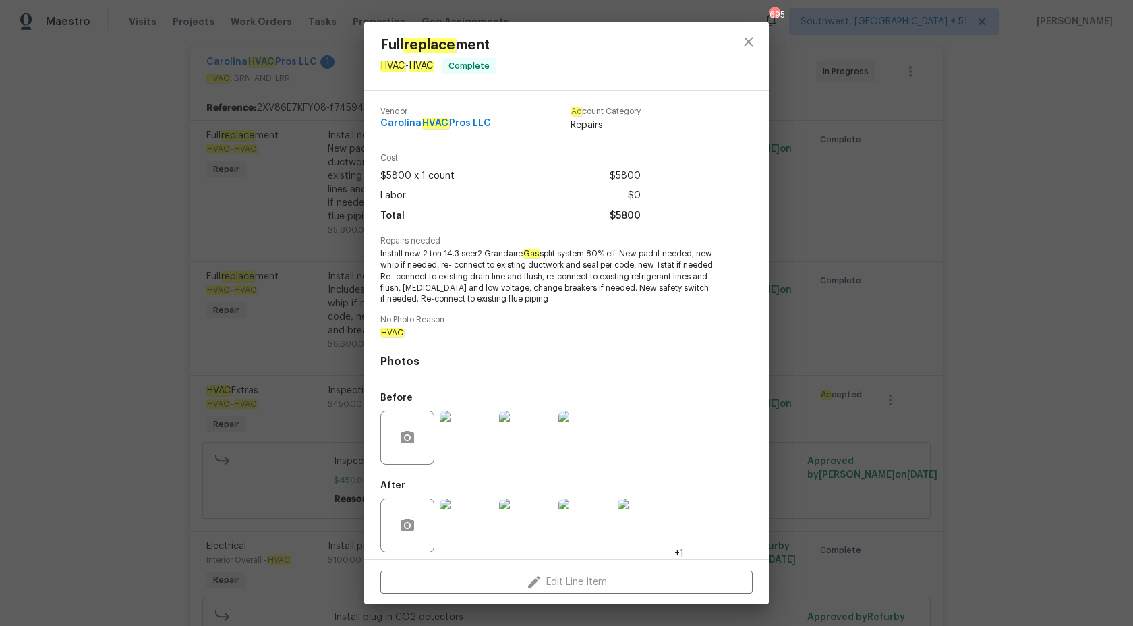
click at [1029, 295] on div "Full replace ment HVAC - HVAC Complete Vendor Carolina HVAC Pros LLC Ac count C…" at bounding box center [566, 313] width 1133 height 626
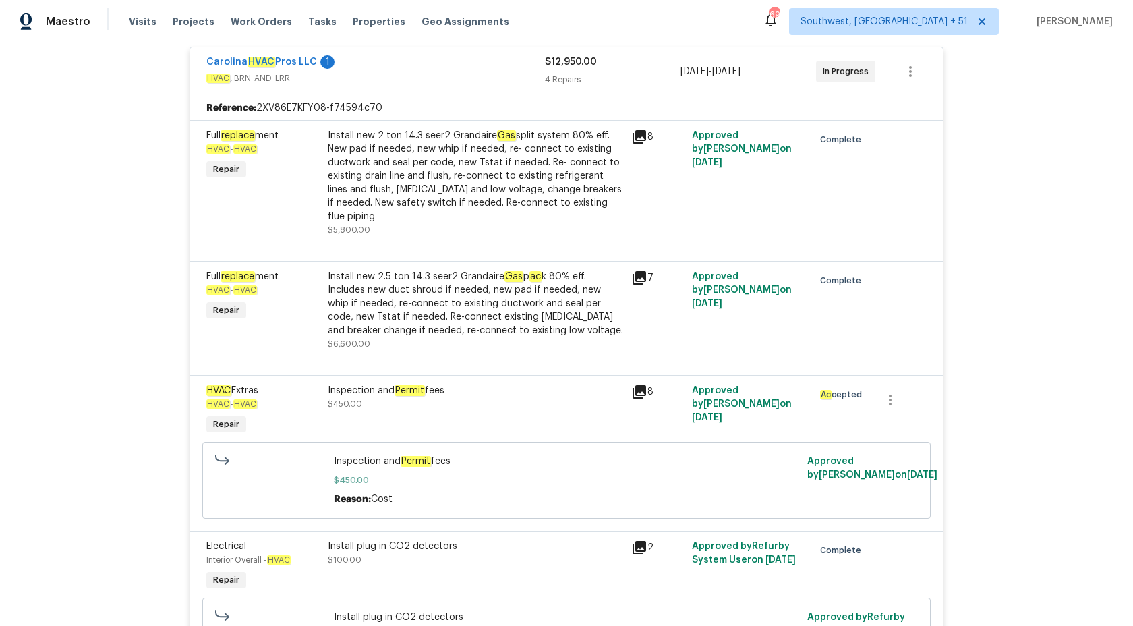
click at [463, 300] on div "Install new 2.5 ton 14.3 seer2 Grandaire Gas p ac k 80% eﬀ. Includes new duct s…" at bounding box center [475, 303] width 295 height 67
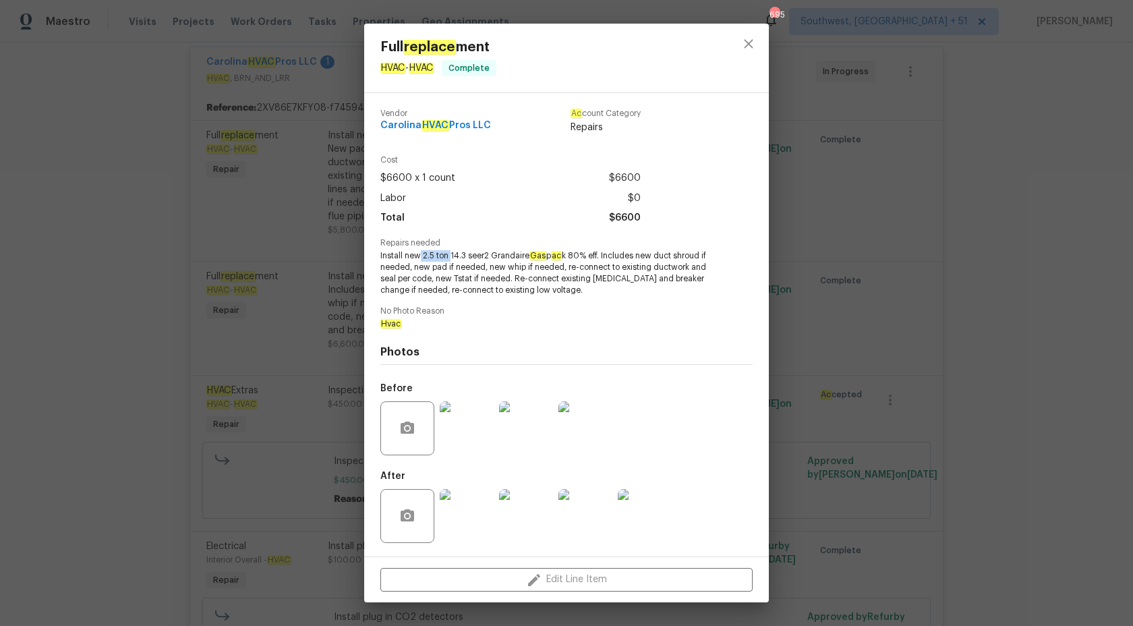
drag, startPoint x: 421, startPoint y: 257, endPoint x: 451, endPoint y: 256, distance: 29.7
click at [451, 256] on span "Install new 2.5 ton 14.3 seer2 Grandaire Gas p ac k 80% eﬀ. Includes new duct s…" at bounding box center [547, 272] width 335 height 45
copy span "2.5 ton"
click at [462, 268] on span "Install new 2.5 ton 14.3 seer2 Grandaire Gas p ac k 80% eﬀ. Includes new duct s…" at bounding box center [547, 272] width 335 height 45
drag, startPoint x: 450, startPoint y: 255, endPoint x: 567, endPoint y: 252, distance: 117.4
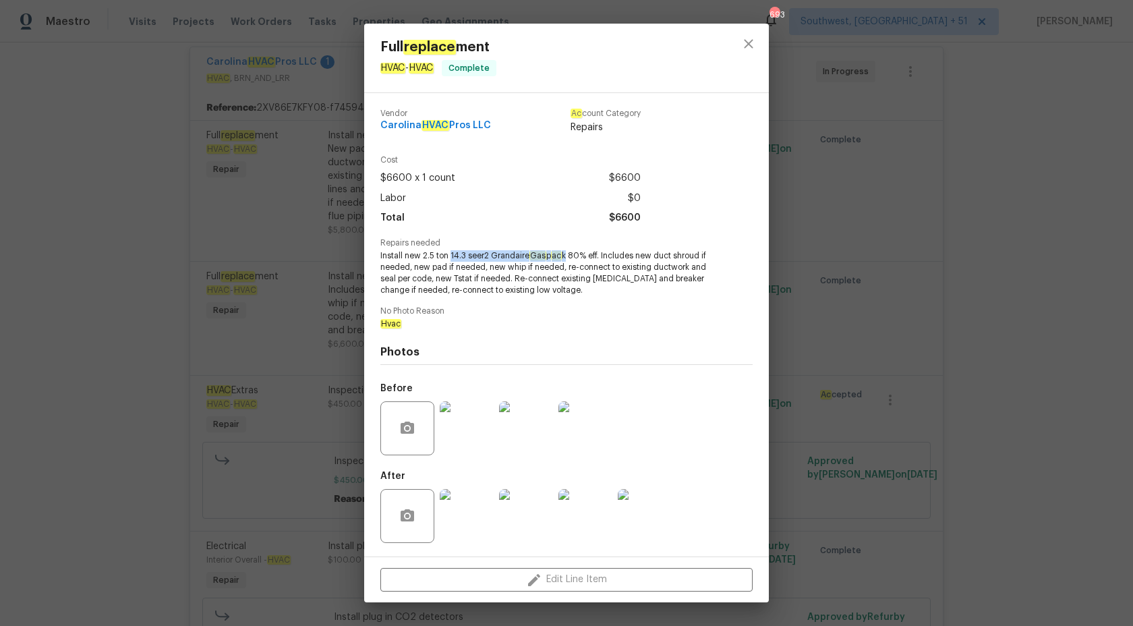
click at [567, 252] on span "Install new 2.5 ton 14.3 seer2 Grandaire Gas p ac k 80% eﬀ. Includes new duct s…" at bounding box center [547, 272] width 335 height 45
click at [1031, 237] on div "Full replace ment HVAC - HVAC Complete Vendor Carolina HVAC Pros LLC Ac count C…" at bounding box center [566, 313] width 1133 height 626
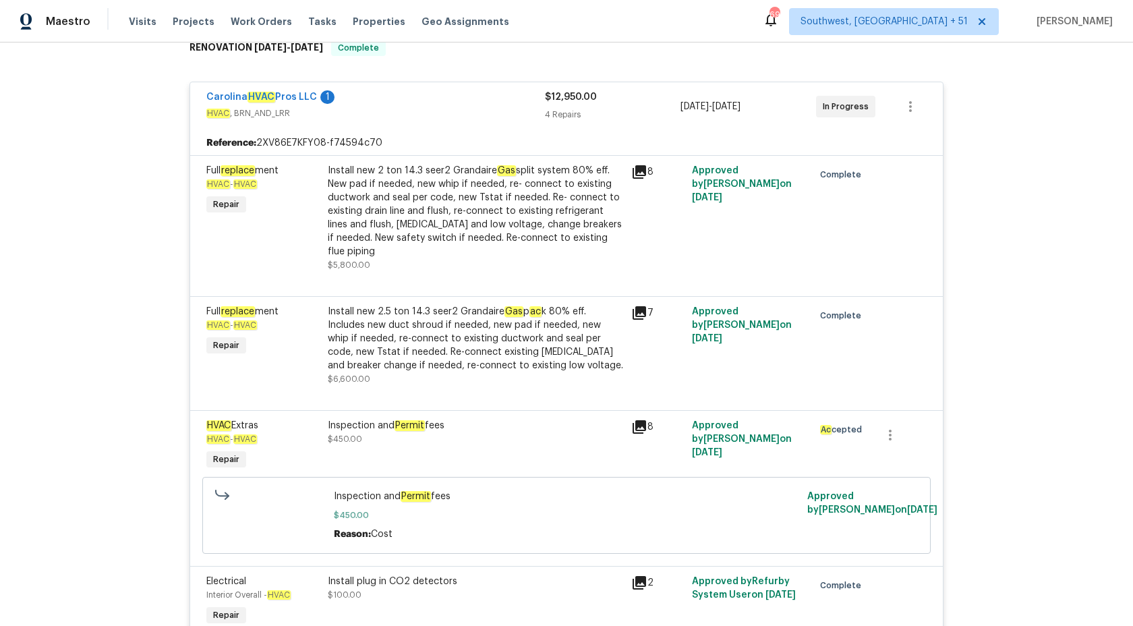
scroll to position [204, 0]
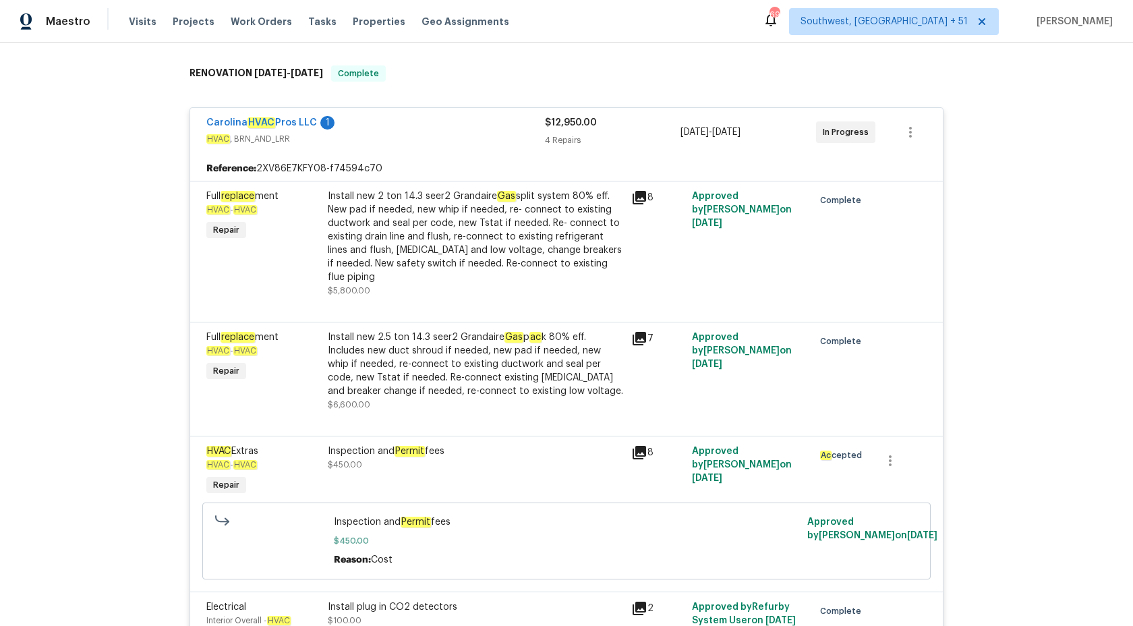
click at [575, 144] on div "4 Repairs" at bounding box center [613, 140] width 136 height 13
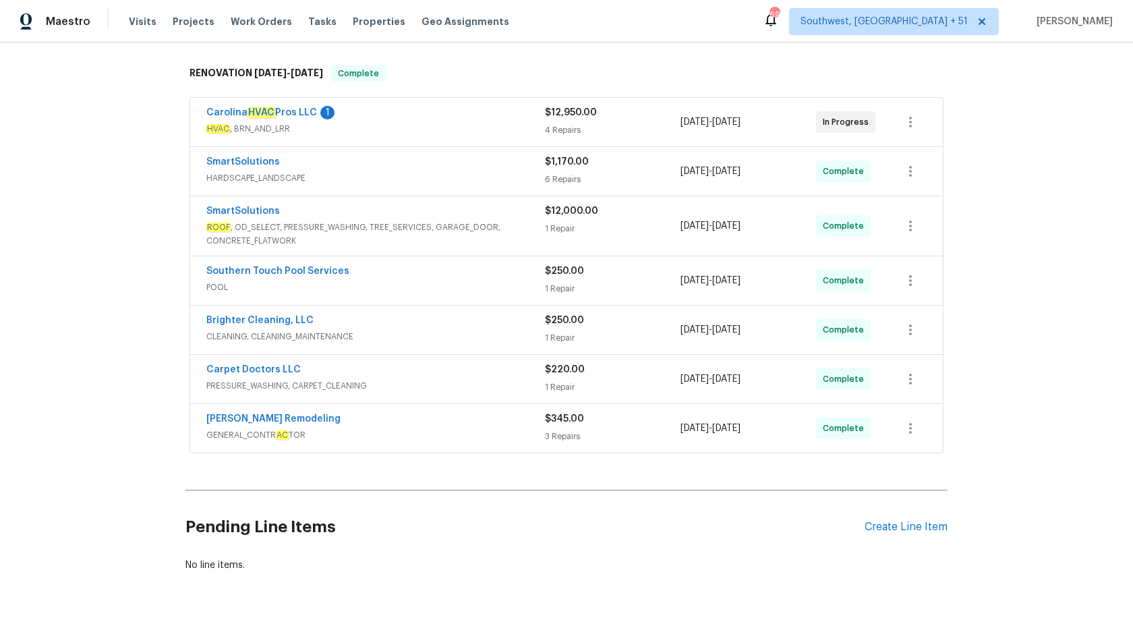
scroll to position [0, 0]
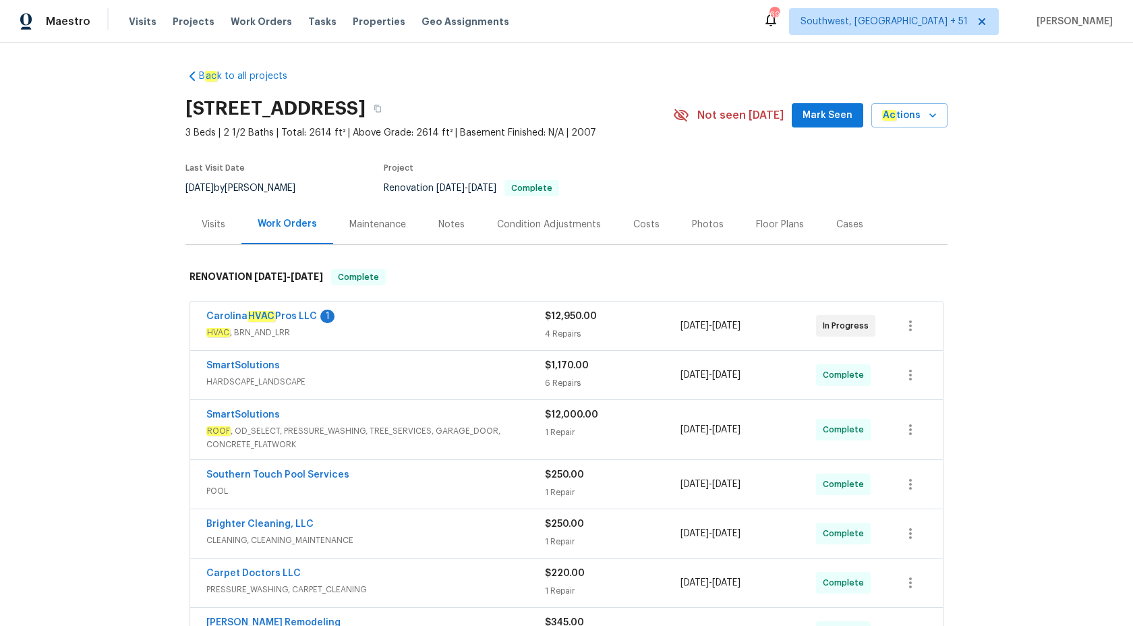
click at [208, 224] on div "Visits" at bounding box center [214, 224] width 24 height 13
